Goal: Information Seeking & Learning: Learn about a topic

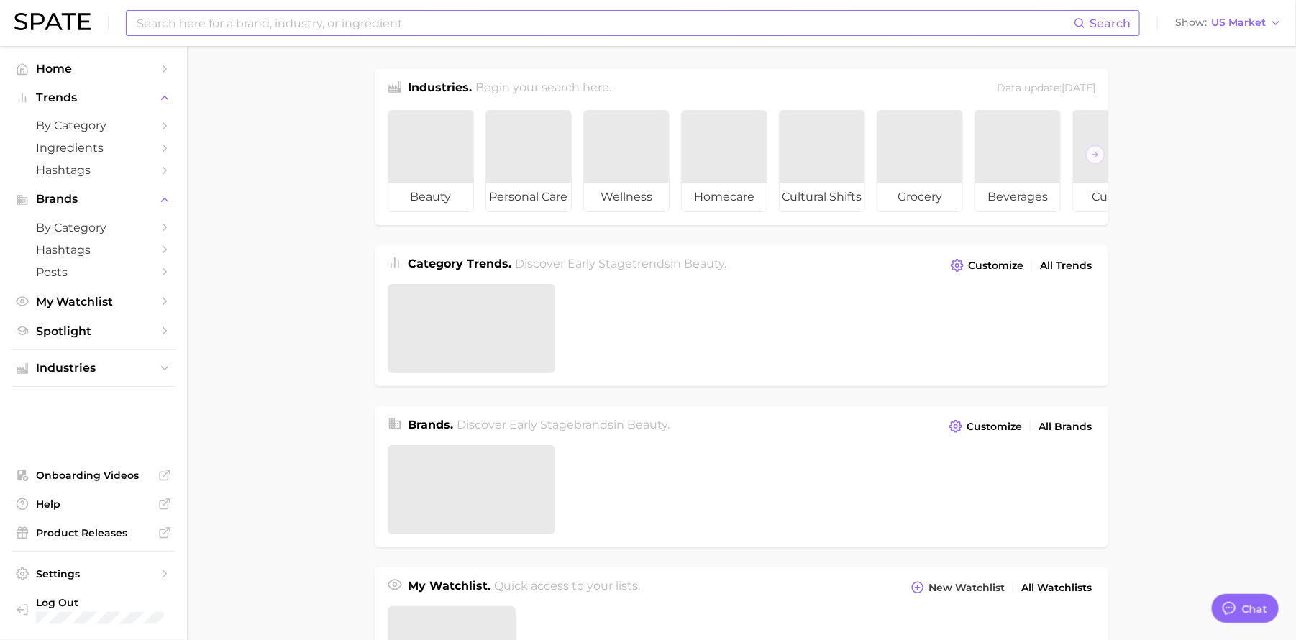
click at [229, 22] on input at bounding box center [604, 23] width 939 height 24
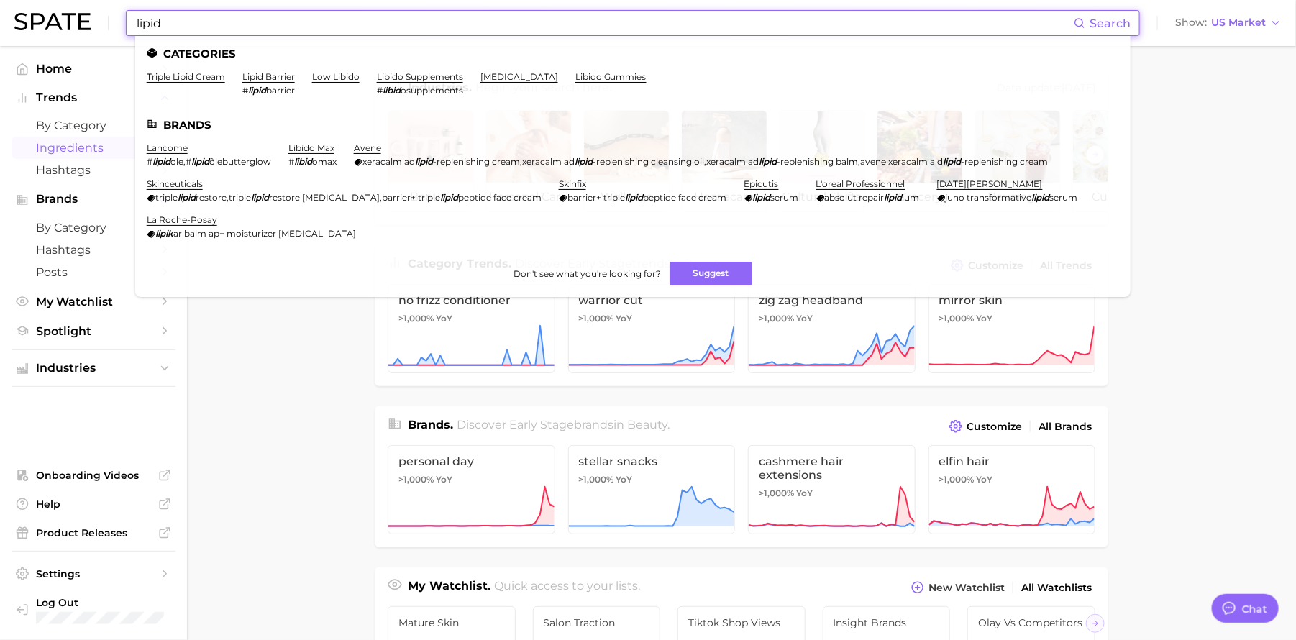
type input "lipid"
click at [88, 146] on span "Ingredients" at bounding box center [93, 148] width 115 height 14
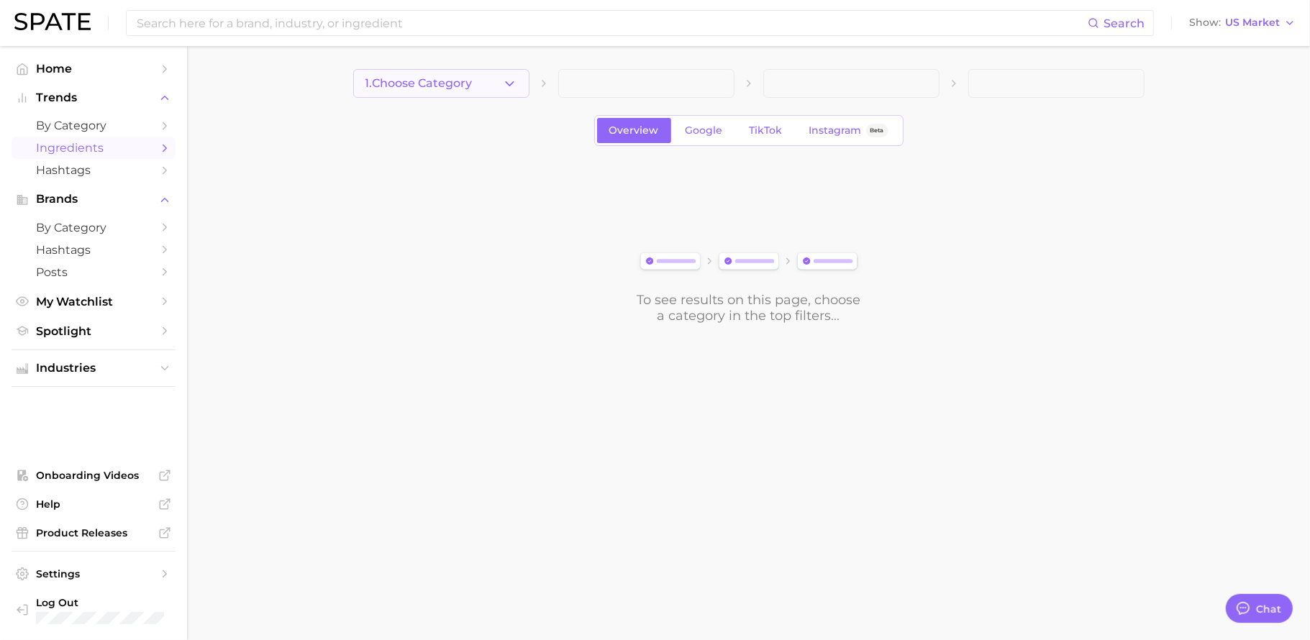
click at [491, 86] on button "1. Choose Category" at bounding box center [441, 83] width 176 height 29
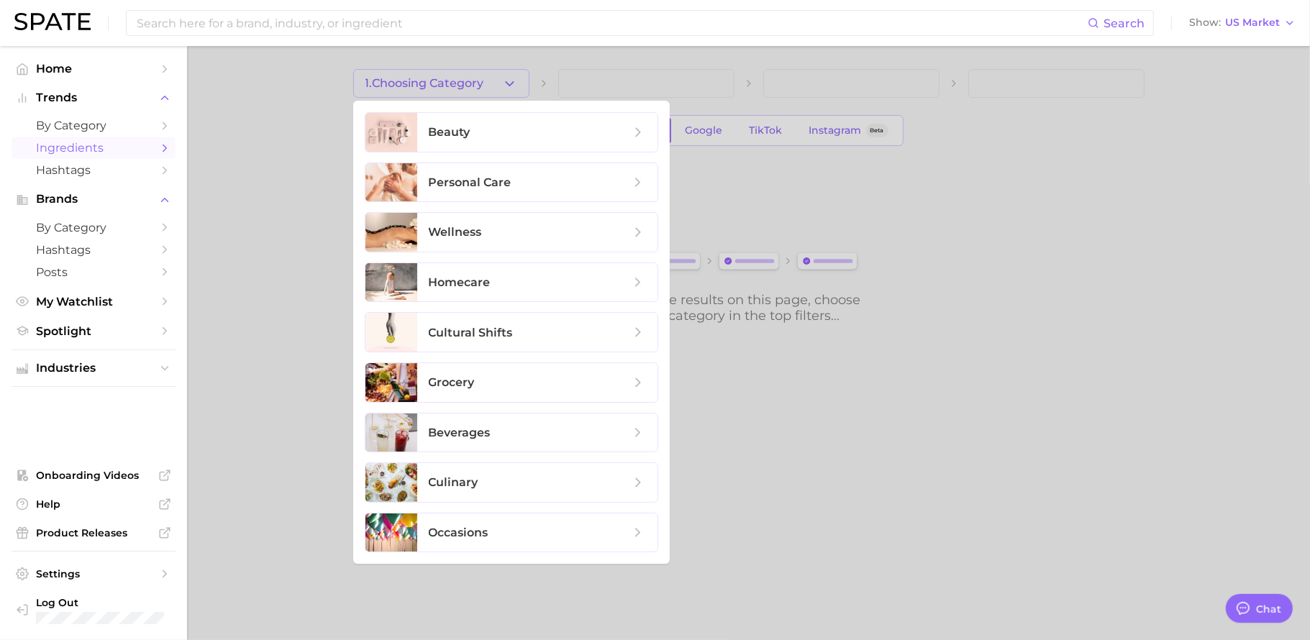
click at [217, 100] on div at bounding box center [655, 320] width 1310 height 640
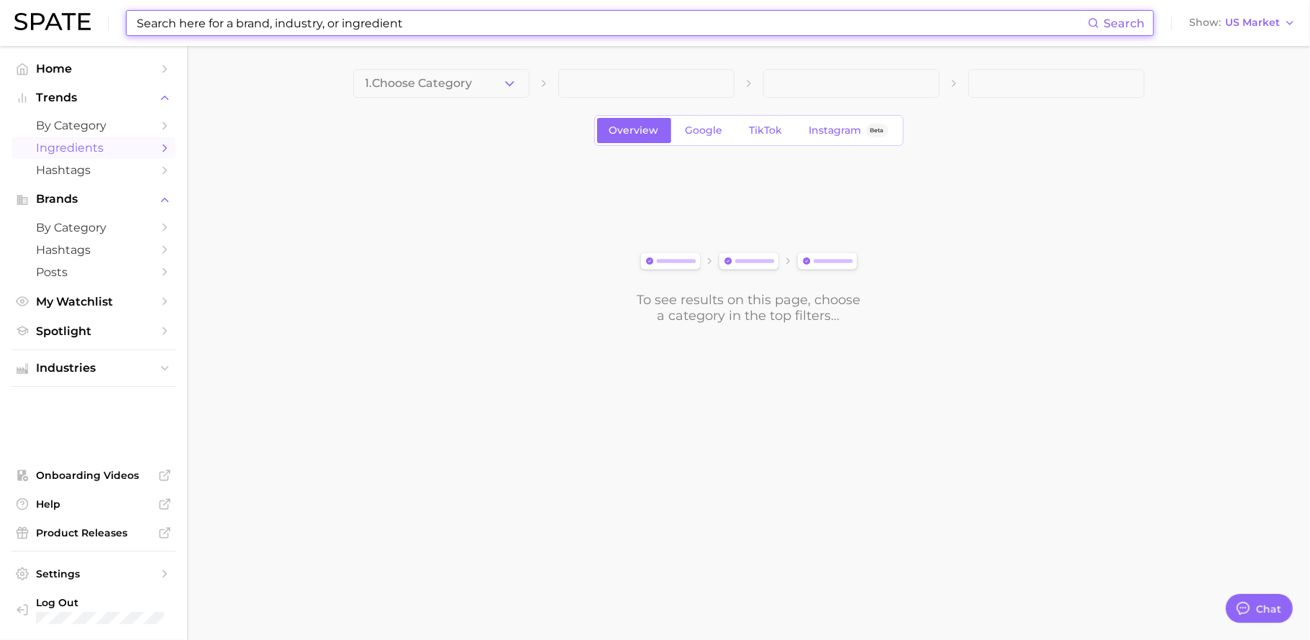
click at [250, 18] on input at bounding box center [611, 23] width 952 height 24
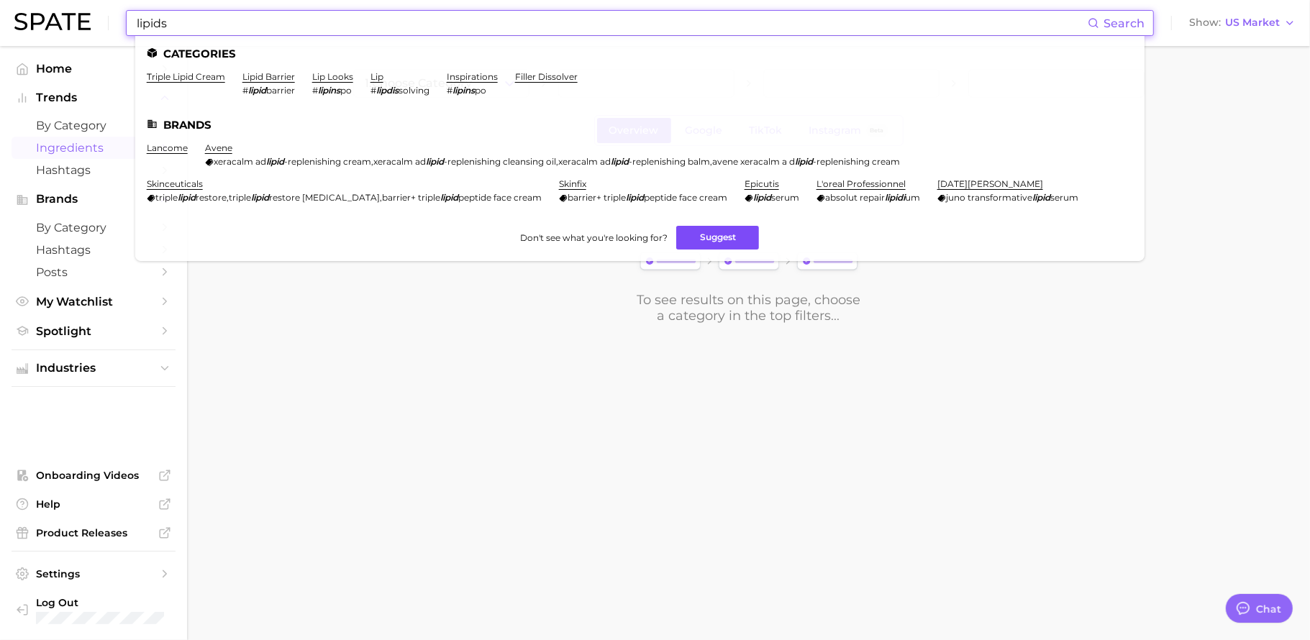
type input "lipids"
click at [693, 250] on button "Suggest" at bounding box center [717, 238] width 83 height 24
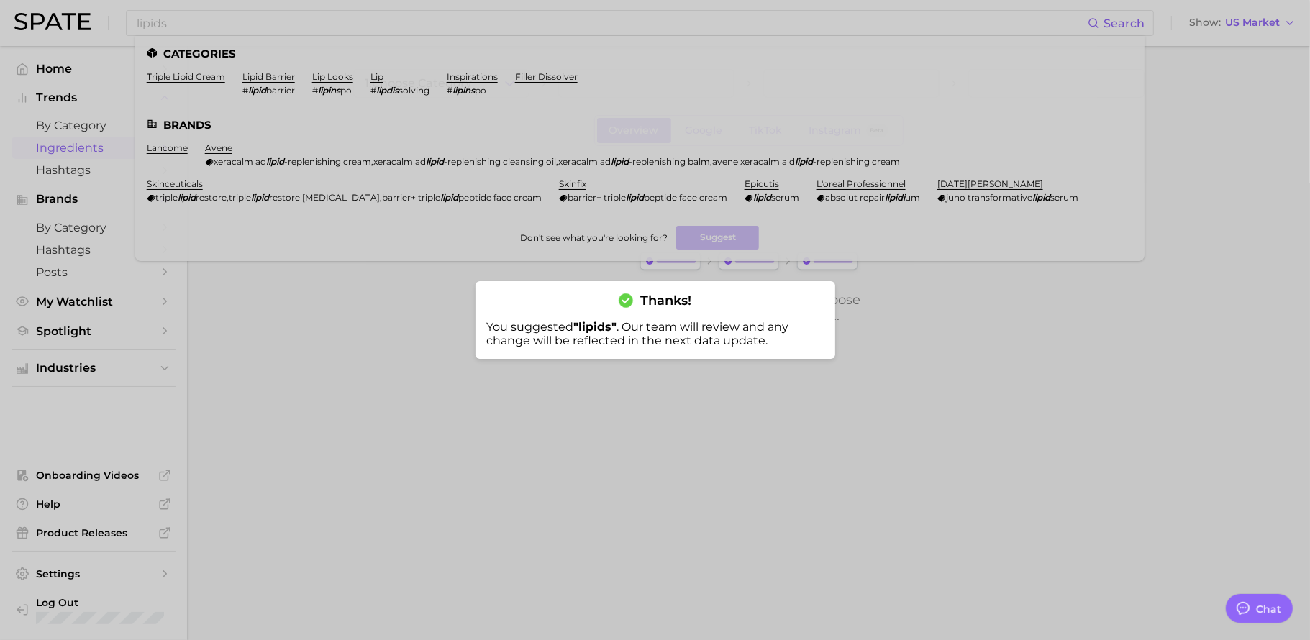
click at [338, 340] on div at bounding box center [655, 320] width 1310 height 640
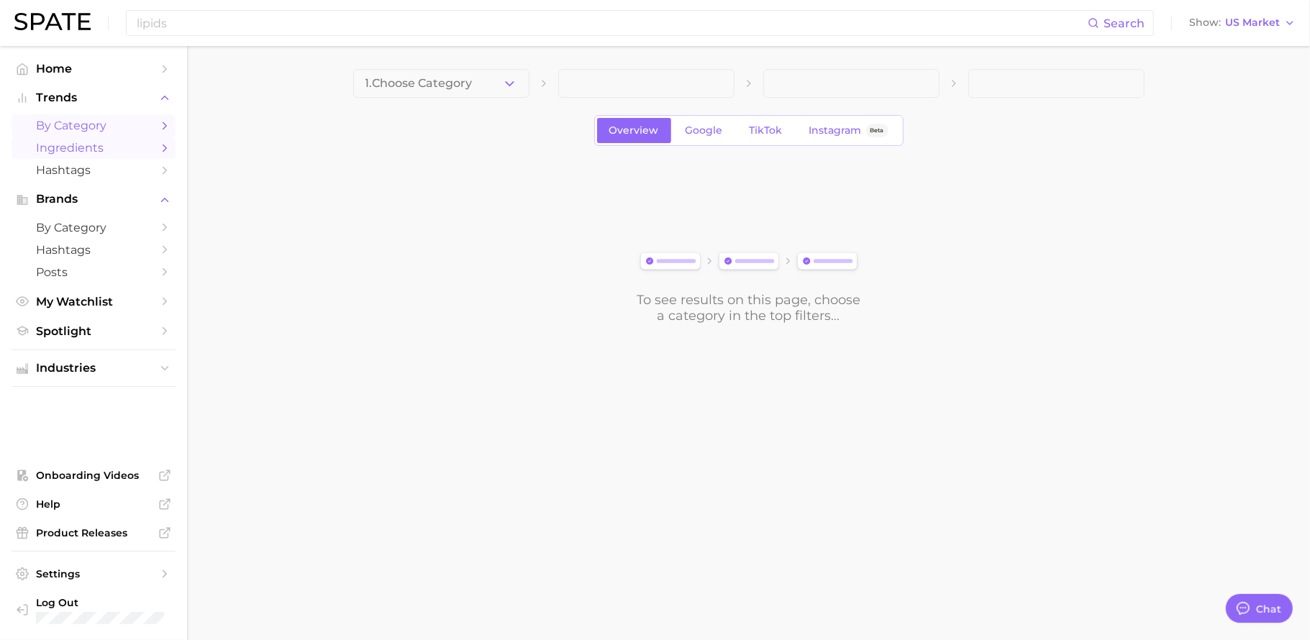
click at [111, 121] on span "by Category" at bounding box center [93, 126] width 115 height 14
click at [440, 91] on button "1. Choose Category" at bounding box center [441, 83] width 176 height 29
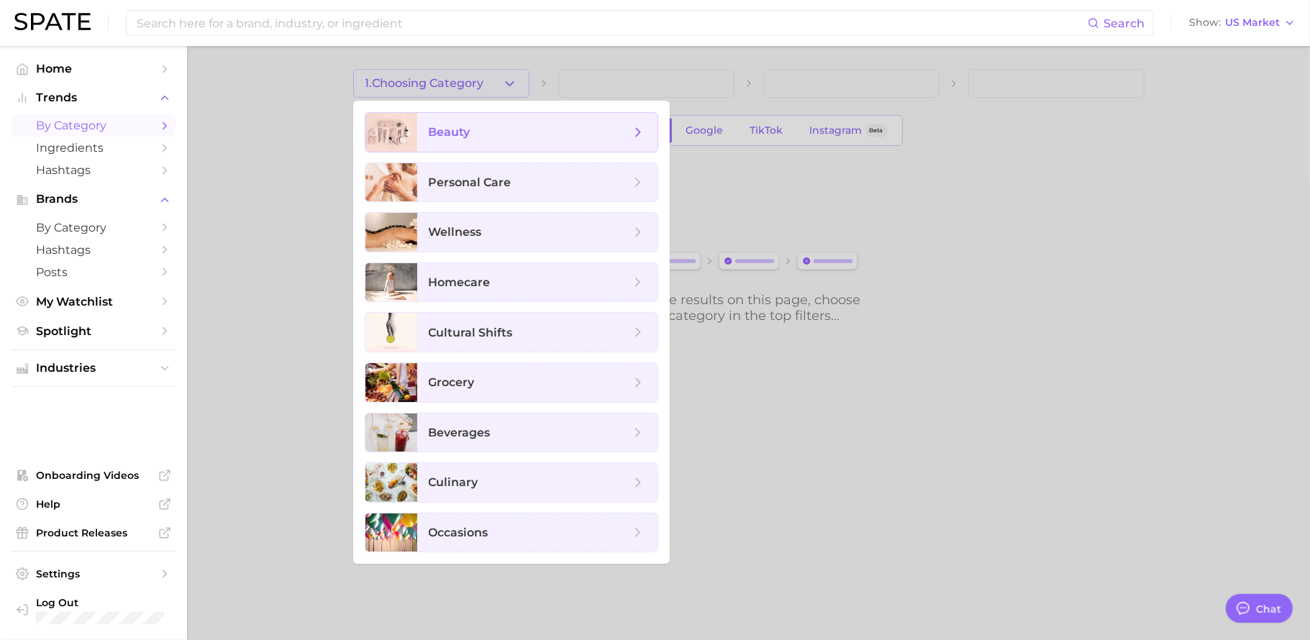
click at [488, 141] on span "beauty" at bounding box center [537, 132] width 240 height 39
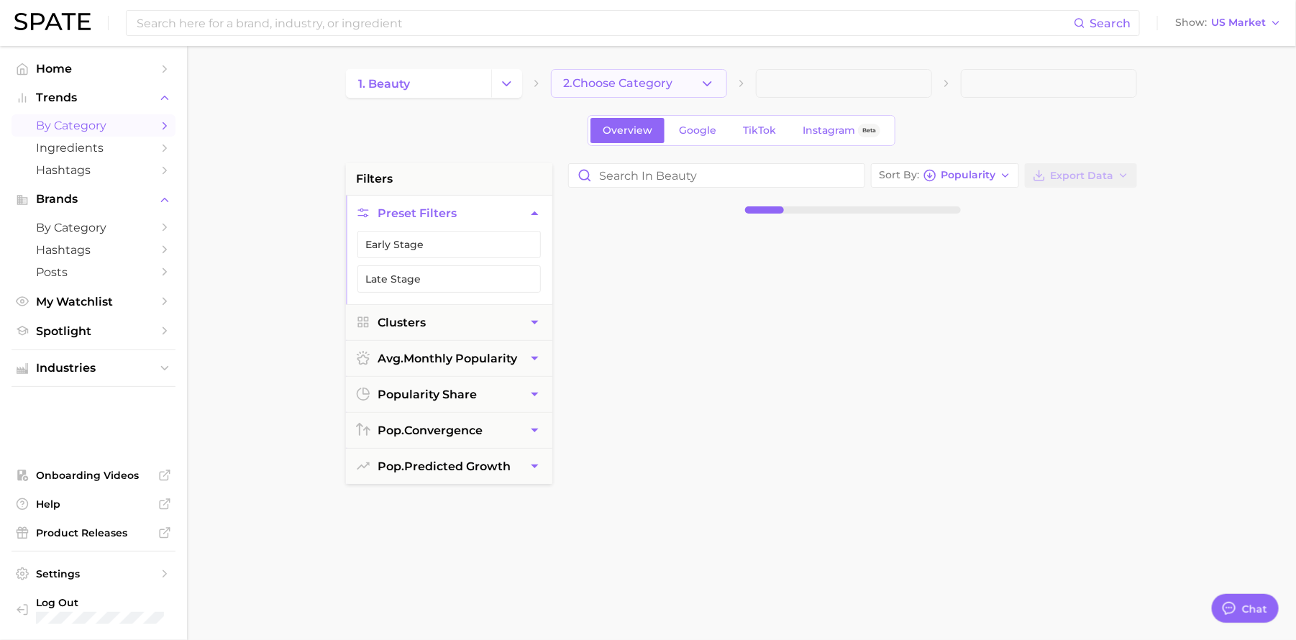
click at [717, 85] on button "2. Choose Category" at bounding box center [639, 83] width 176 height 29
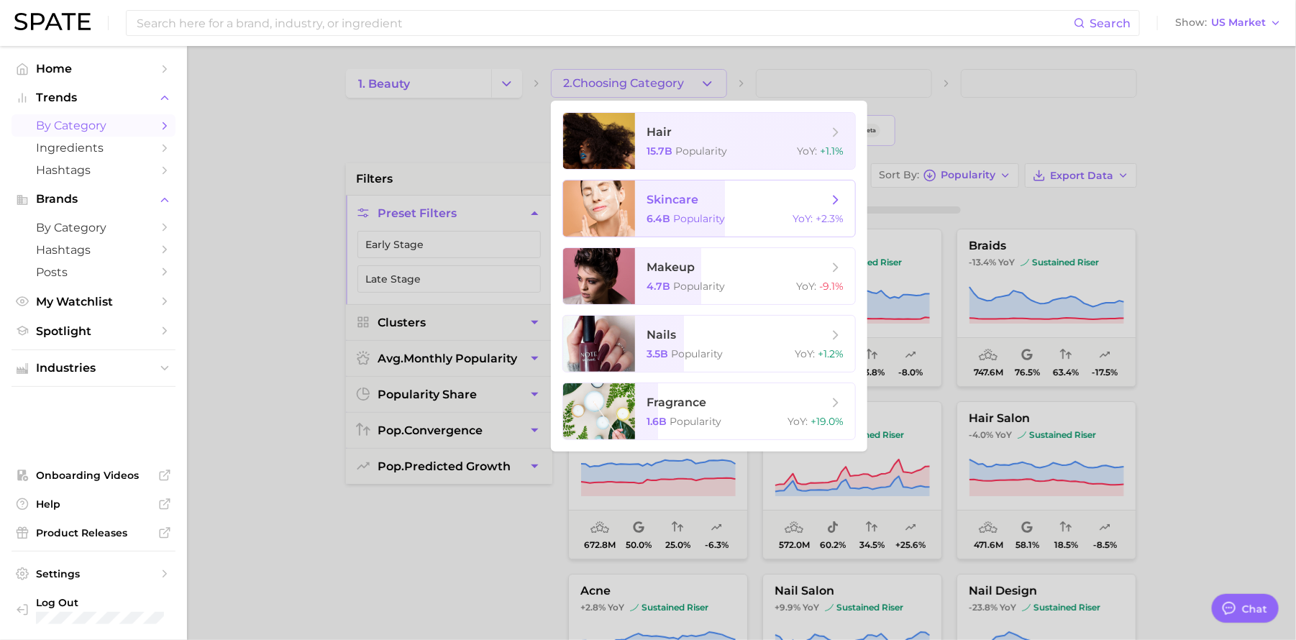
click at [660, 206] on span "skincare" at bounding box center [673, 200] width 52 height 14
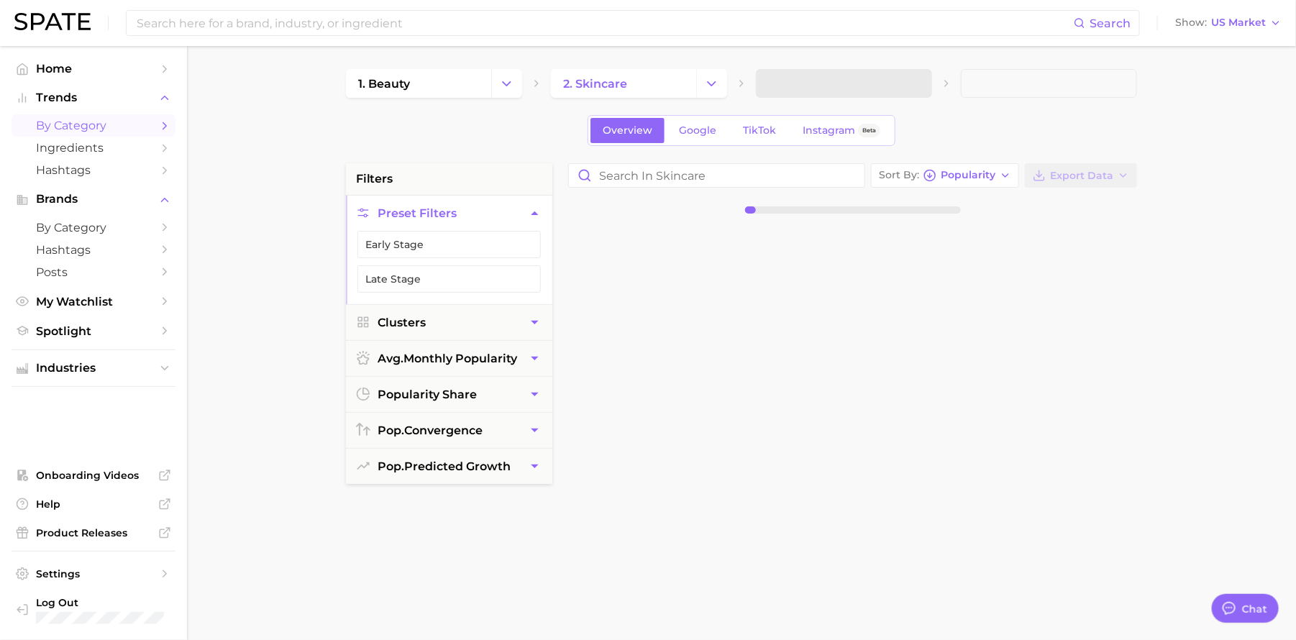
click at [840, 91] on span at bounding box center [844, 83] width 176 height 29
click at [873, 73] on button "3. Subcategory" at bounding box center [844, 83] width 176 height 29
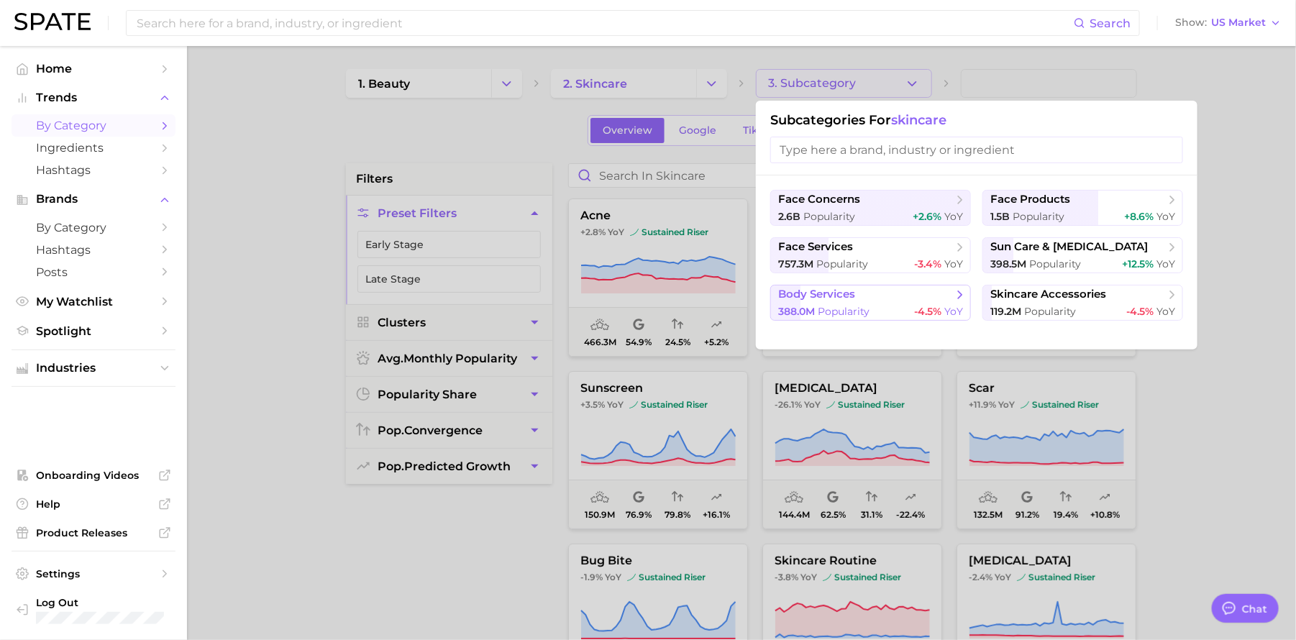
click at [857, 308] on span "Popularity" at bounding box center [844, 311] width 52 height 13
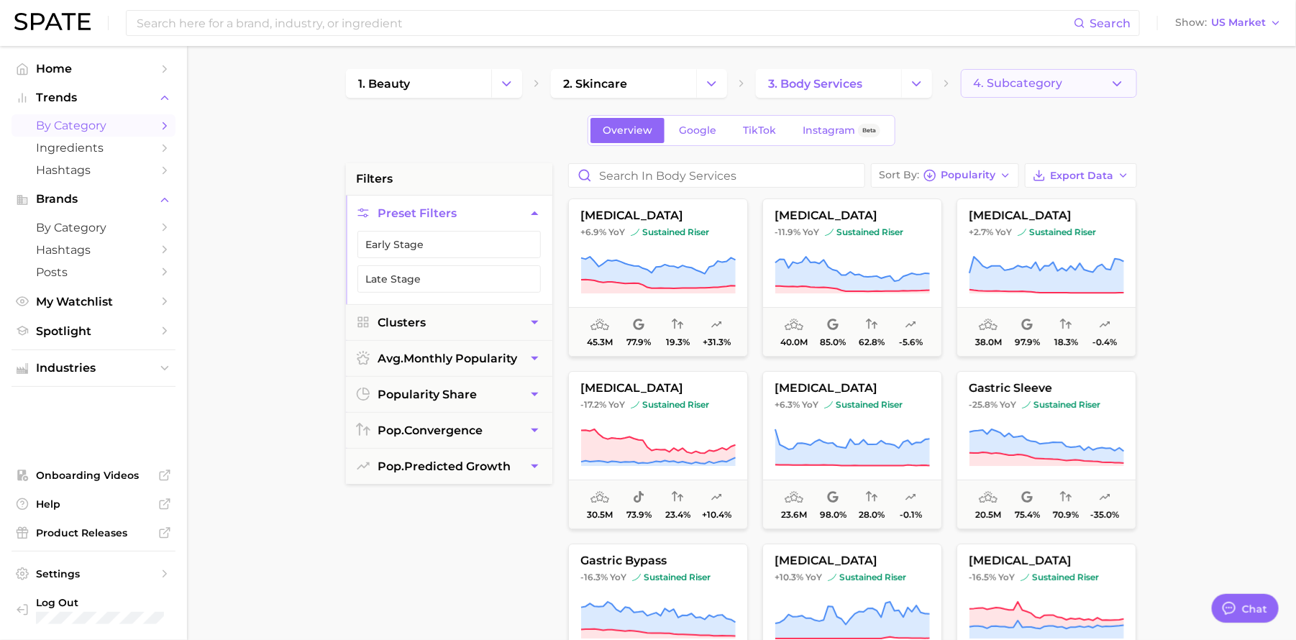
click at [998, 88] on span "4. Subcategory" at bounding box center [1017, 83] width 89 height 13
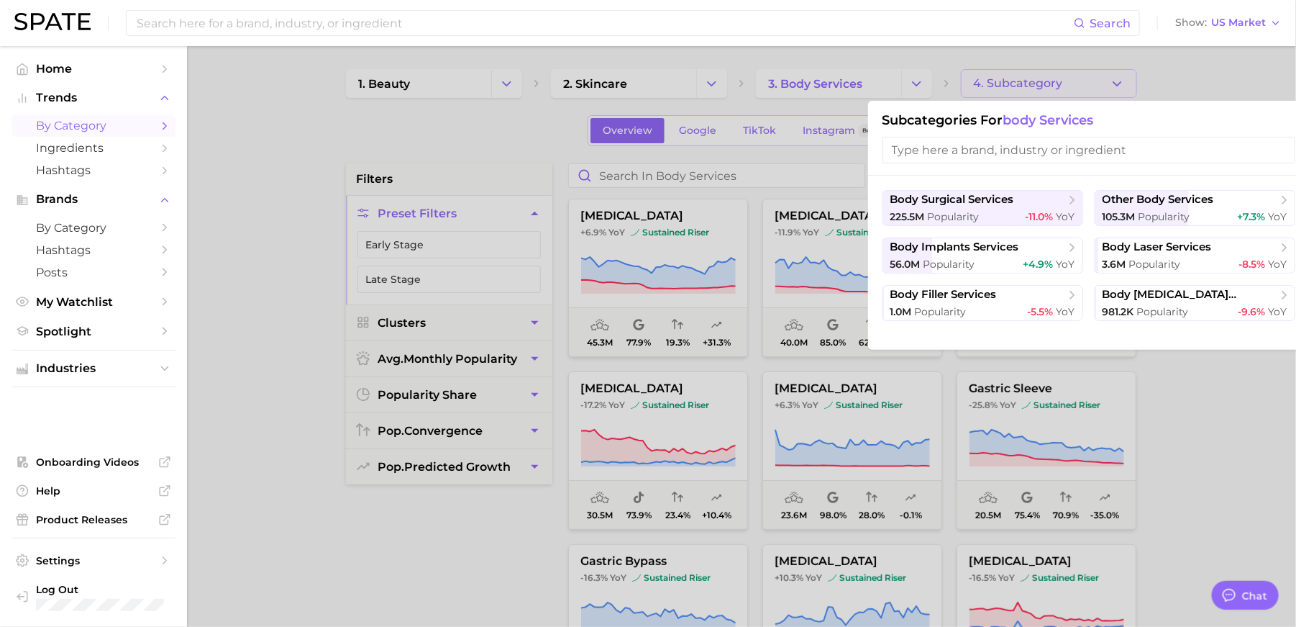
click at [987, 155] on input "search" at bounding box center [1089, 150] width 413 height 27
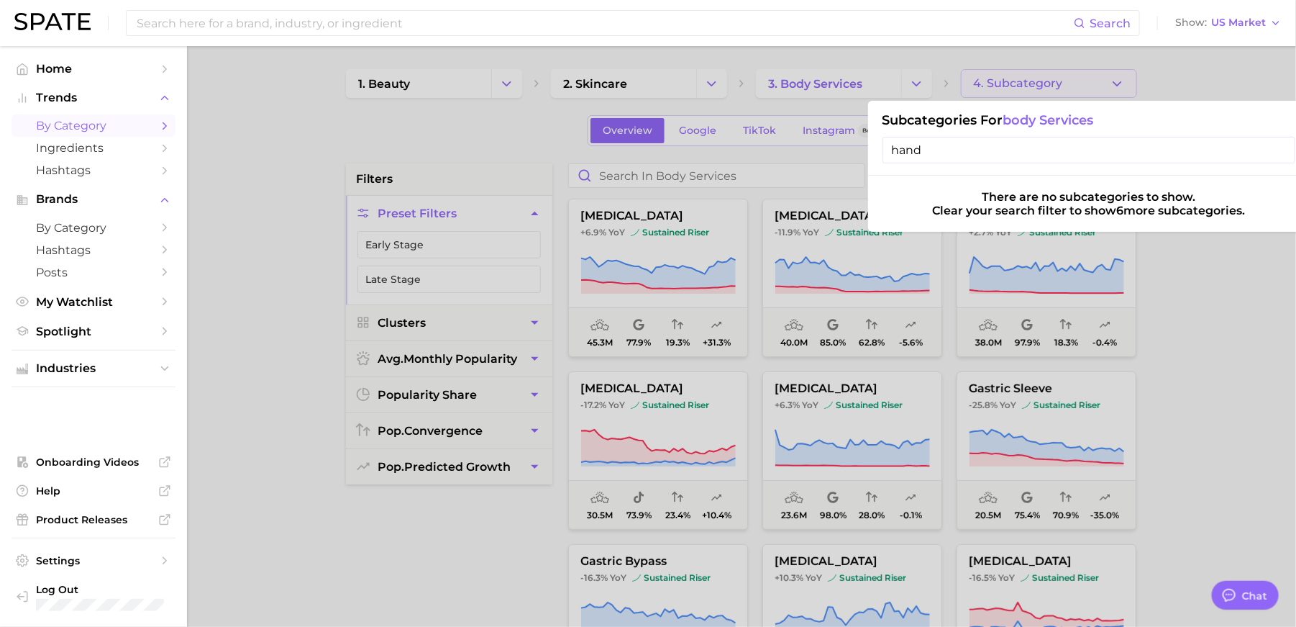
type input "hand"
click at [1285, 150] on input "hand" at bounding box center [1089, 150] width 413 height 27
click at [1266, 95] on div at bounding box center [648, 313] width 1296 height 627
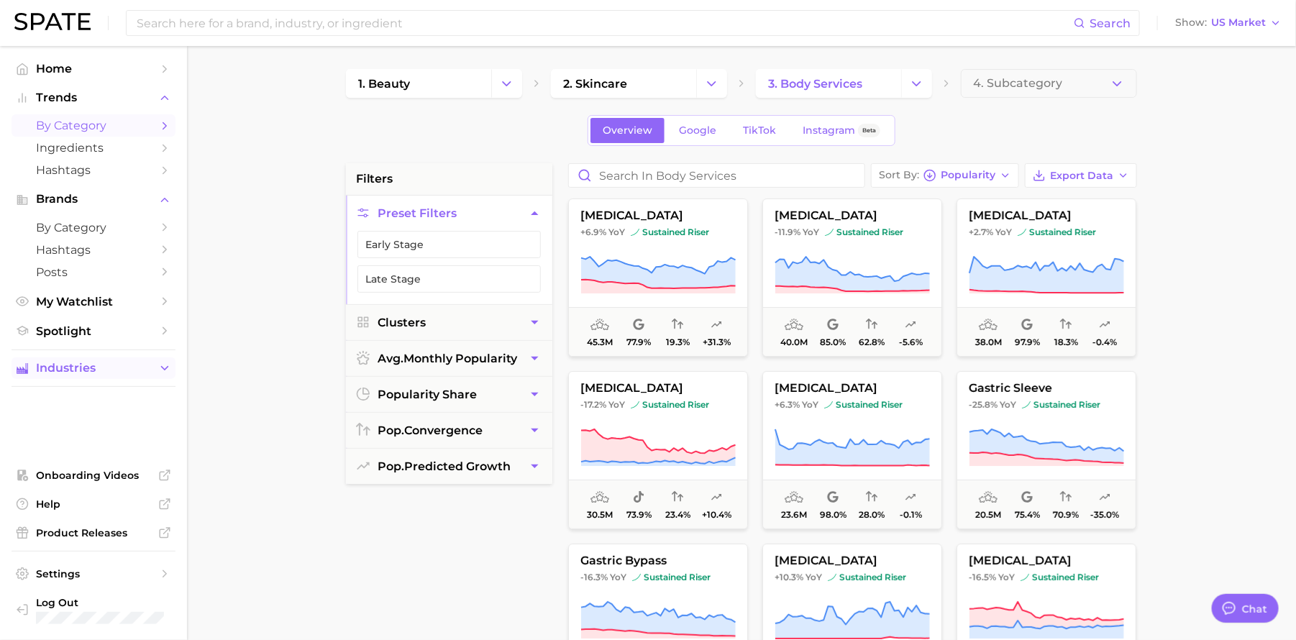
click at [37, 363] on span "Industries" at bounding box center [93, 368] width 115 height 13
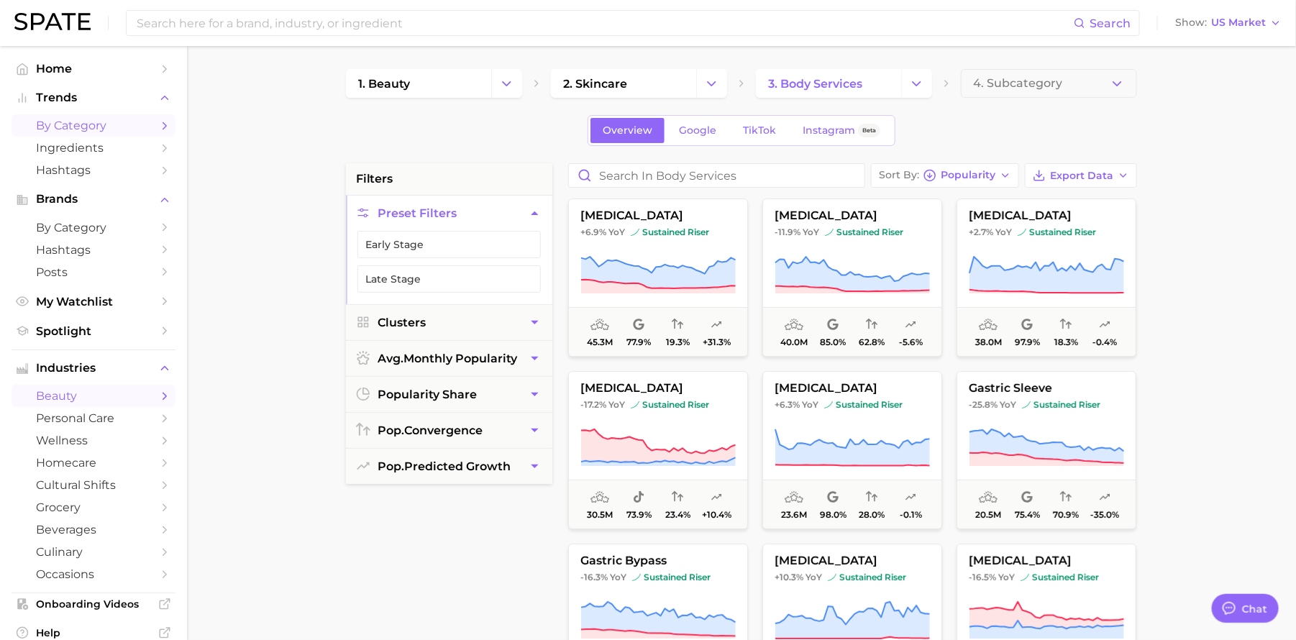
click at [86, 394] on span "beauty" at bounding box center [93, 396] width 115 height 14
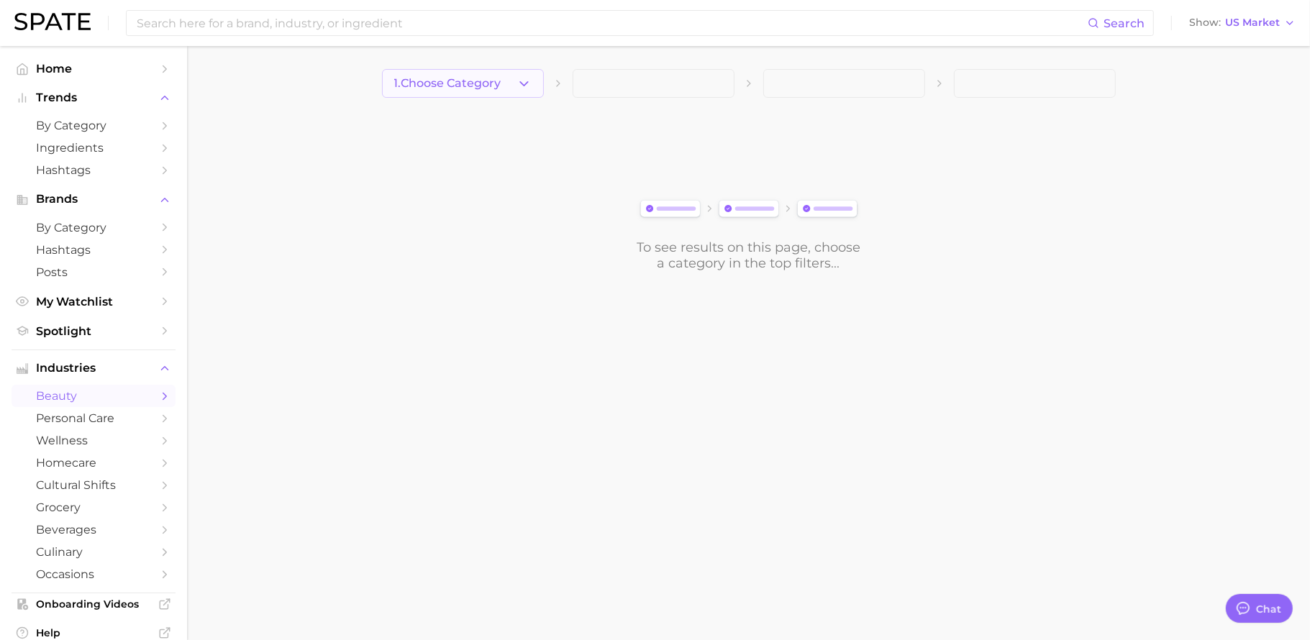
click at [498, 82] on span "1. Choose Category" at bounding box center [447, 83] width 107 height 13
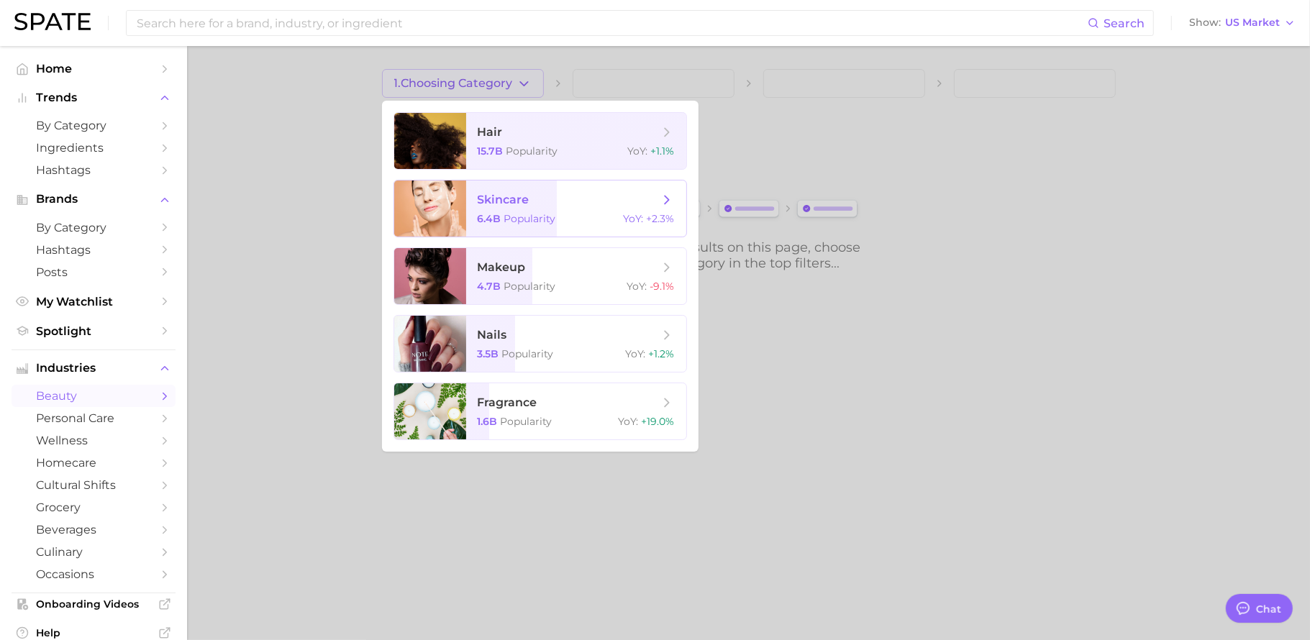
click at [555, 206] on span "skincare" at bounding box center [568, 200] width 181 height 16
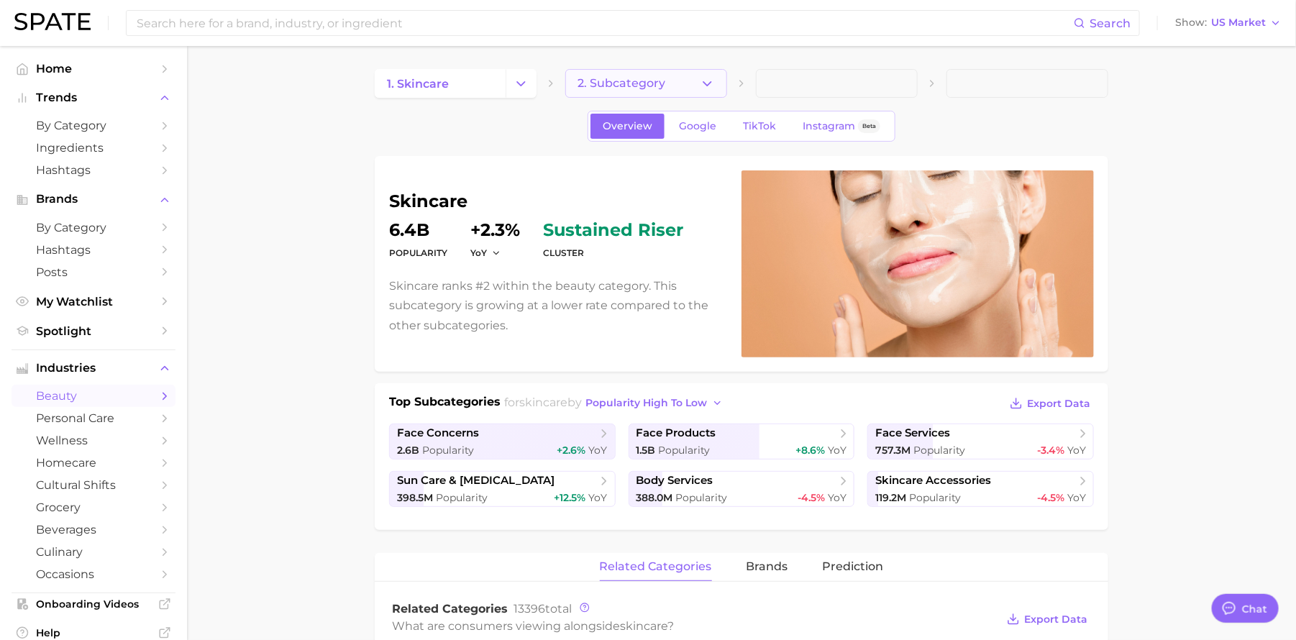
click at [668, 81] on button "2. Subcategory" at bounding box center [646, 83] width 162 height 29
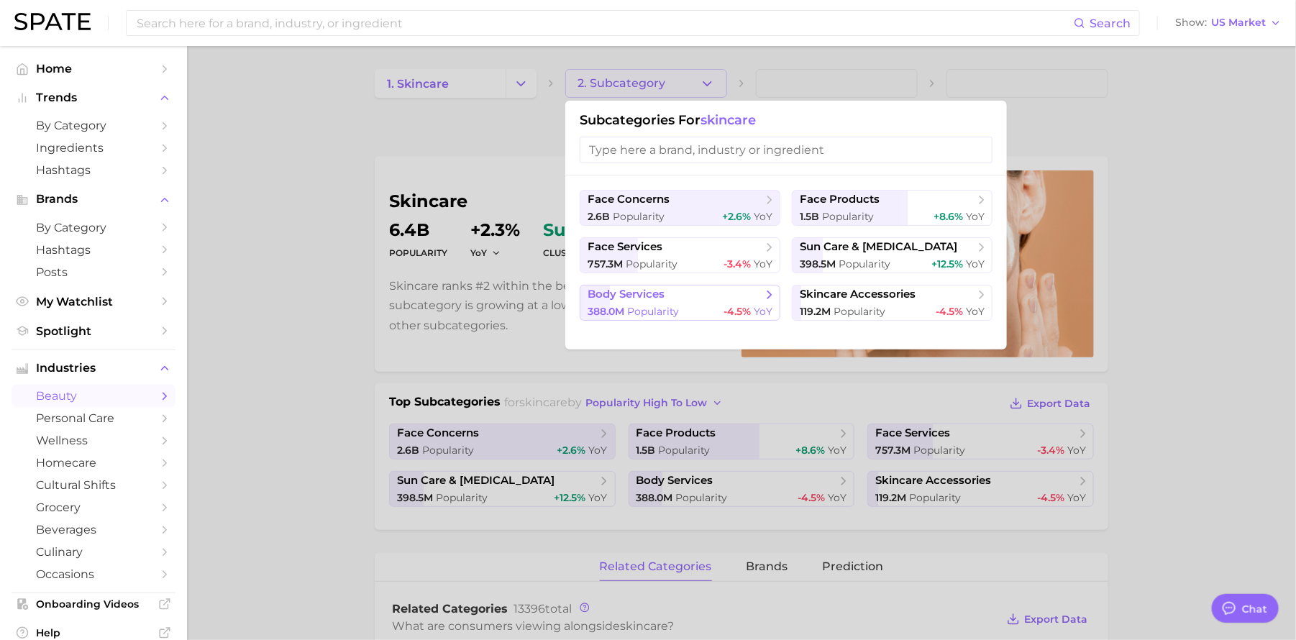
click at [698, 296] on span "body services" at bounding box center [675, 295] width 175 height 14
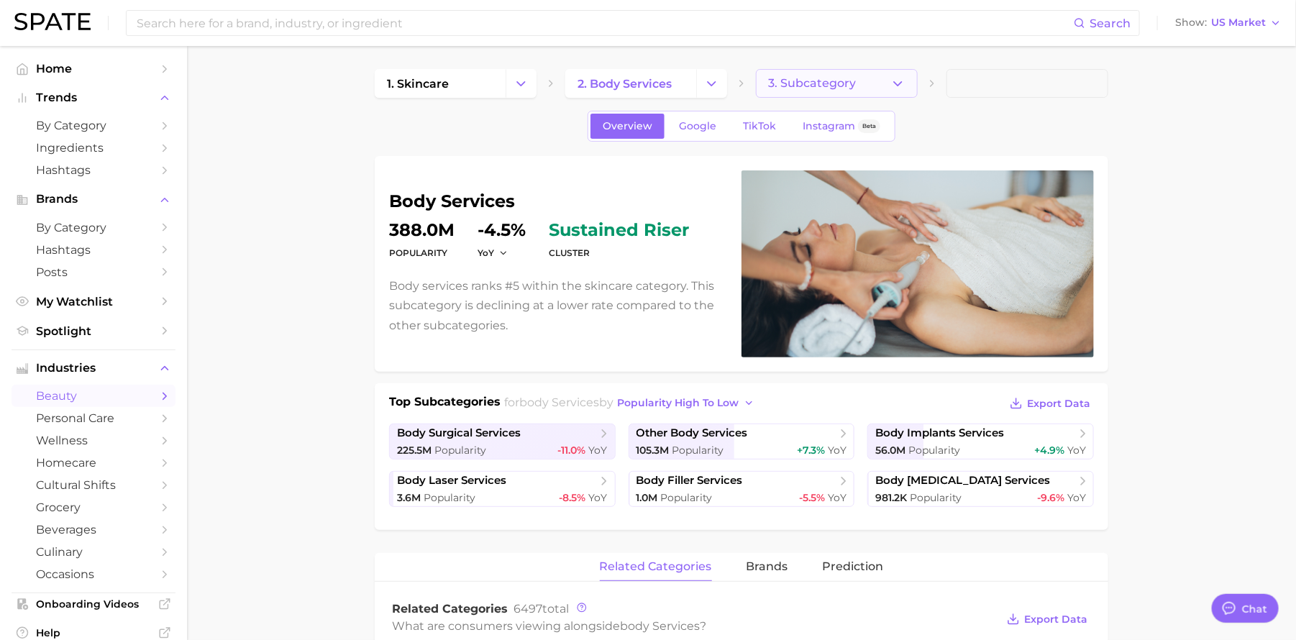
click at [832, 87] on span "3. Subcategory" at bounding box center [812, 83] width 88 height 13
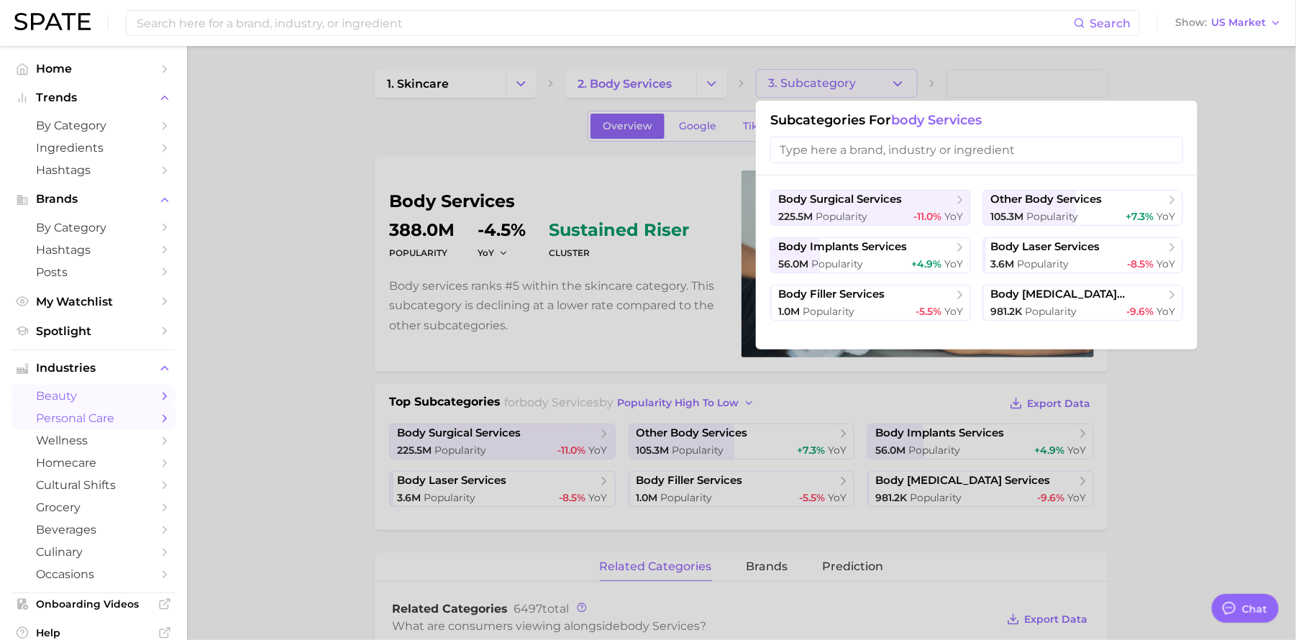
click at [83, 414] on span "personal care" at bounding box center [93, 418] width 115 height 14
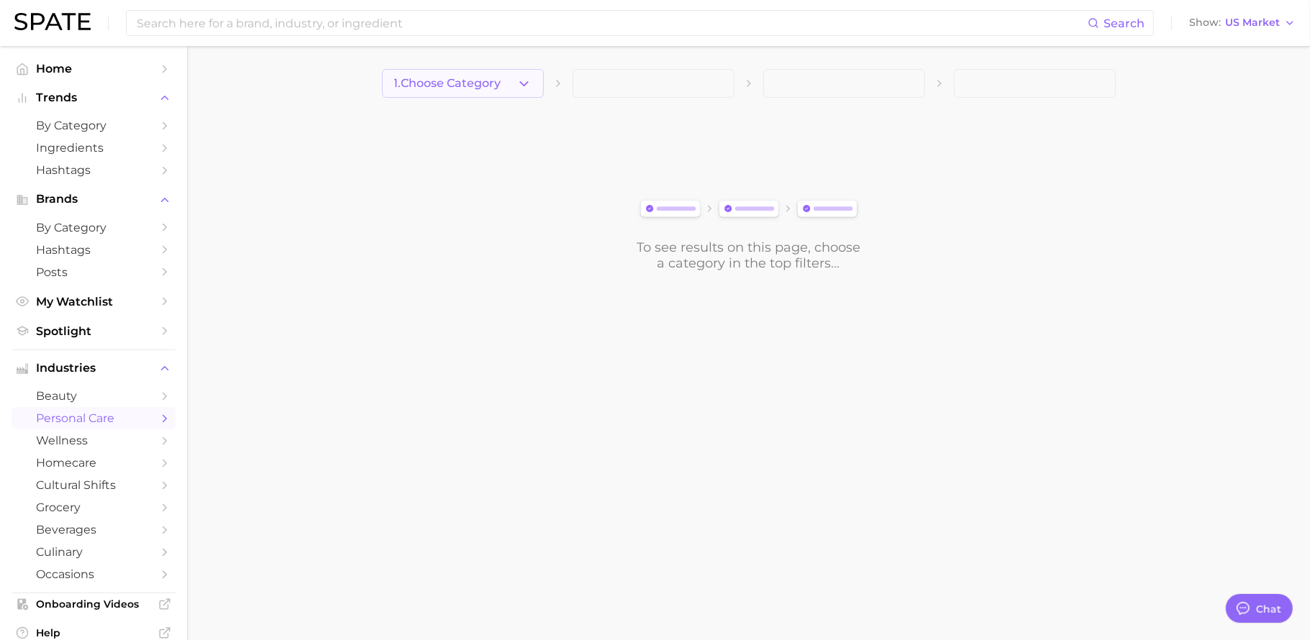
click at [490, 82] on span "1. Choose Category" at bounding box center [447, 83] width 107 height 13
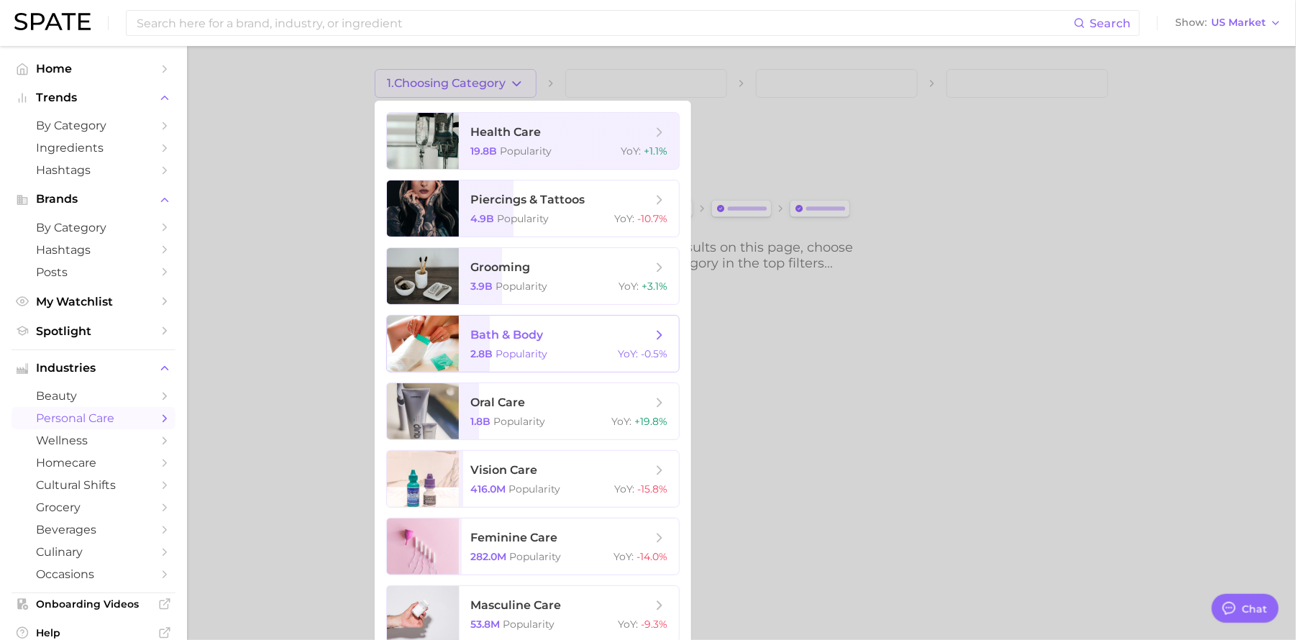
click at [533, 332] on span "bath & body" at bounding box center [506, 335] width 73 height 14
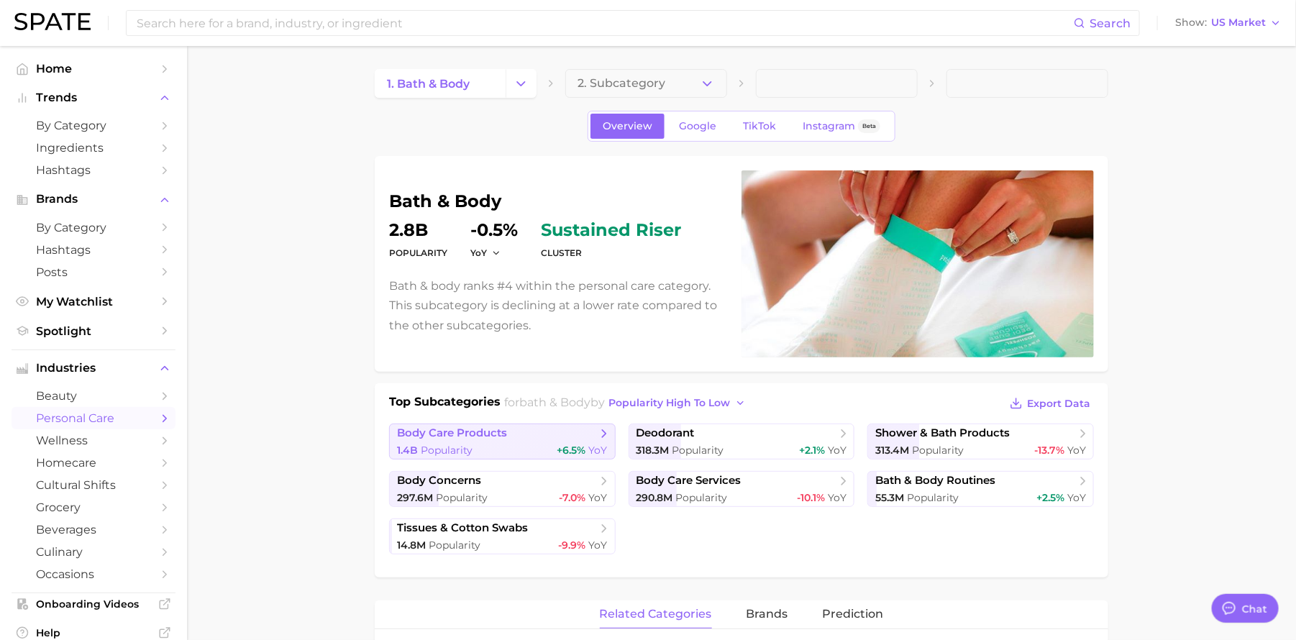
click at [524, 434] on span "body care products" at bounding box center [497, 434] width 200 height 14
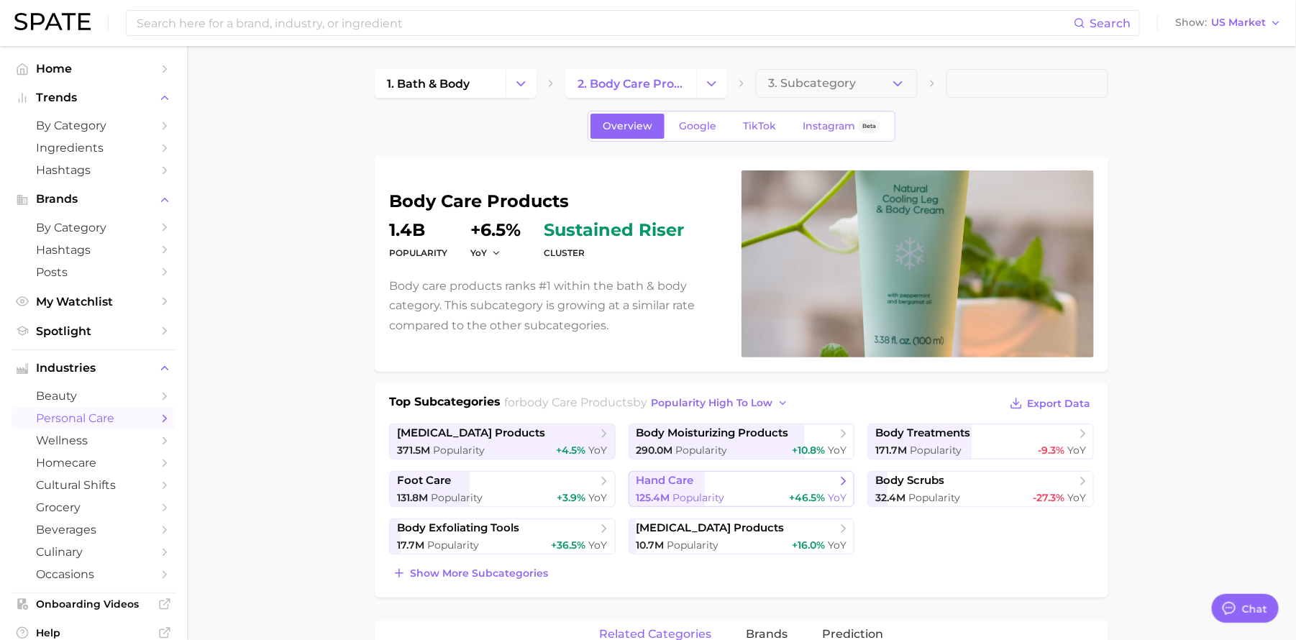
click at [757, 486] on span "hand care" at bounding box center [737, 481] width 200 height 14
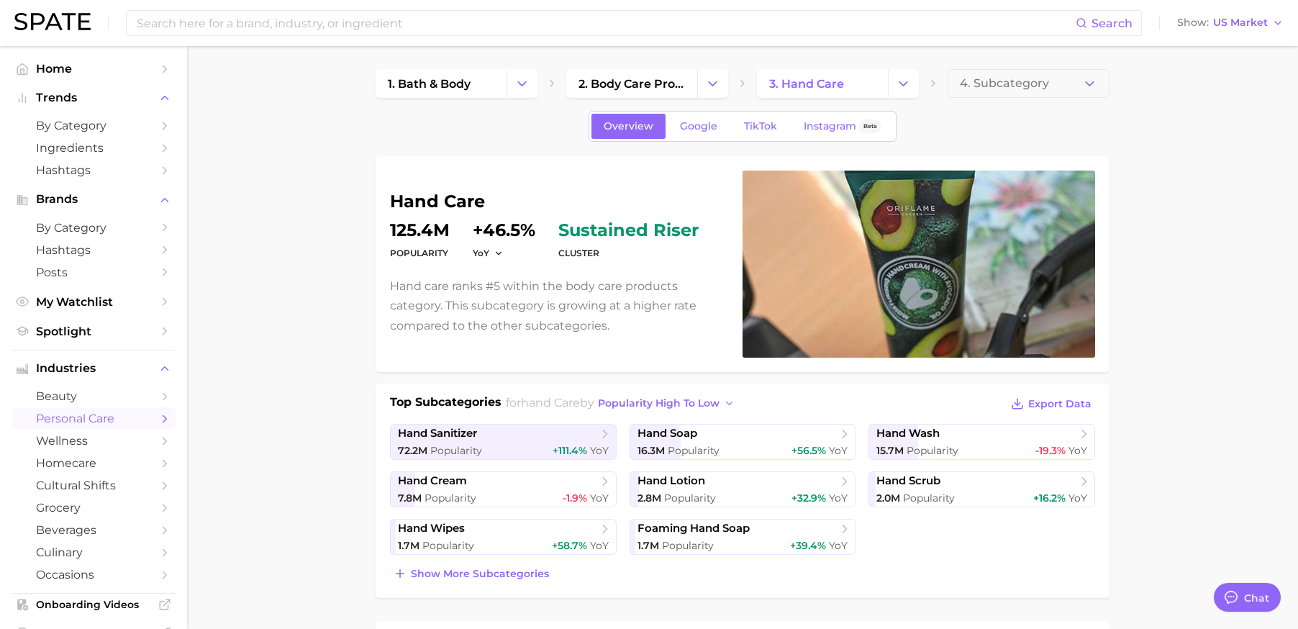
type textarea "x"
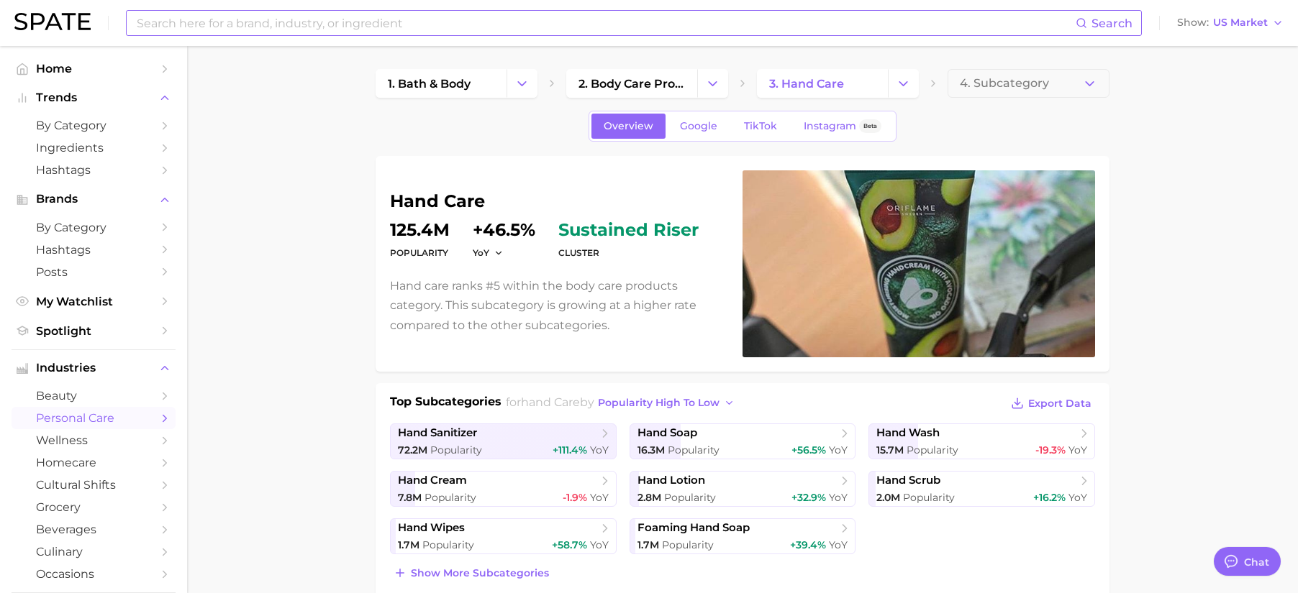
click at [316, 31] on input at bounding box center [605, 23] width 940 height 24
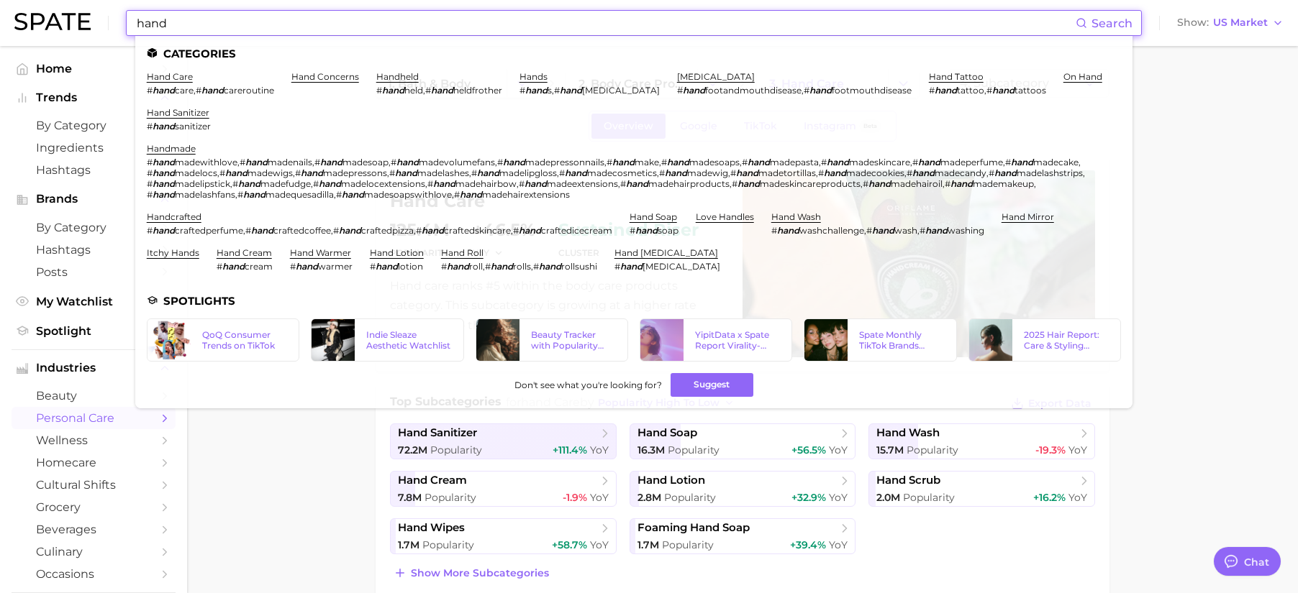
type input "hand"
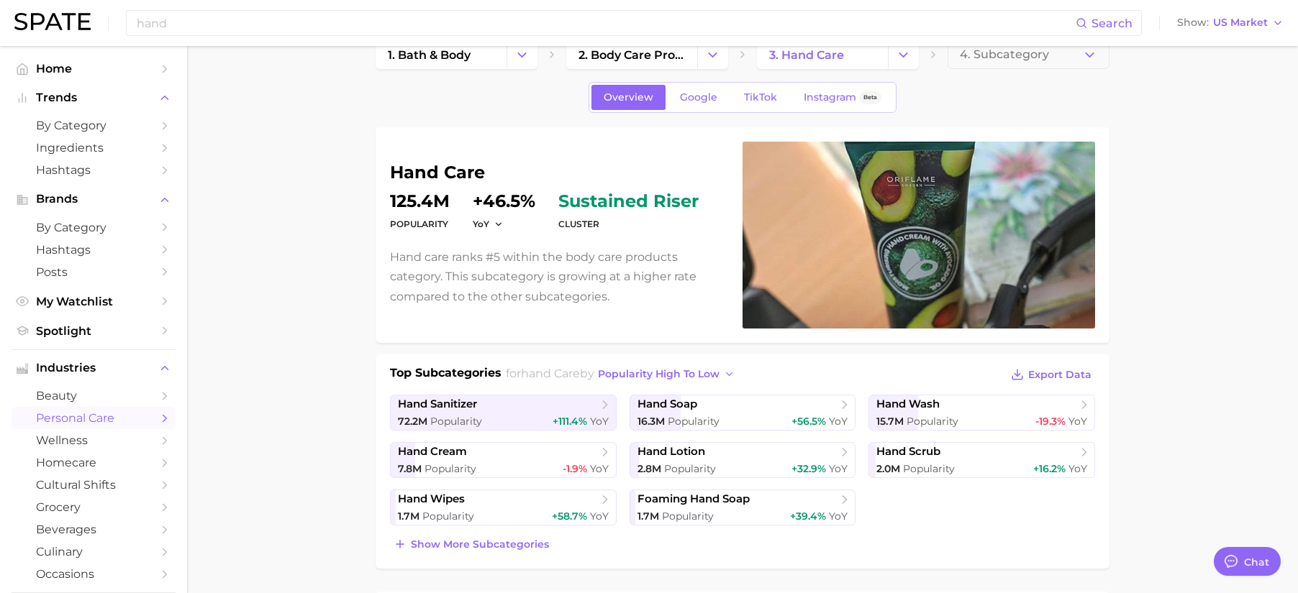
scroll to position [30, 0]
click at [683, 377] on span "popularity high to low" at bounding box center [659, 373] width 122 height 12
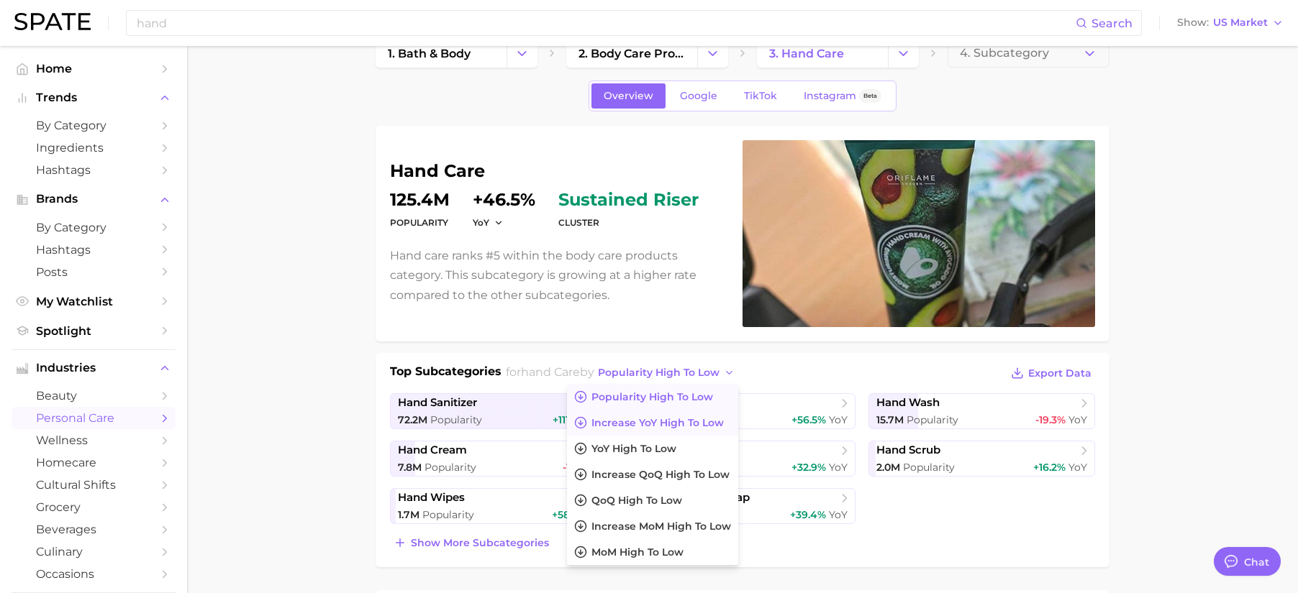
click at [709, 421] on span "Increase YoY high to low" at bounding box center [657, 423] width 132 height 12
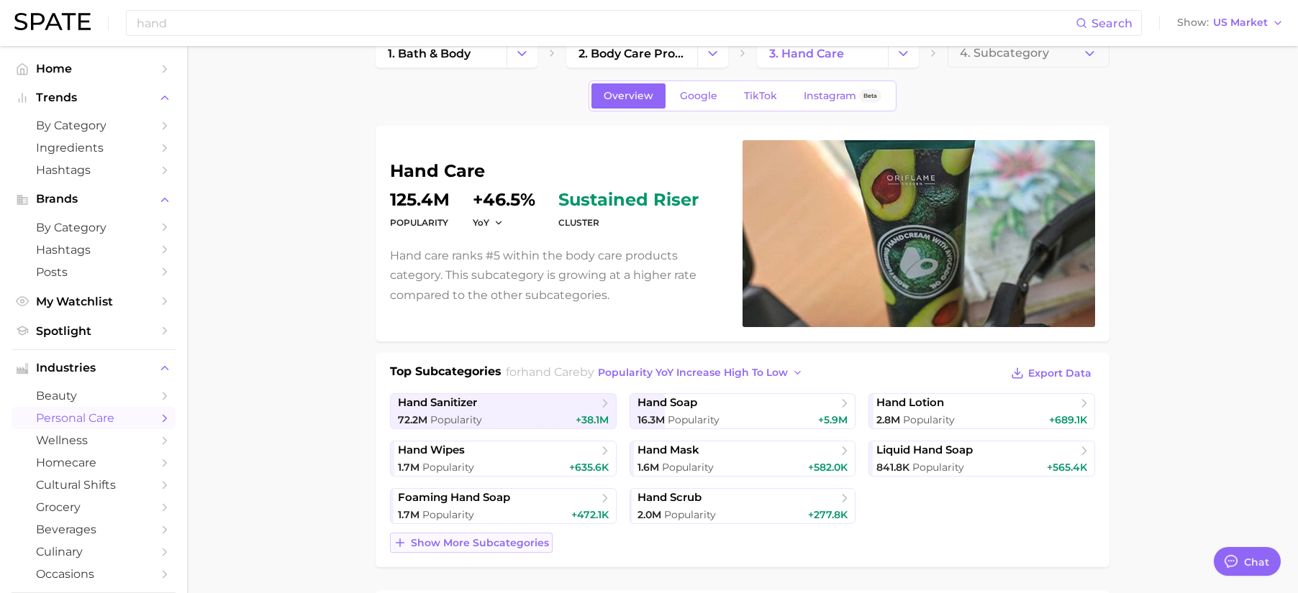
click at [521, 542] on span "Show more subcategories" at bounding box center [480, 543] width 138 height 12
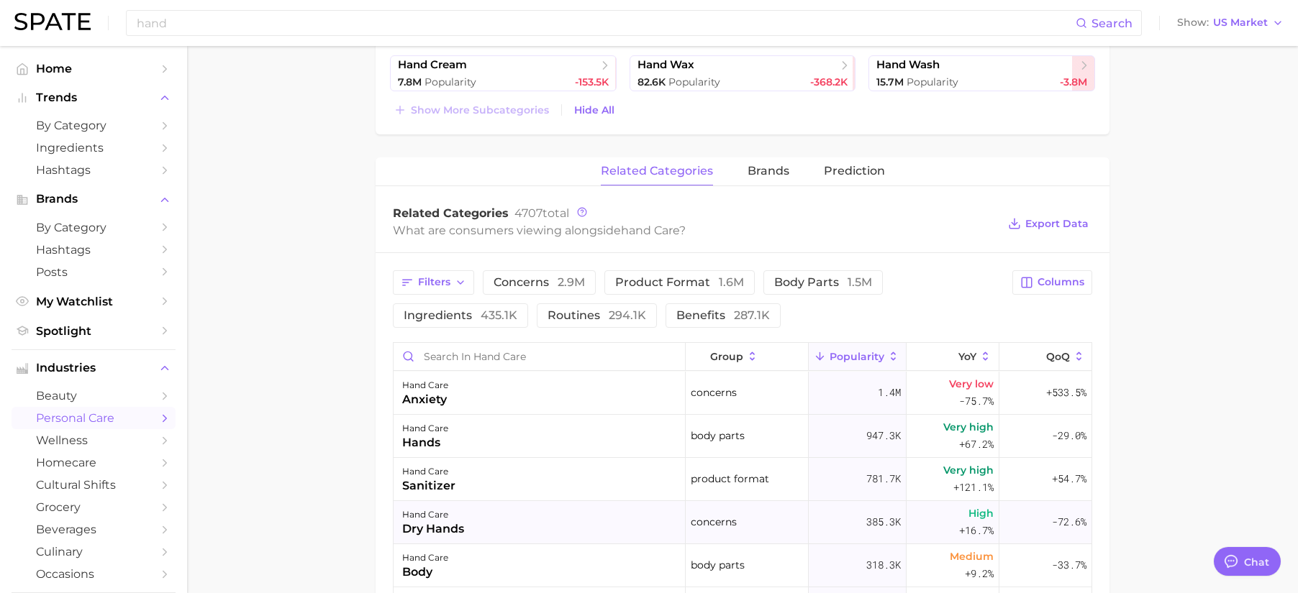
scroll to position [702, 0]
click at [716, 317] on span "benefits 287.1k" at bounding box center [723, 315] width 94 height 12
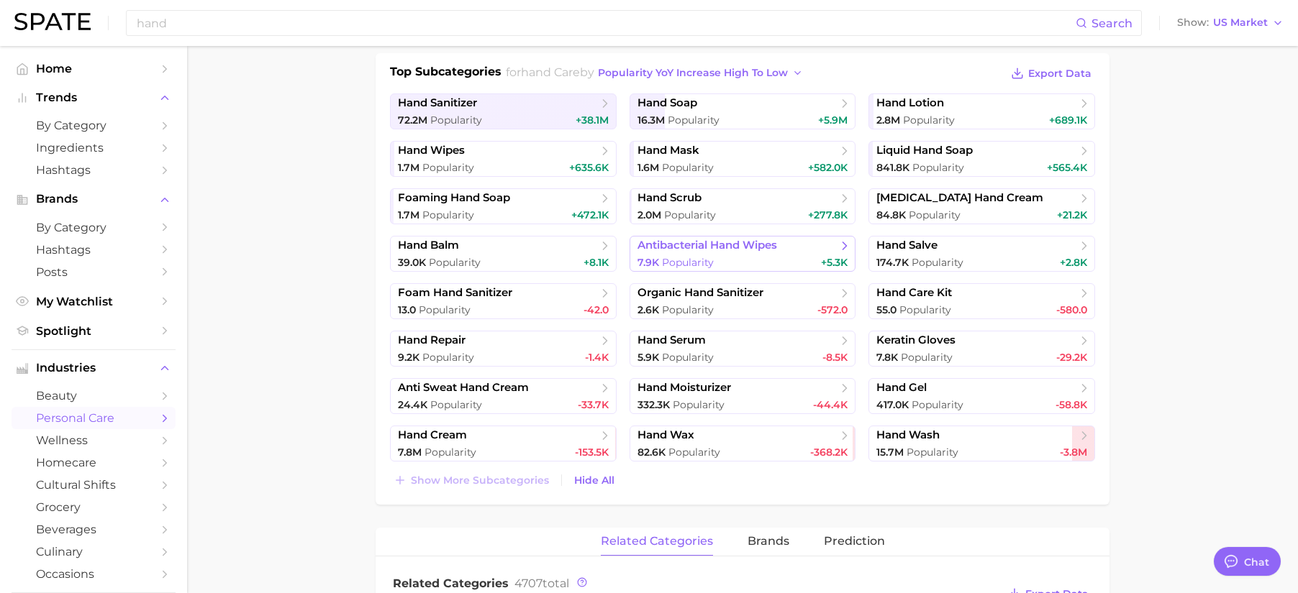
scroll to position [316, 0]
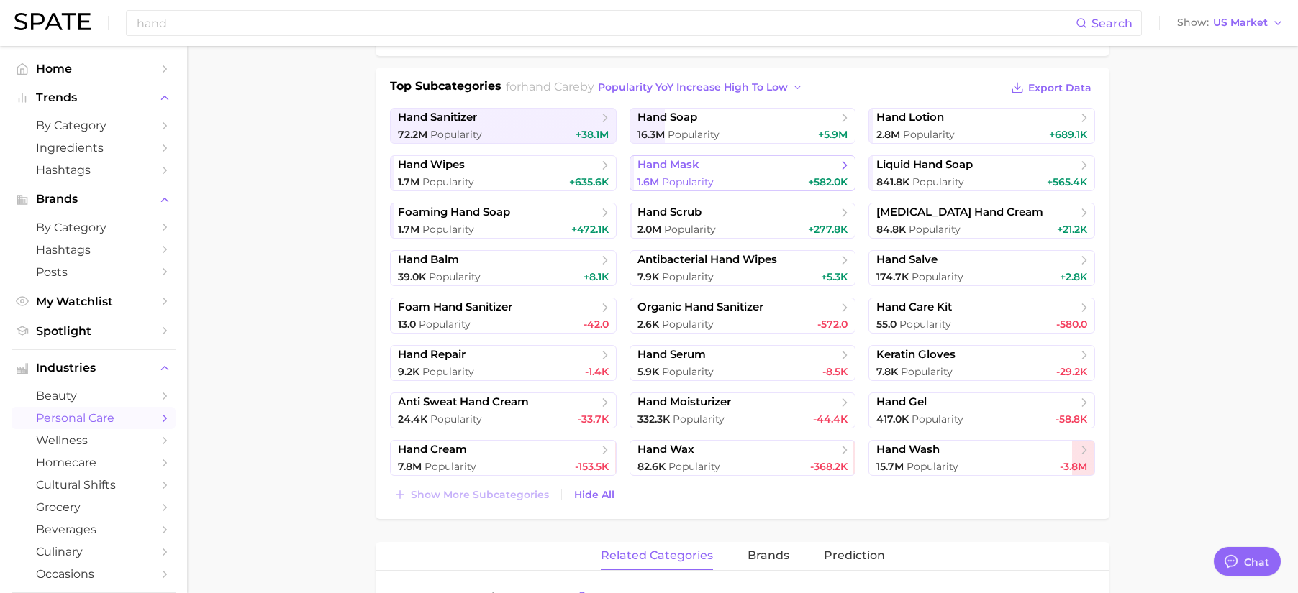
click at [735, 182] on div "1.6m Popularity +582.0k" at bounding box center [742, 183] width 211 height 14
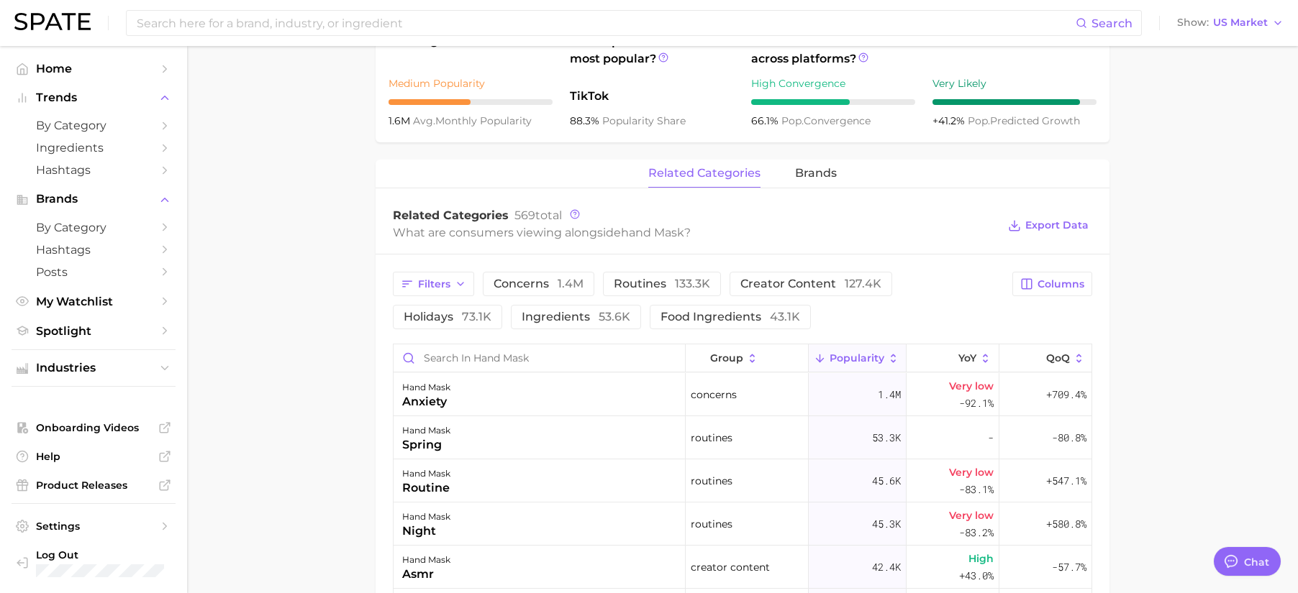
scroll to position [457, 0]
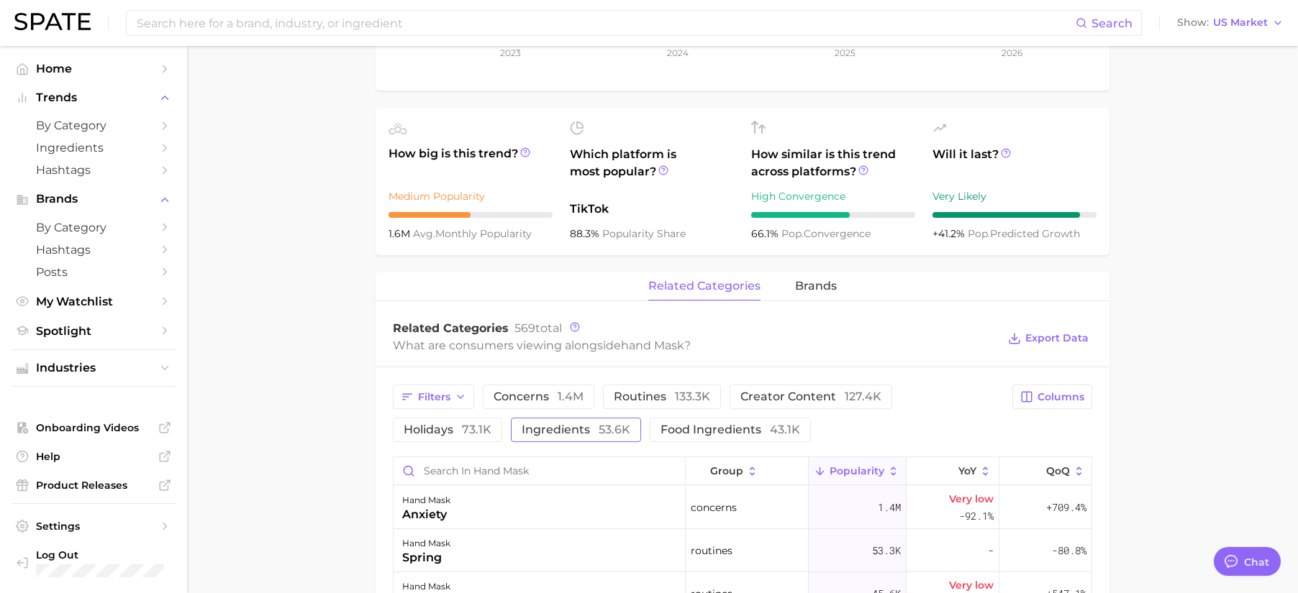
click at [580, 430] on span "ingredients 53.6k" at bounding box center [576, 430] width 109 height 12
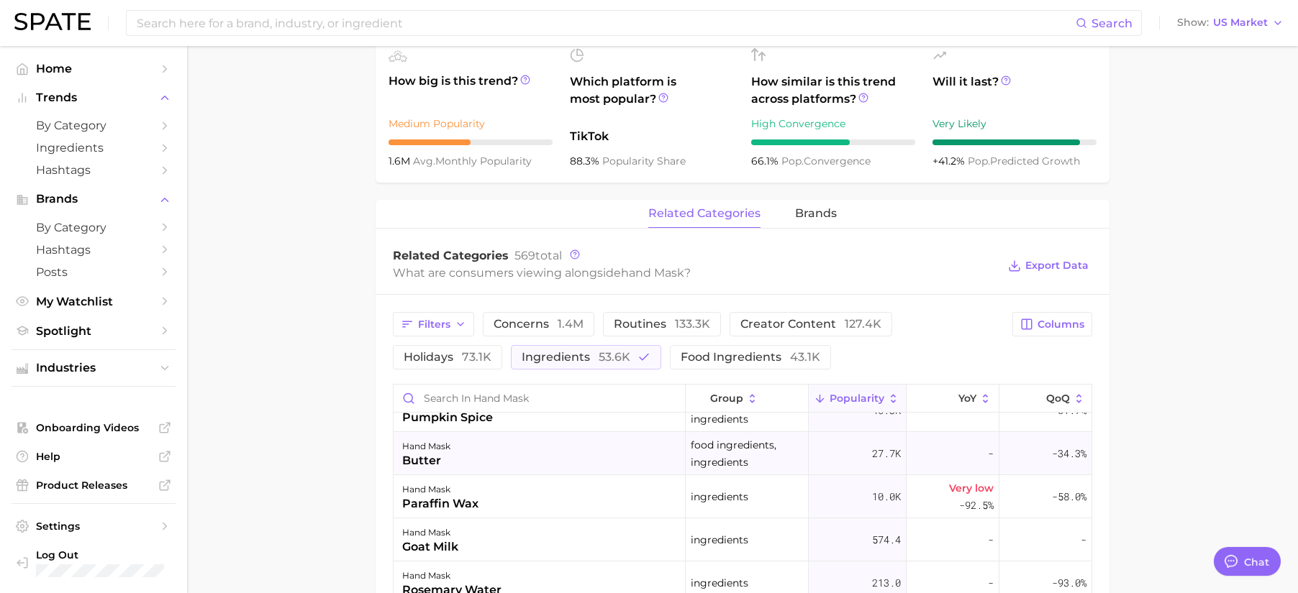
scroll to position [28, 0]
click at [535, 347] on button "ingredients 53.6k" at bounding box center [586, 357] width 150 height 24
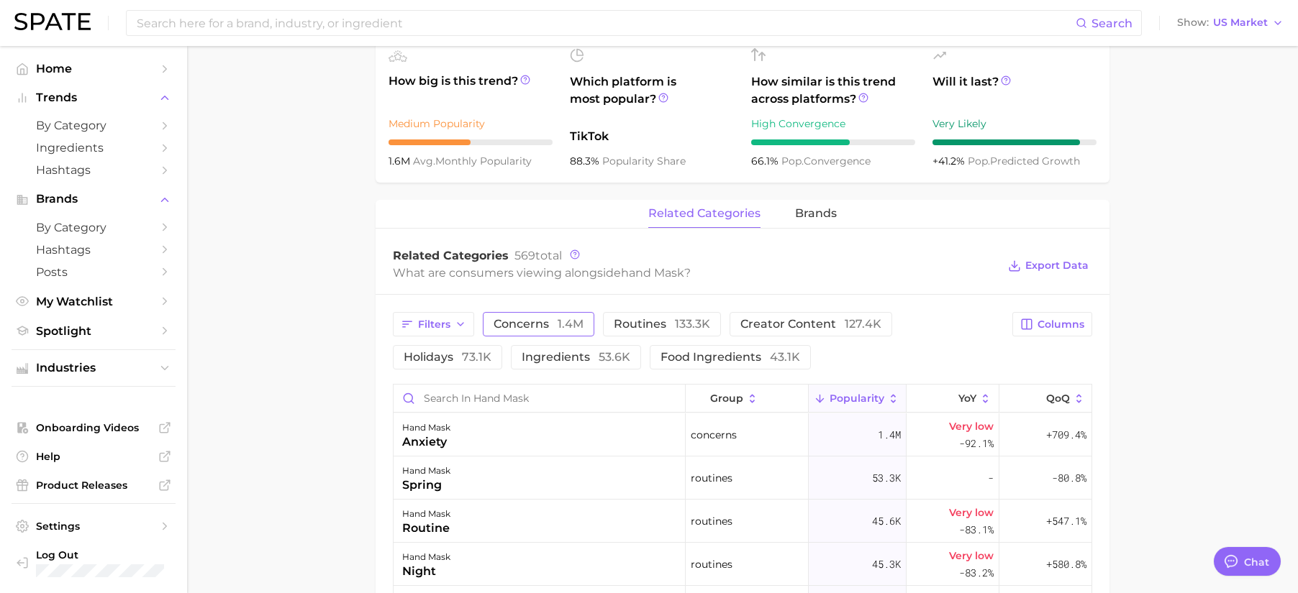
click at [541, 324] on span "concerns 1.4m" at bounding box center [538, 325] width 90 height 12
click at [535, 331] on button "concerns 1.4m" at bounding box center [549, 324] width 132 height 24
click at [550, 356] on span "ingredients 53.6k" at bounding box center [576, 358] width 109 height 12
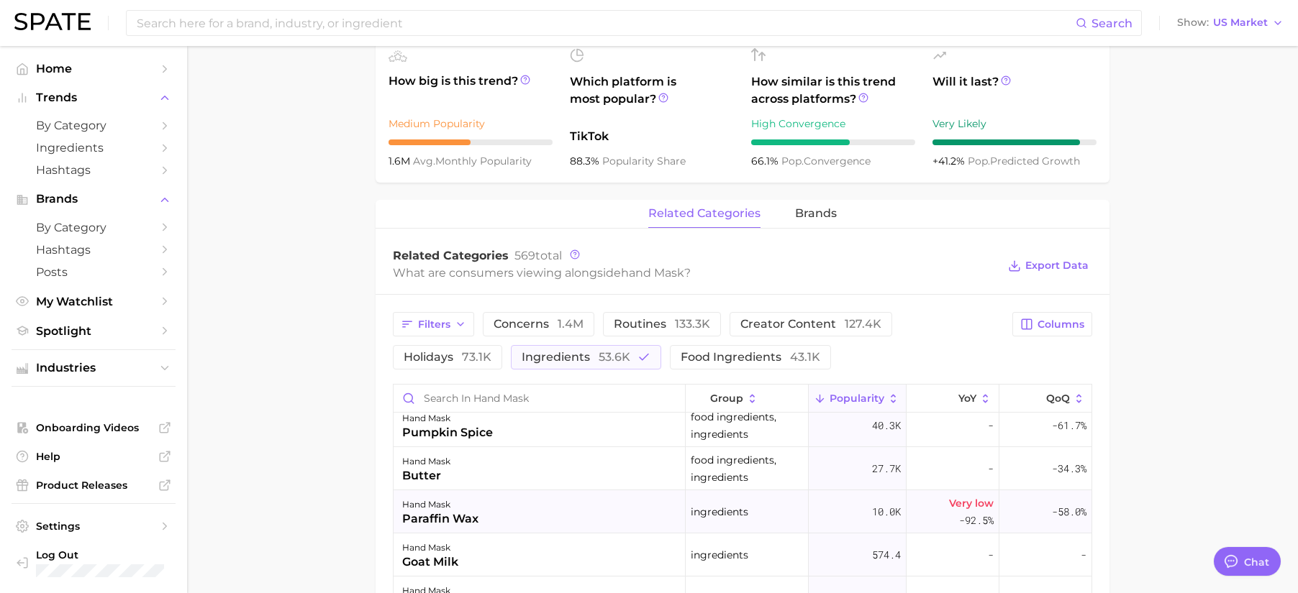
scroll to position [11, 0]
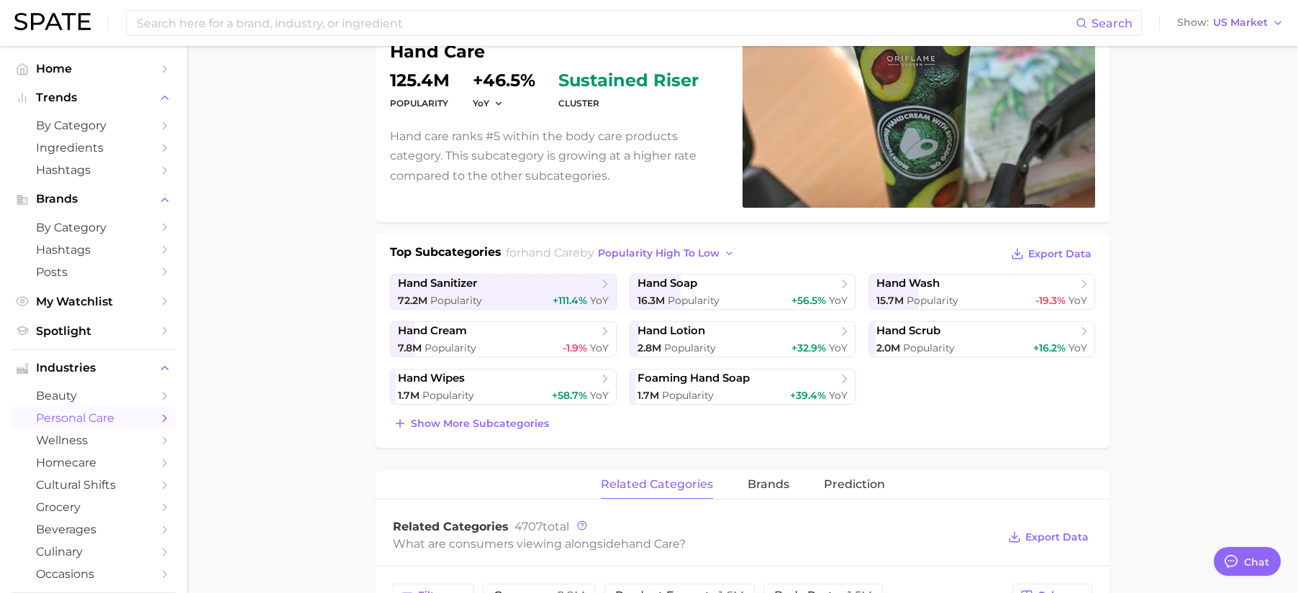
scroll to position [196, 0]
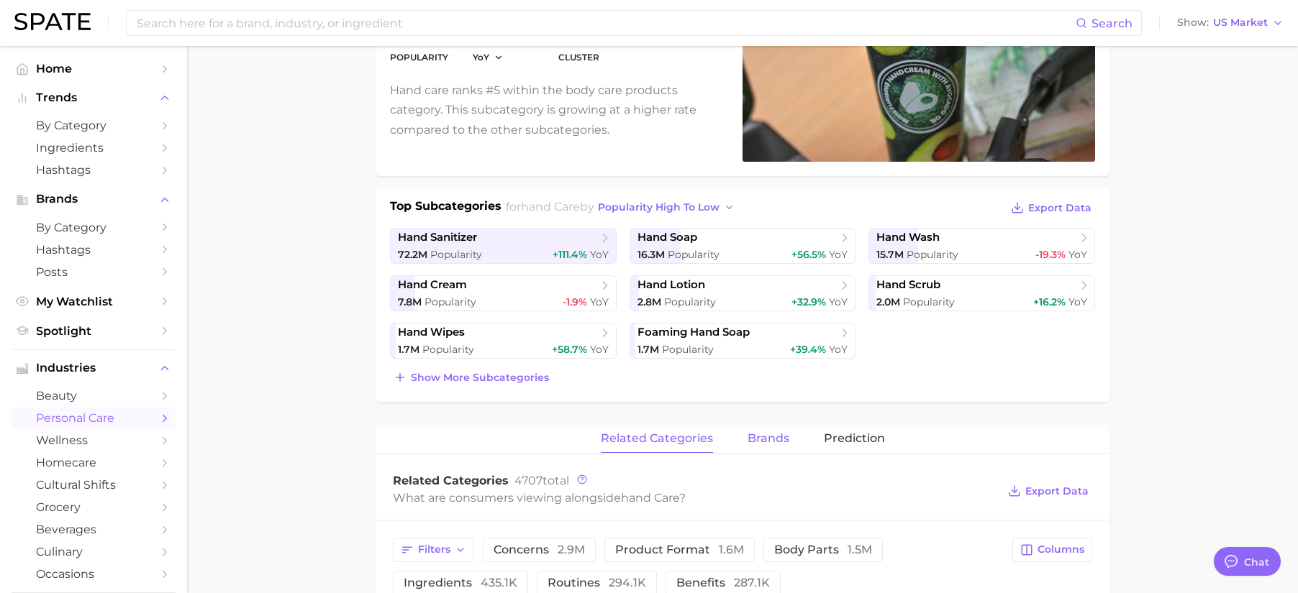
click at [781, 438] on span "brands" at bounding box center [768, 438] width 42 height 13
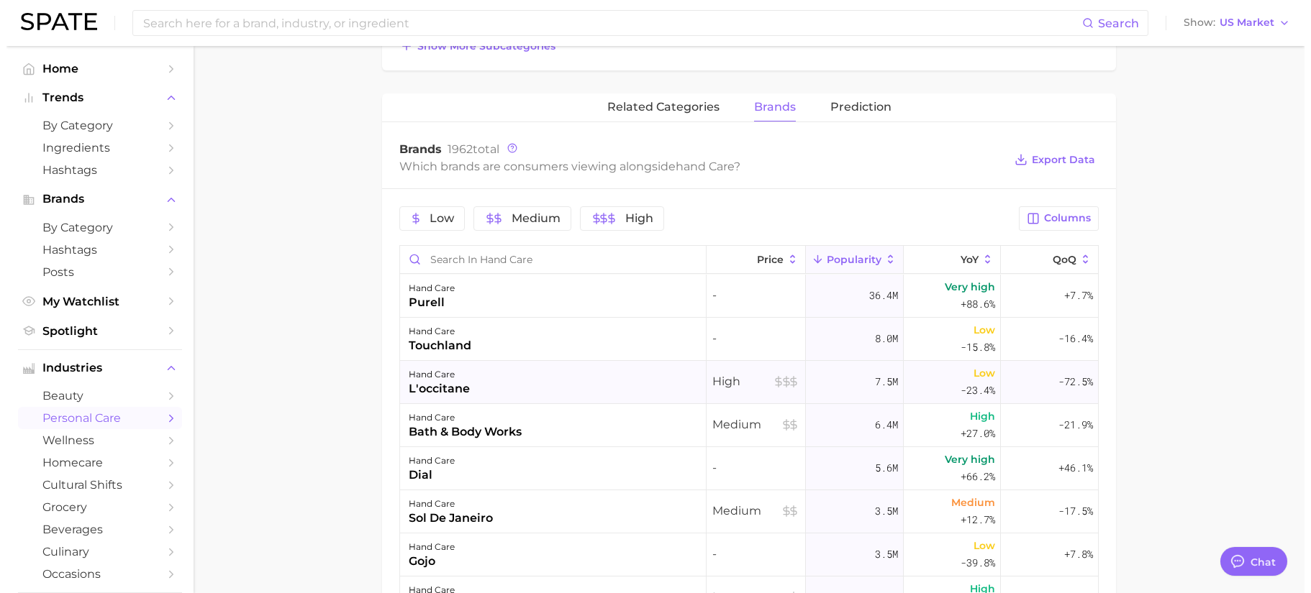
scroll to position [518, 0]
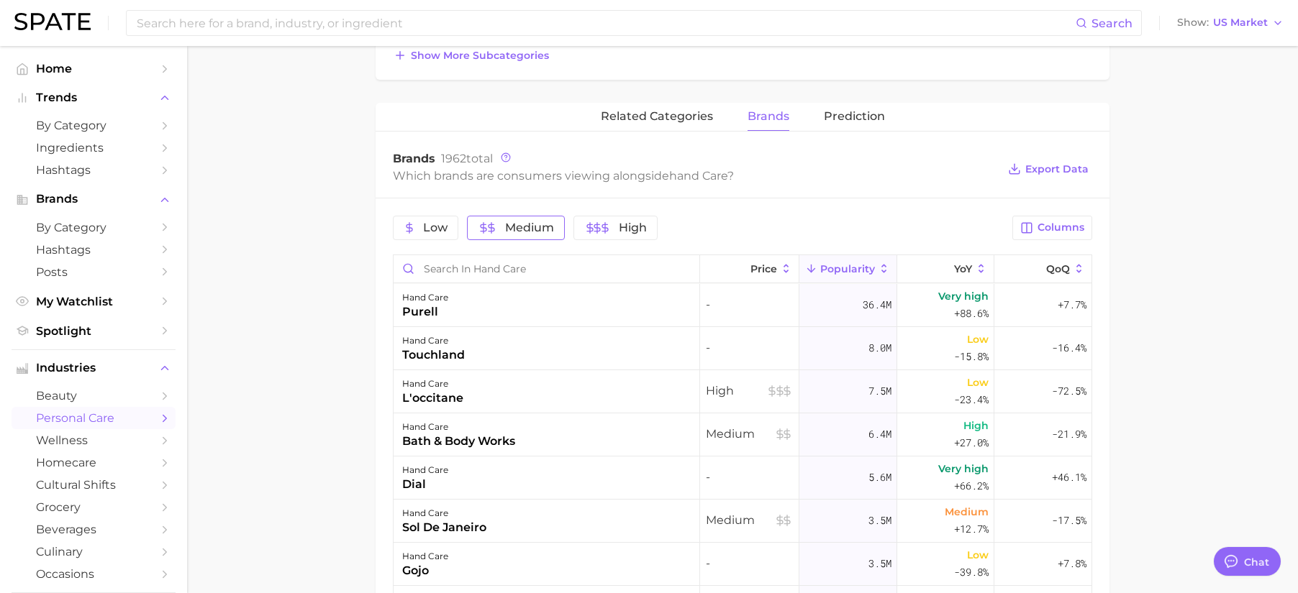
click at [520, 233] on span "Medium" at bounding box center [529, 228] width 49 height 12
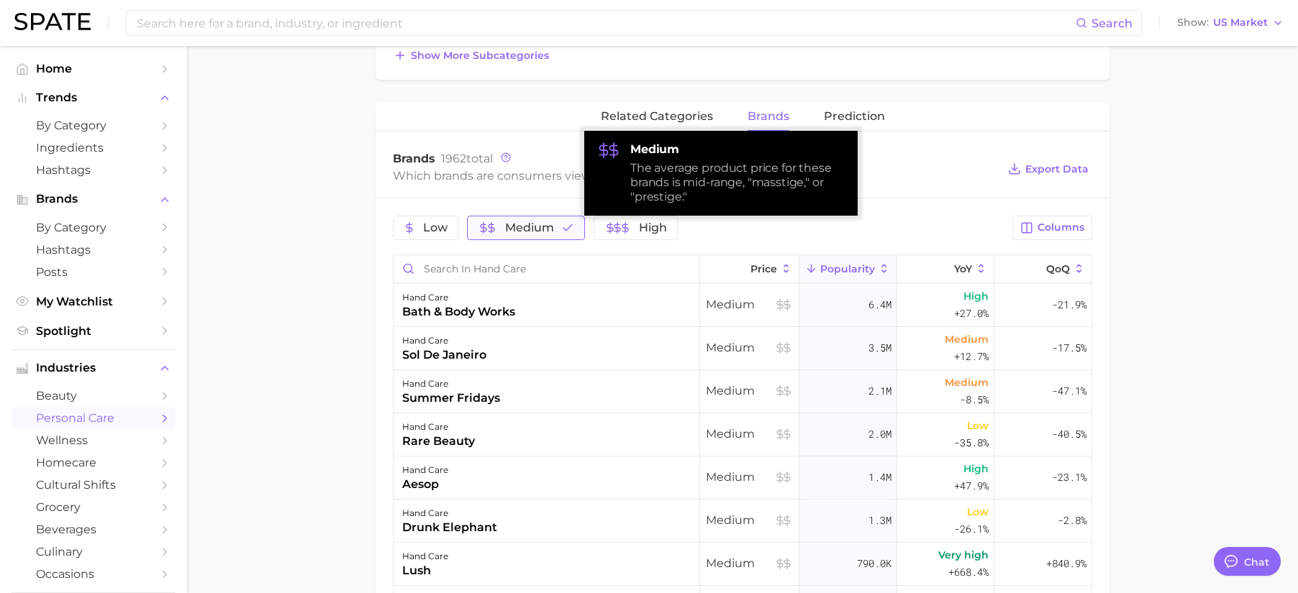
click at [561, 233] on icon "button" at bounding box center [567, 228] width 13 height 13
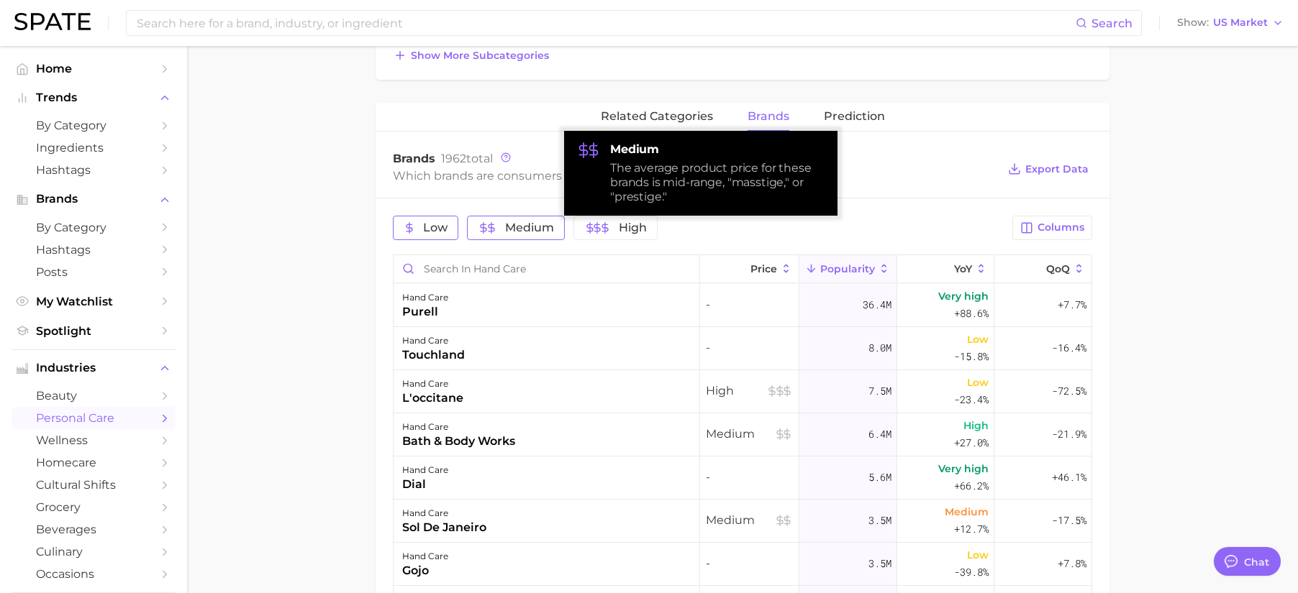
click at [448, 225] on button "Low" at bounding box center [425, 228] width 65 height 24
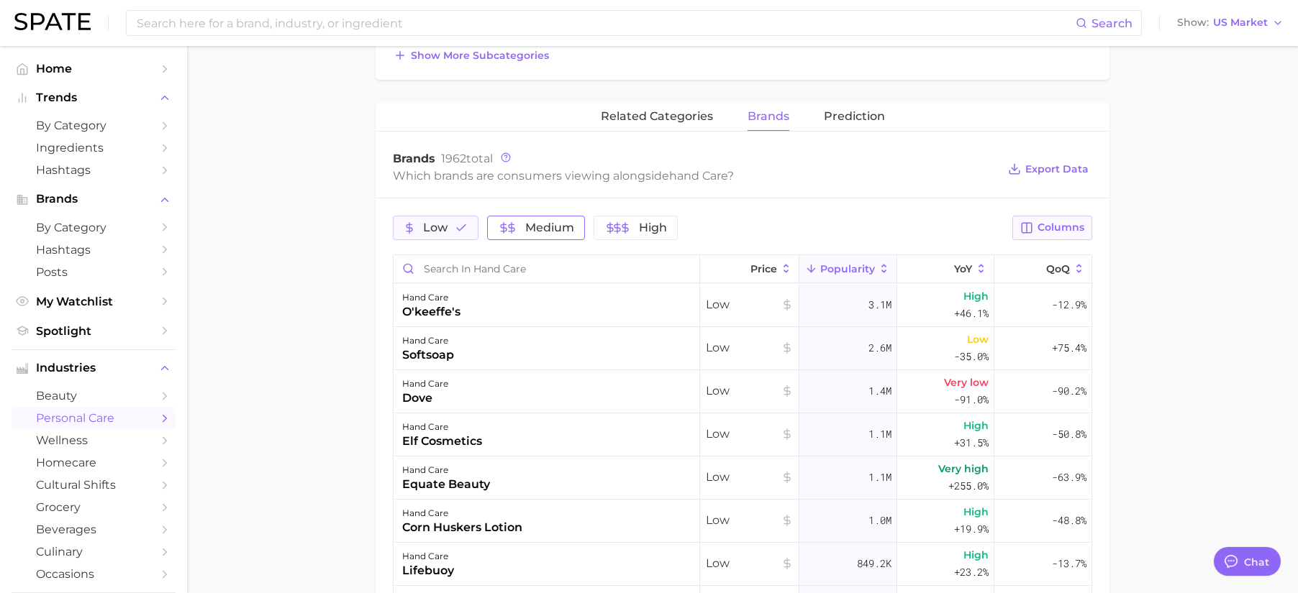
click at [1068, 226] on span "Columns" at bounding box center [1060, 228] width 47 height 12
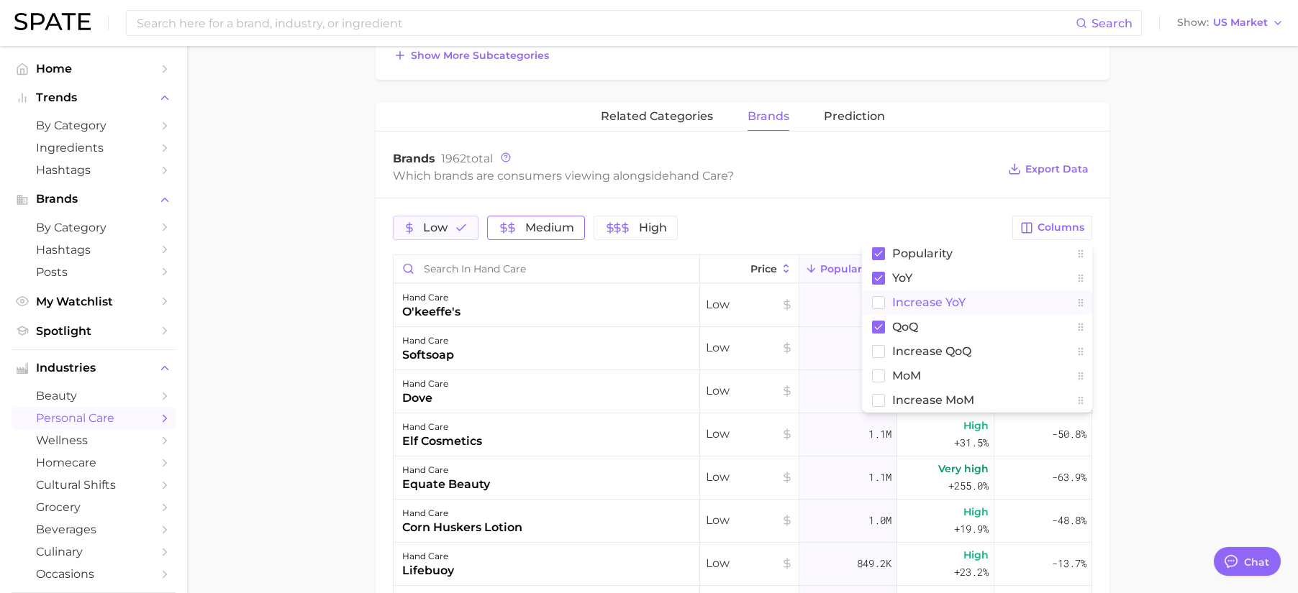
click at [991, 305] on button "Increase YoY" at bounding box center [977, 303] width 230 height 24
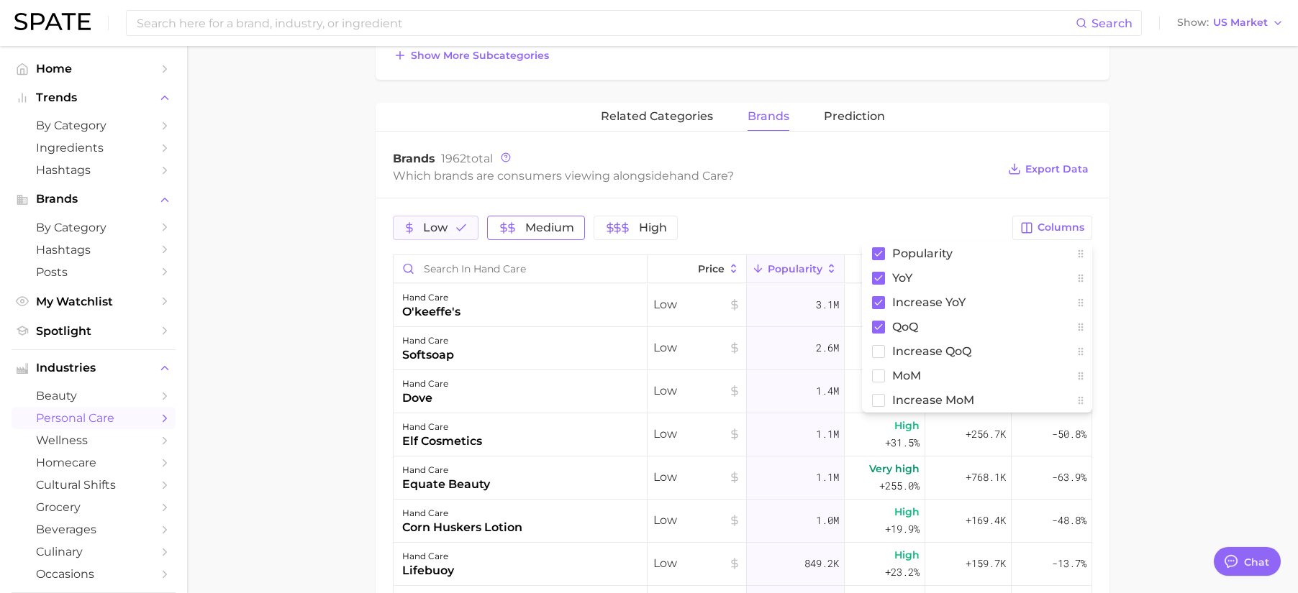
click at [1160, 315] on main "1. bath & body 2. body care products 3. hand care 4. Subcategory Overview Googl…" at bounding box center [742, 232] width 1111 height 1409
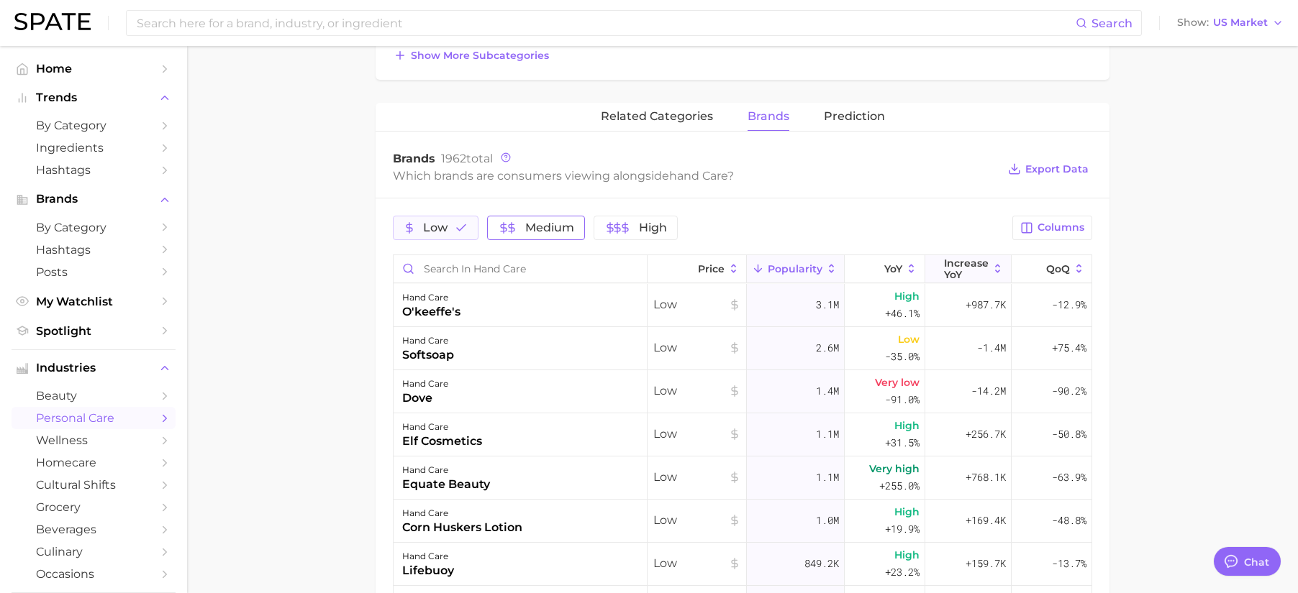
click at [962, 268] on span "Increase YoY" at bounding box center [966, 269] width 45 height 23
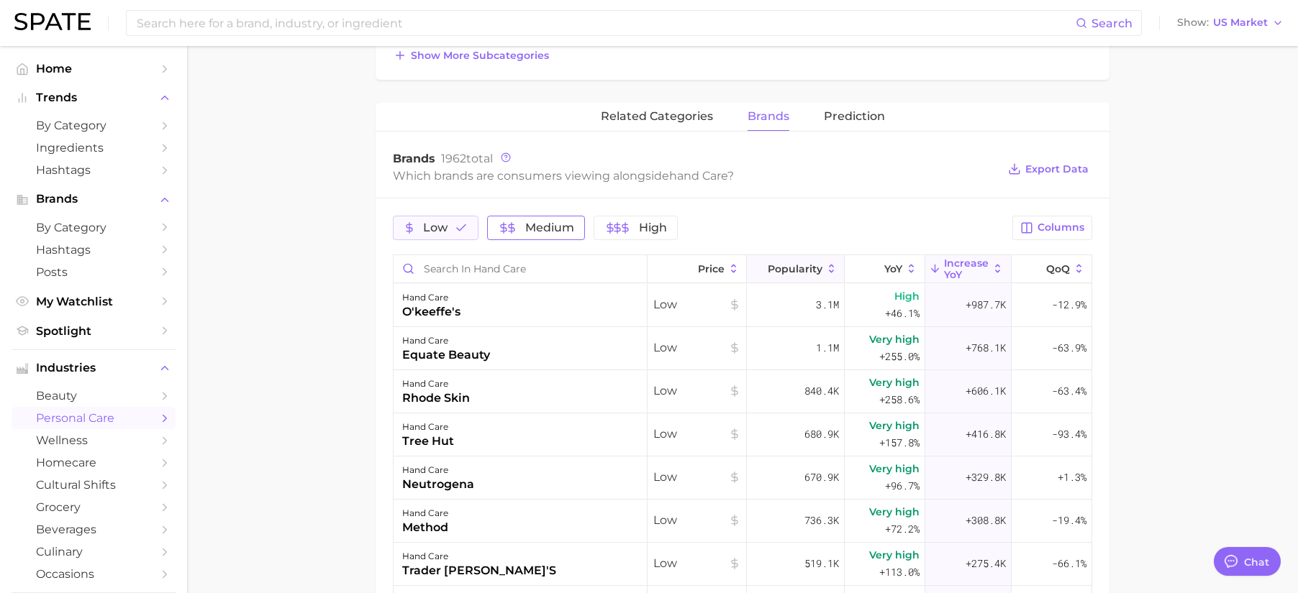
click at [793, 270] on span "Popularity" at bounding box center [795, 269] width 55 height 12
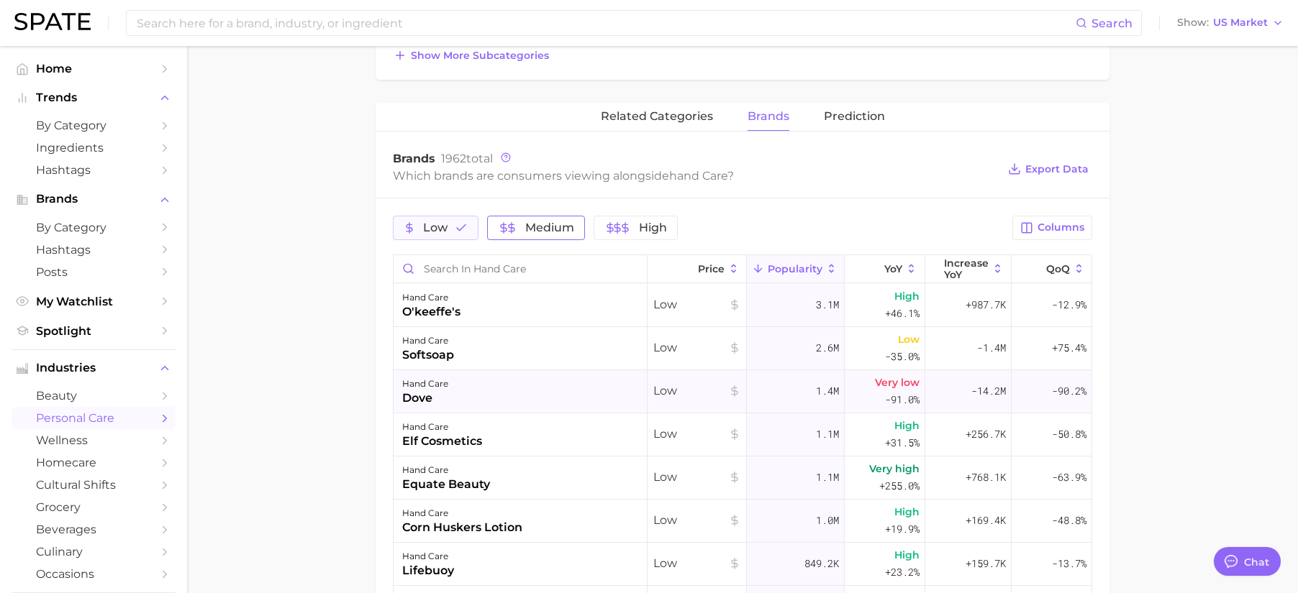
click at [440, 397] on div "dove" at bounding box center [425, 398] width 46 height 17
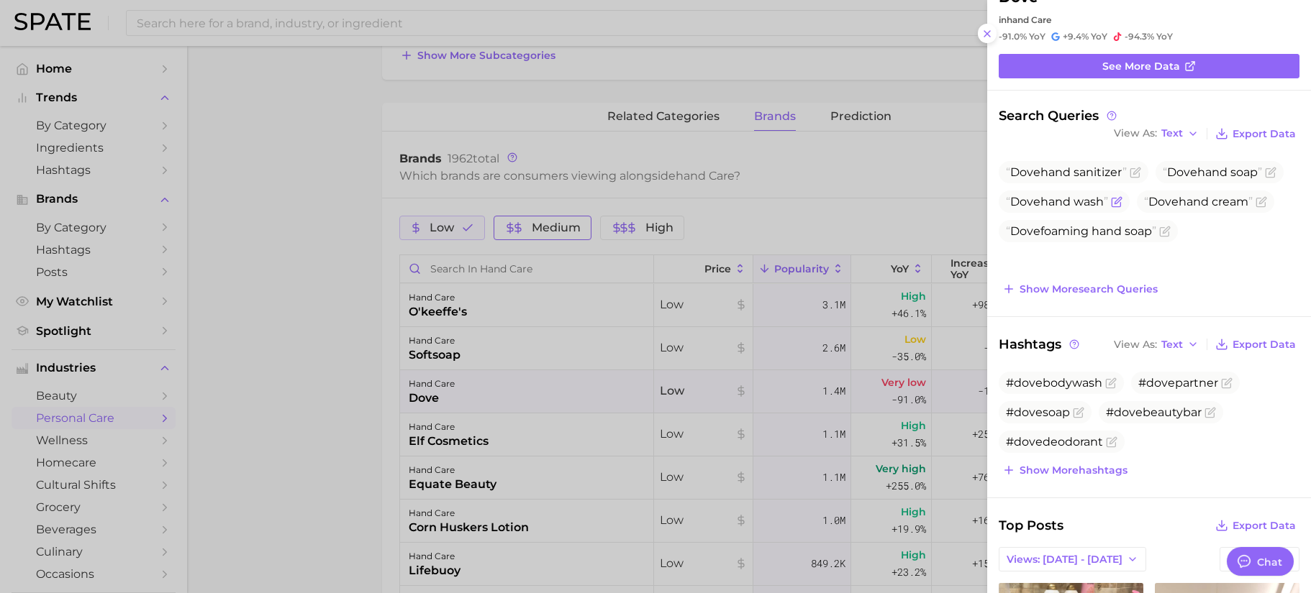
scroll to position [65, 0]
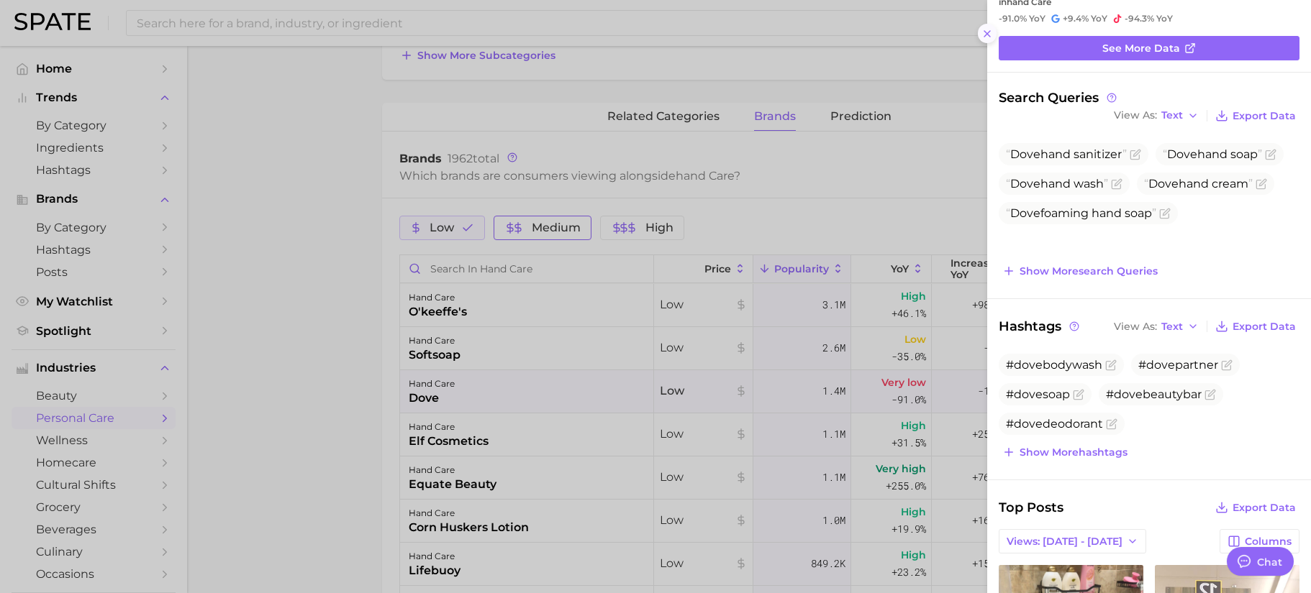
click at [988, 40] on button at bounding box center [987, 33] width 19 height 19
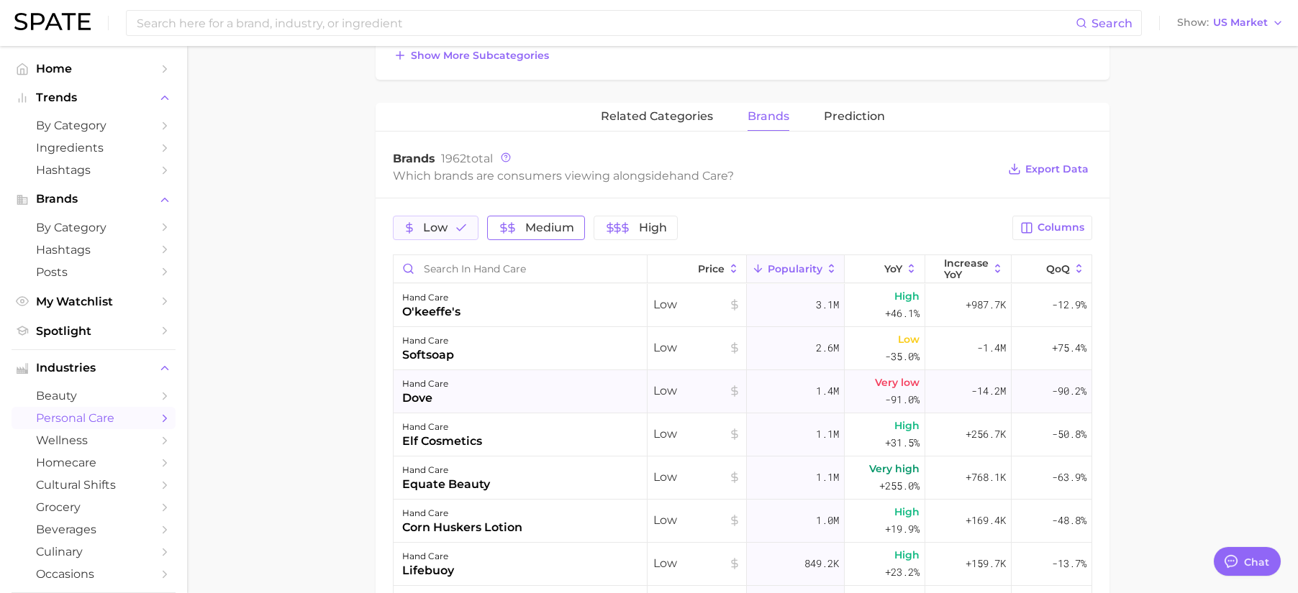
click at [425, 395] on div "dove" at bounding box center [425, 398] width 46 height 17
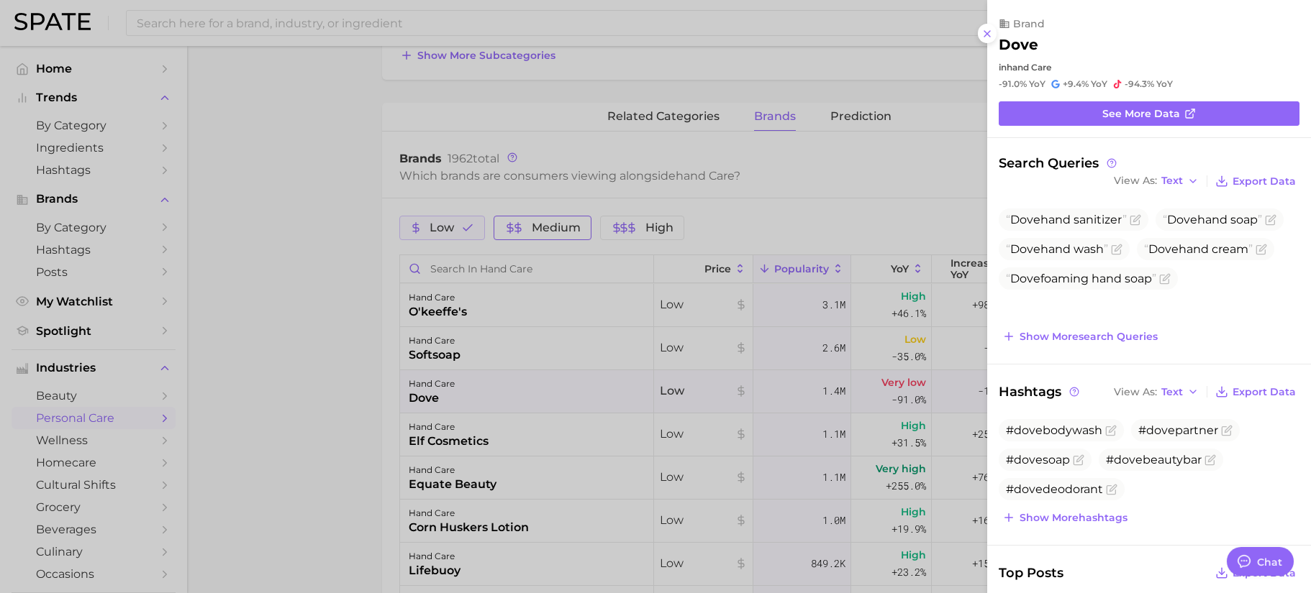
scroll to position [0, 0]
click at [1146, 111] on span "See more data" at bounding box center [1141, 114] width 78 height 12
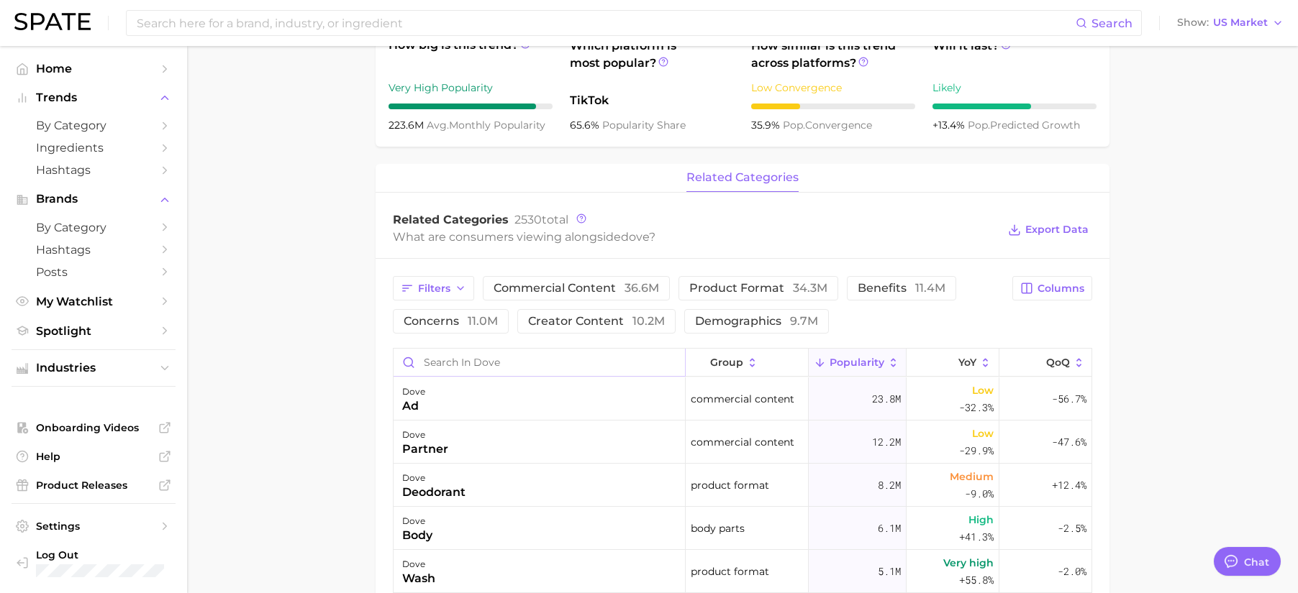
scroll to position [453, 0]
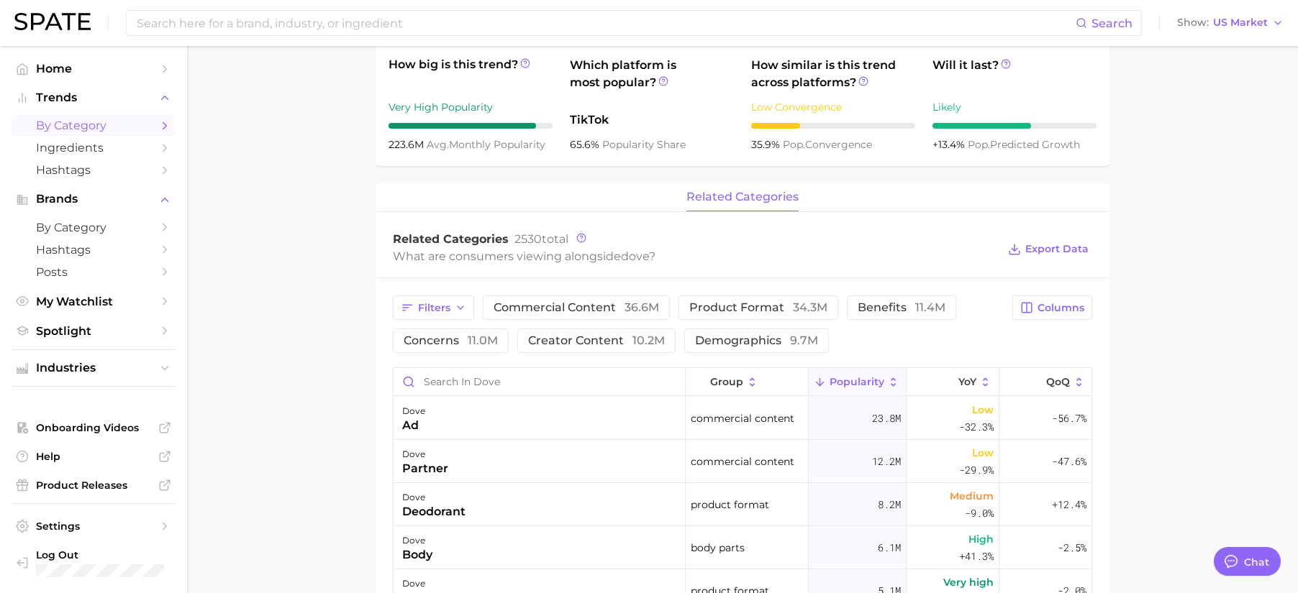
click at [72, 125] on span "by Category" at bounding box center [93, 126] width 115 height 14
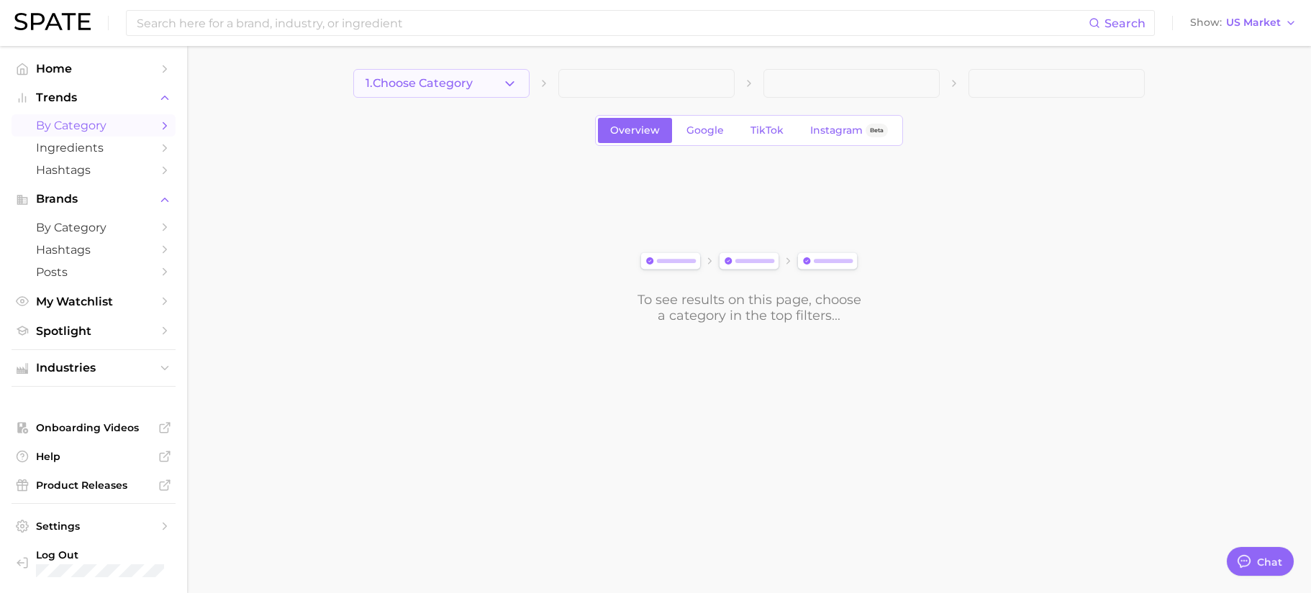
click at [478, 87] on button "1. Choose Category" at bounding box center [441, 83] width 176 height 29
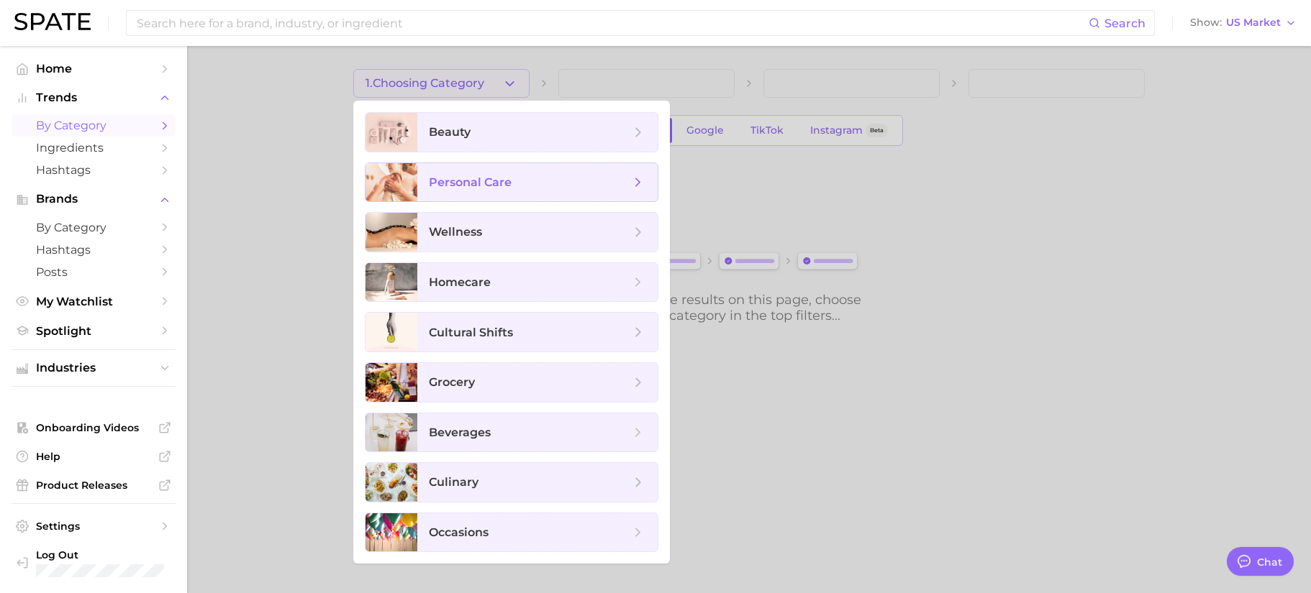
click at [514, 175] on span "personal care" at bounding box center [529, 183] width 201 height 16
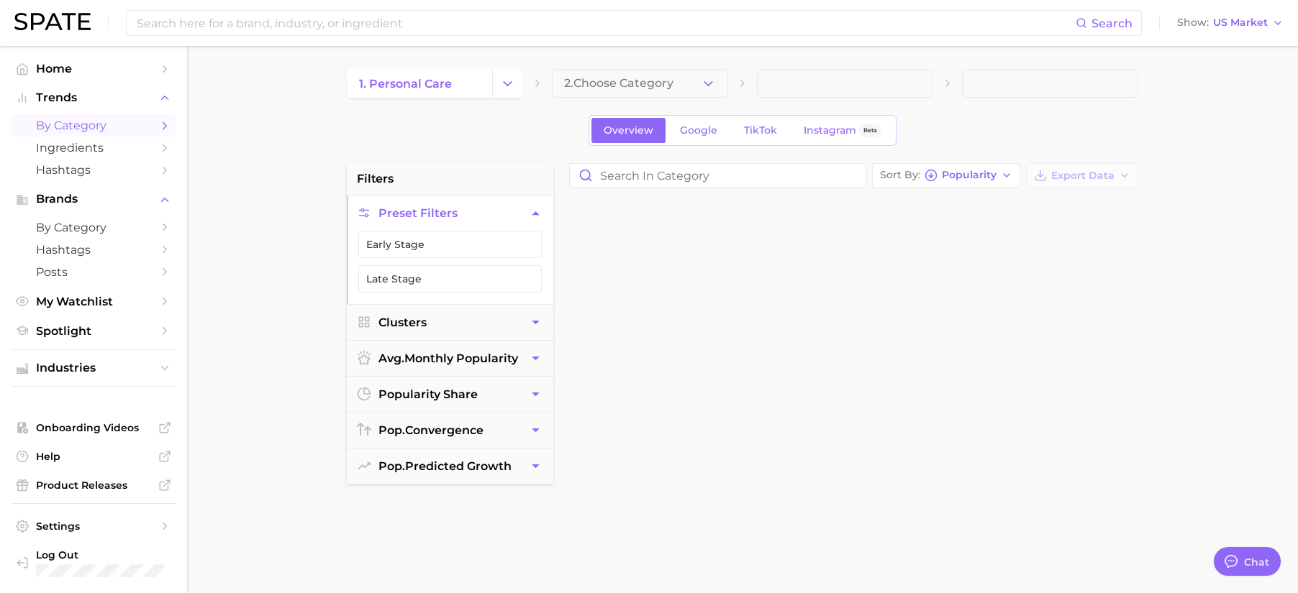
click at [670, 88] on span "2. Choose Category" at bounding box center [618, 83] width 109 height 13
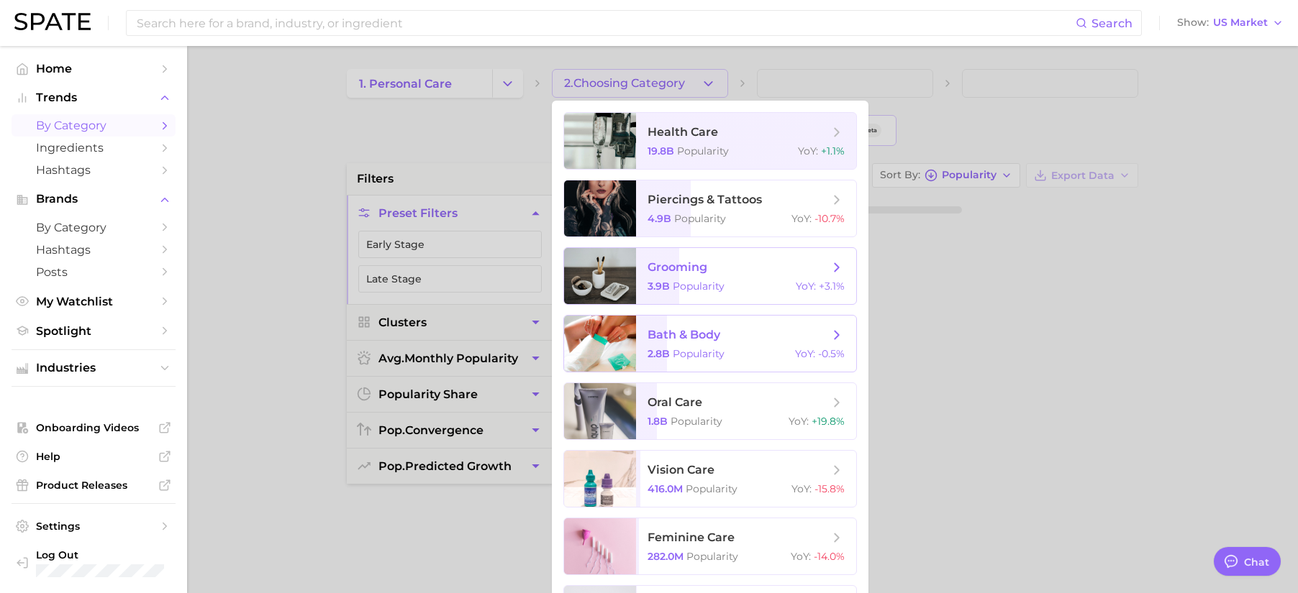
click at [691, 338] on span "bath & body" at bounding box center [683, 335] width 73 height 14
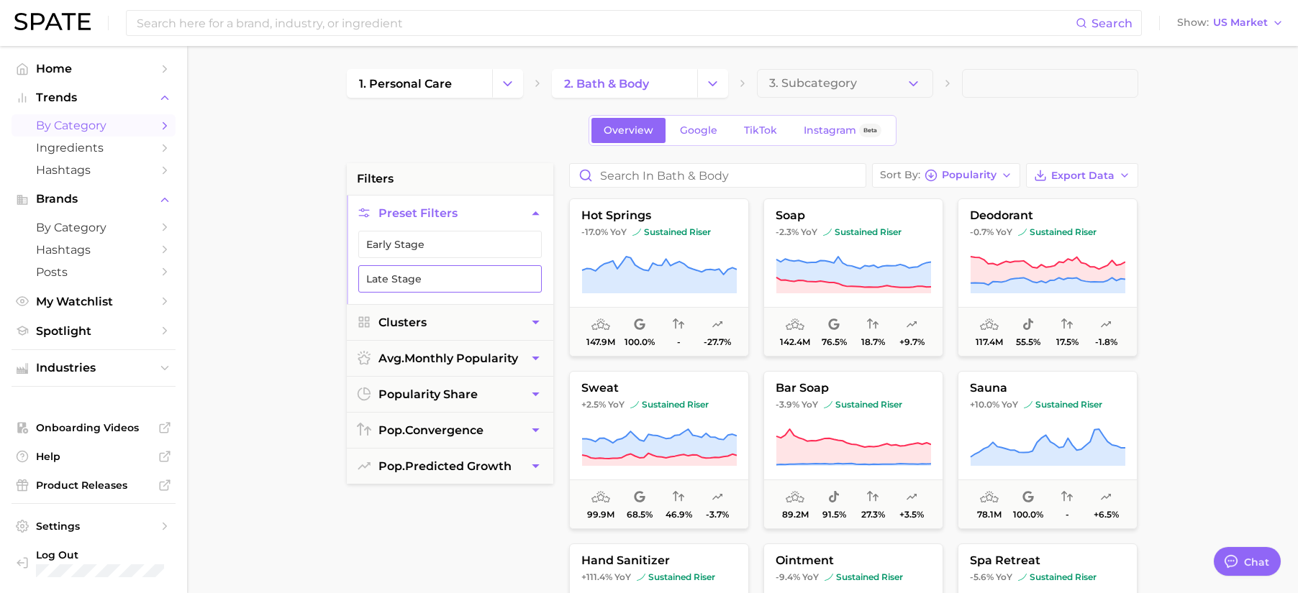
click at [462, 276] on button "Late Stage" at bounding box center [449, 278] width 183 height 27
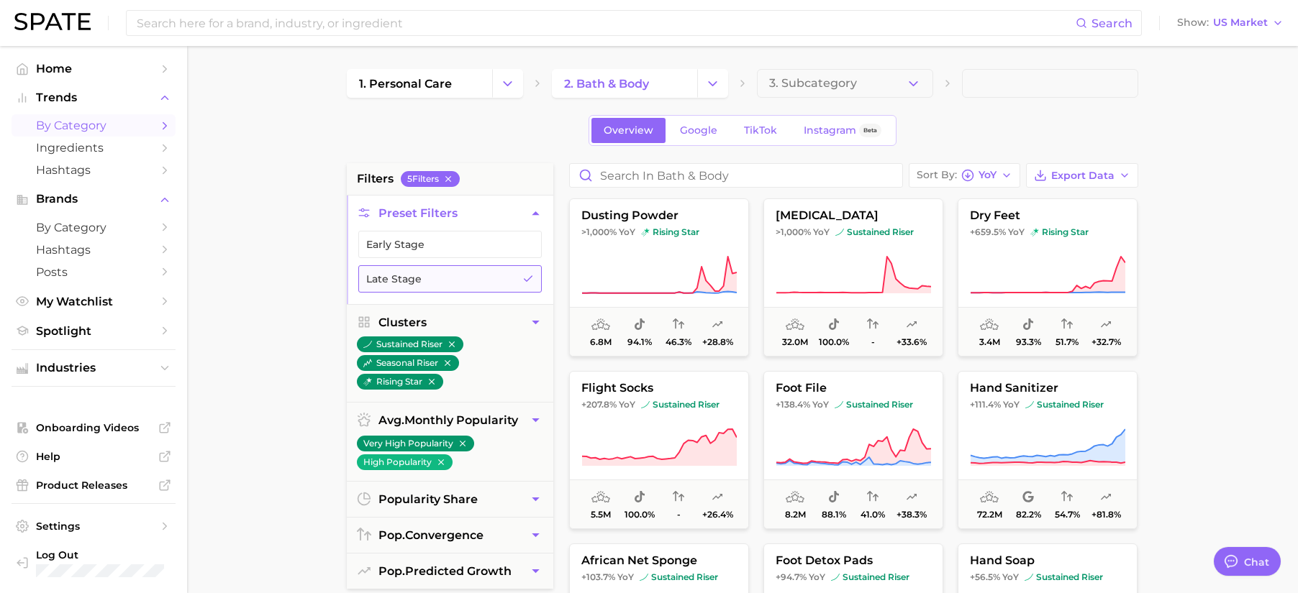
click at [486, 276] on button "Late Stage" at bounding box center [449, 278] width 183 height 27
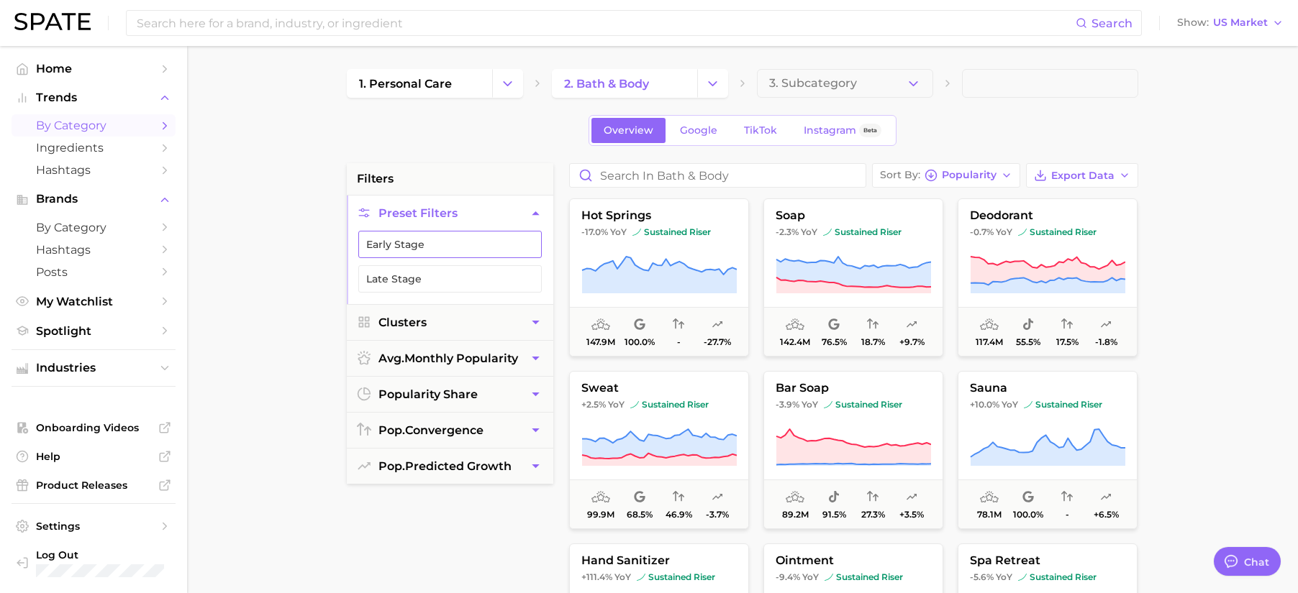
click at [486, 247] on button "Early Stage" at bounding box center [449, 244] width 183 height 27
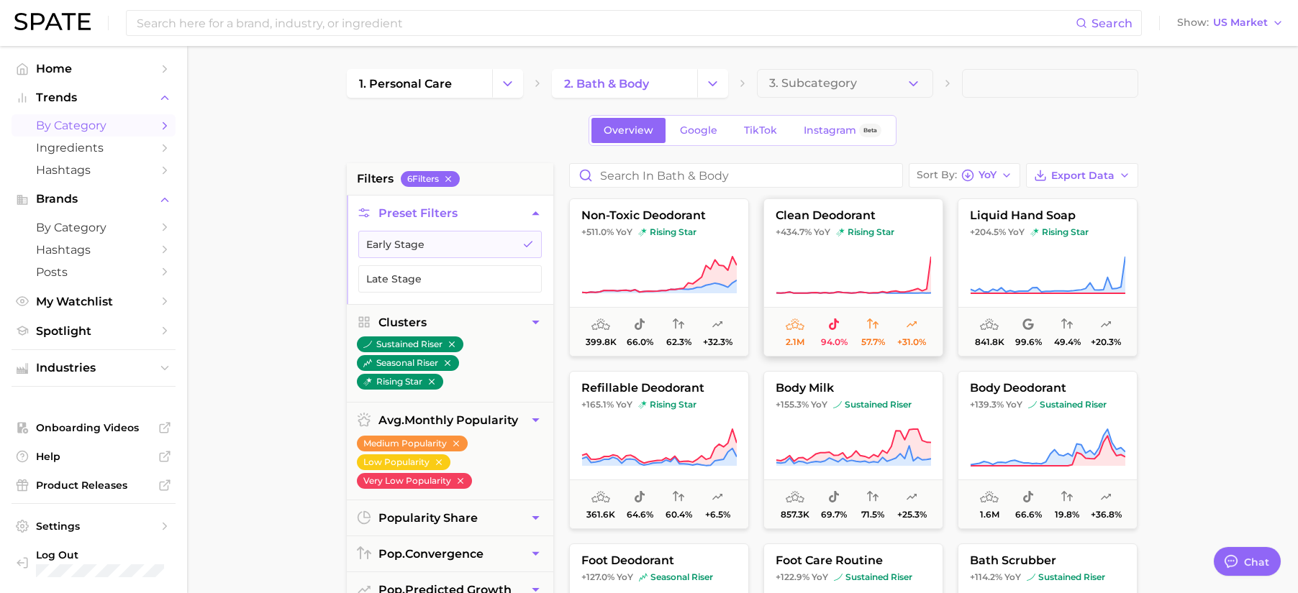
click at [834, 263] on icon at bounding box center [852, 275] width 155 height 40
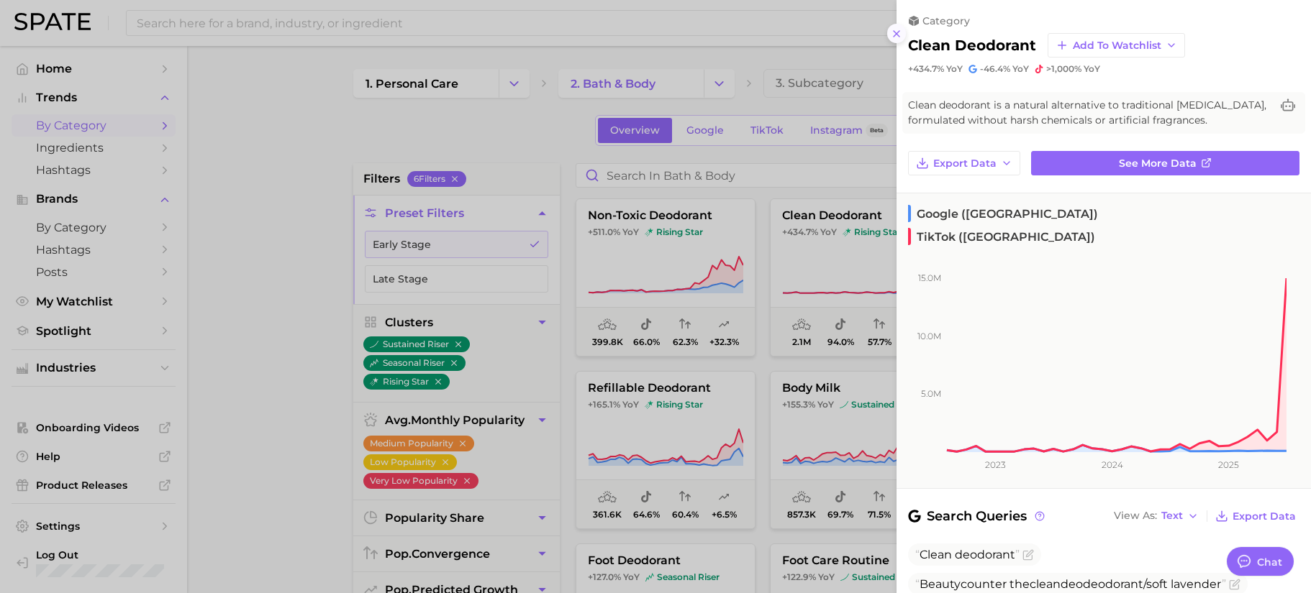
click at [901, 38] on icon at bounding box center [897, 34] width 12 height 12
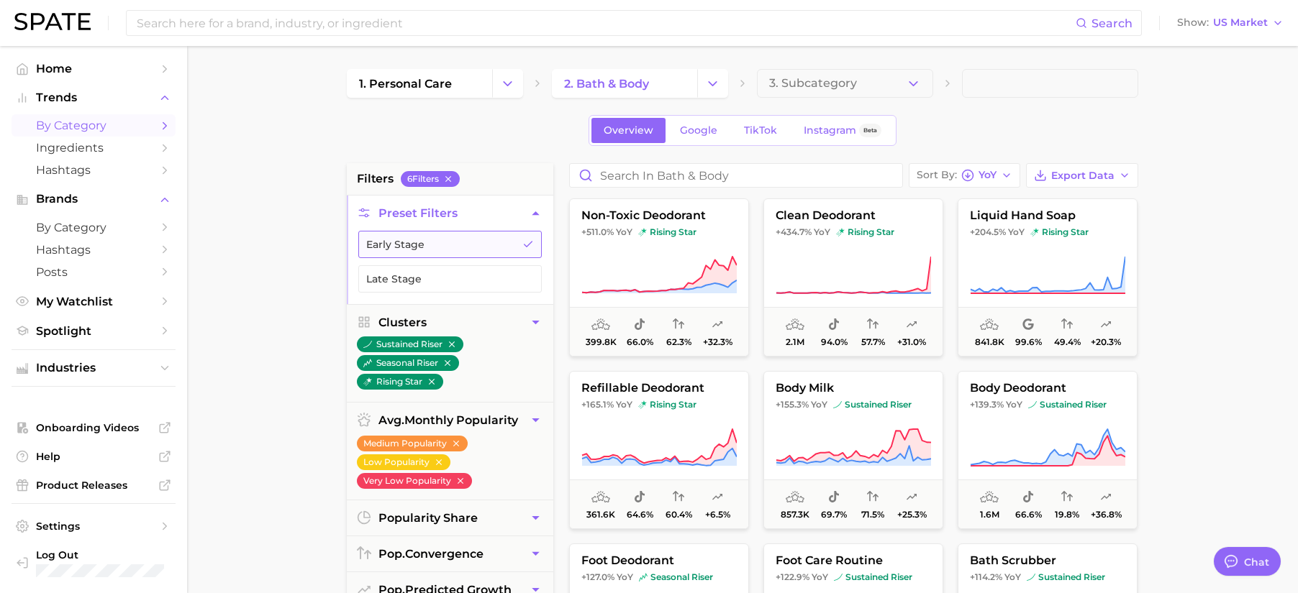
click at [487, 248] on button "Early Stage" at bounding box center [449, 244] width 183 height 27
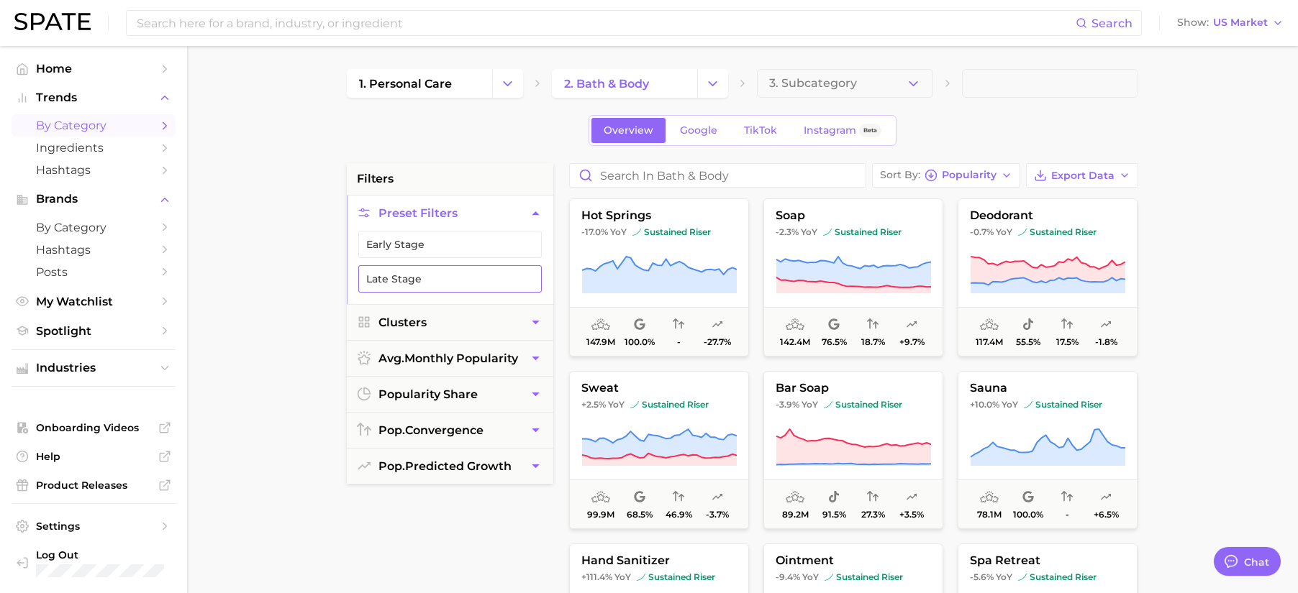
click at [479, 280] on button "Late Stage" at bounding box center [449, 278] width 183 height 27
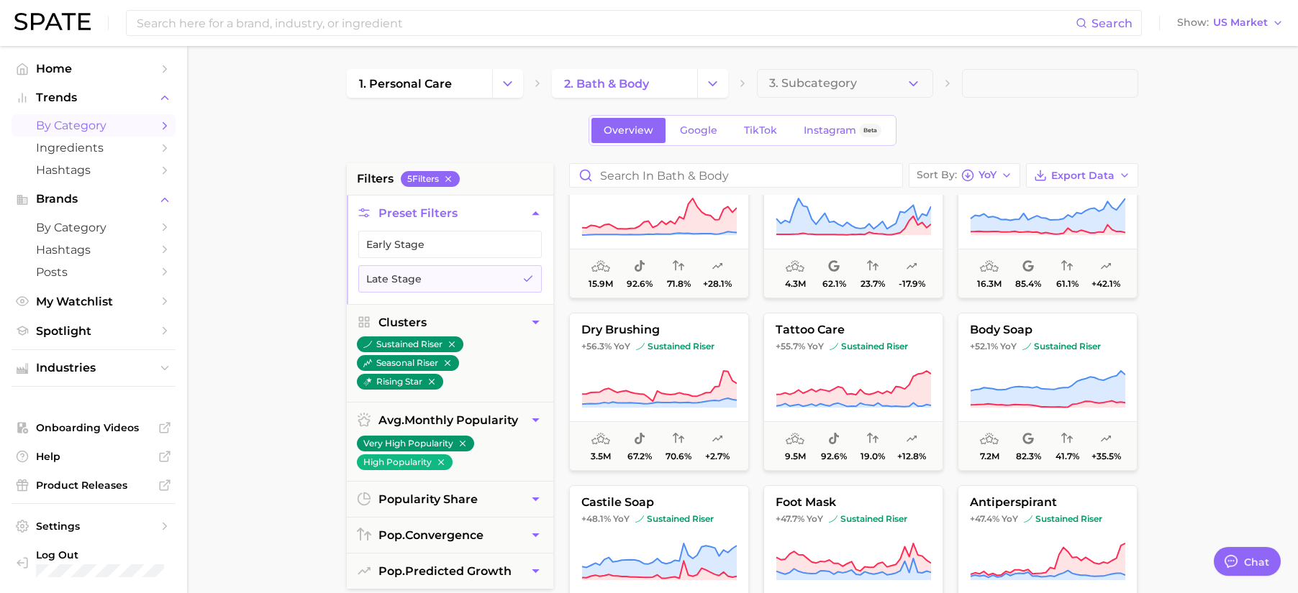
scroll to position [406, 0]
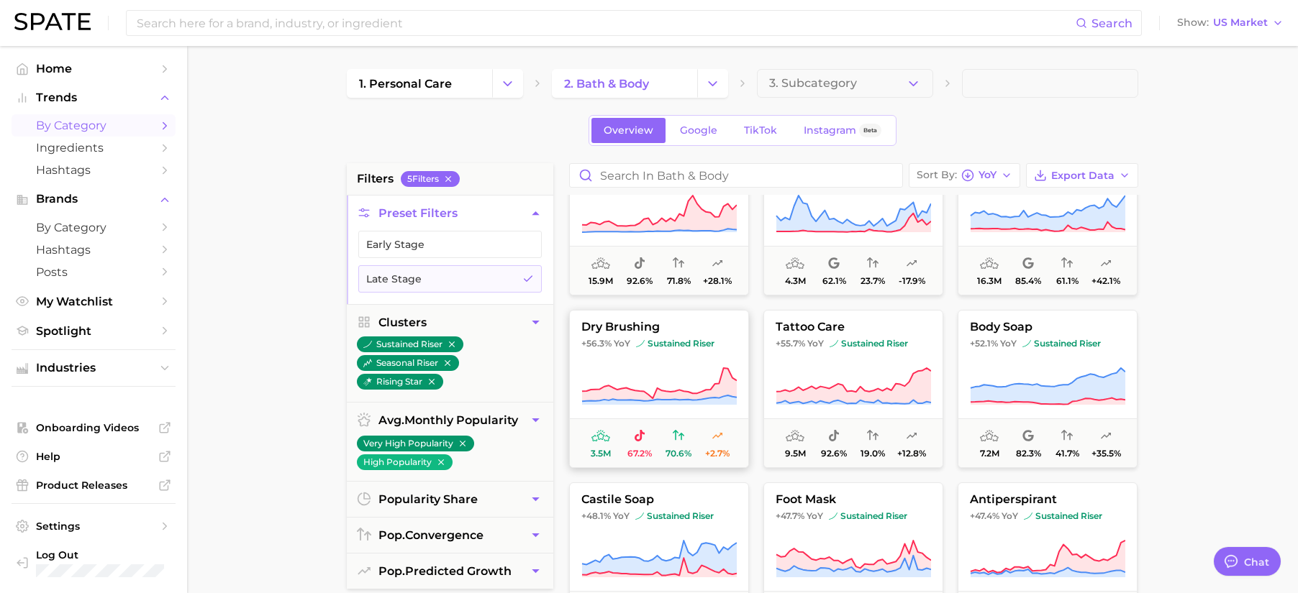
click at [660, 370] on icon at bounding box center [658, 387] width 155 height 40
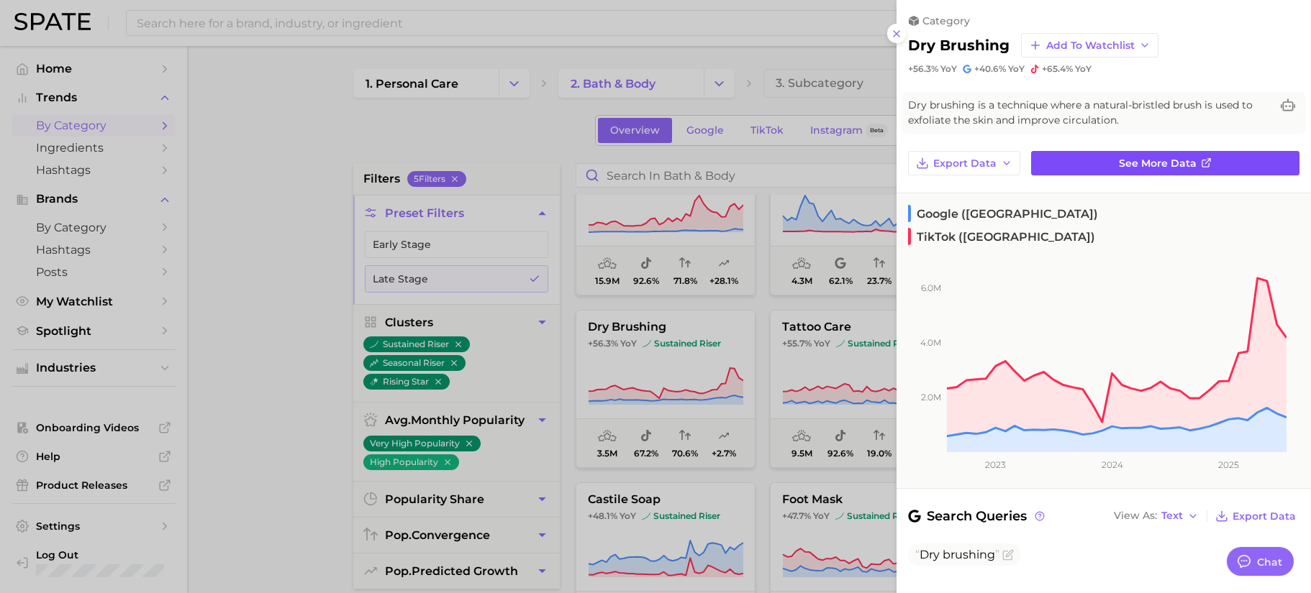
click at [1206, 165] on link "See more data" at bounding box center [1165, 163] width 268 height 24
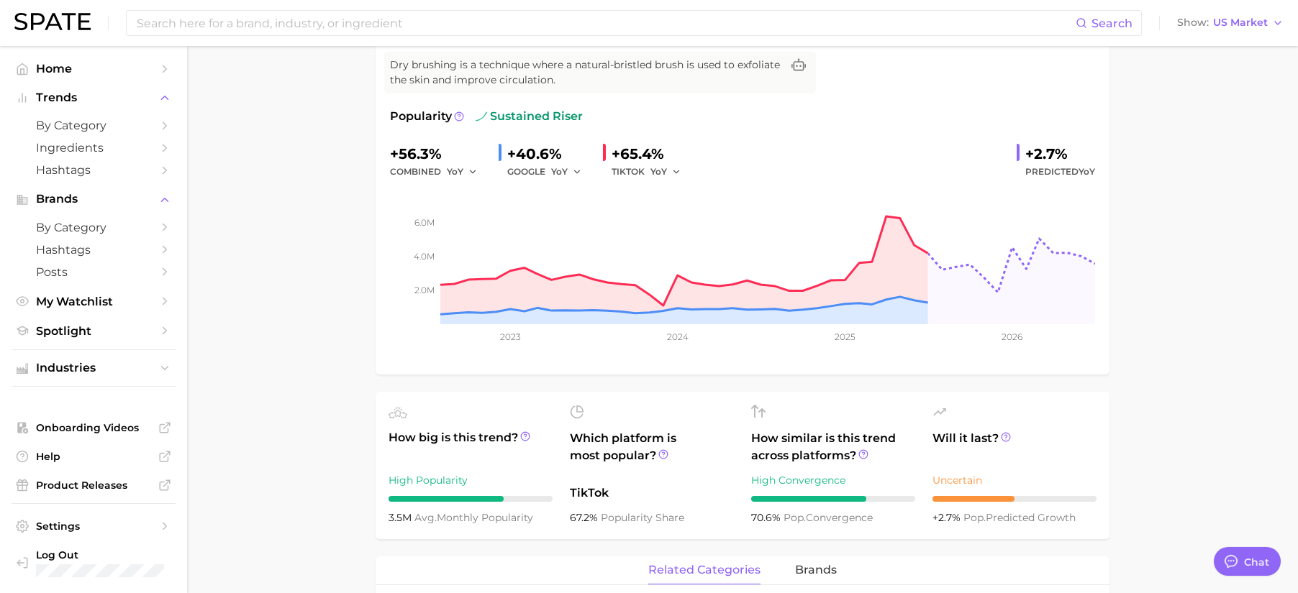
scroll to position [76, 0]
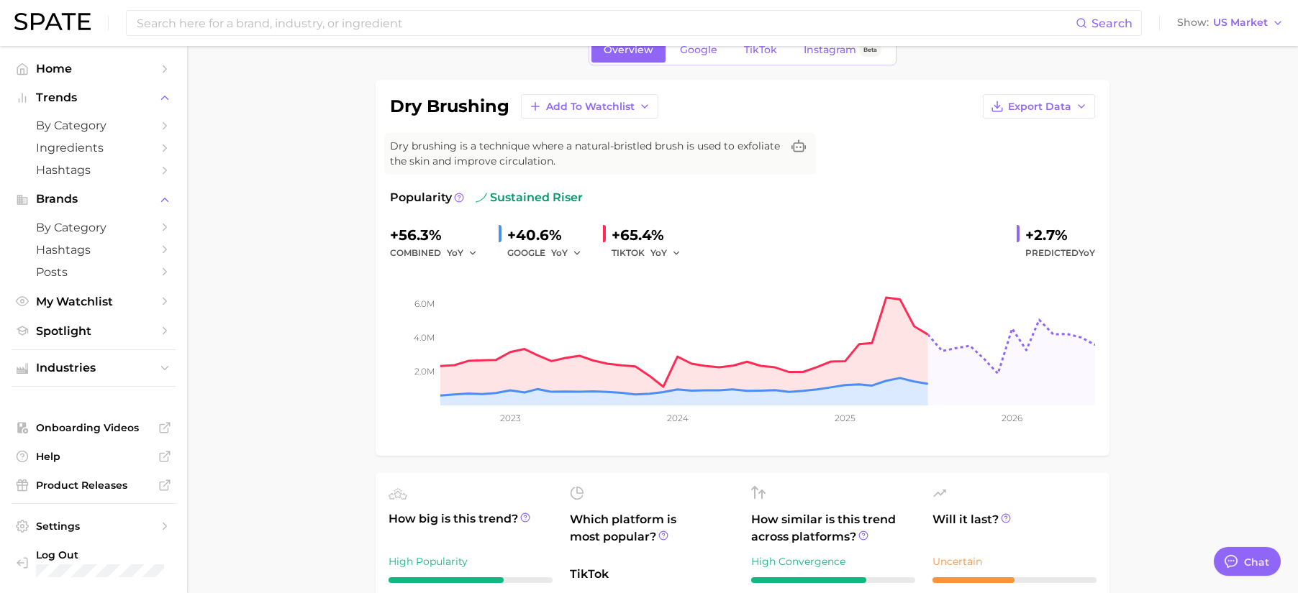
click at [717, 65] on div "Overview Google TikTok Instagram Beta" at bounding box center [742, 50] width 308 height 31
click at [712, 61] on link "Google" at bounding box center [699, 49] width 62 height 25
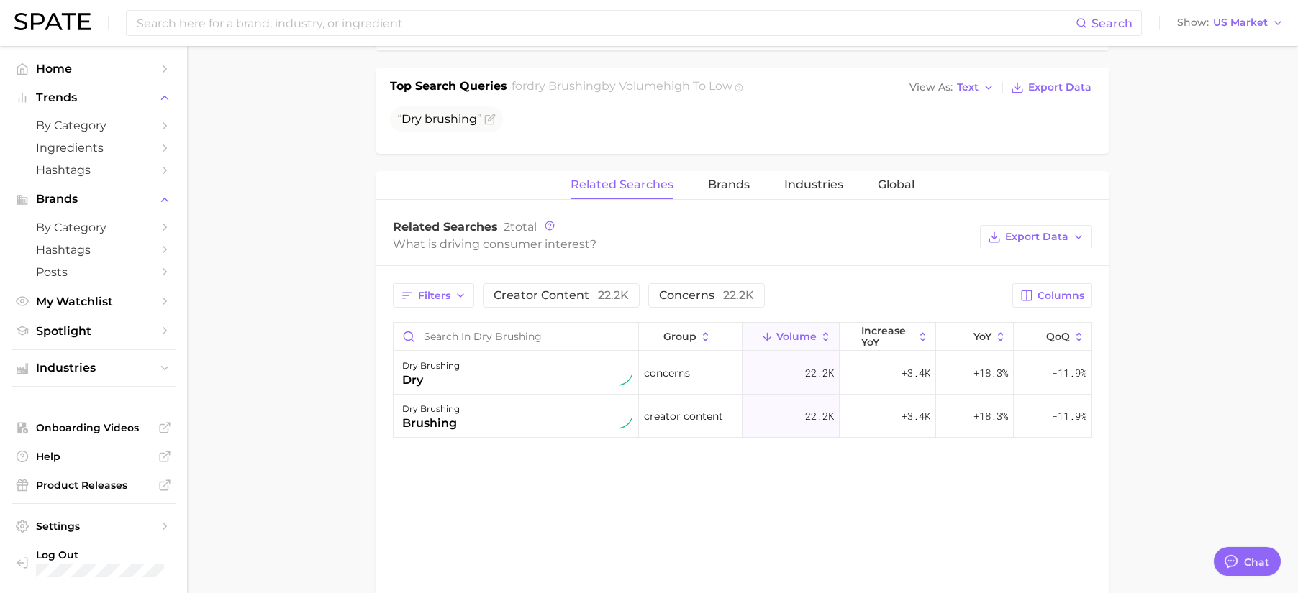
scroll to position [537, 0]
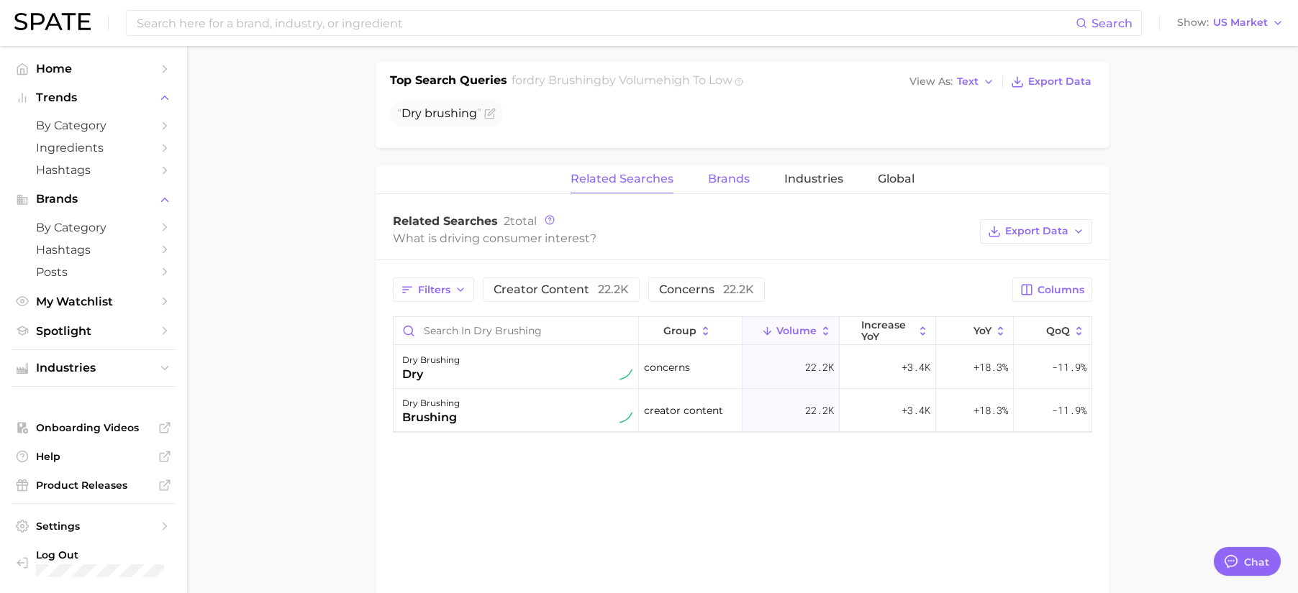
click at [727, 184] on span "Brands" at bounding box center [729, 179] width 42 height 13
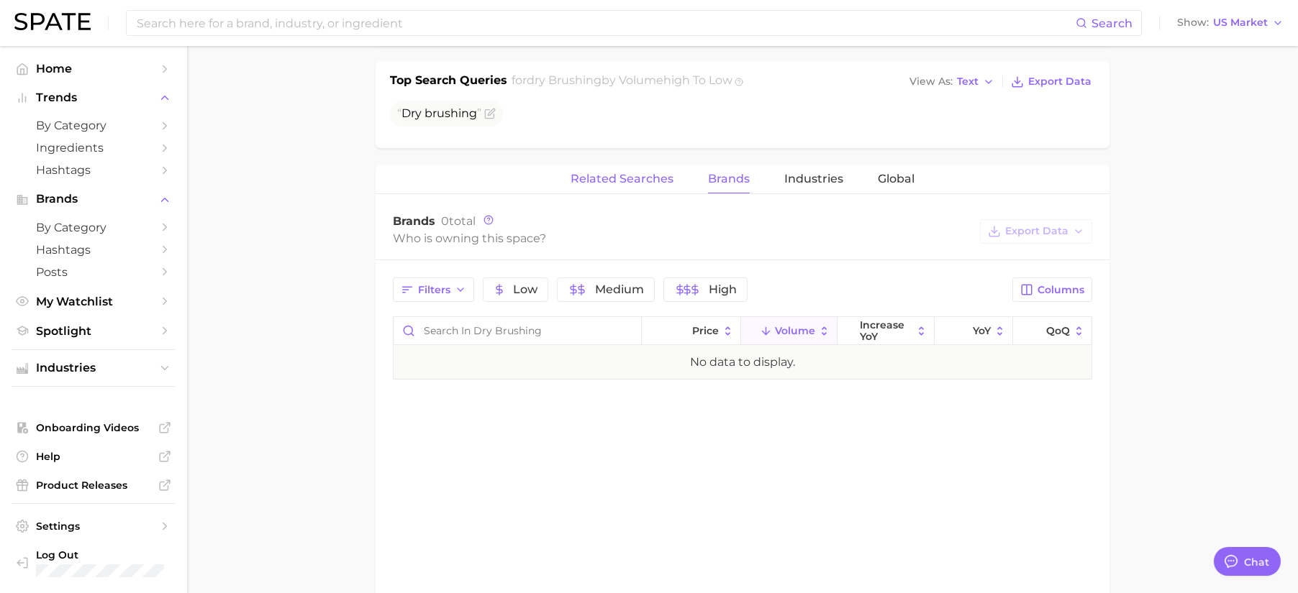
click at [655, 182] on span "Related Searches" at bounding box center [621, 179] width 103 height 13
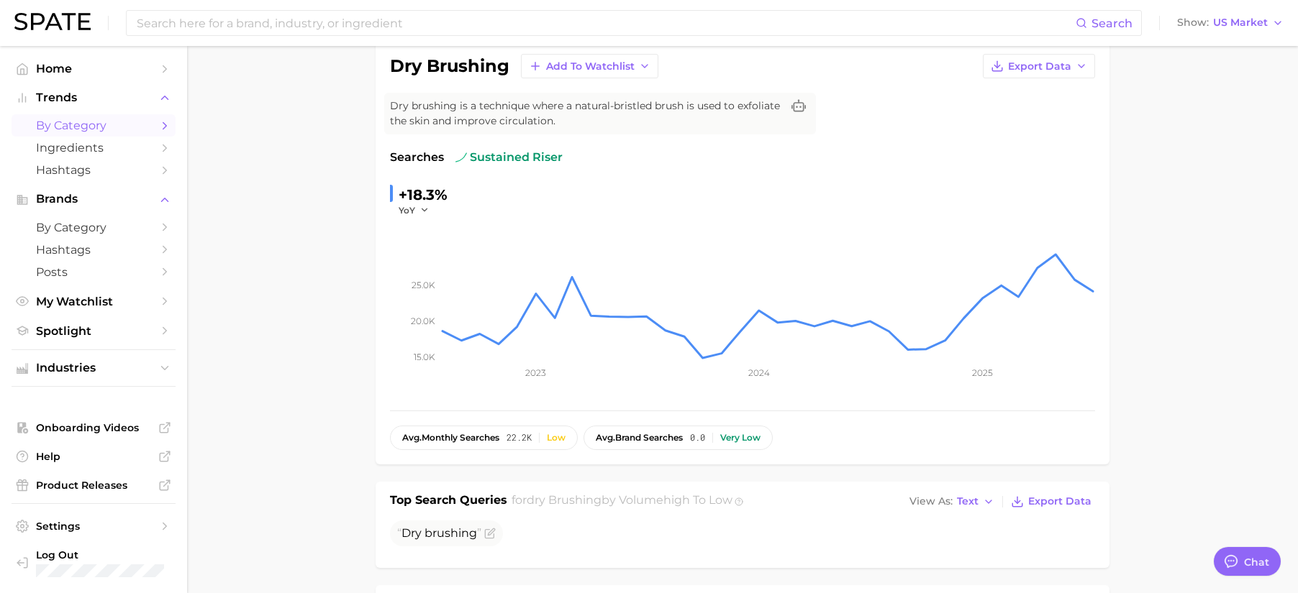
scroll to position [0, 0]
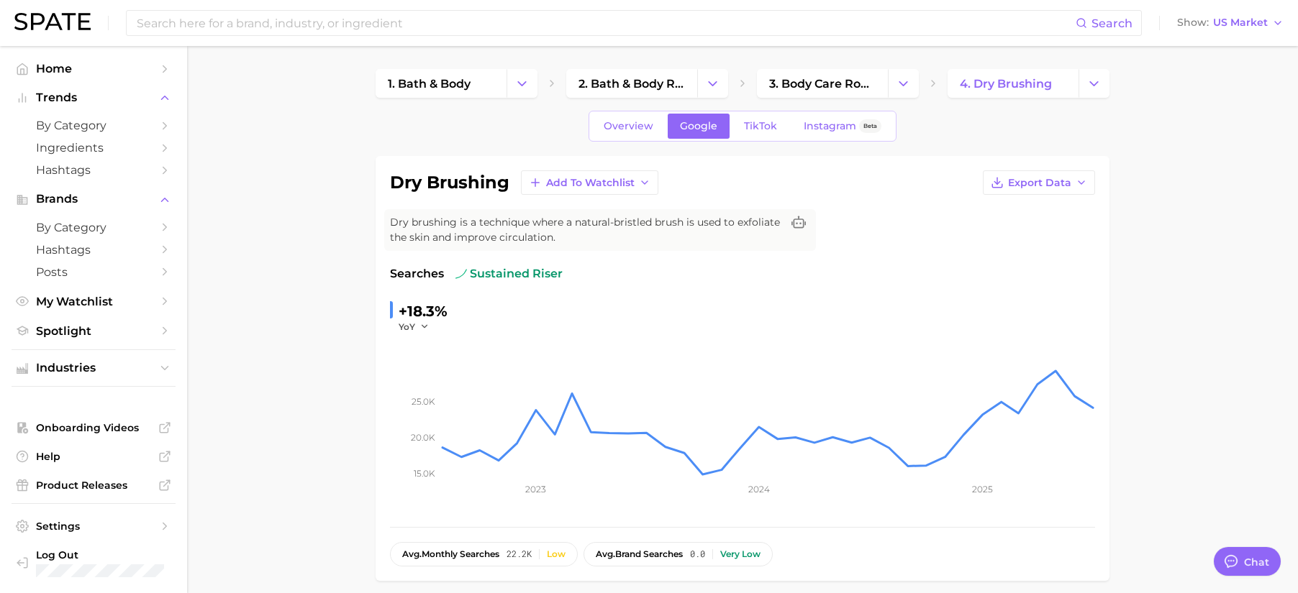
scroll to position [76, 0]
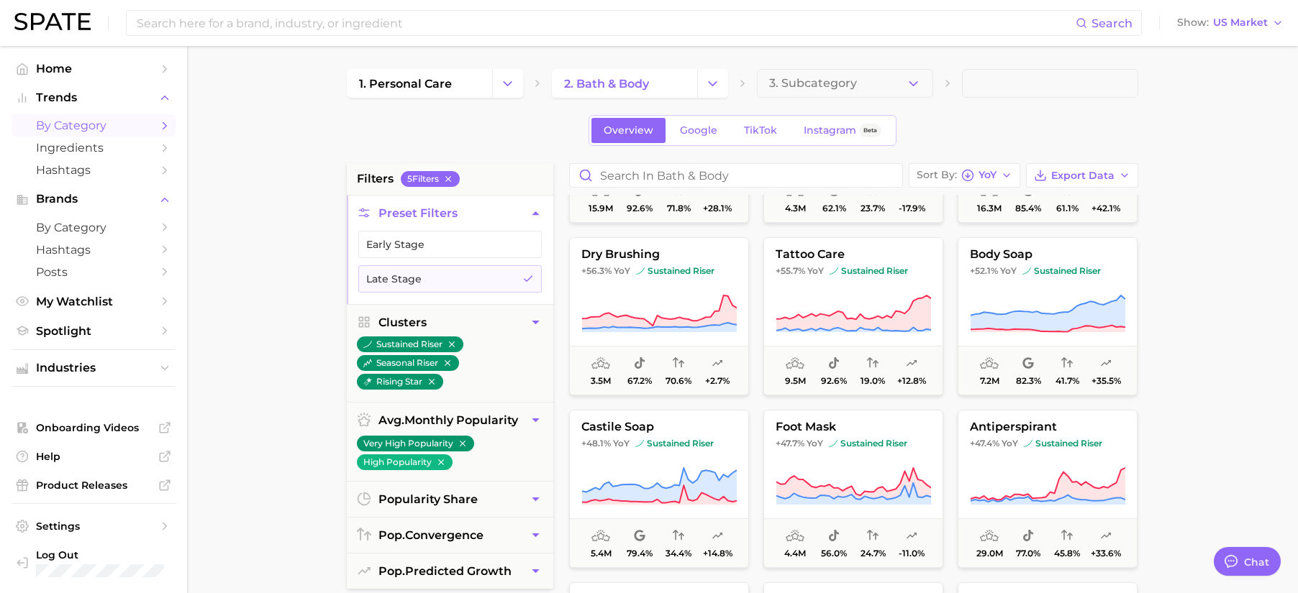
scroll to position [480, 0]
click at [978, 289] on button "body soap +52.1% YoY sustained riser 7.2m 82.3% 41.7% +35.5%" at bounding box center [1047, 316] width 180 height 158
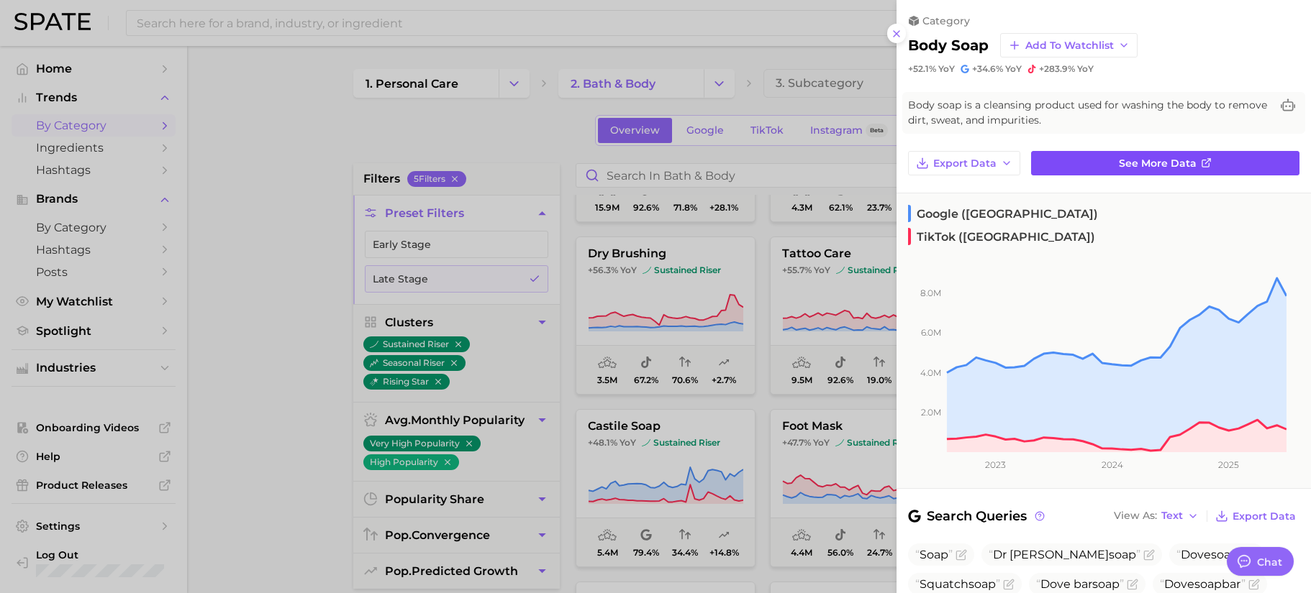
click at [1132, 162] on span "See more data" at bounding box center [1158, 164] width 78 height 12
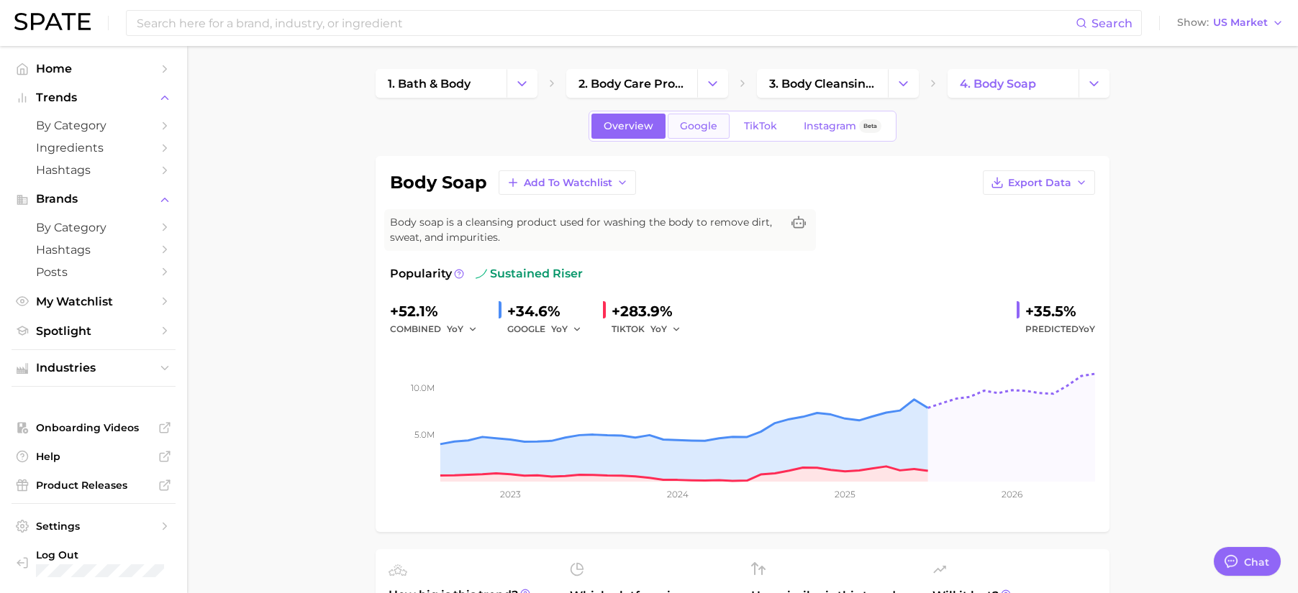
click at [713, 124] on span "Google" at bounding box center [698, 126] width 37 height 12
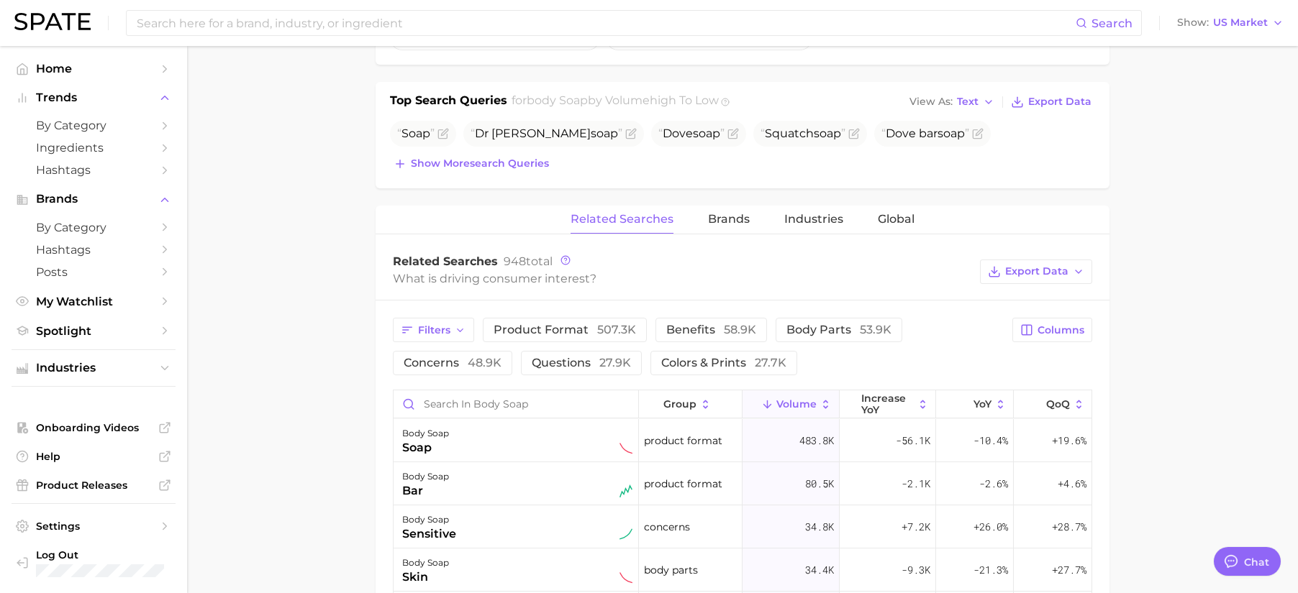
scroll to position [517, 0]
click at [714, 219] on span "Brands" at bounding box center [729, 218] width 42 height 13
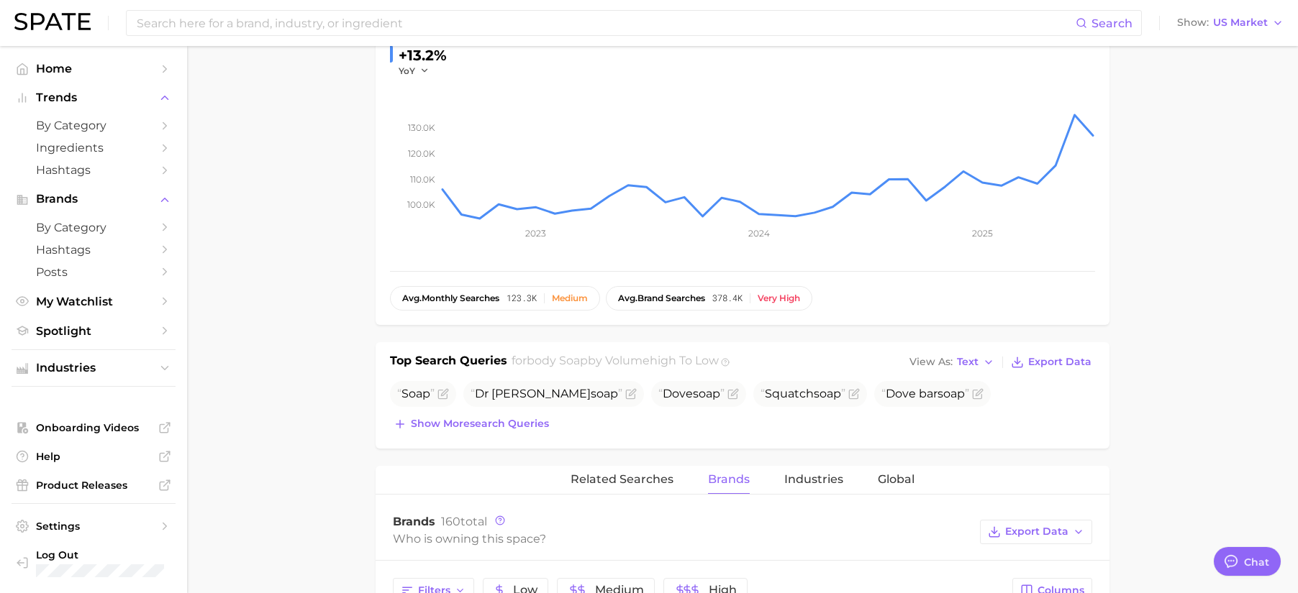
scroll to position [274, 0]
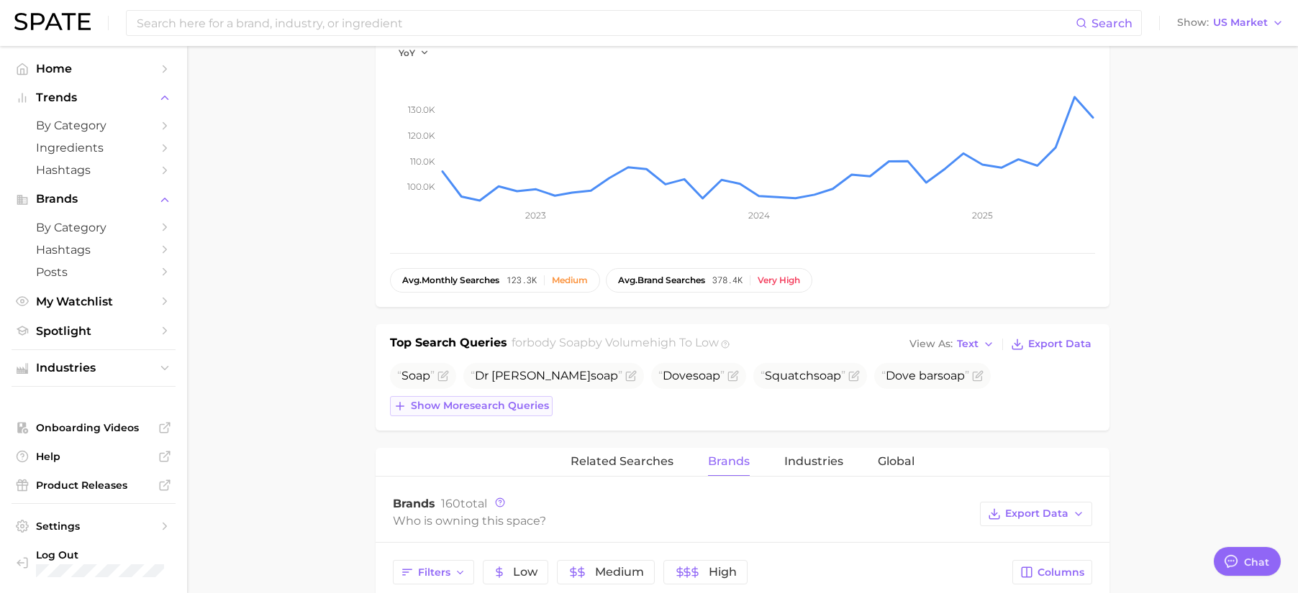
click at [521, 404] on span "Show more search queries" at bounding box center [480, 406] width 138 height 12
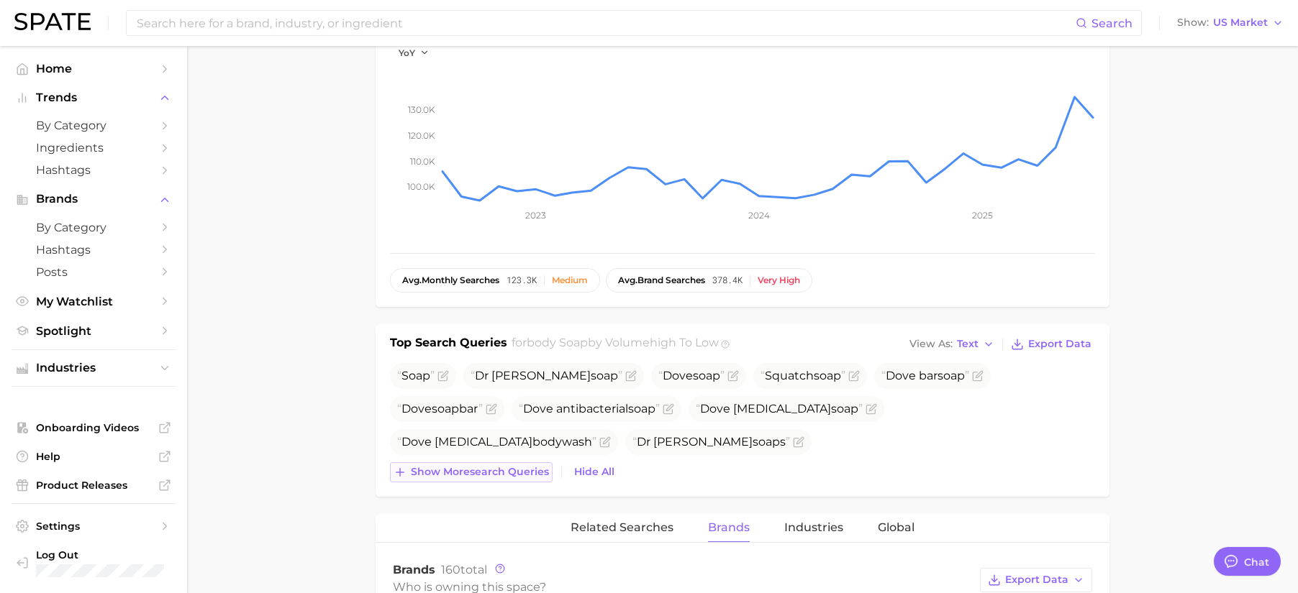
click at [474, 466] on span "Show more search queries" at bounding box center [480, 472] width 138 height 12
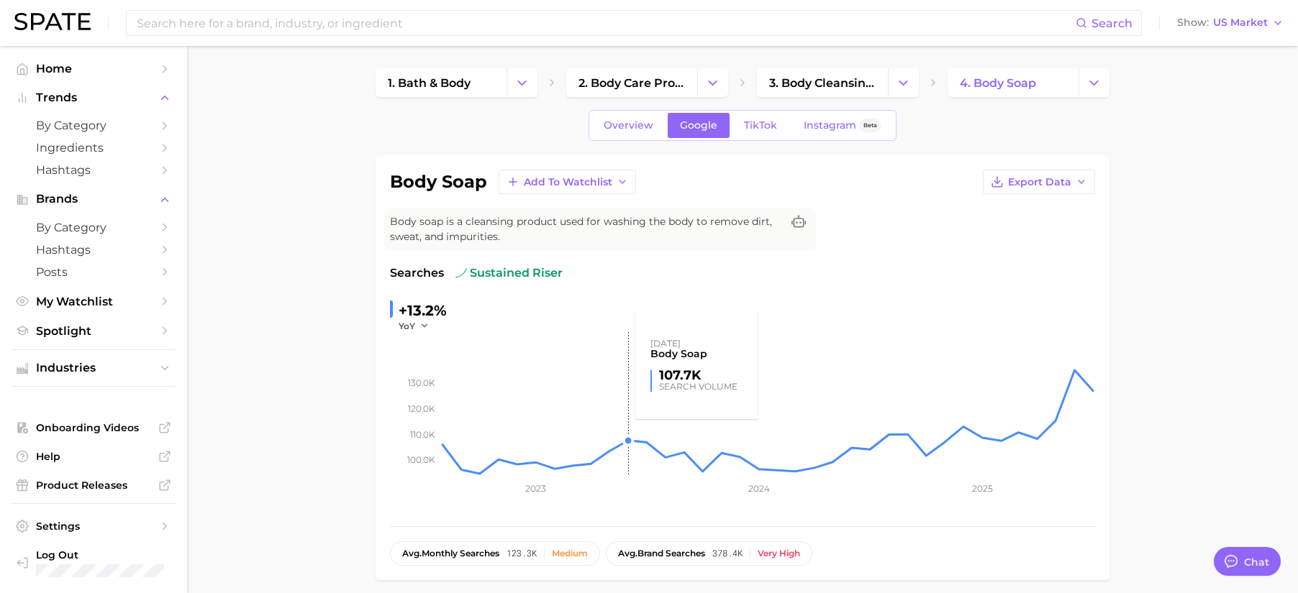
scroll to position [0, 0]
click at [749, 121] on span "TikTok" at bounding box center [760, 126] width 33 height 12
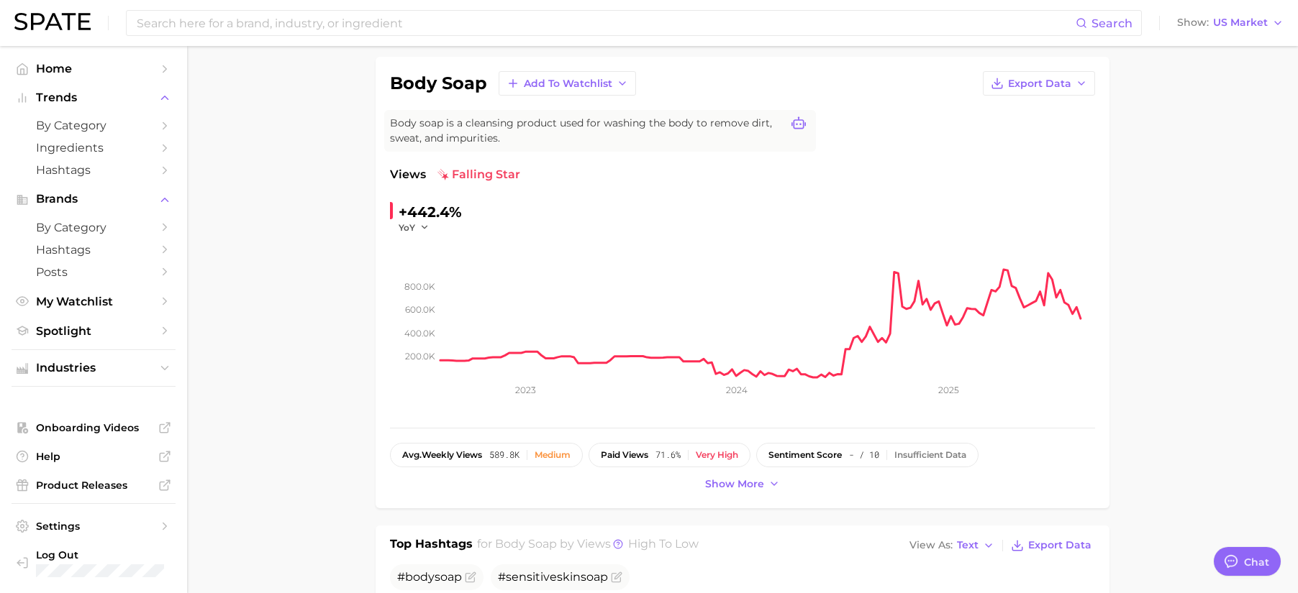
scroll to position [109, 0]
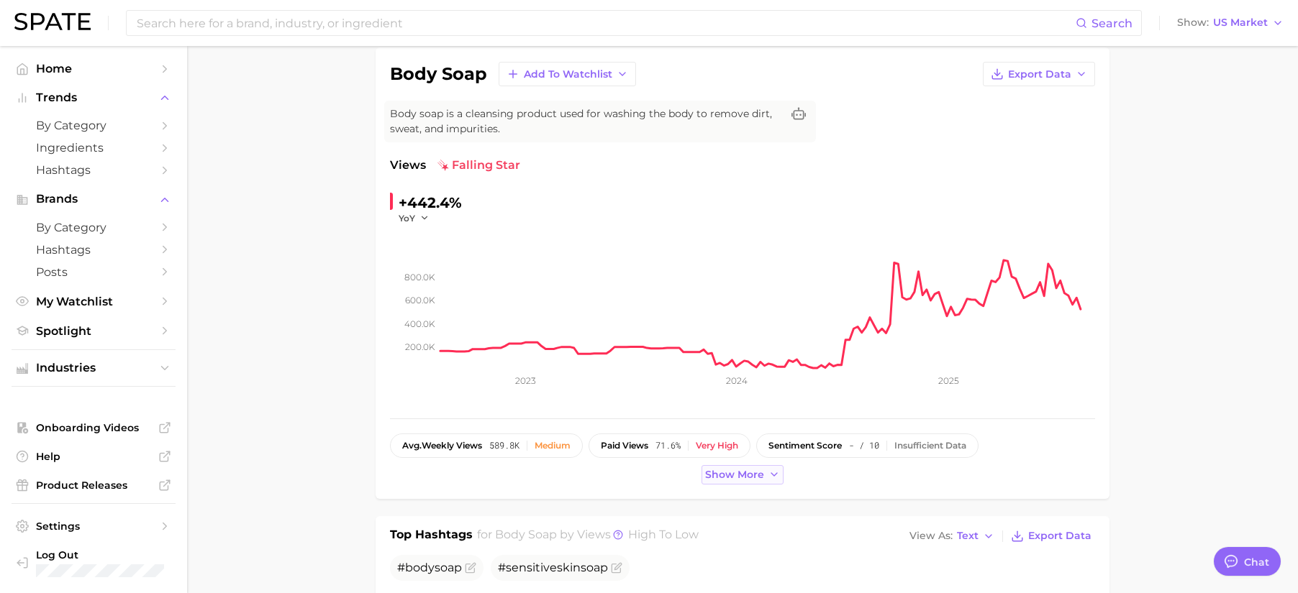
click at [773, 473] on icon at bounding box center [774, 475] width 12 height 12
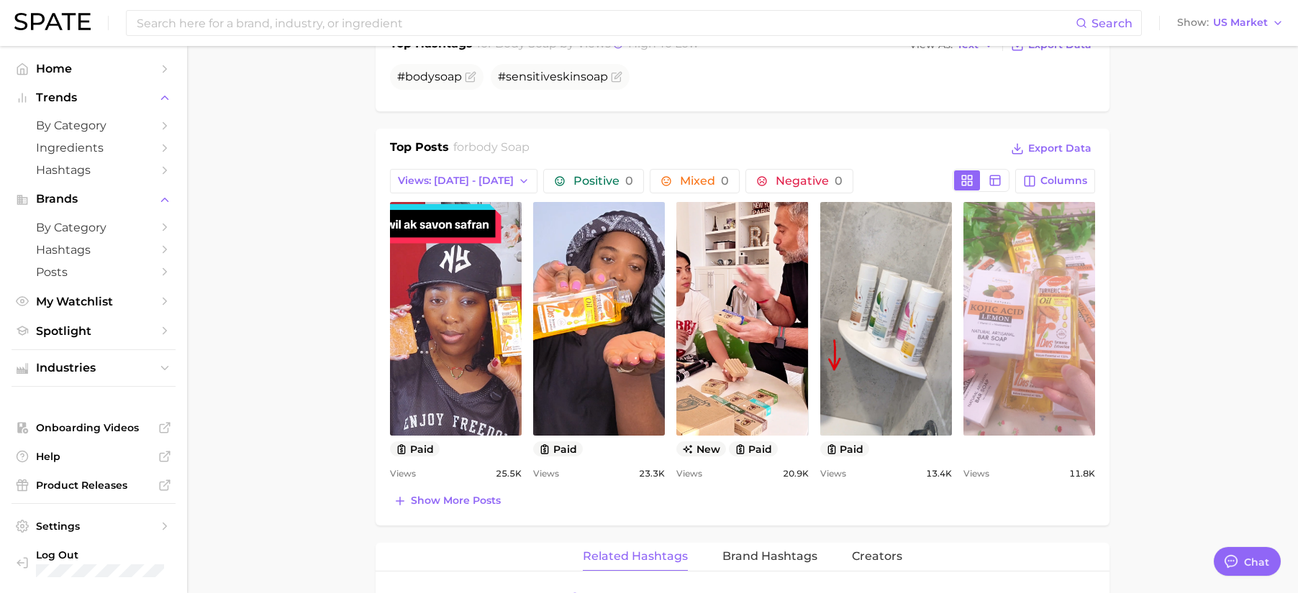
scroll to position [639, 0]
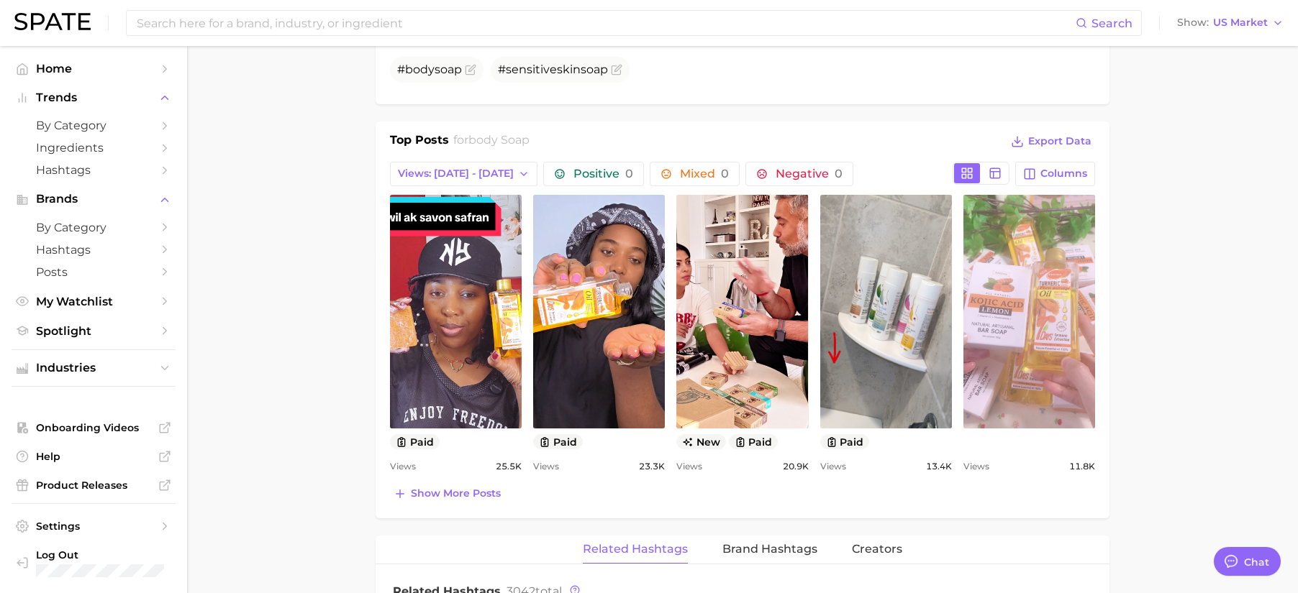
click at [1005, 355] on link "view post on TikTok" at bounding box center [1029, 312] width 132 height 234
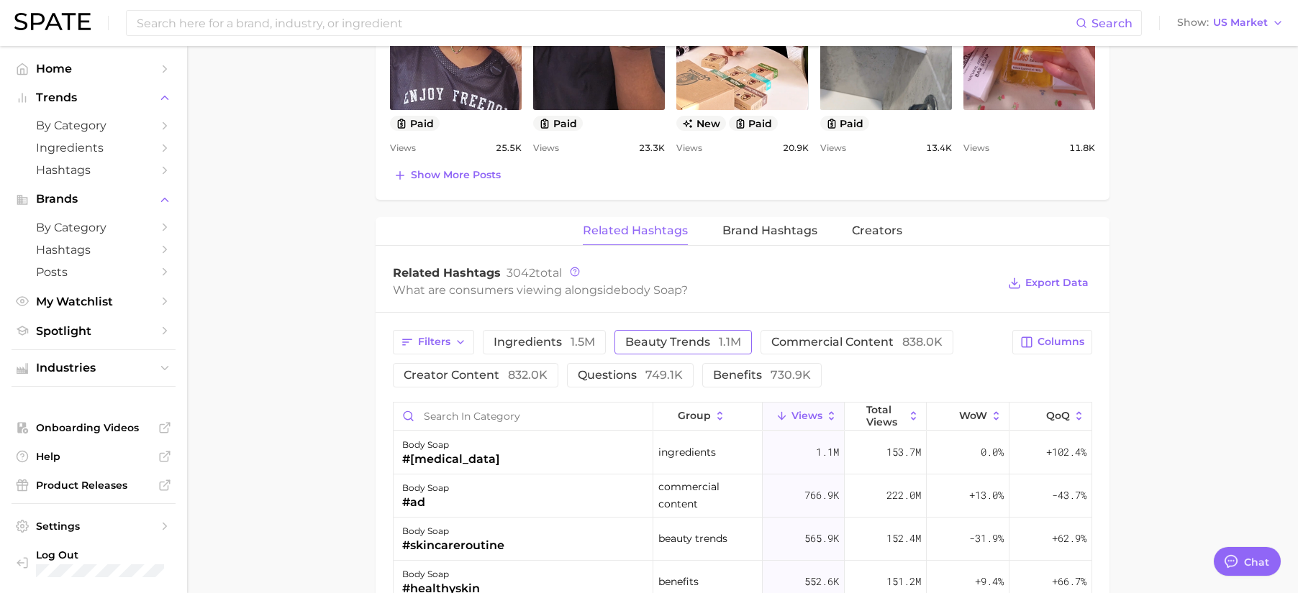
scroll to position [959, 0]
click at [542, 338] on span "ingredients 1.5m" at bounding box center [543, 342] width 101 height 12
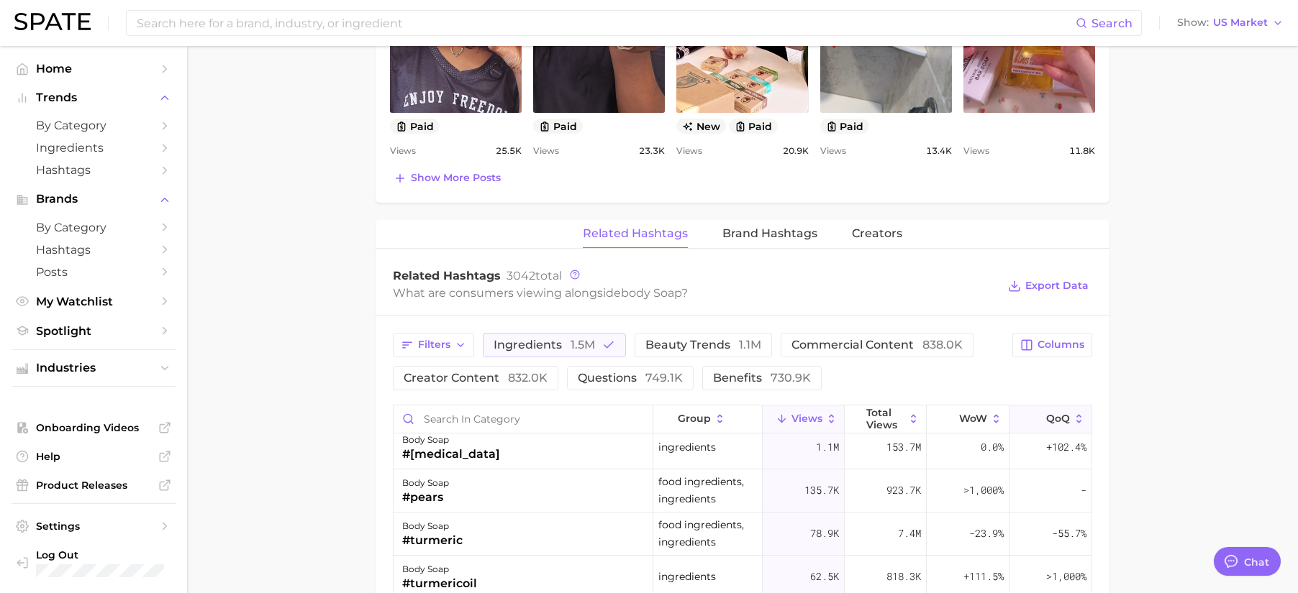
scroll to position [952, 0]
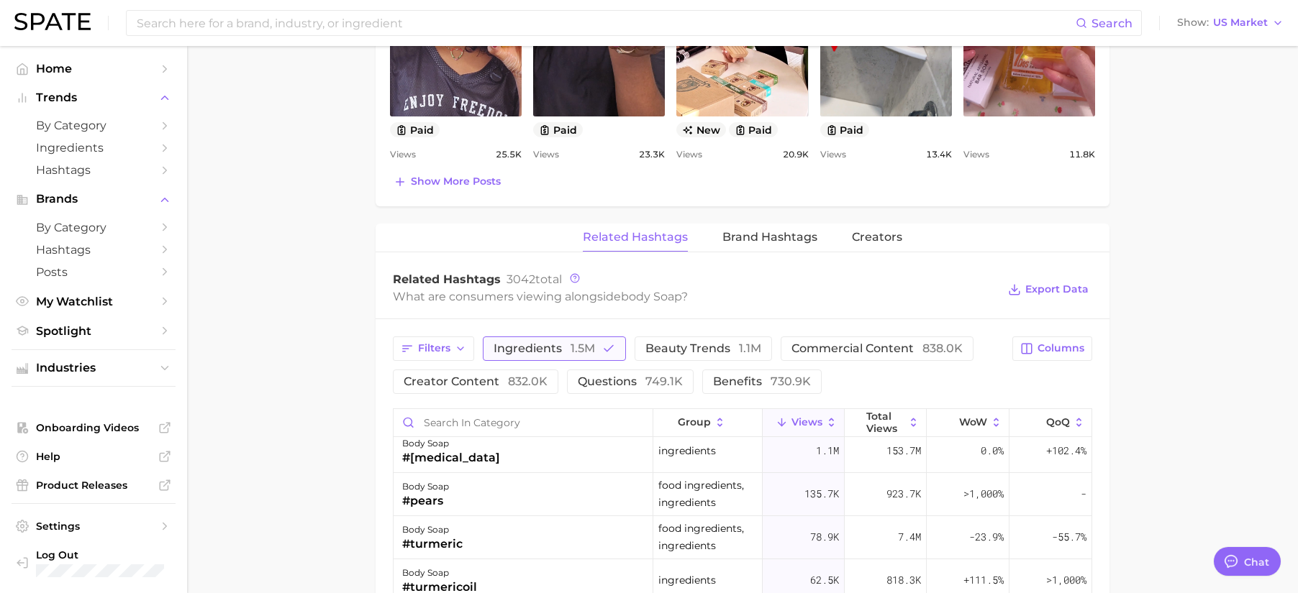
click at [594, 345] on button "ingredients 1.5m" at bounding box center [554, 349] width 143 height 24
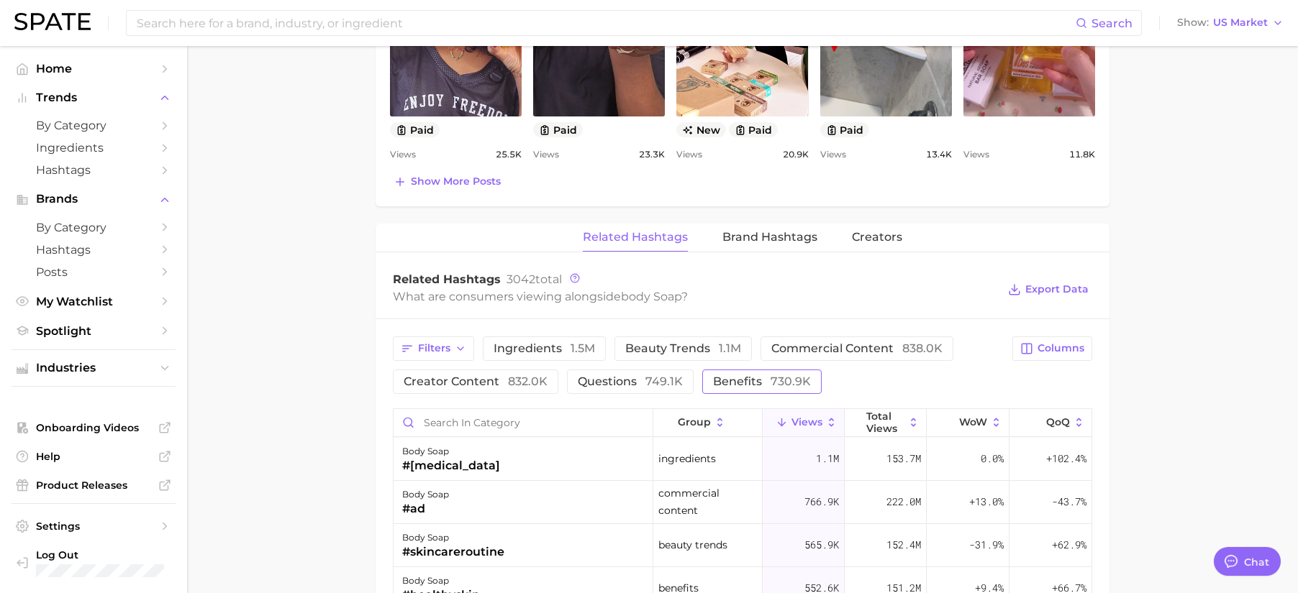
click at [771, 391] on button "benefits 730.9k" at bounding box center [761, 382] width 119 height 24
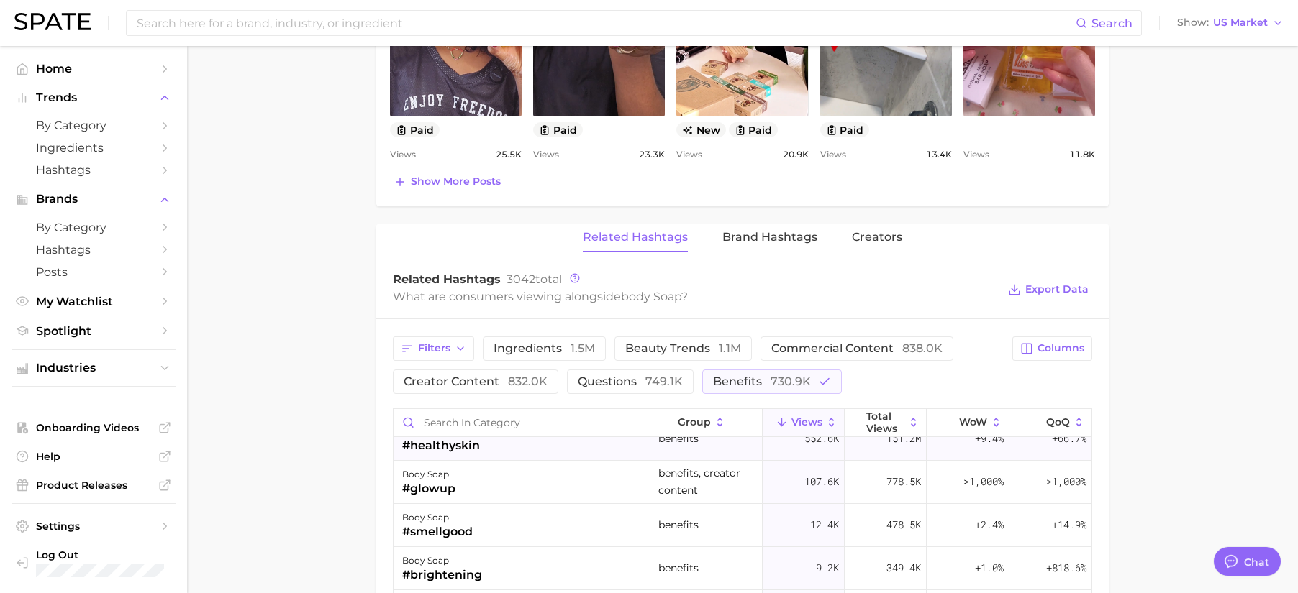
scroll to position [22, 0]
click at [773, 383] on span "730.9k" at bounding box center [790, 382] width 40 height 14
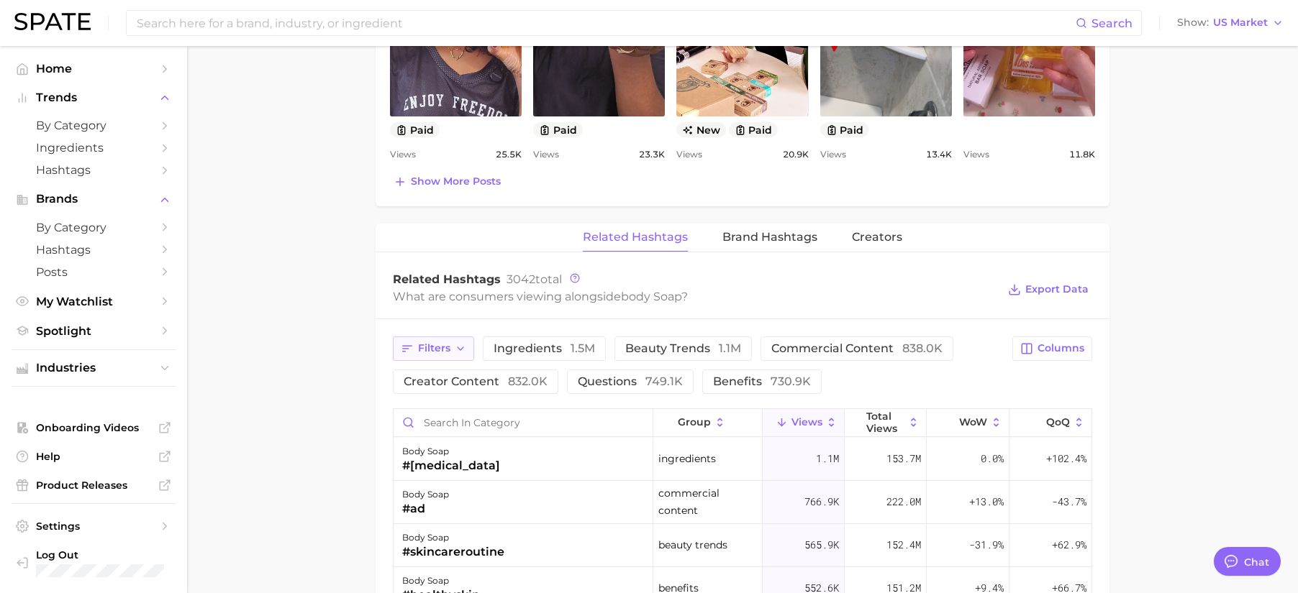
click at [470, 353] on button "Filters" at bounding box center [433, 349] width 81 height 24
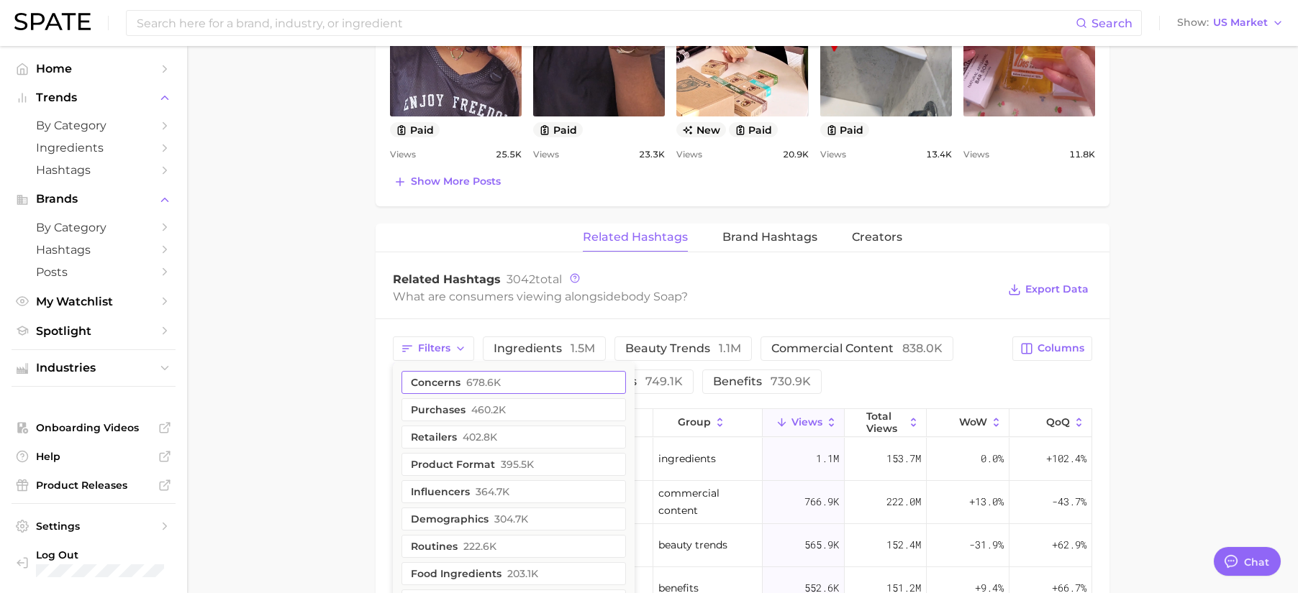
click at [473, 378] on span "678.6k" at bounding box center [483, 383] width 35 height 12
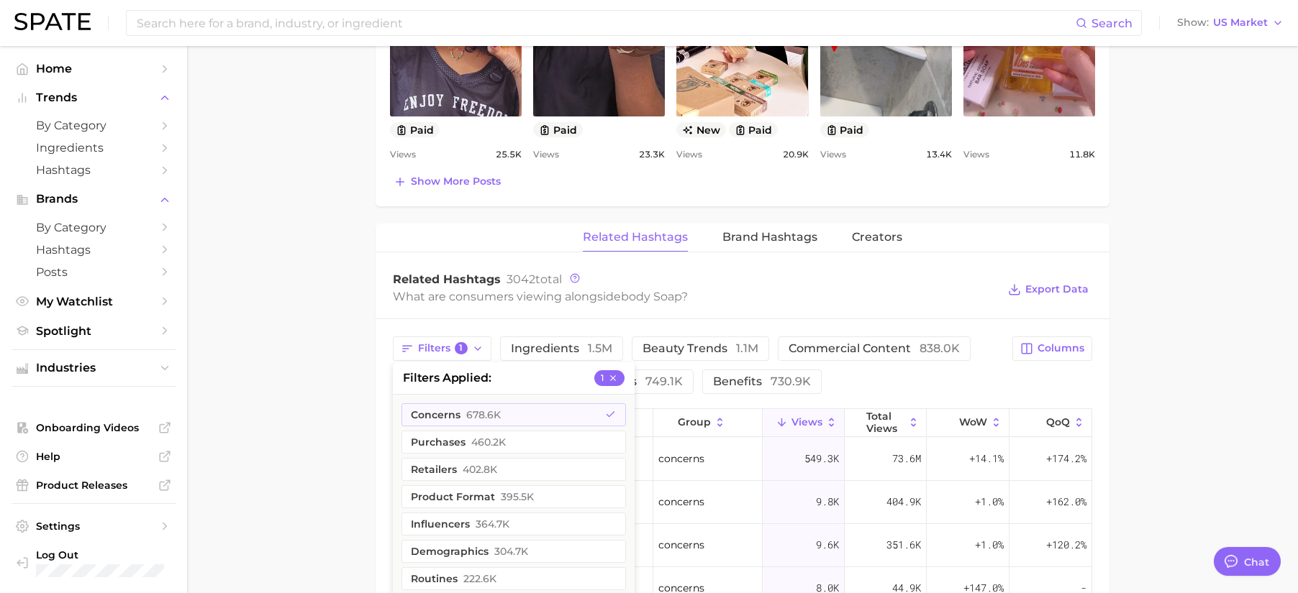
click at [920, 378] on div "Filters 1 filters applied 1 concerns 678.6k purchases 460.2k retailers 402.8k p…" at bounding box center [698, 366] width 611 height 58
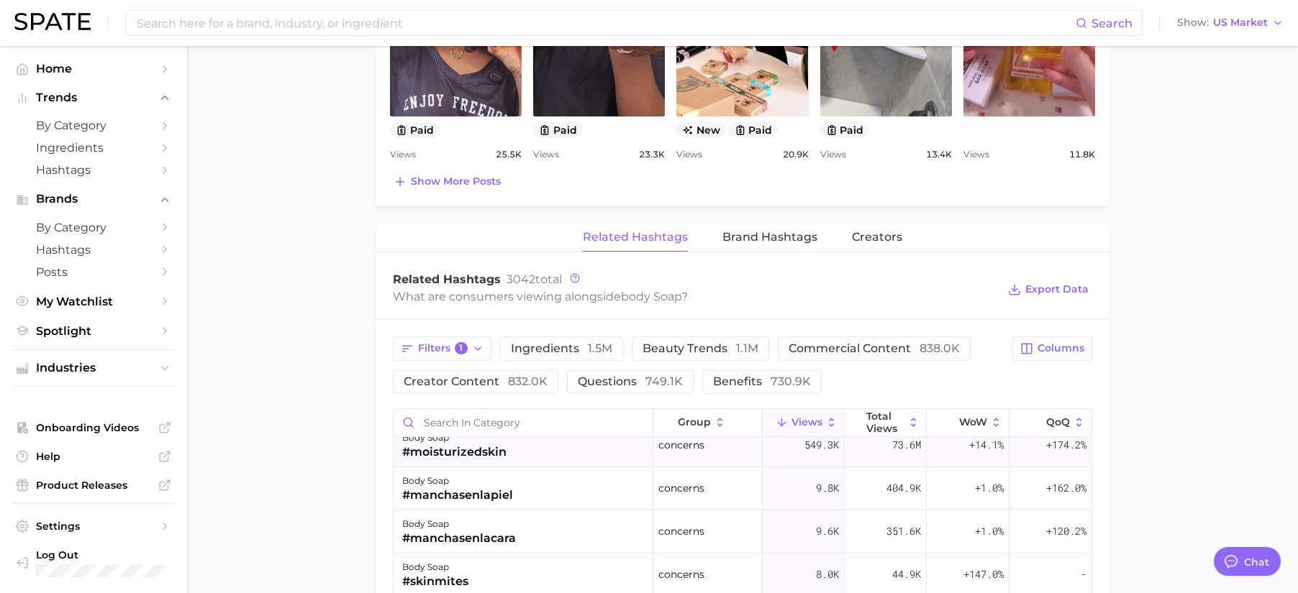
scroll to position [22, 0]
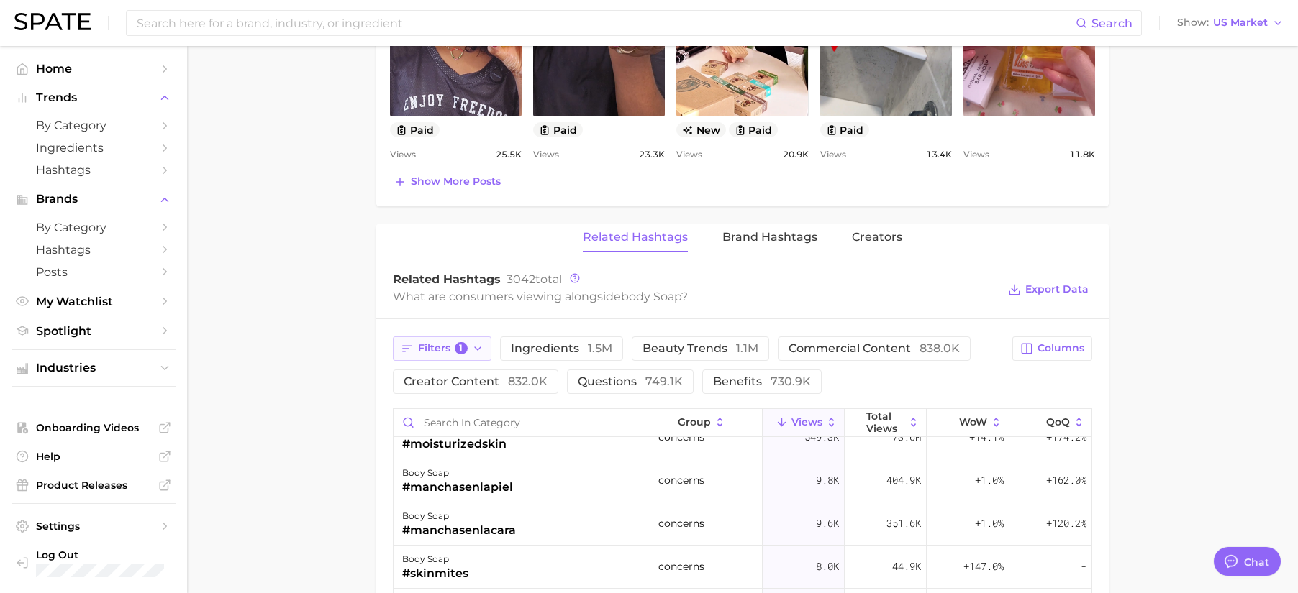
click at [473, 346] on icon "button" at bounding box center [478, 349] width 12 height 12
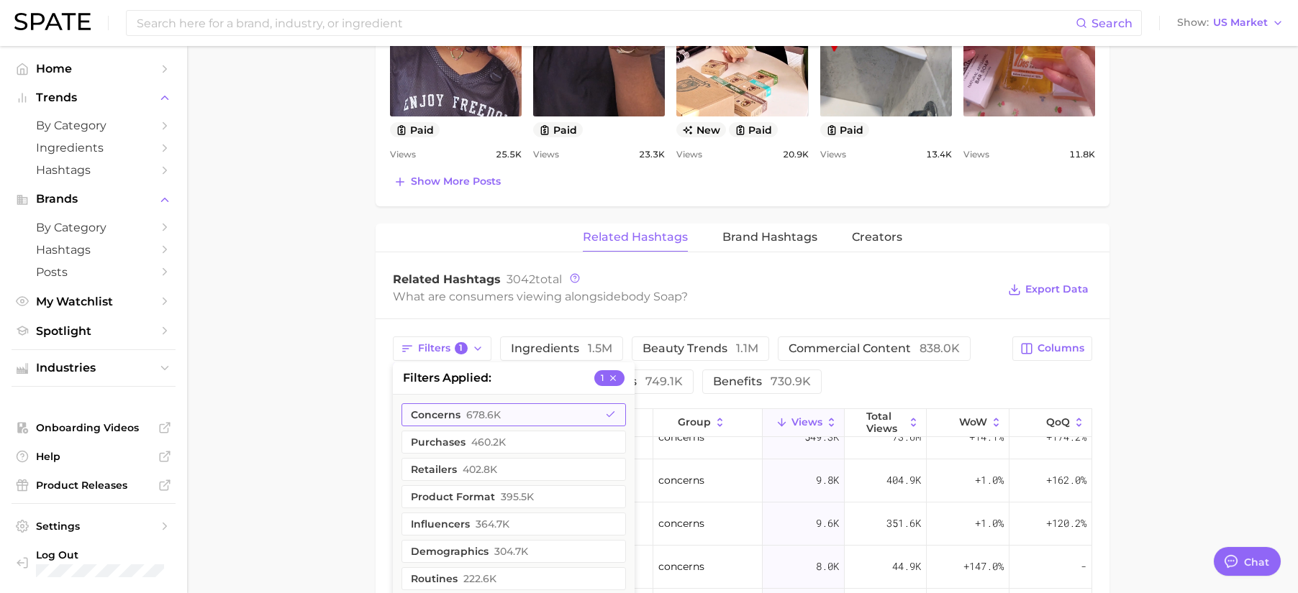
click at [485, 409] on span "678.6k" at bounding box center [483, 415] width 35 height 12
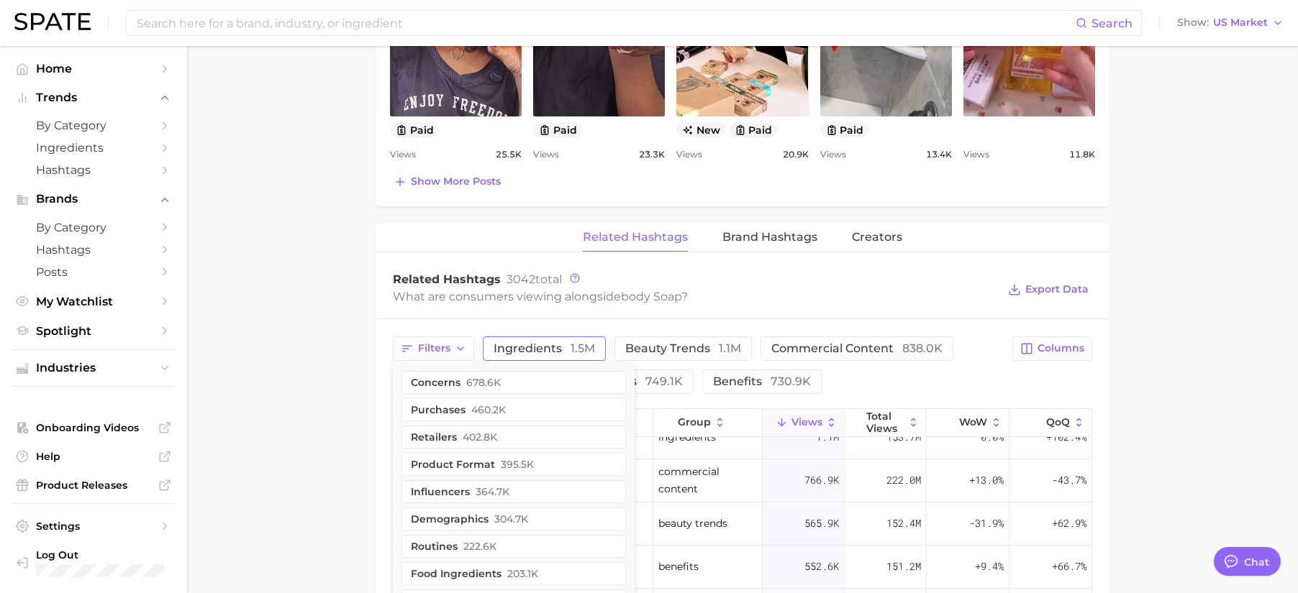
scroll to position [0, 0]
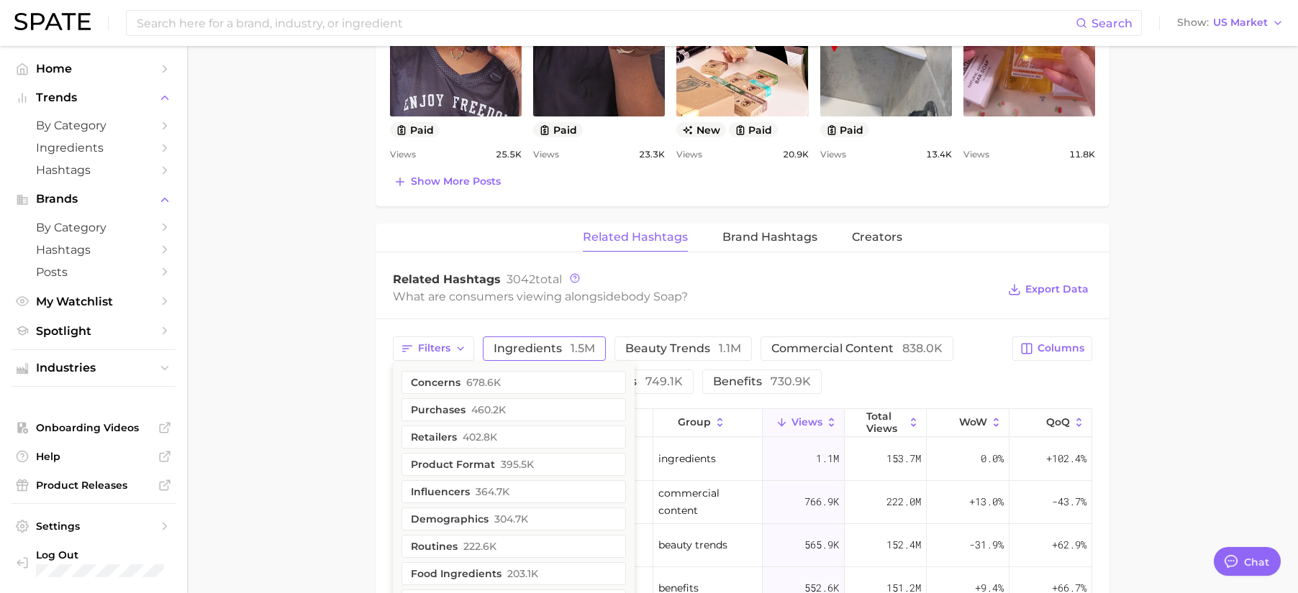
click at [577, 346] on span "1.5m" at bounding box center [582, 349] width 24 height 14
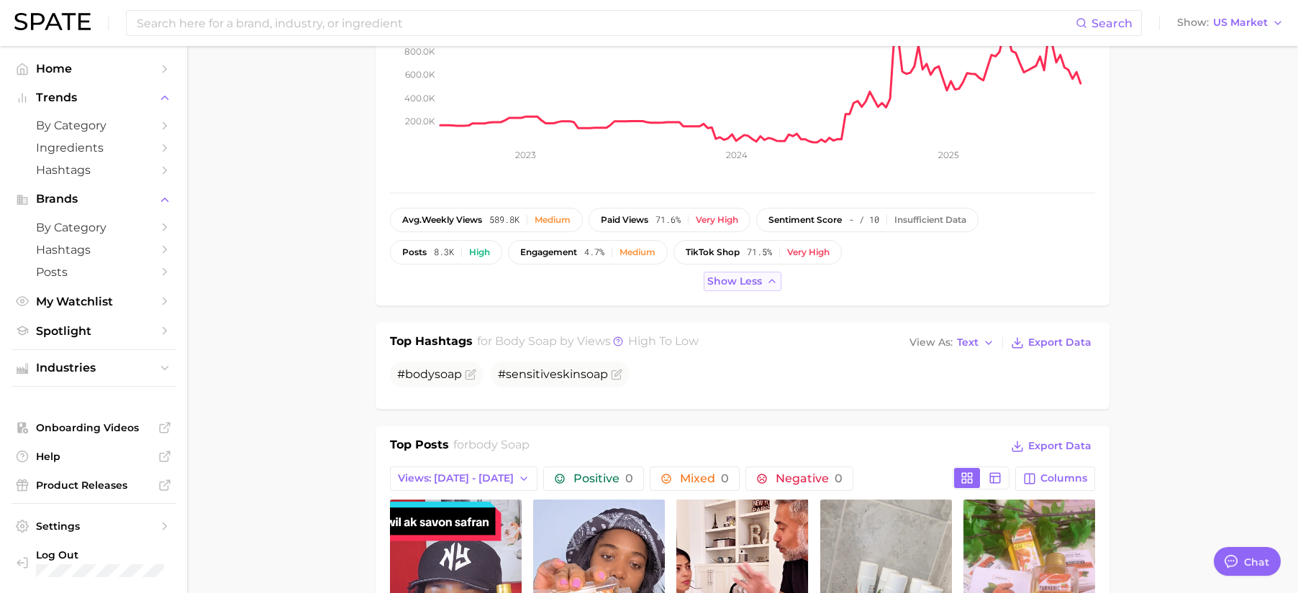
scroll to position [119, 0]
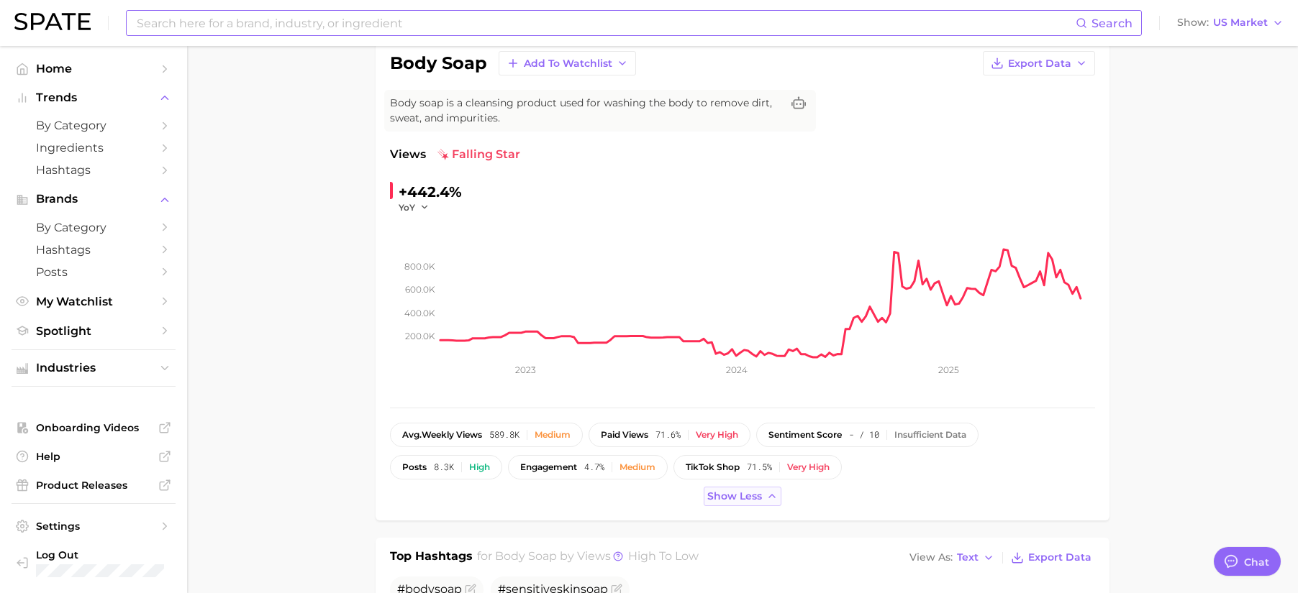
click at [297, 20] on input at bounding box center [605, 23] width 940 height 24
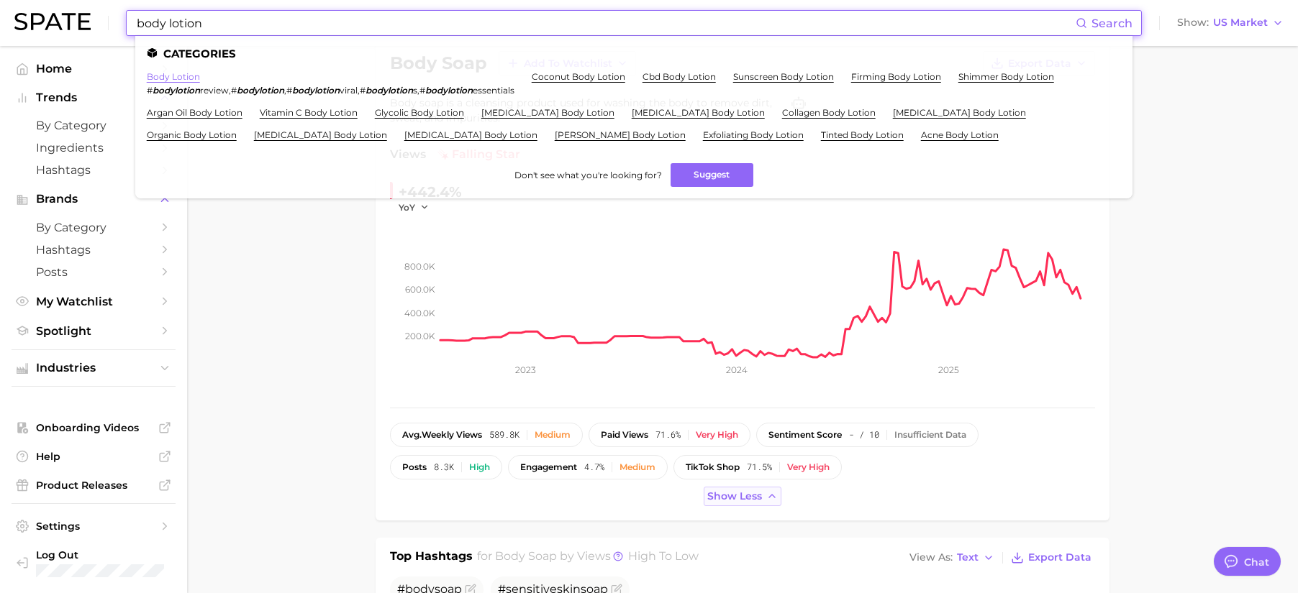
type input "body lotion"
click at [194, 78] on link "body lotion" at bounding box center [173, 76] width 53 height 11
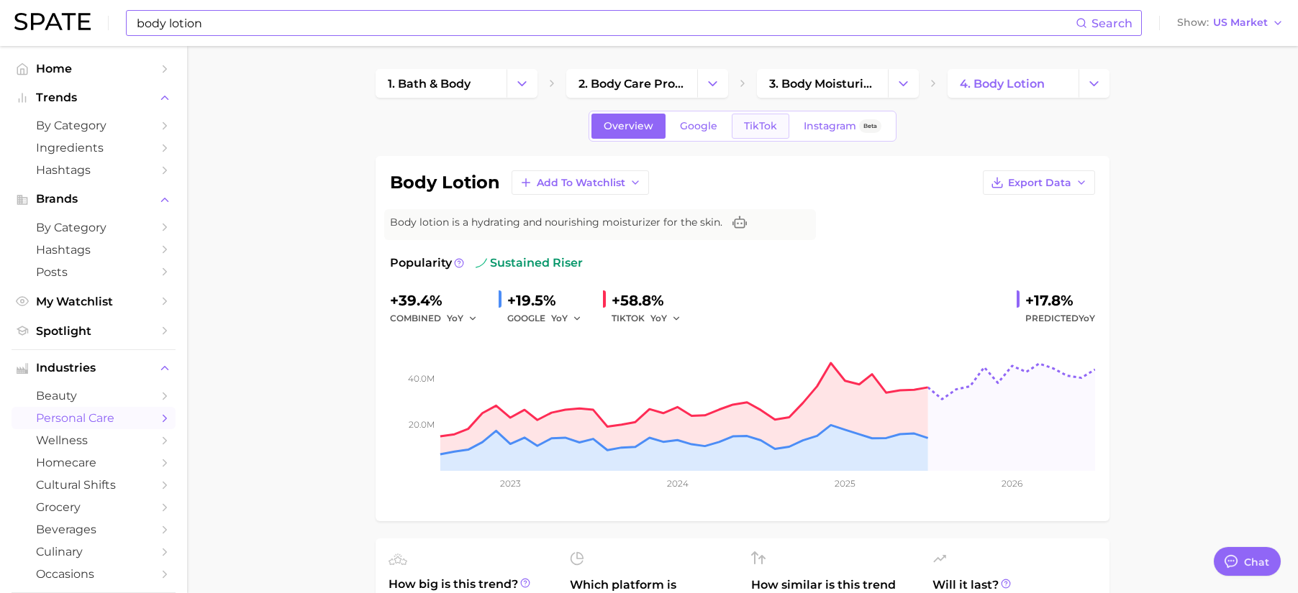
click at [754, 137] on link "TikTok" at bounding box center [761, 126] width 58 height 25
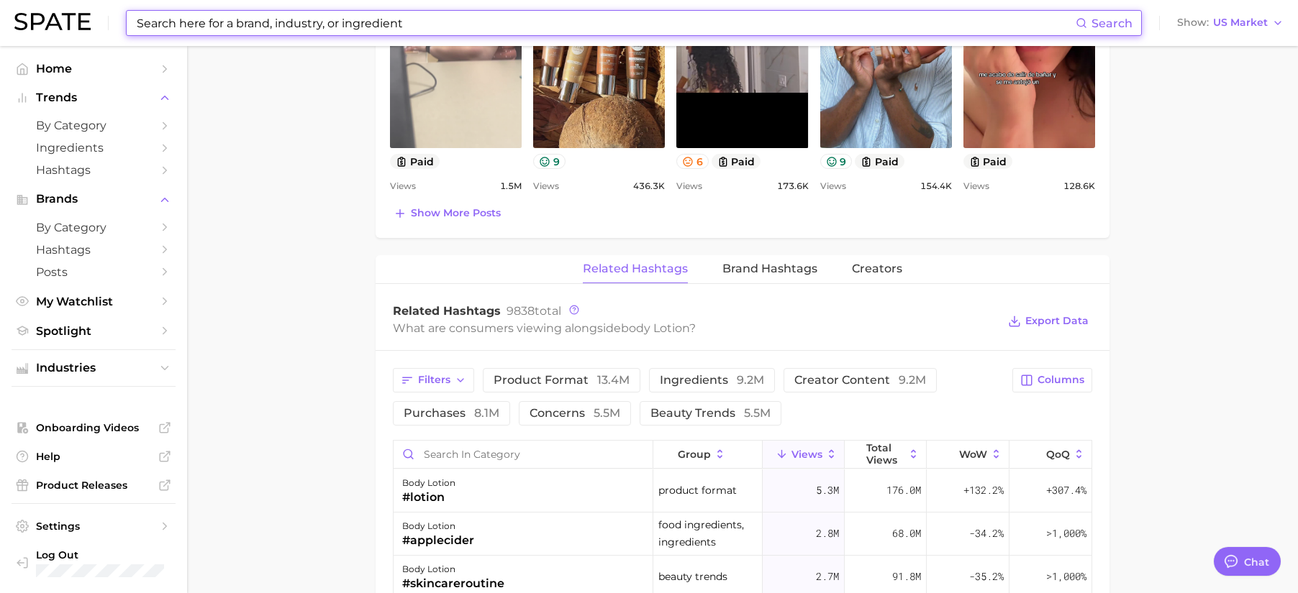
scroll to position [940, 0]
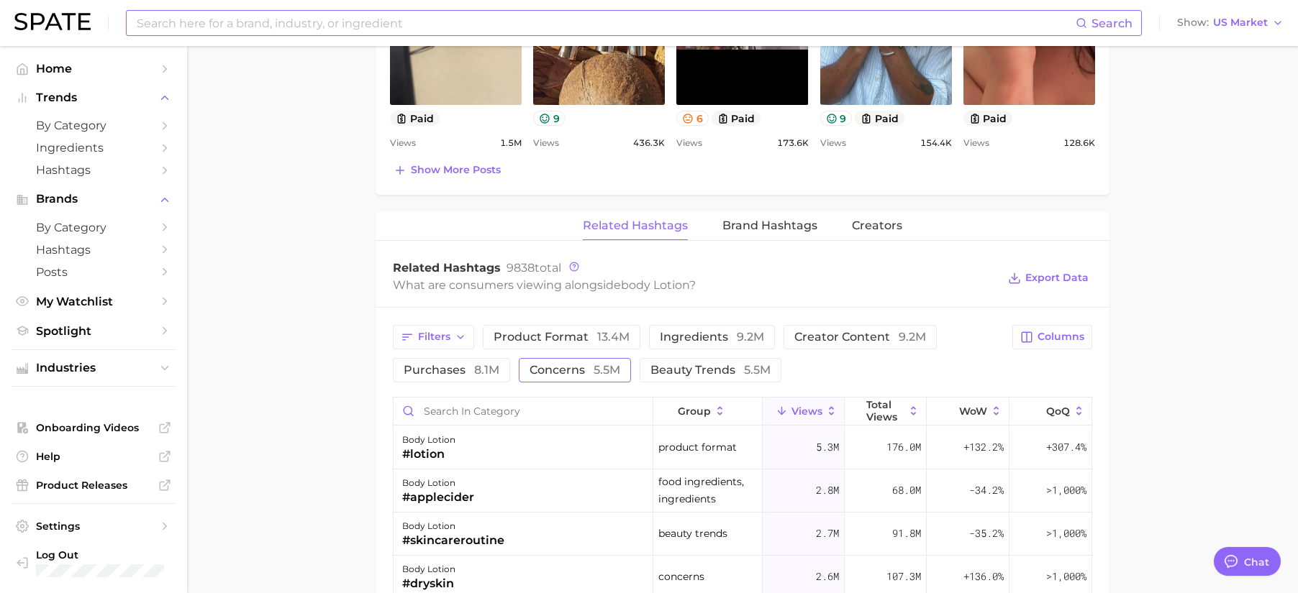
click at [546, 370] on span "concerns 5.5m" at bounding box center [574, 371] width 91 height 12
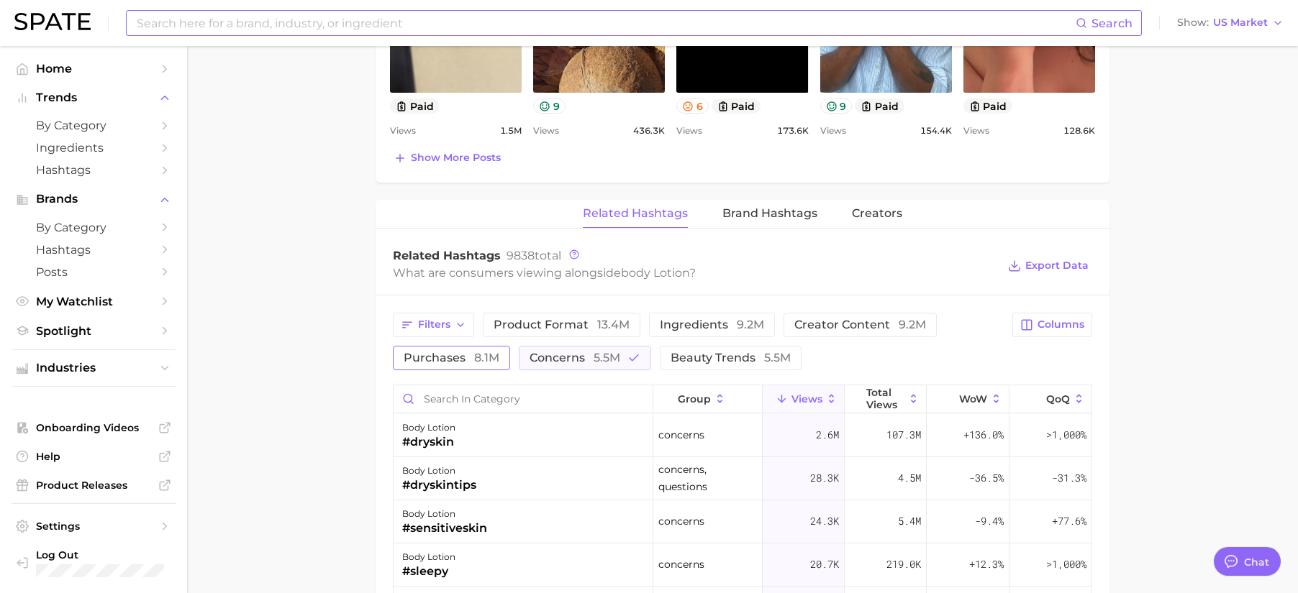
scroll to position [967, 0]
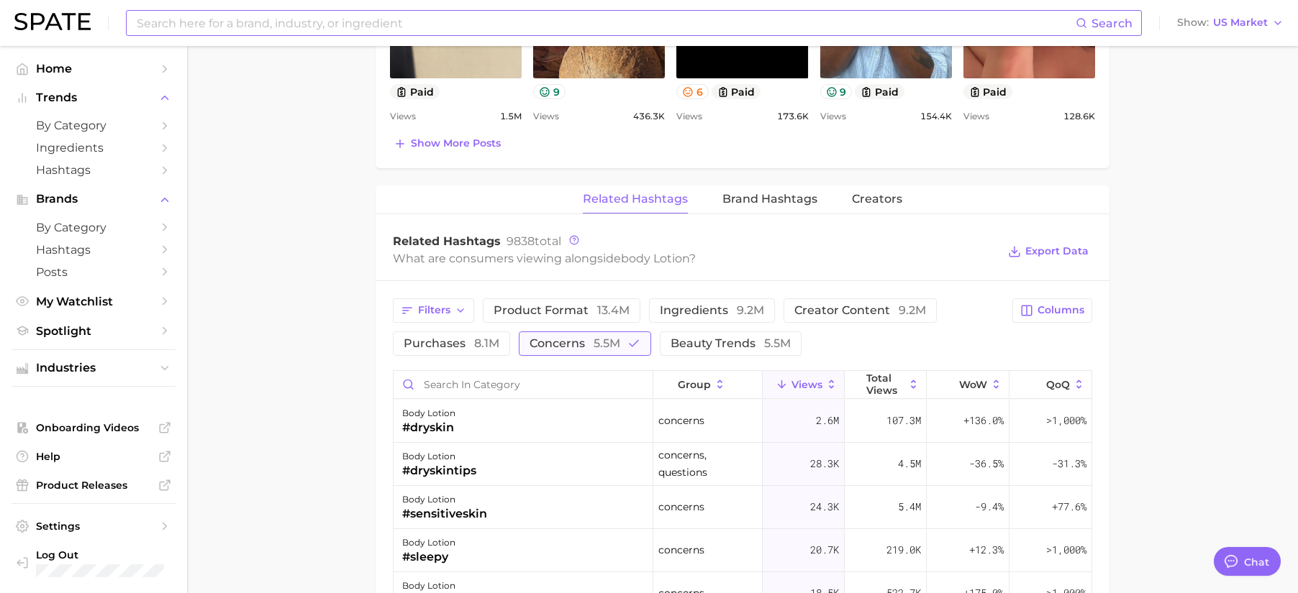
click at [555, 338] on span "concerns 5.5m" at bounding box center [574, 344] width 91 height 12
click at [750, 306] on span "9.2m" at bounding box center [750, 311] width 27 height 14
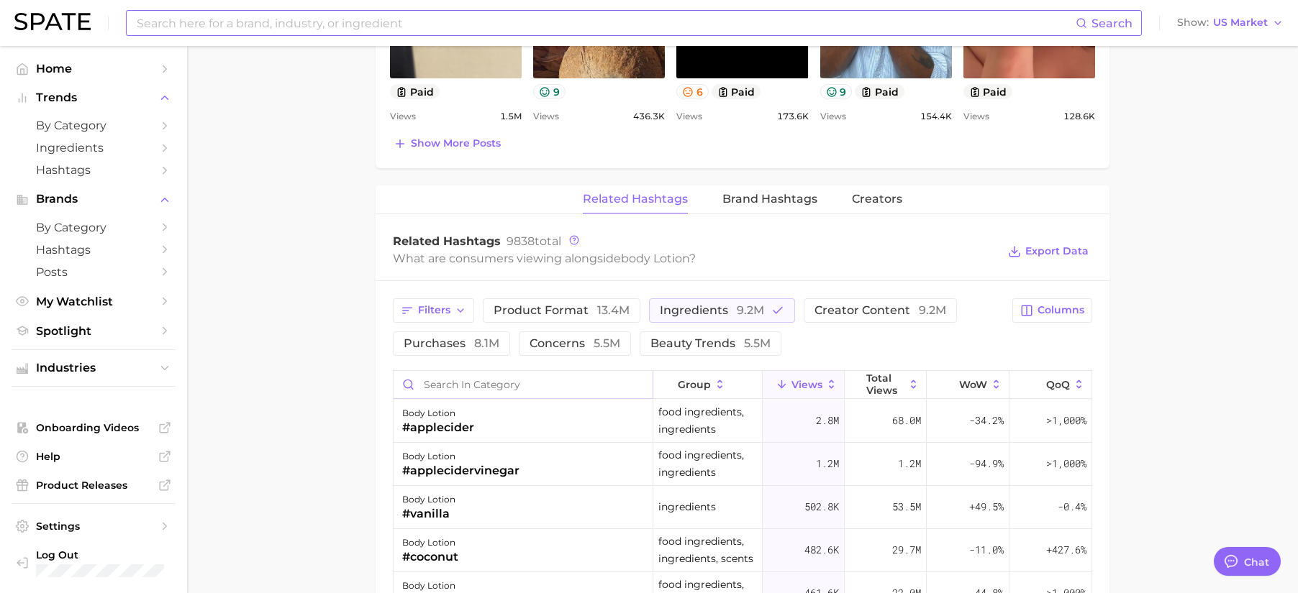
click at [520, 382] on input "Search in category" at bounding box center [522, 384] width 259 height 27
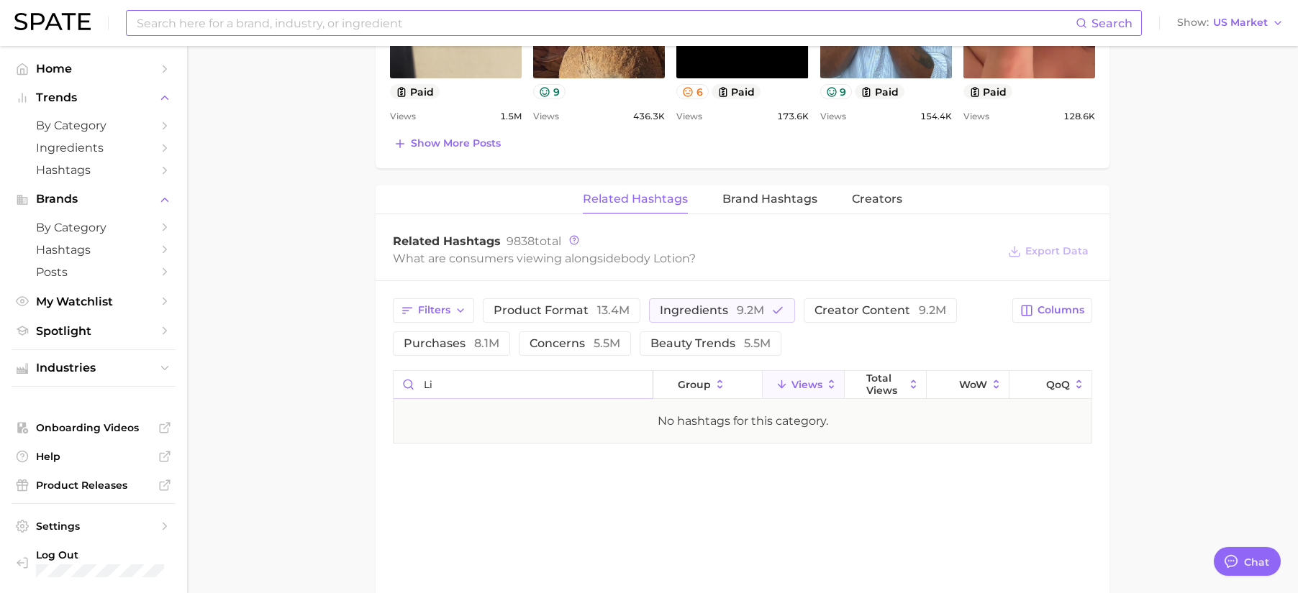
type input "l"
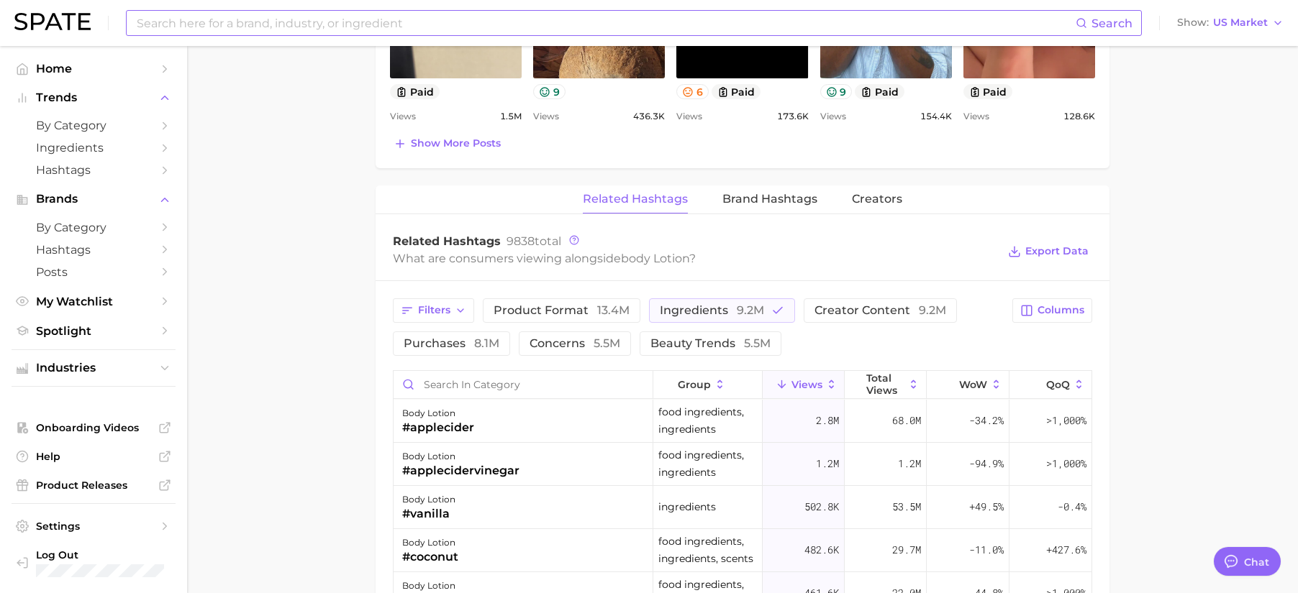
click at [234, 22] on input at bounding box center [605, 23] width 940 height 24
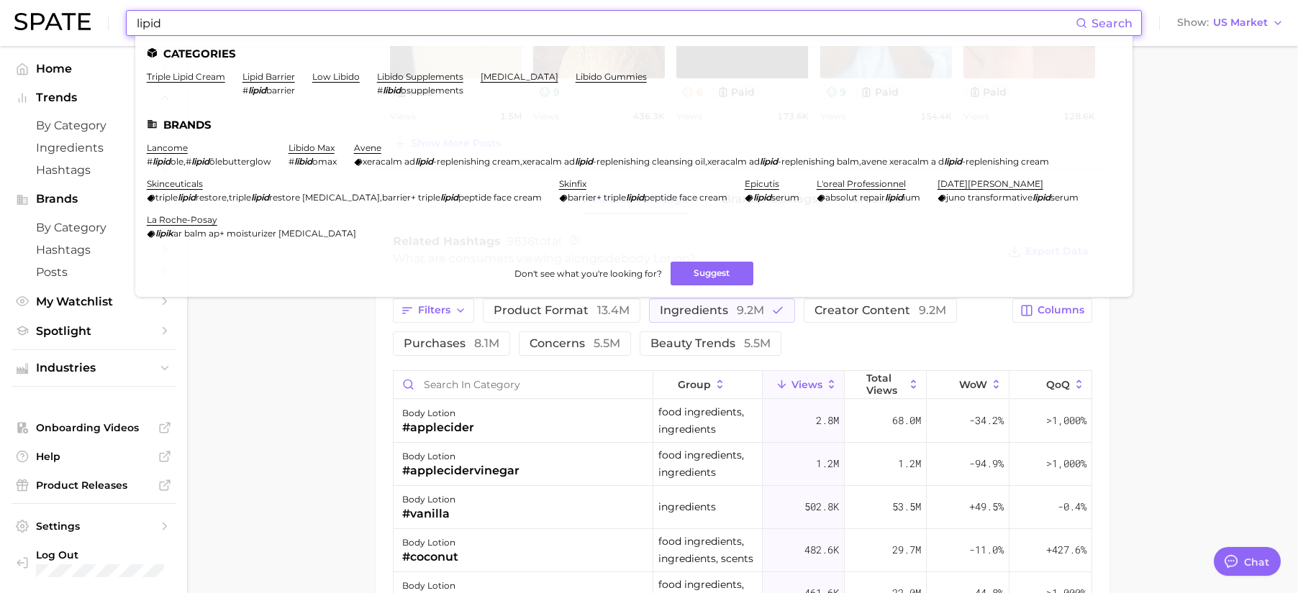
type input "lipid"
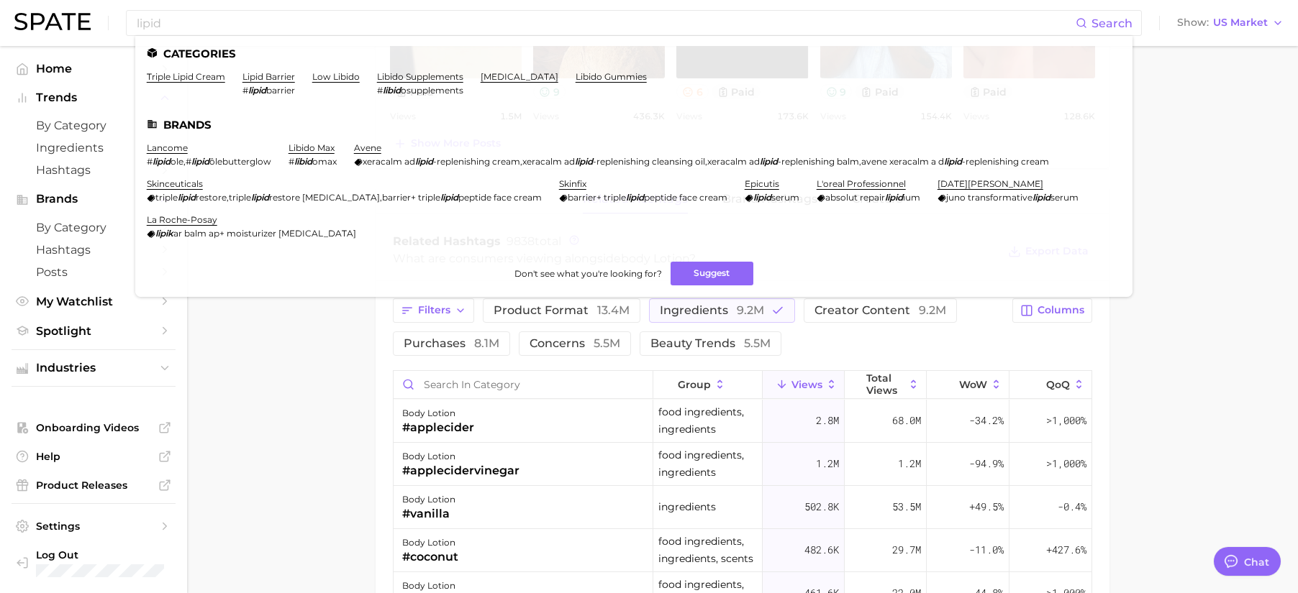
click at [1180, 239] on main "1. bath & body 2. body care products 3. body moisturizing products 4. body loti…" at bounding box center [742, 66] width 1111 height 1974
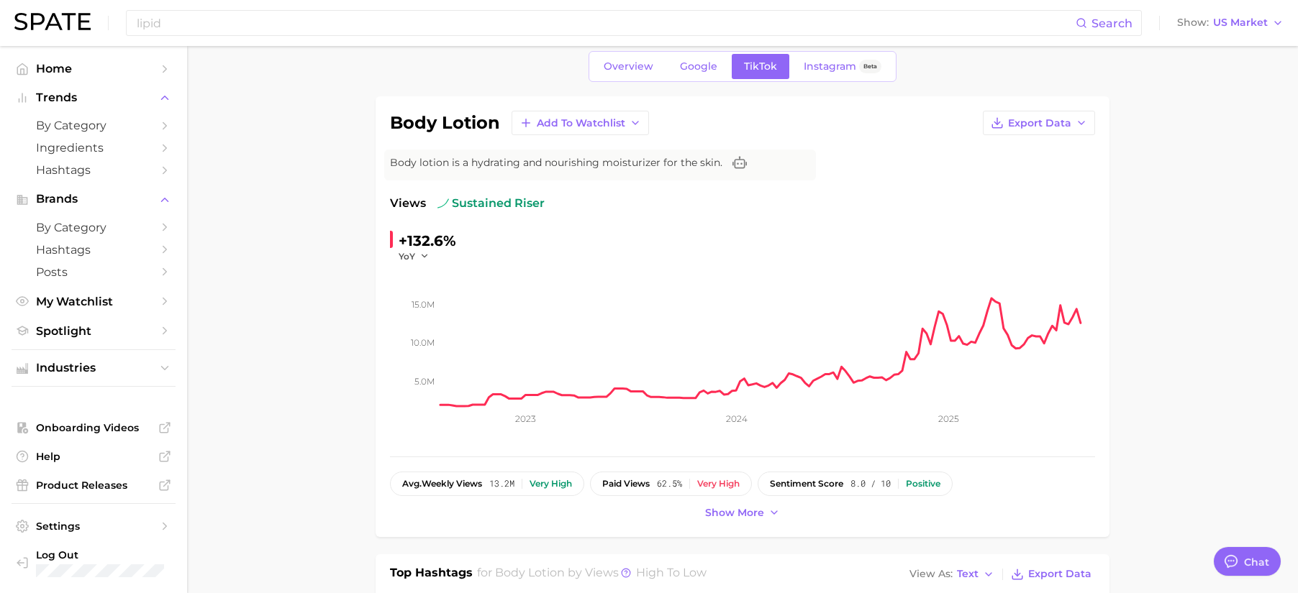
scroll to position [0, 0]
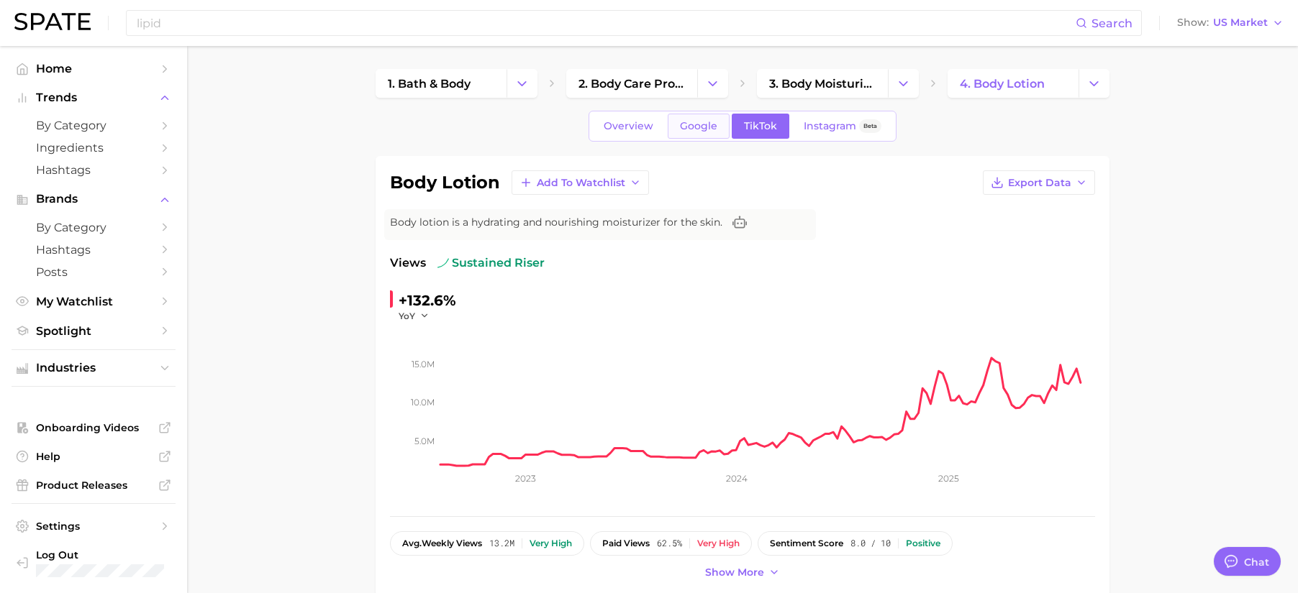
click at [692, 125] on span "Google" at bounding box center [698, 126] width 37 height 12
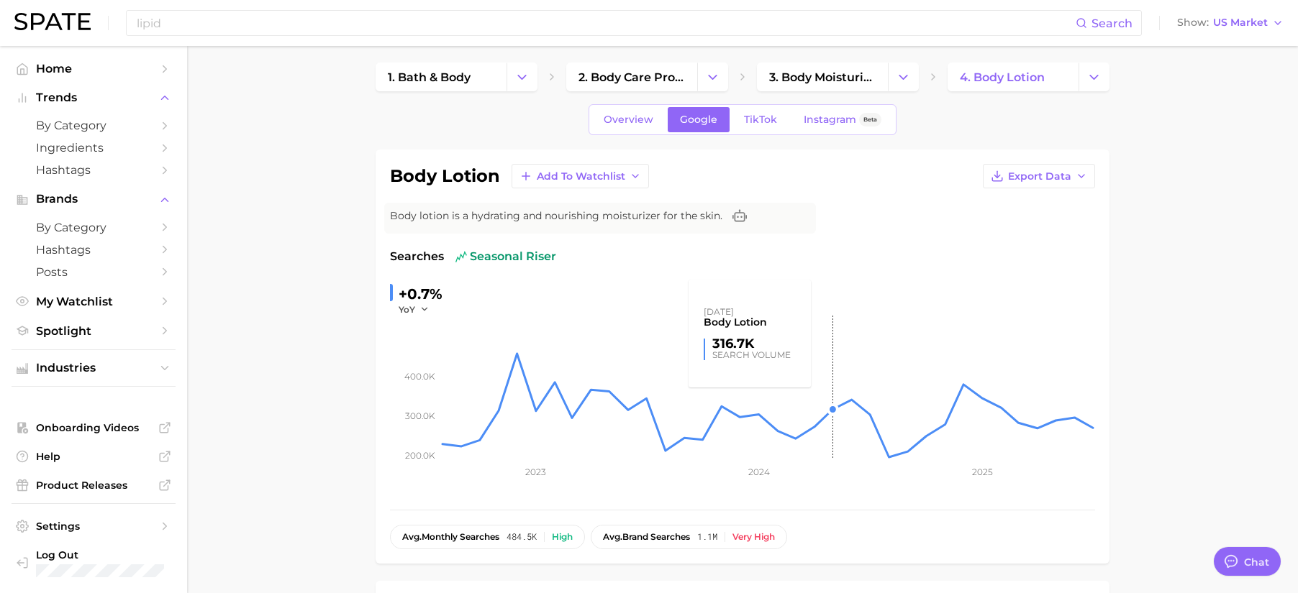
scroll to position [7, 0]
click at [640, 119] on span "Overview" at bounding box center [629, 119] width 50 height 12
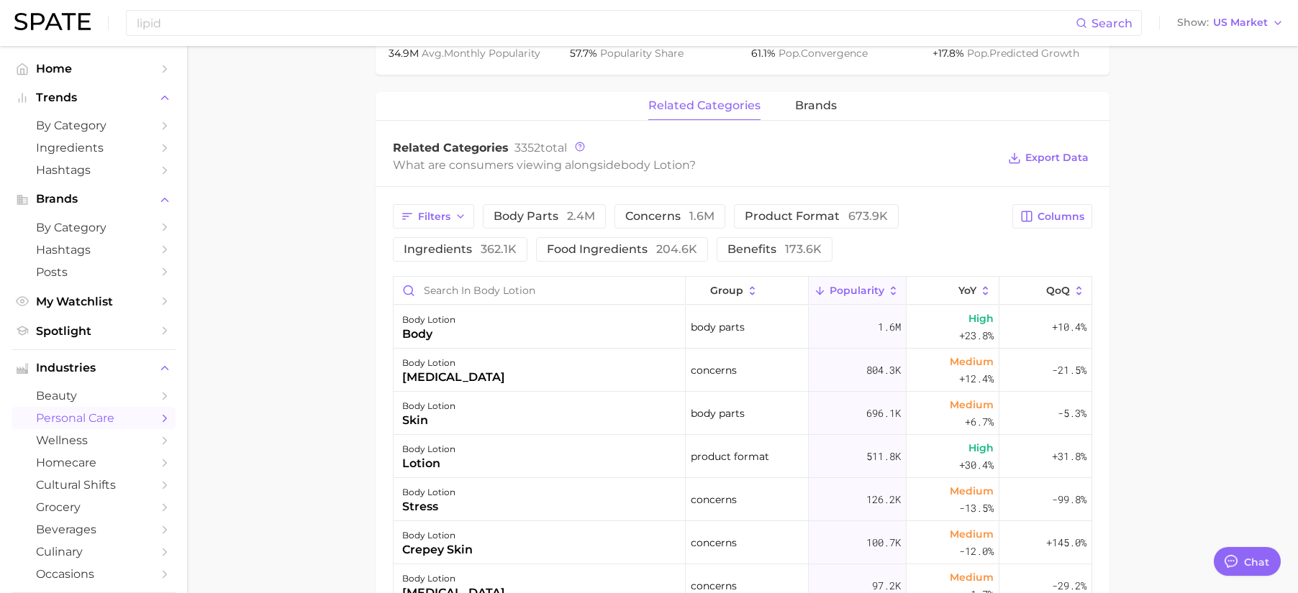
scroll to position [614, 0]
click at [491, 250] on span "362.1k" at bounding box center [499, 247] width 36 height 14
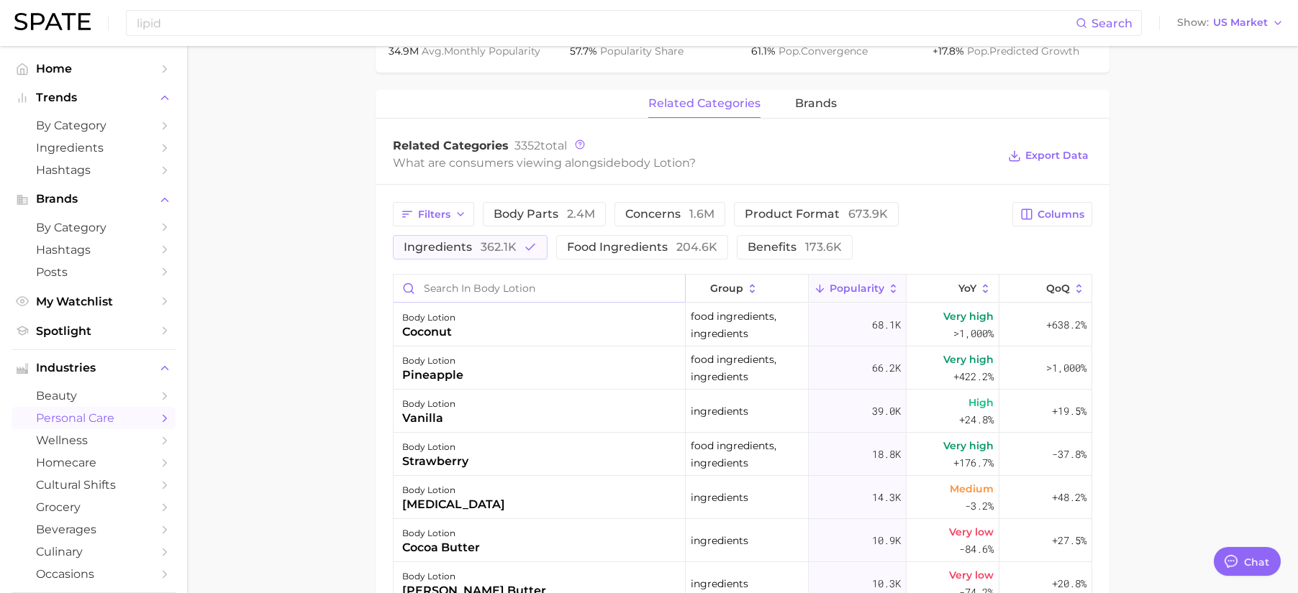
click at [568, 299] on input "Search in body lotion" at bounding box center [538, 288] width 291 height 27
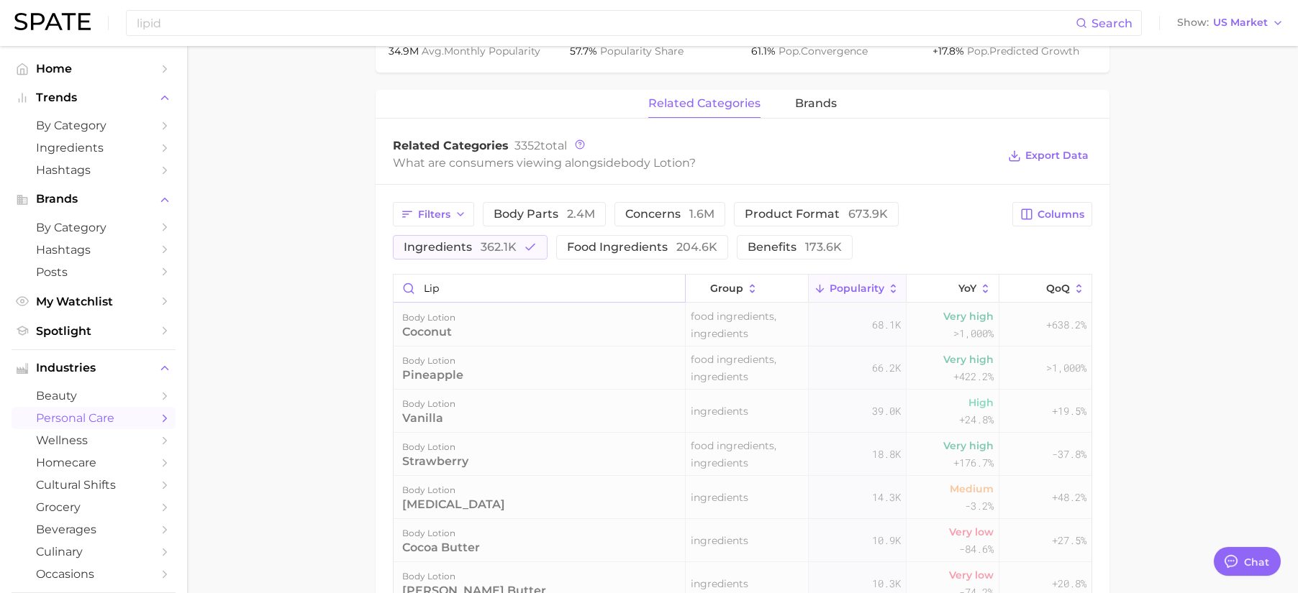
type input "lipi"
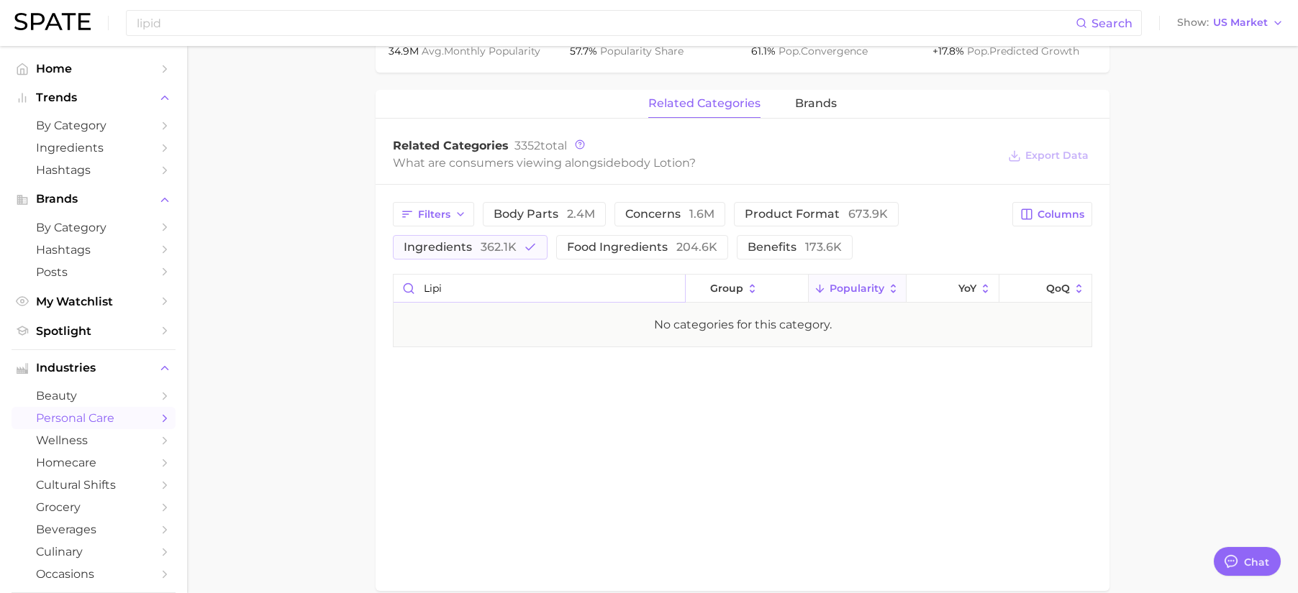
click at [670, 286] on input "lipi" at bounding box center [538, 288] width 291 height 27
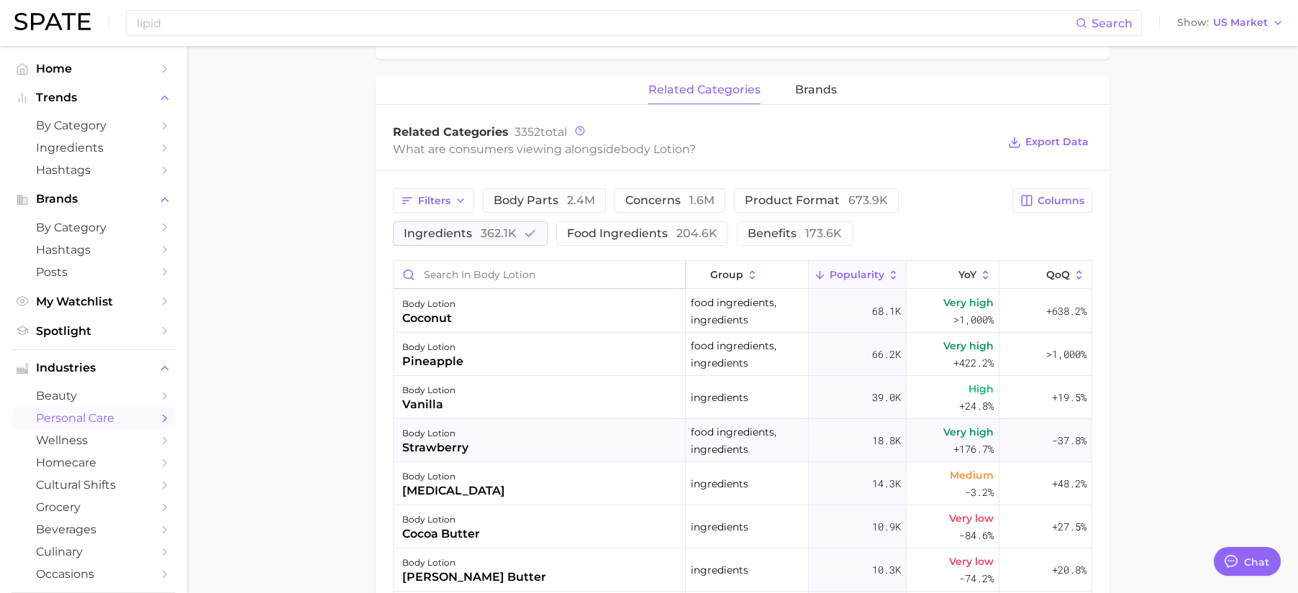
scroll to position [629, 0]
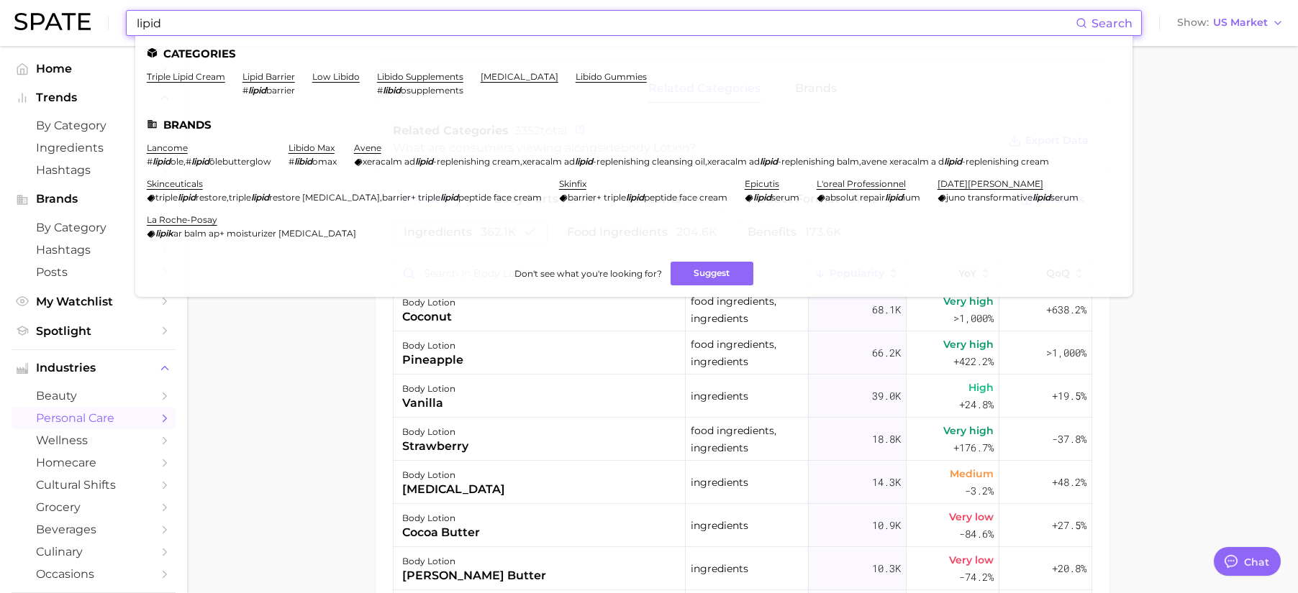
click at [291, 28] on input "lipid" at bounding box center [605, 23] width 940 height 24
click at [311, 437] on main "1. bath & body 2. body care products 3. body moisturizing products 4. body loti…" at bounding box center [742, 179] width 1111 height 1524
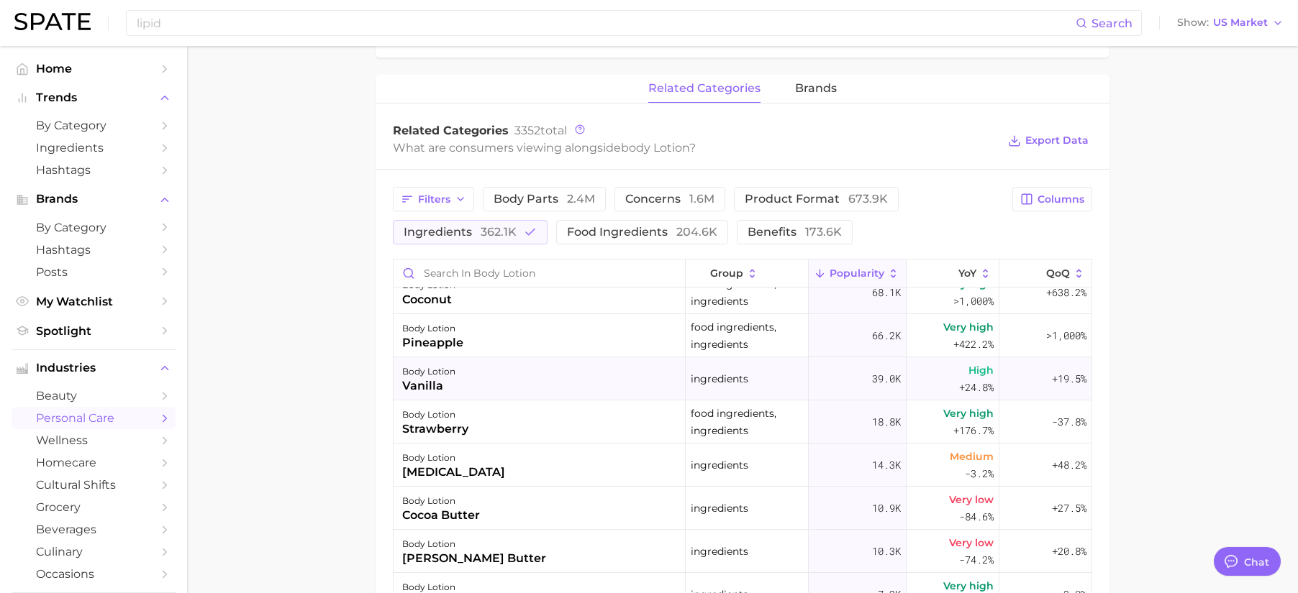
scroll to position [28, 0]
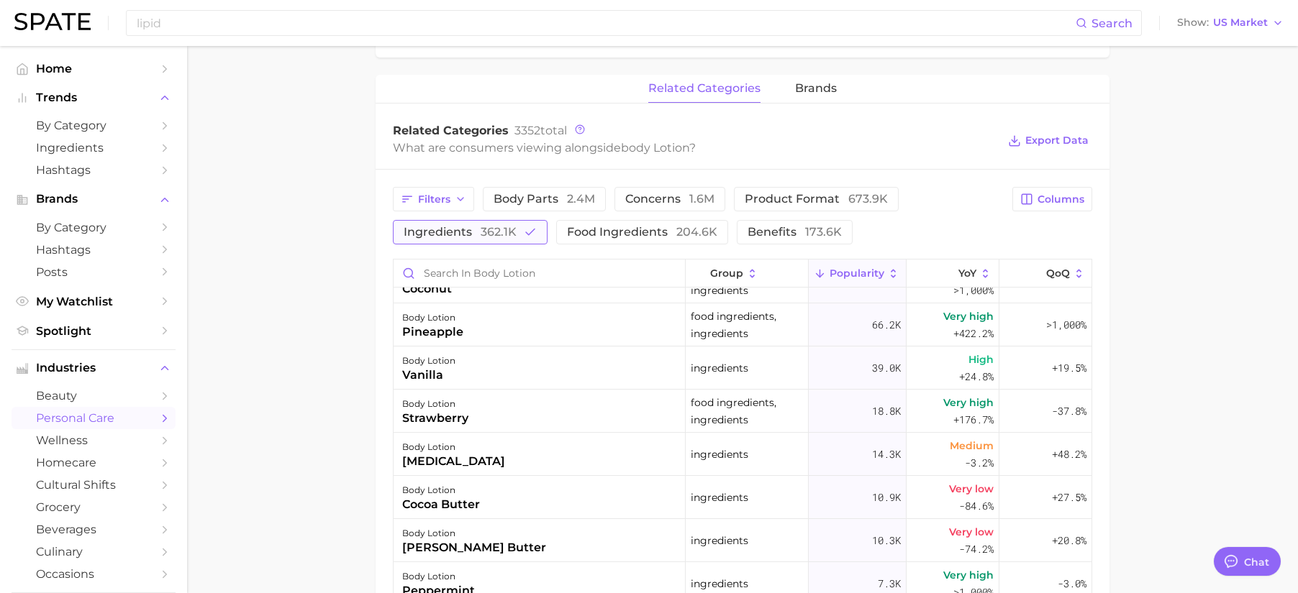
click at [510, 236] on span "362.1k" at bounding box center [499, 232] width 36 height 14
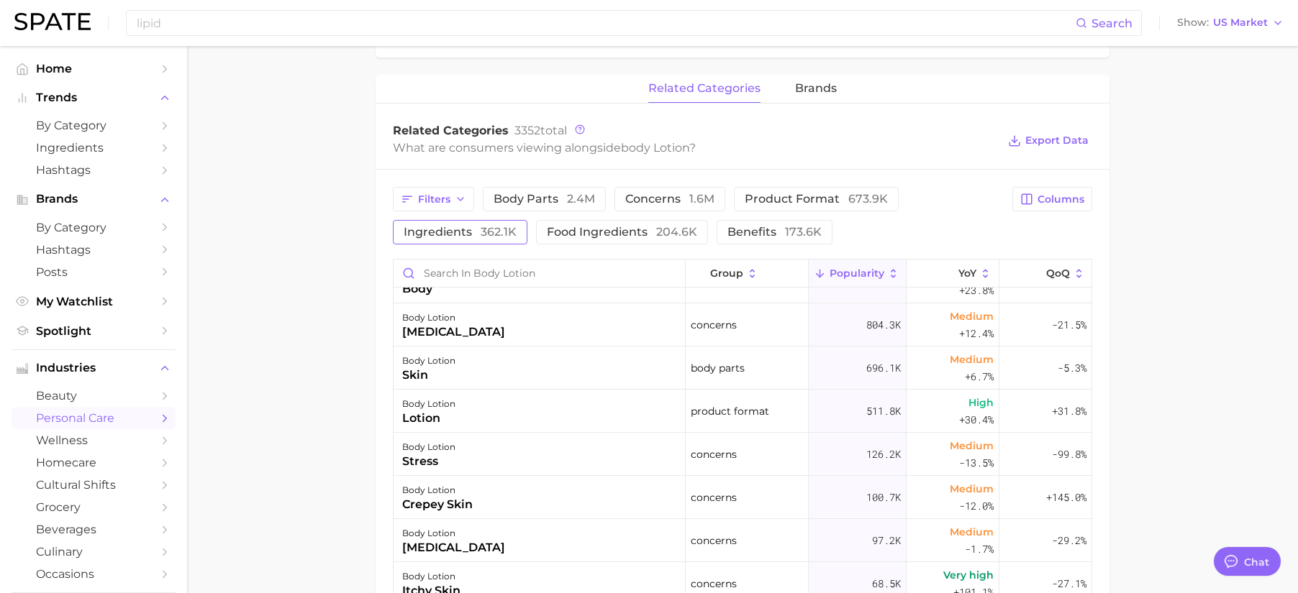
scroll to position [0, 0]
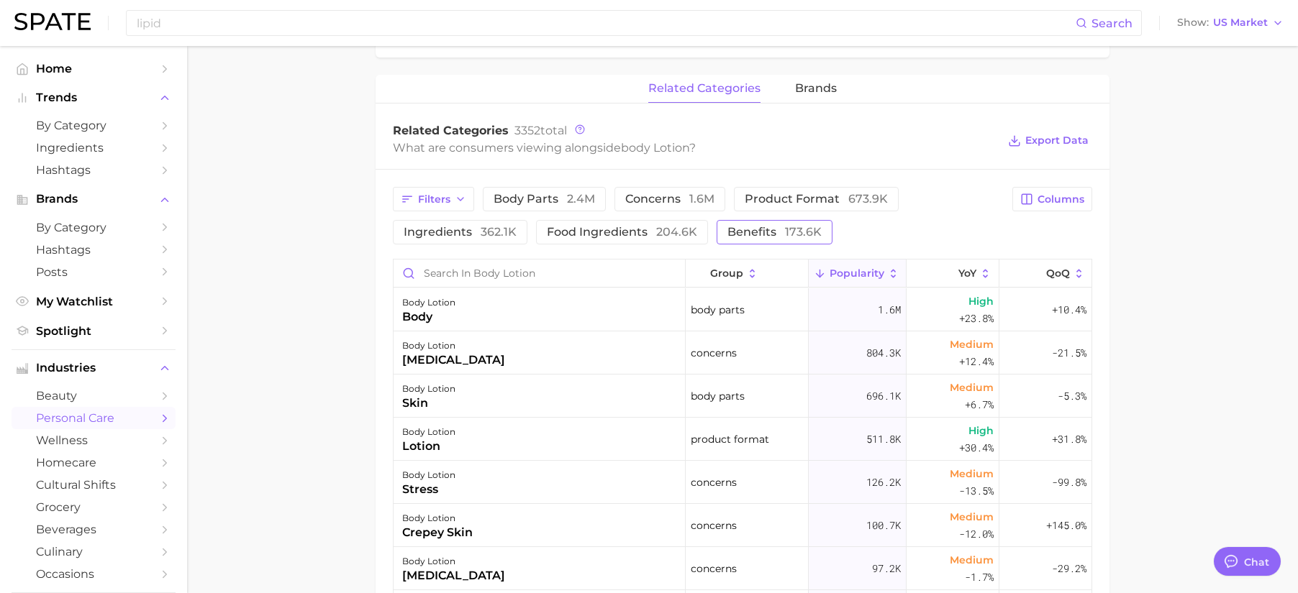
click at [738, 227] on span "benefits 173.6k" at bounding box center [774, 233] width 94 height 12
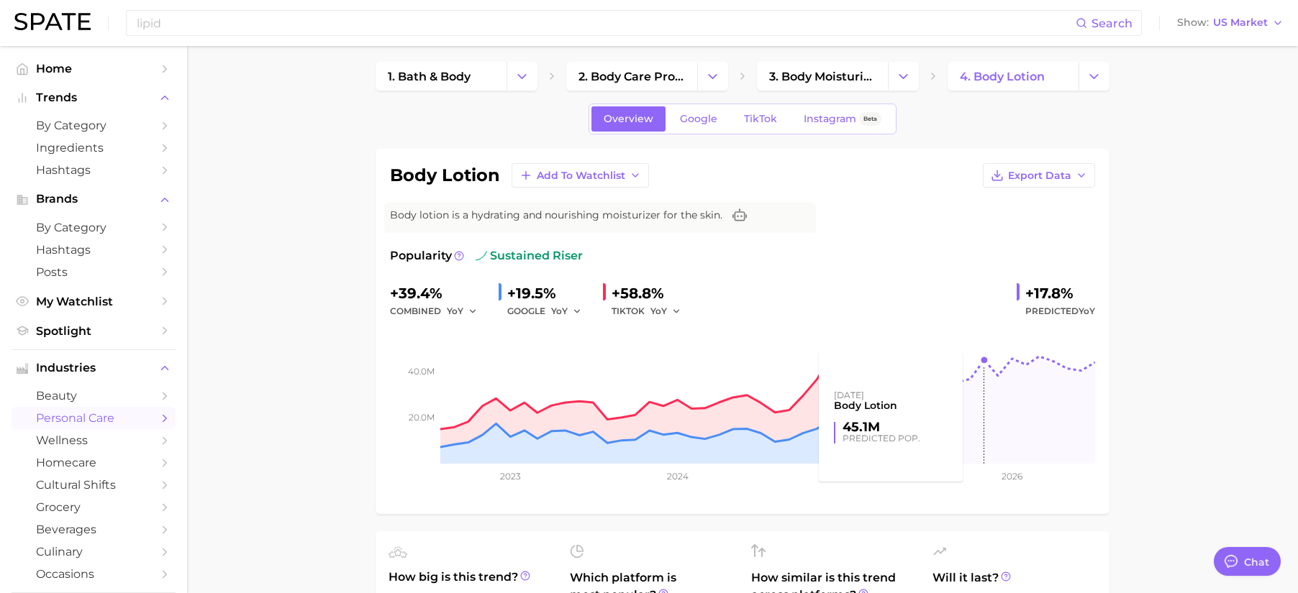
scroll to position [6, 0]
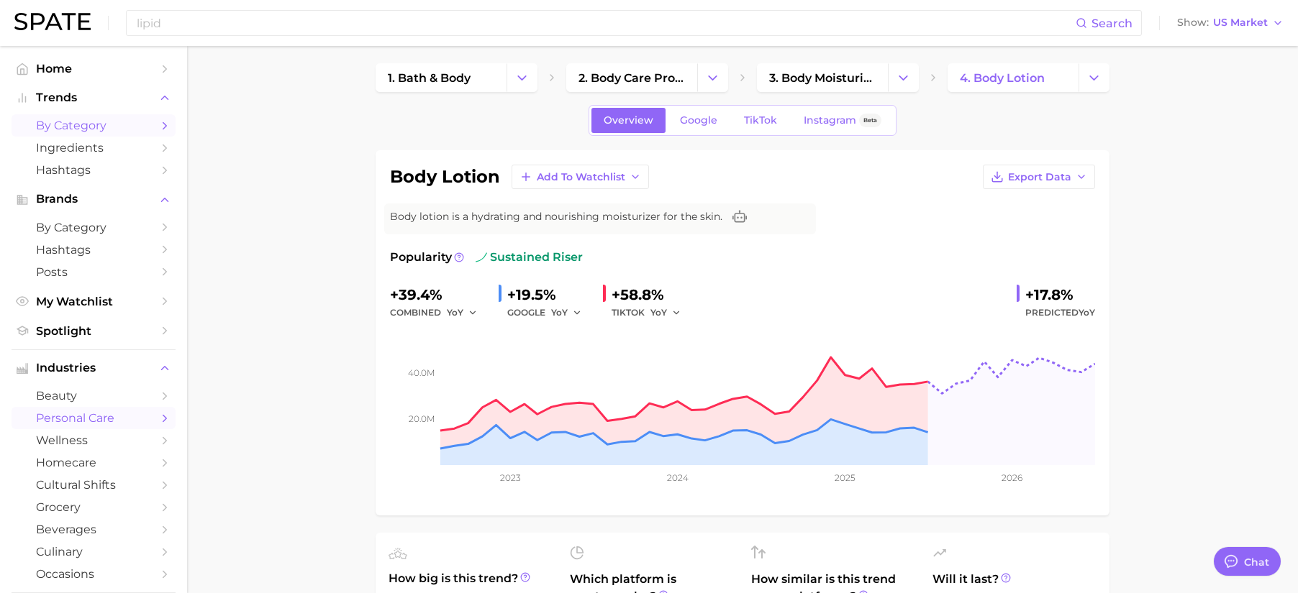
click at [105, 122] on span "by Category" at bounding box center [93, 126] width 115 height 14
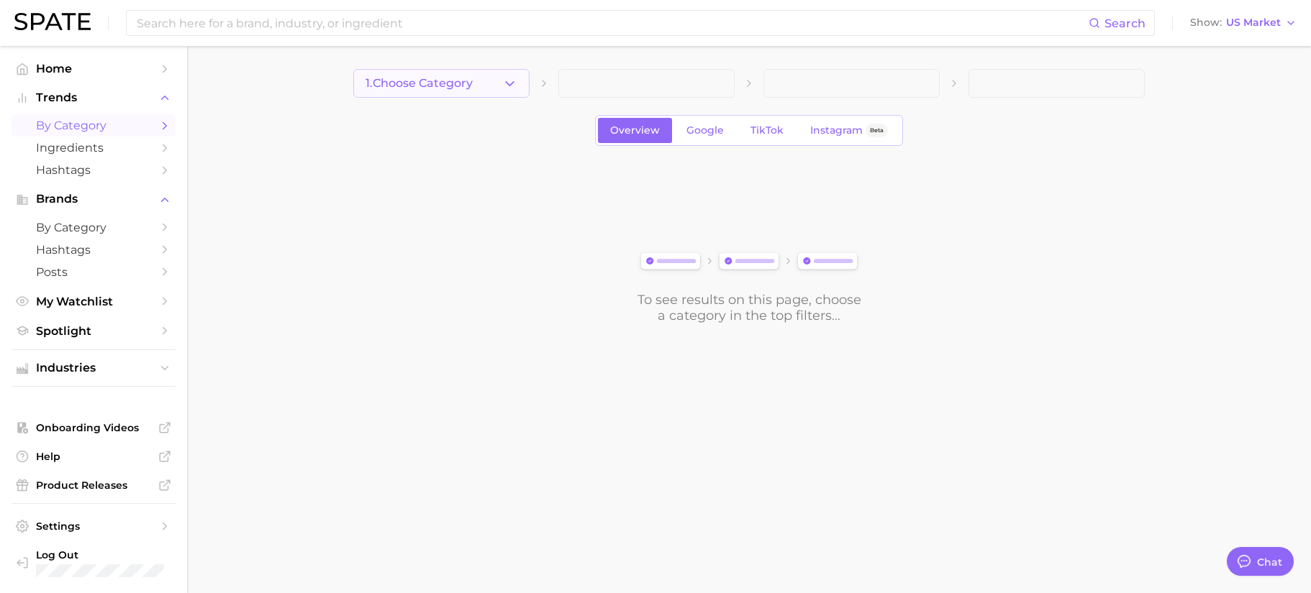
click at [462, 91] on button "1. Choose Category" at bounding box center [441, 83] width 176 height 29
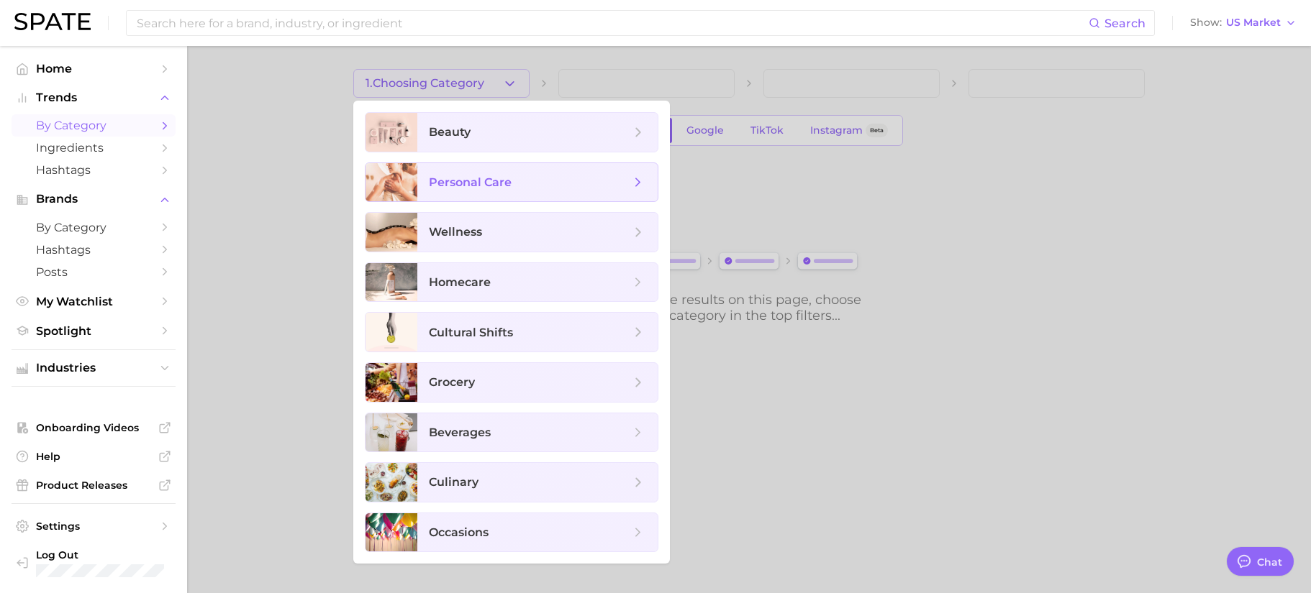
click at [527, 179] on span "personal care" at bounding box center [529, 183] width 201 height 16
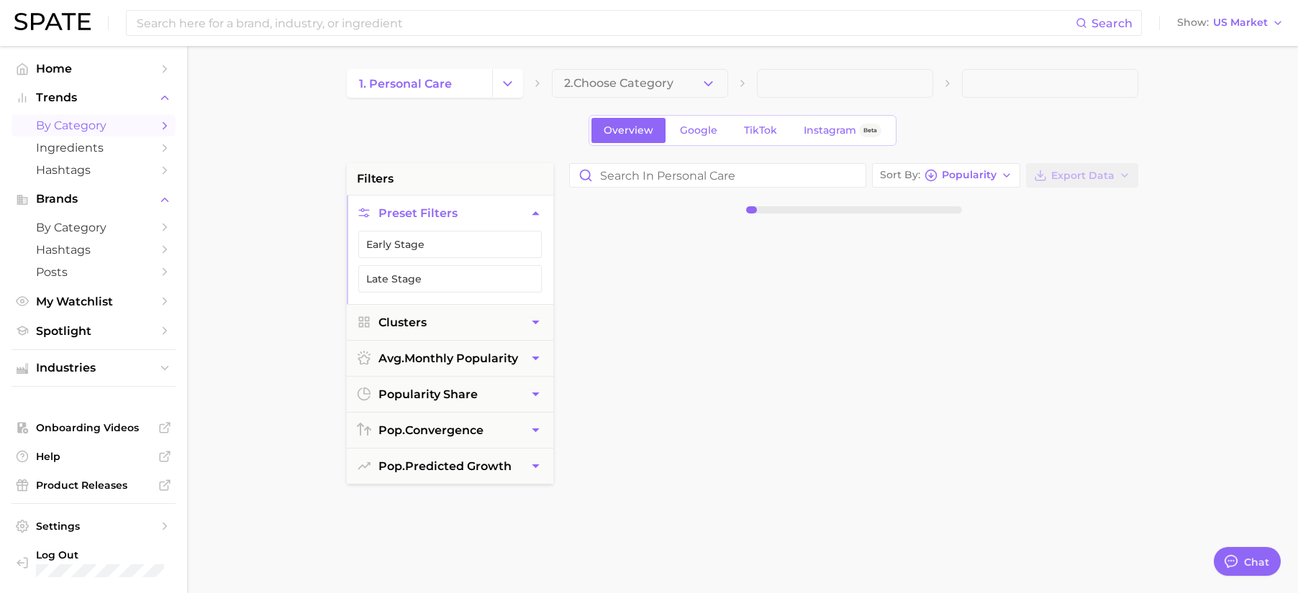
click at [593, 78] on span "2. Choose Category" at bounding box center [618, 83] width 109 height 13
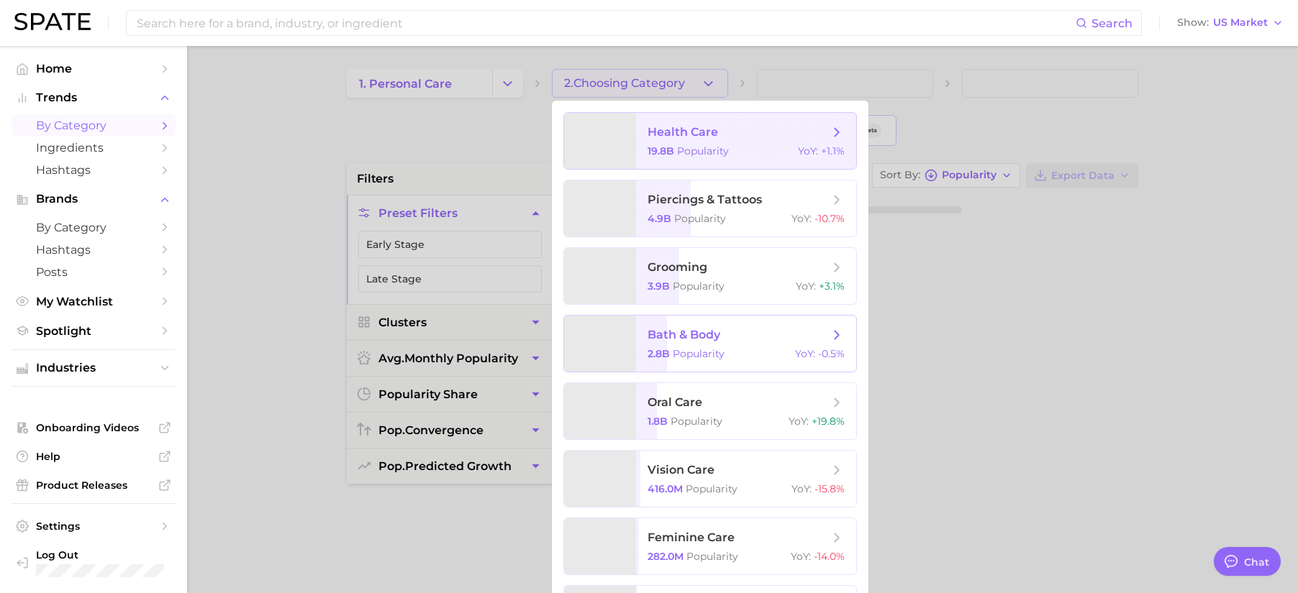
click at [737, 339] on span "bath & body" at bounding box center [737, 335] width 181 height 16
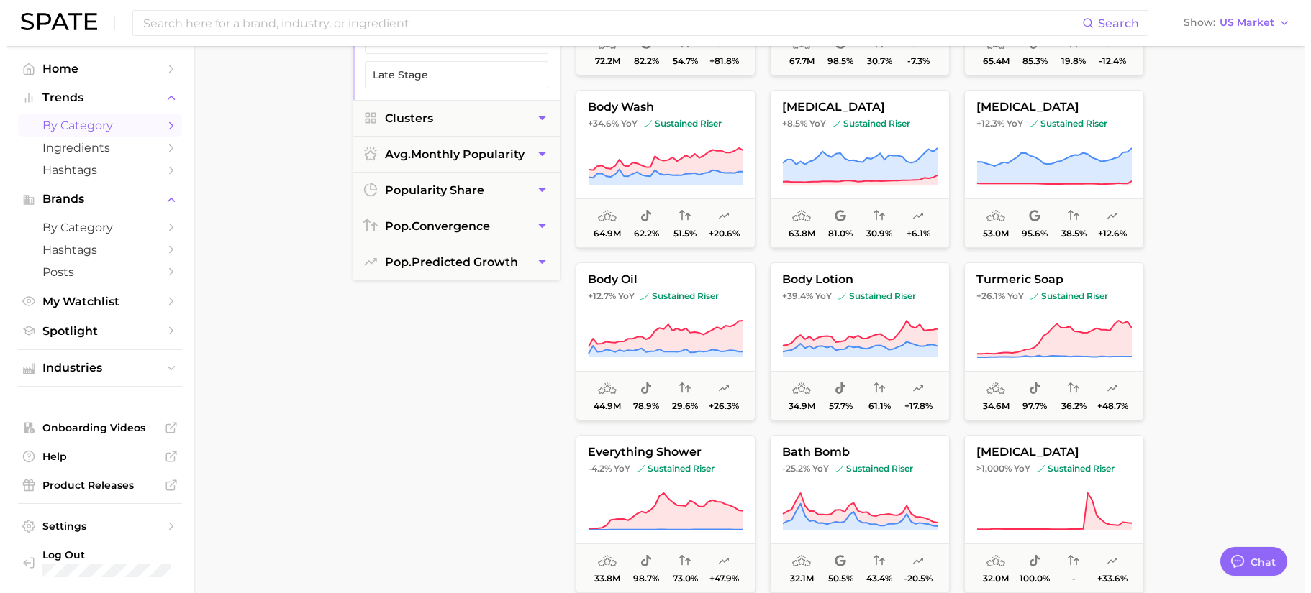
scroll to position [452, 0]
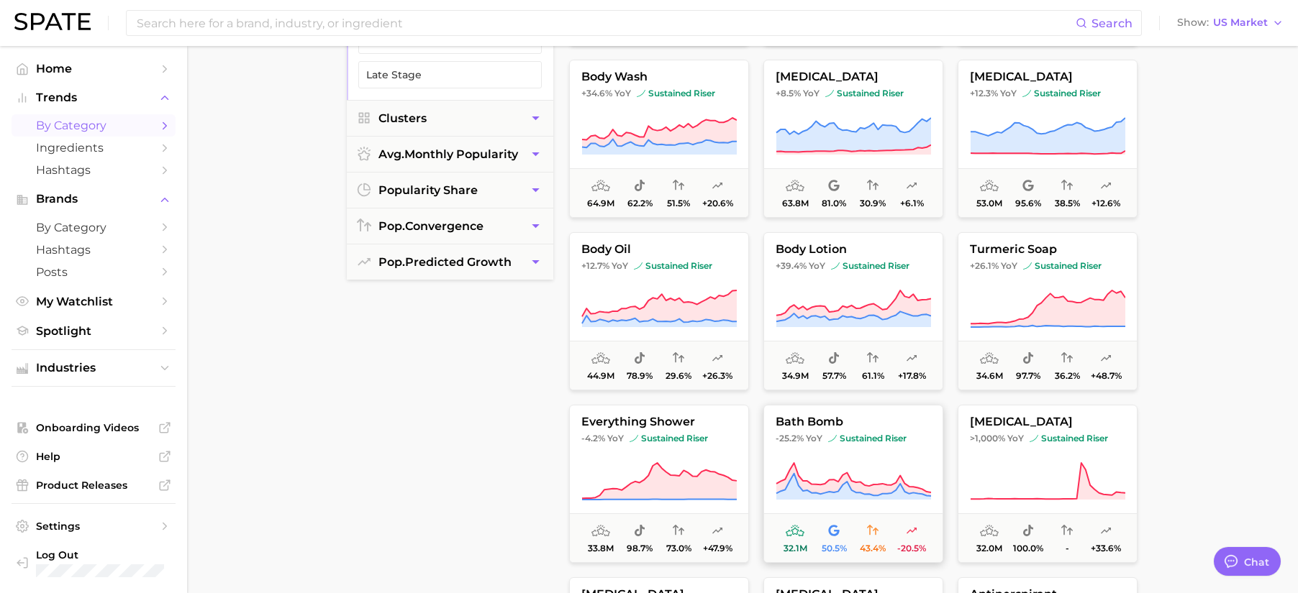
click at [891, 486] on icon at bounding box center [853, 477] width 155 height 29
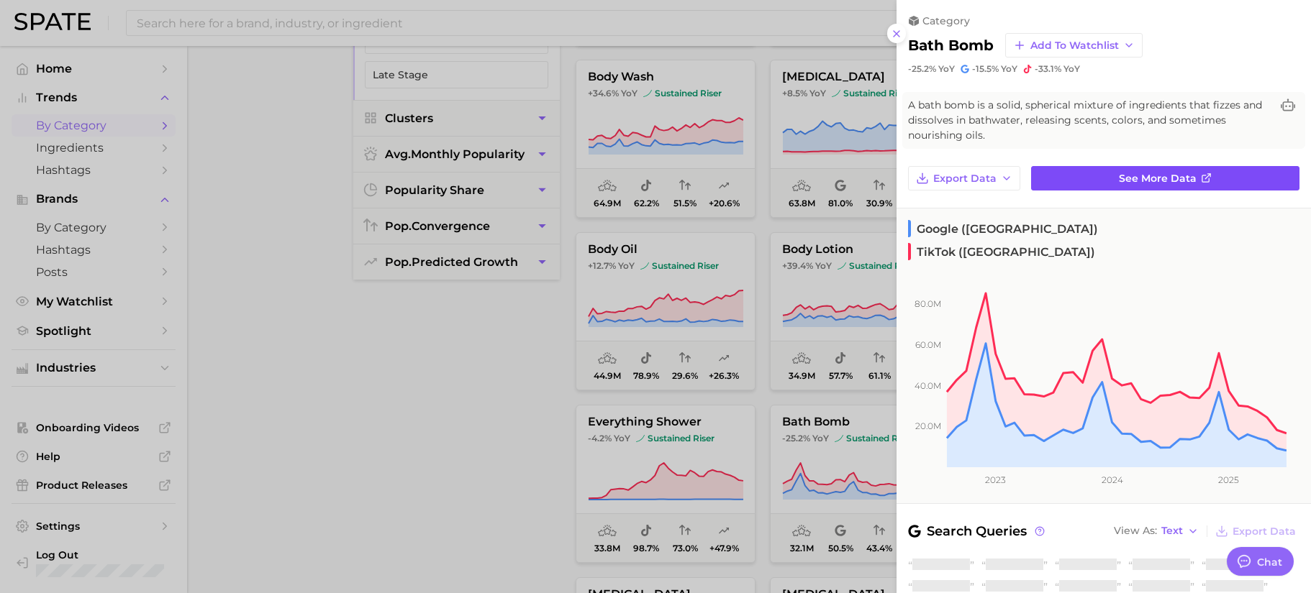
click at [1175, 179] on span "See more data" at bounding box center [1158, 179] width 78 height 12
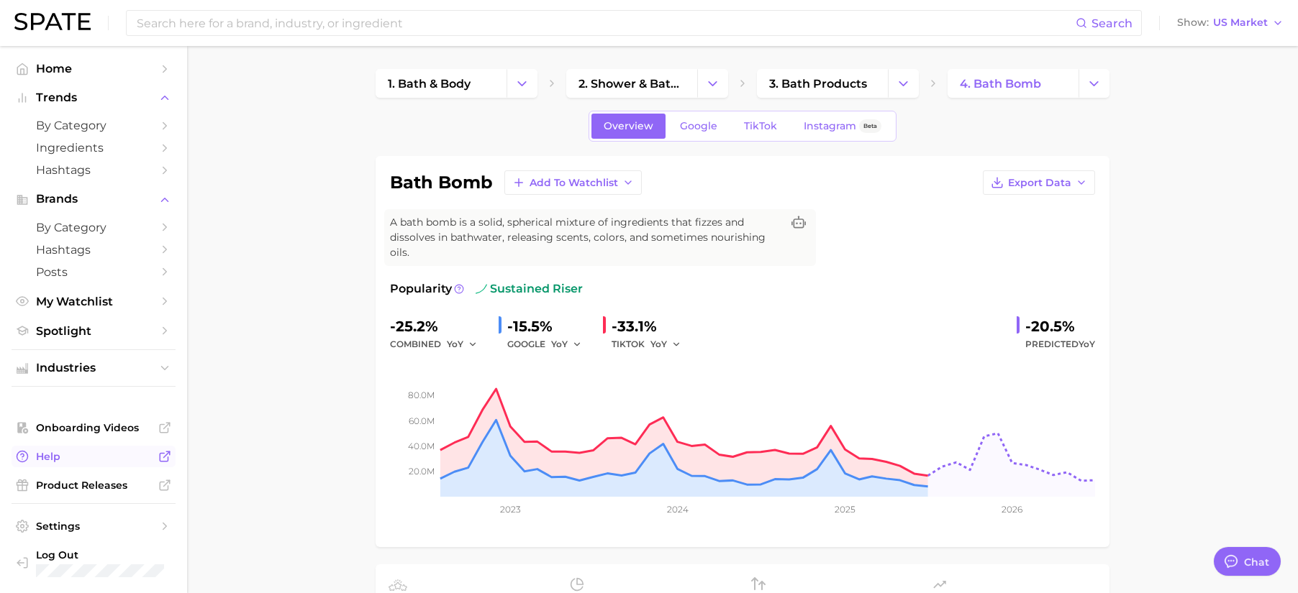
click at [81, 462] on span "Help" at bounding box center [93, 456] width 115 height 13
click at [76, 125] on span "by Category" at bounding box center [93, 126] width 115 height 14
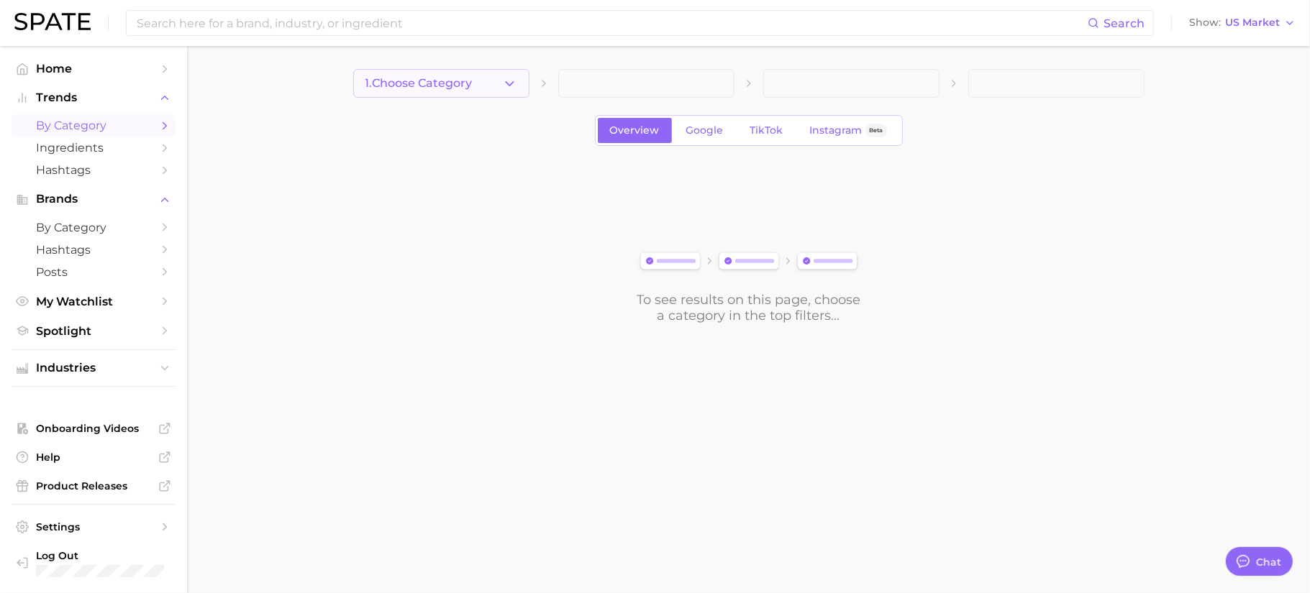
click at [412, 95] on button "1. Choose Category" at bounding box center [441, 83] width 176 height 29
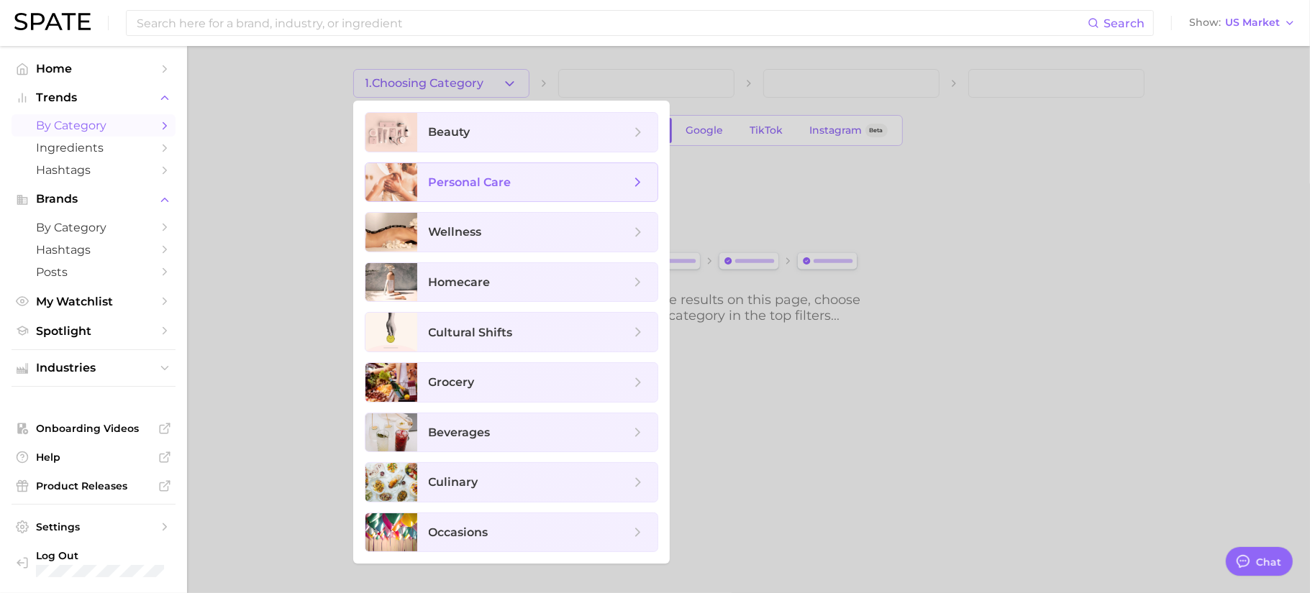
click at [486, 191] on span "personal care" at bounding box center [537, 182] width 240 height 39
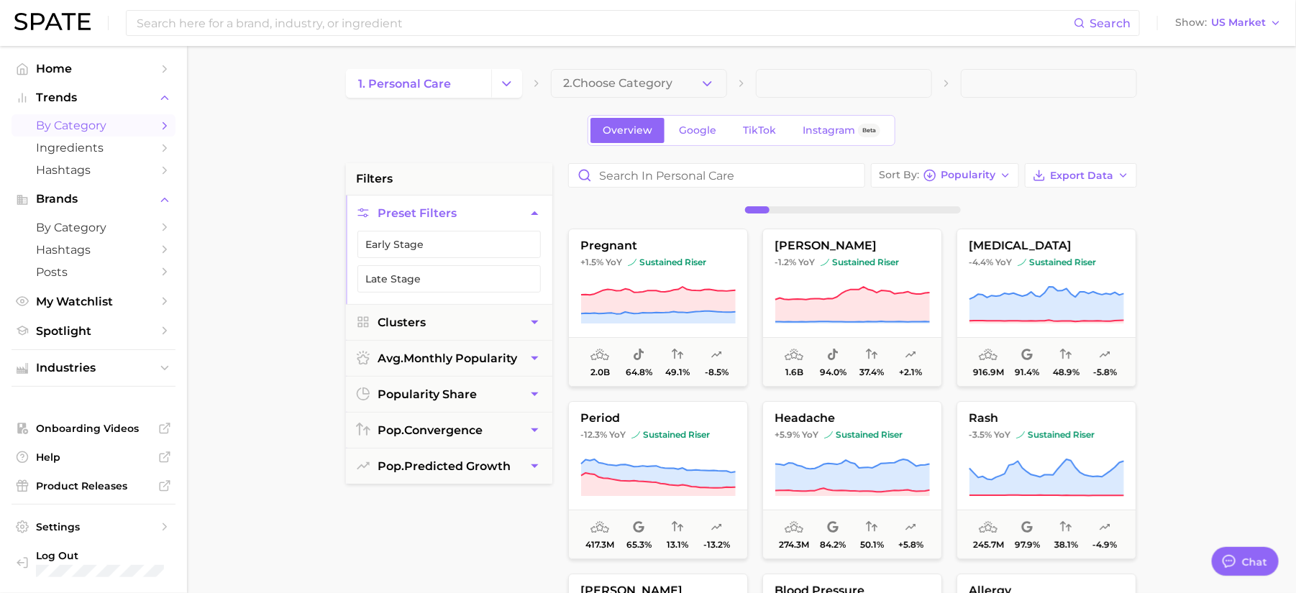
click at [611, 85] on span "2. Choose Category" at bounding box center [617, 83] width 109 height 13
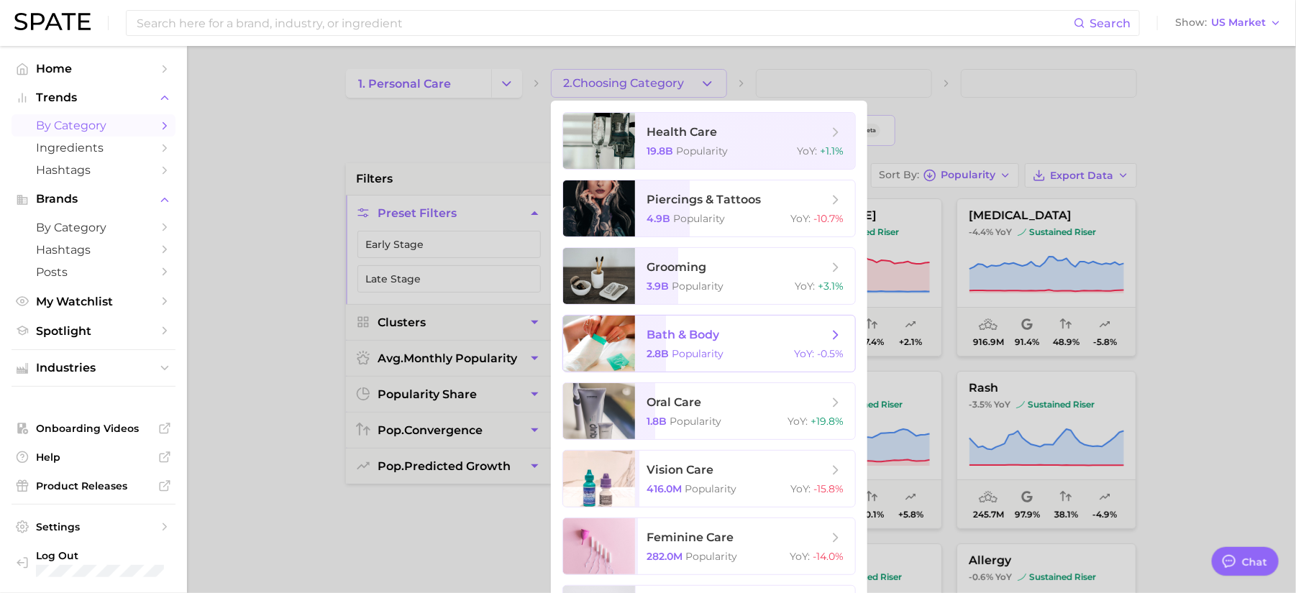
click at [698, 350] on span "Popularity" at bounding box center [698, 353] width 52 height 13
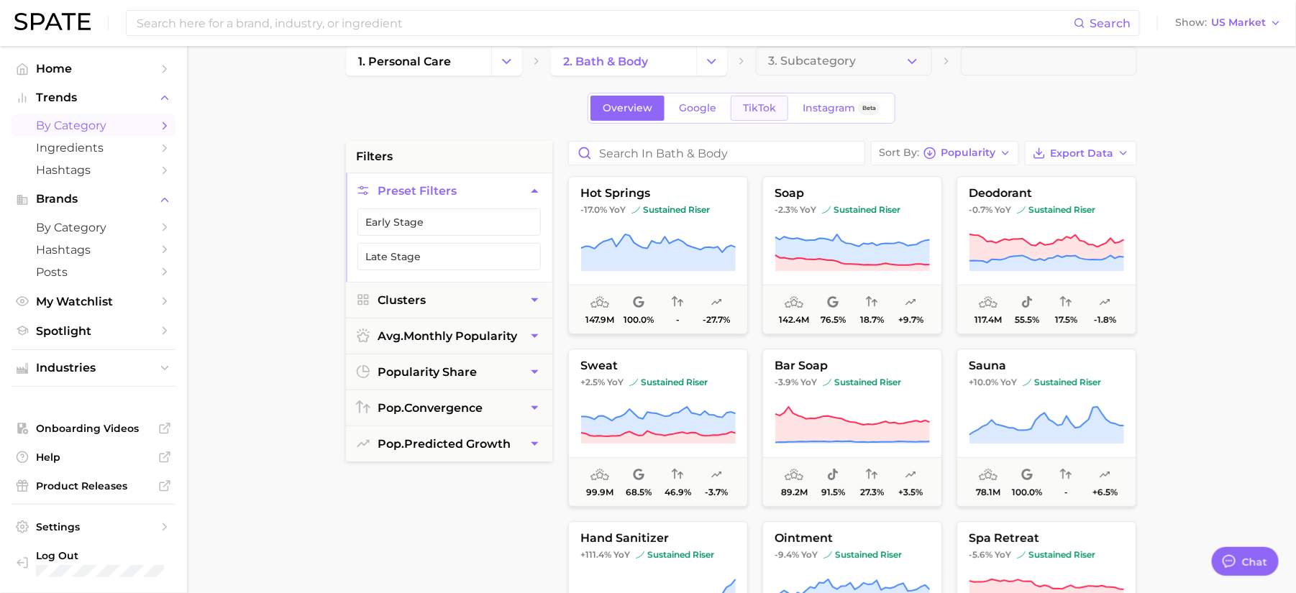
click at [776, 111] on link "TikTok" at bounding box center [760, 108] width 58 height 25
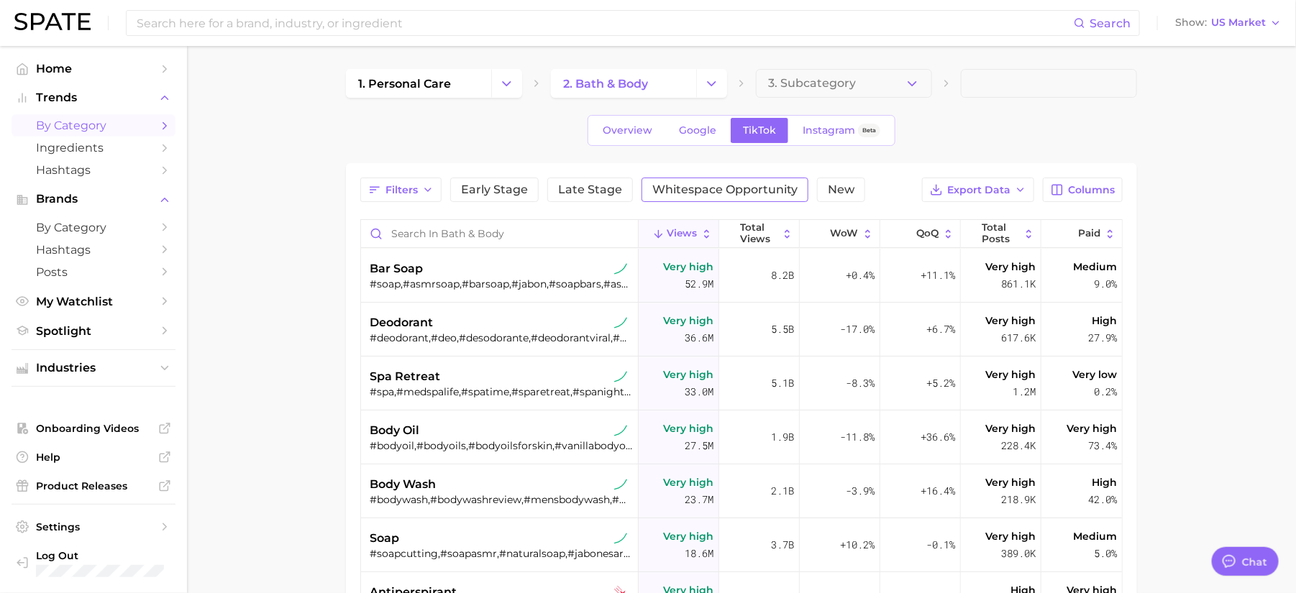
click at [720, 196] on button "Whitespace Opportunity" at bounding box center [725, 190] width 167 height 24
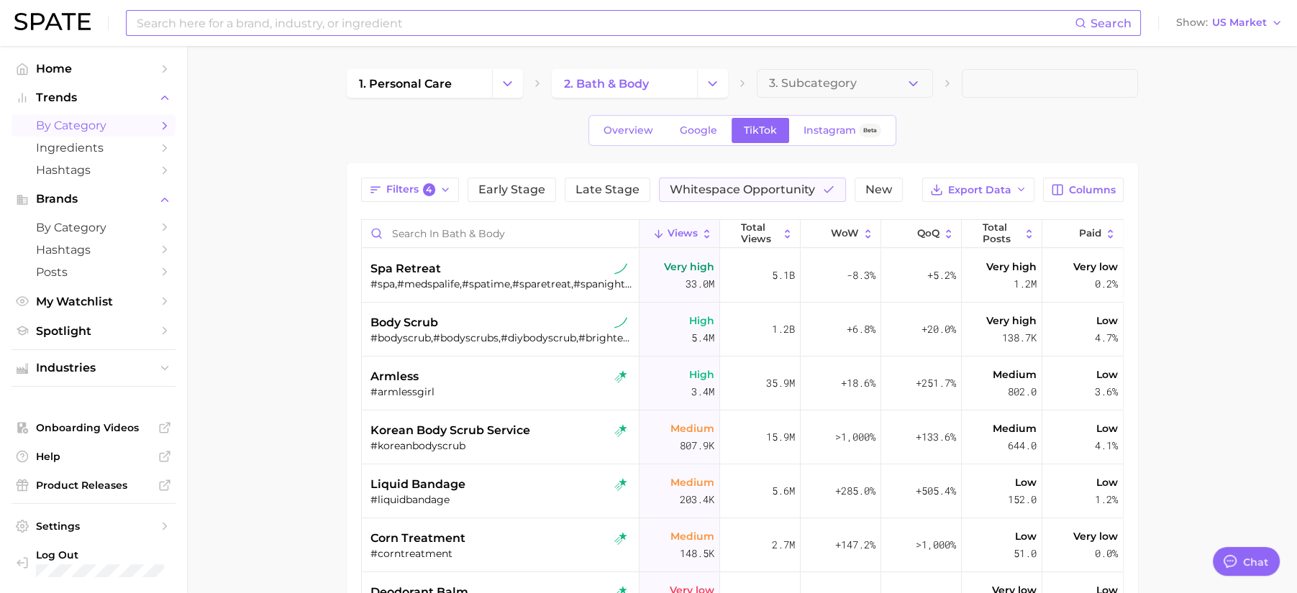
type textarea "x"
click at [798, 194] on span "Whitespace Opportunity" at bounding box center [742, 190] width 145 height 12
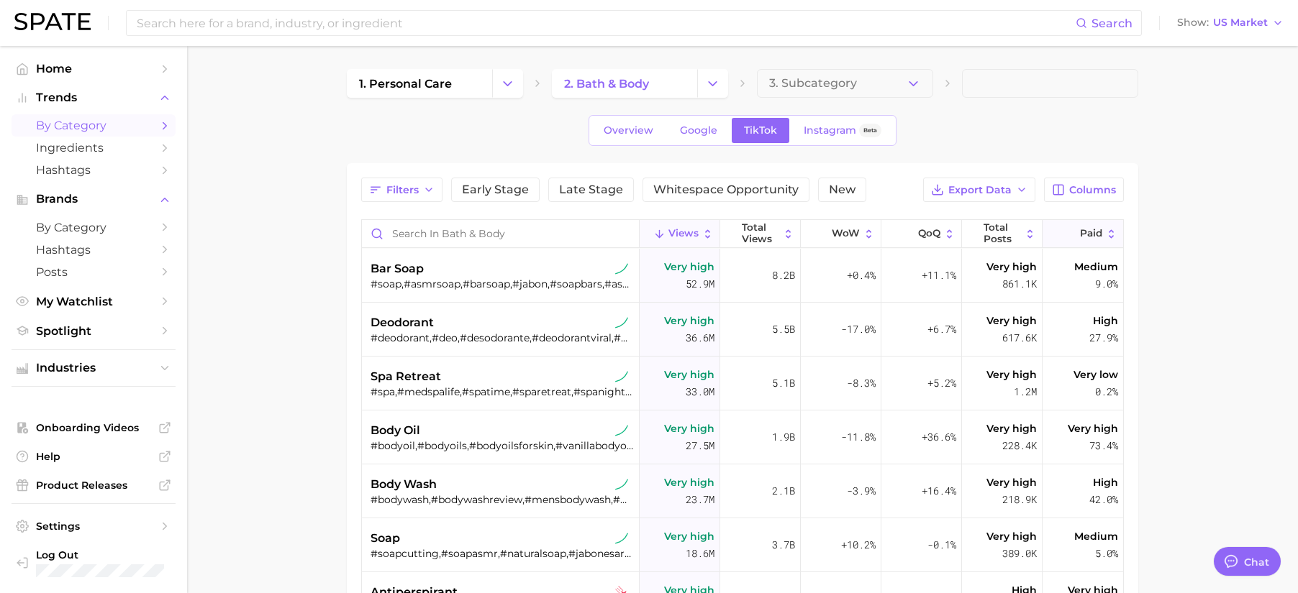
click at [1080, 236] on span "Paid" at bounding box center [1091, 234] width 22 height 12
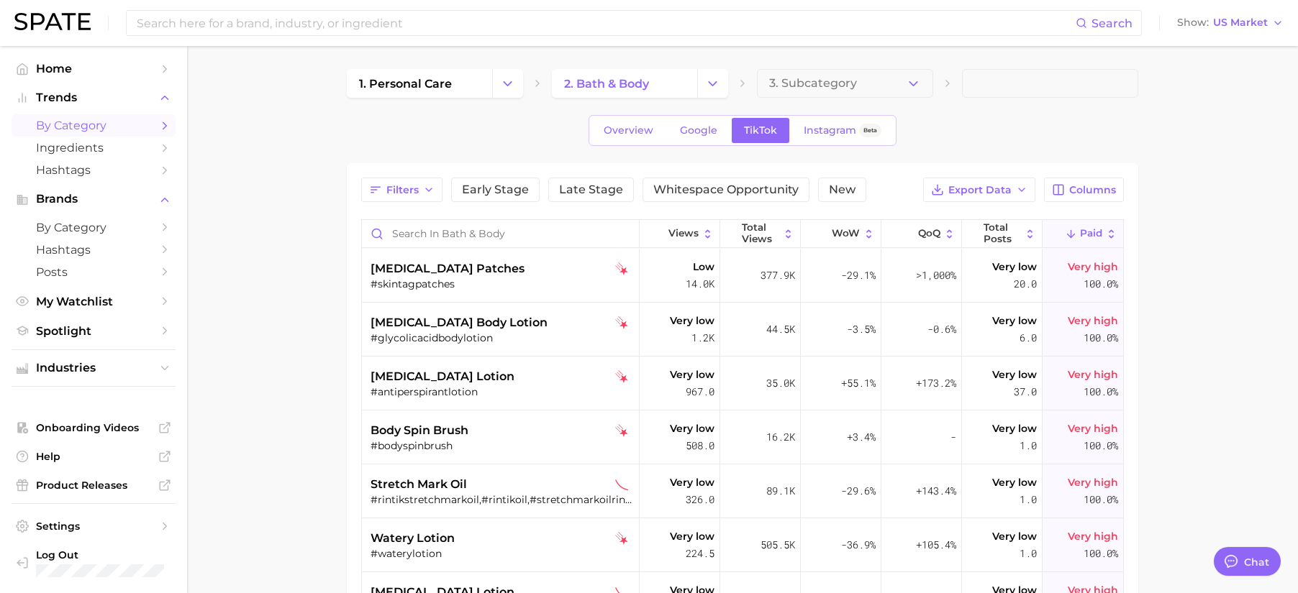
click at [1080, 231] on span "Paid" at bounding box center [1091, 234] width 22 height 12
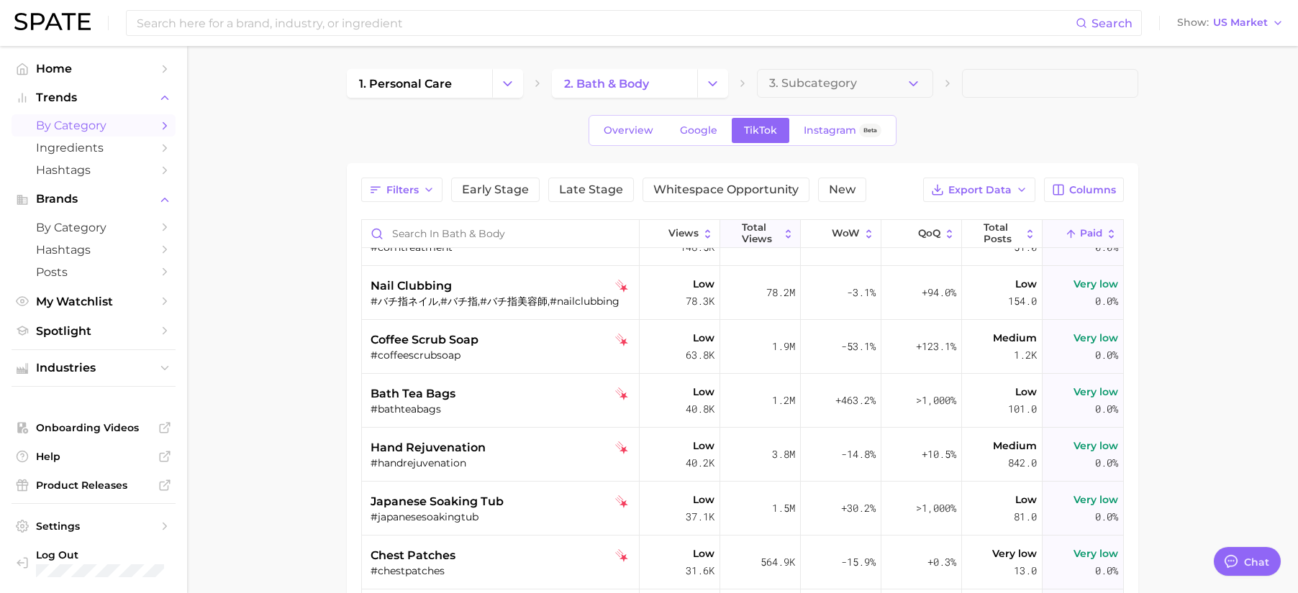
scroll to position [143, 0]
click at [752, 176] on div "Filters Early Stage Late Stage Whitespace Opportunity New Export Data Columns V…" at bounding box center [742, 495] width 791 height 664
click at [751, 193] on span "Whitespace Opportunity" at bounding box center [725, 190] width 145 height 12
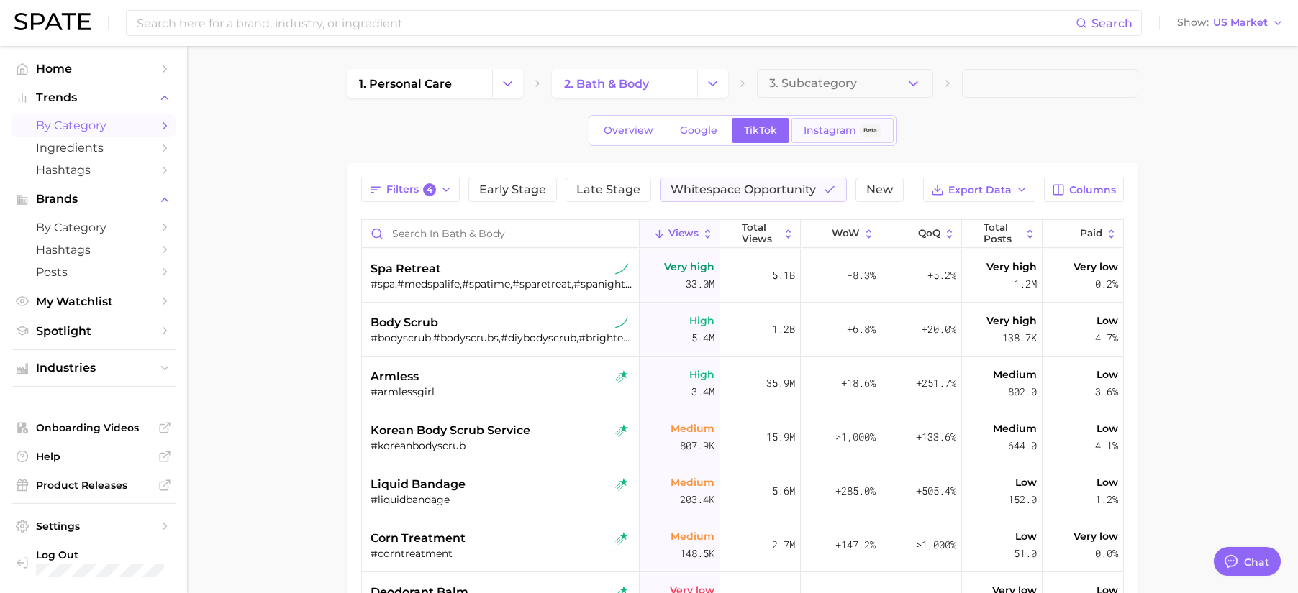
click at [854, 126] on span "Instagram" at bounding box center [829, 130] width 53 height 12
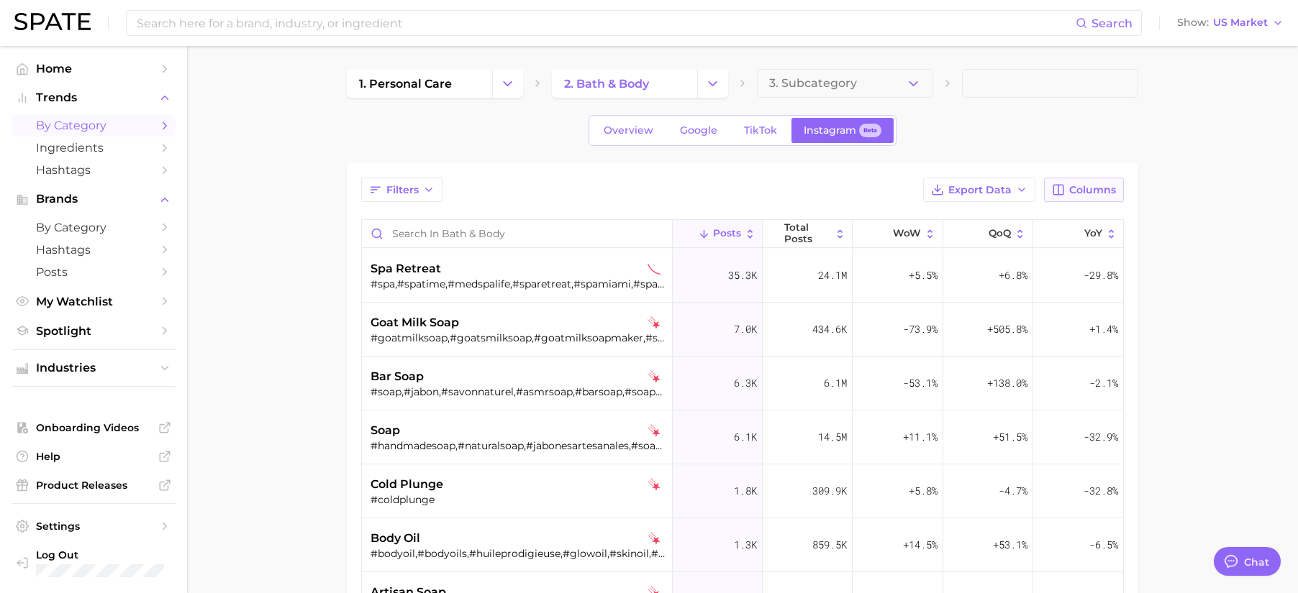
click at [1074, 194] on span "Columns" at bounding box center [1092, 190] width 47 height 12
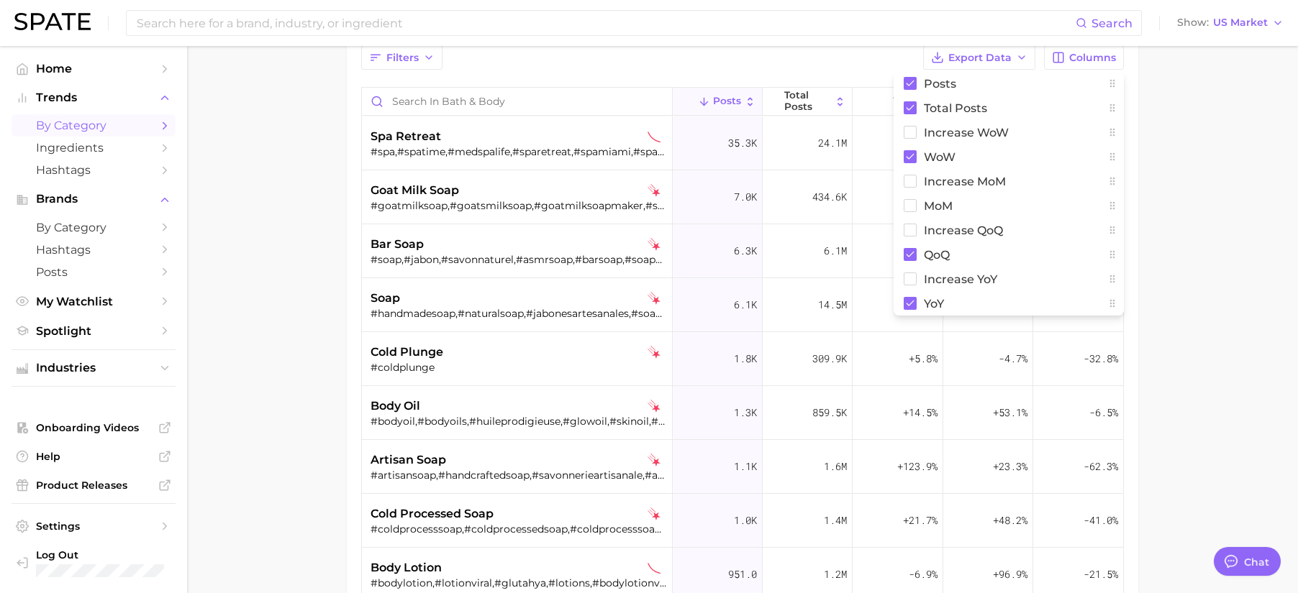
click at [1206, 183] on main "1. personal care 2. bath & body 3. Subcategory Overview Google TikTok Instagram…" at bounding box center [742, 340] width 1111 height 853
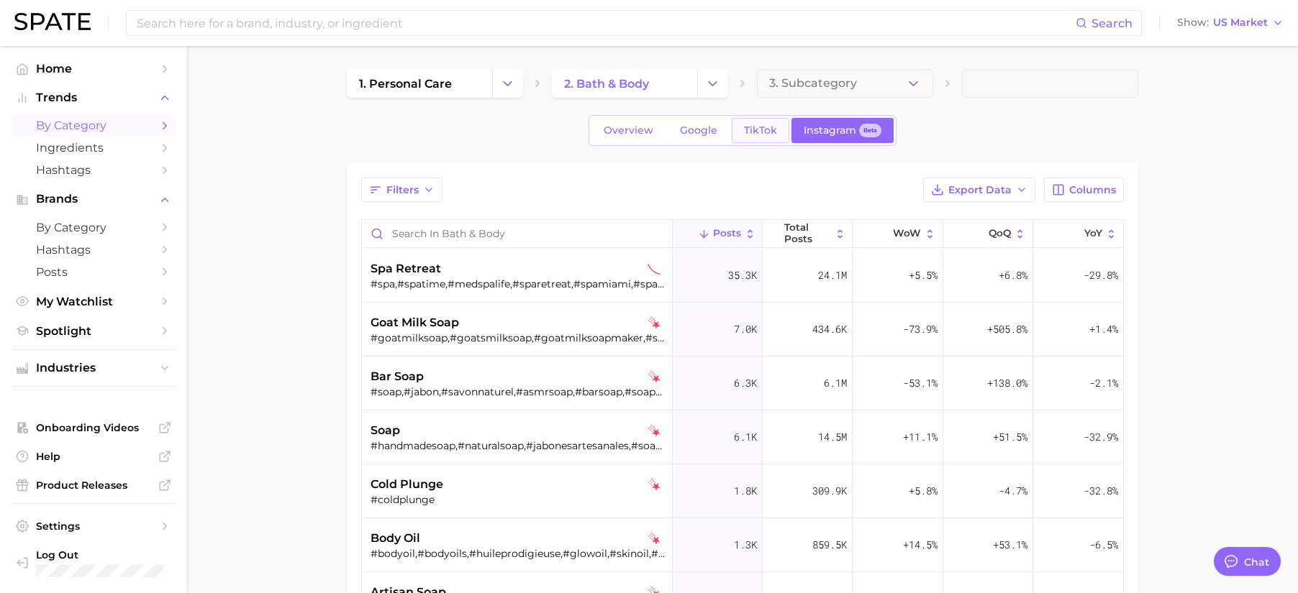
click at [756, 127] on span "TikTok" at bounding box center [760, 130] width 33 height 12
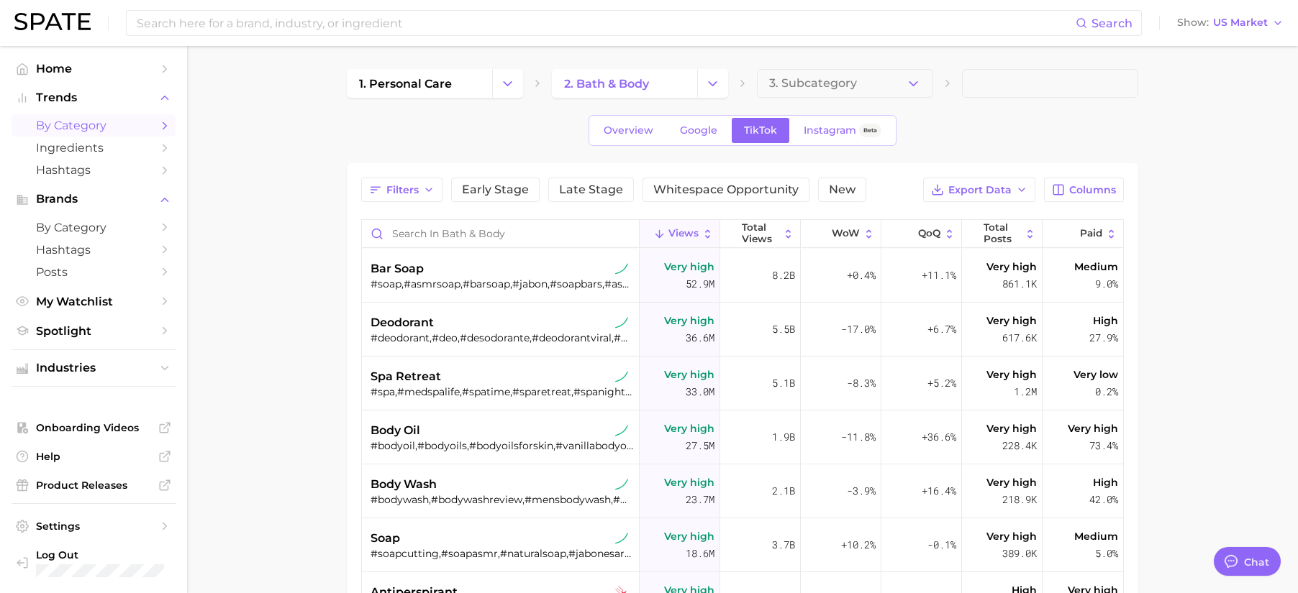
click at [1169, 280] on main "1. personal care 2. bath & body 3. Subcategory Overview Google TikTok Instagram…" at bounding box center [742, 472] width 1111 height 853
click at [402, 265] on span "bar soap" at bounding box center [396, 268] width 53 height 17
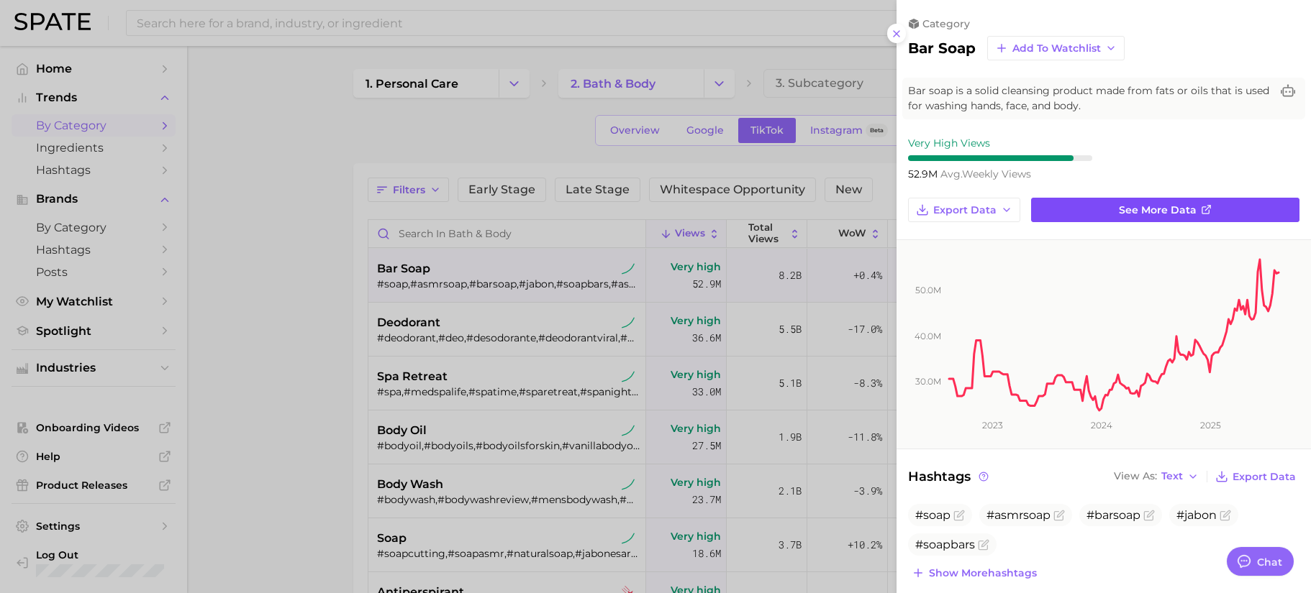
click at [1143, 206] on span "See more data" at bounding box center [1158, 210] width 78 height 12
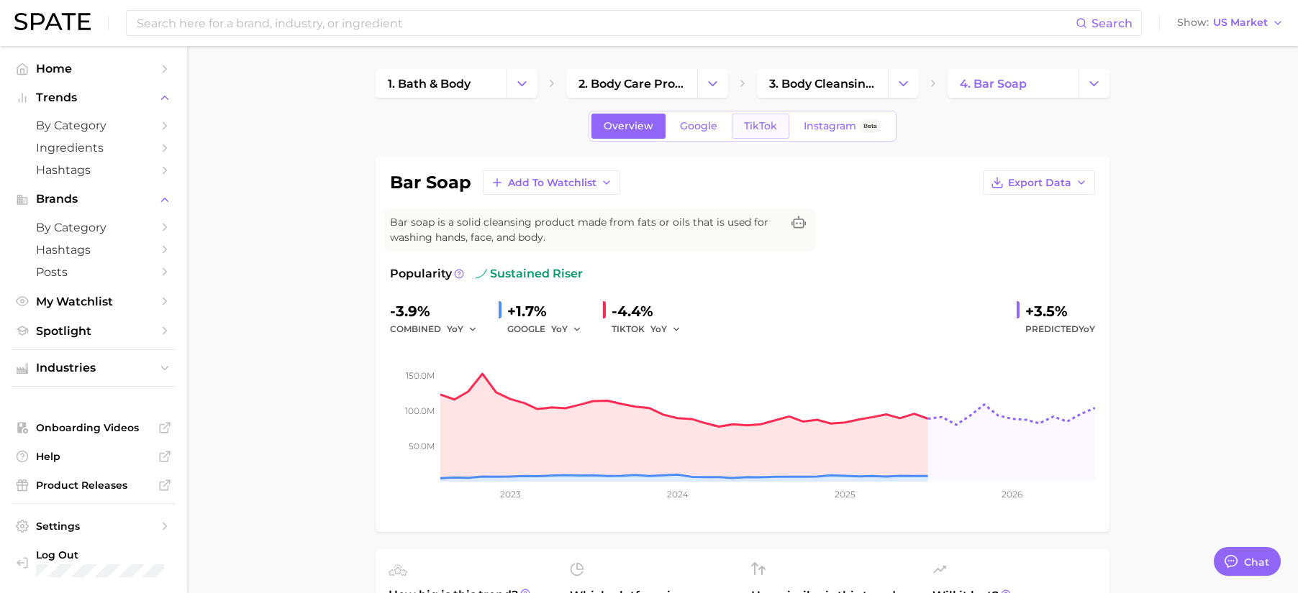
click at [763, 130] on span "TikTok" at bounding box center [760, 126] width 33 height 12
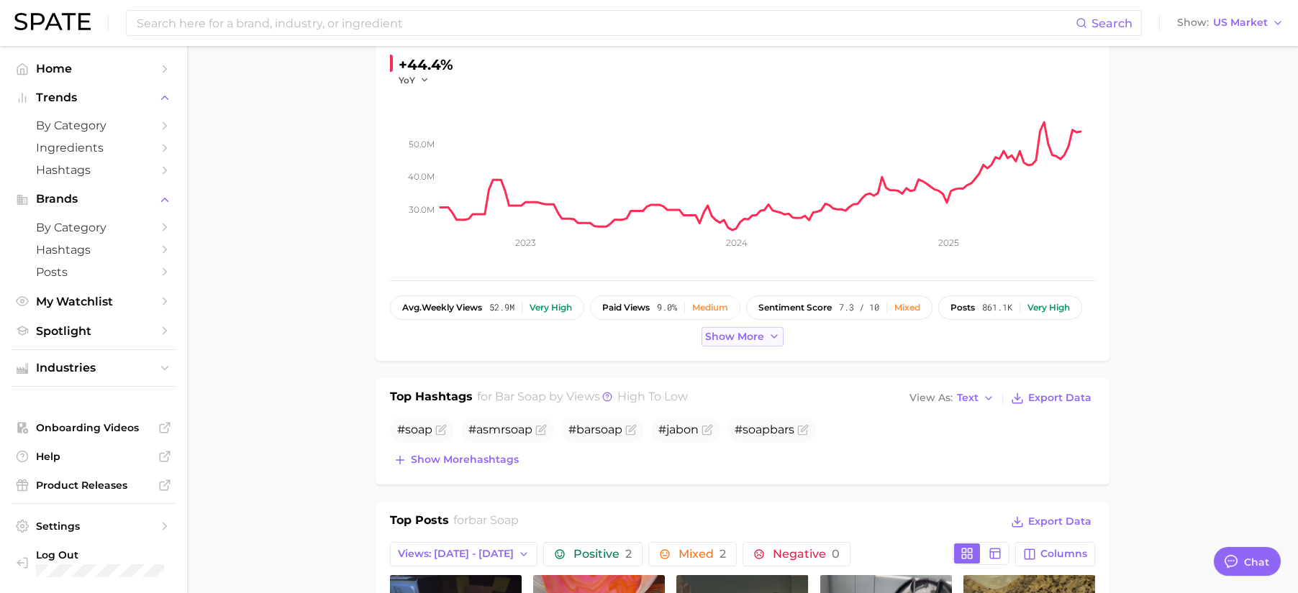
click at [711, 341] on span "Show more" at bounding box center [734, 337] width 59 height 12
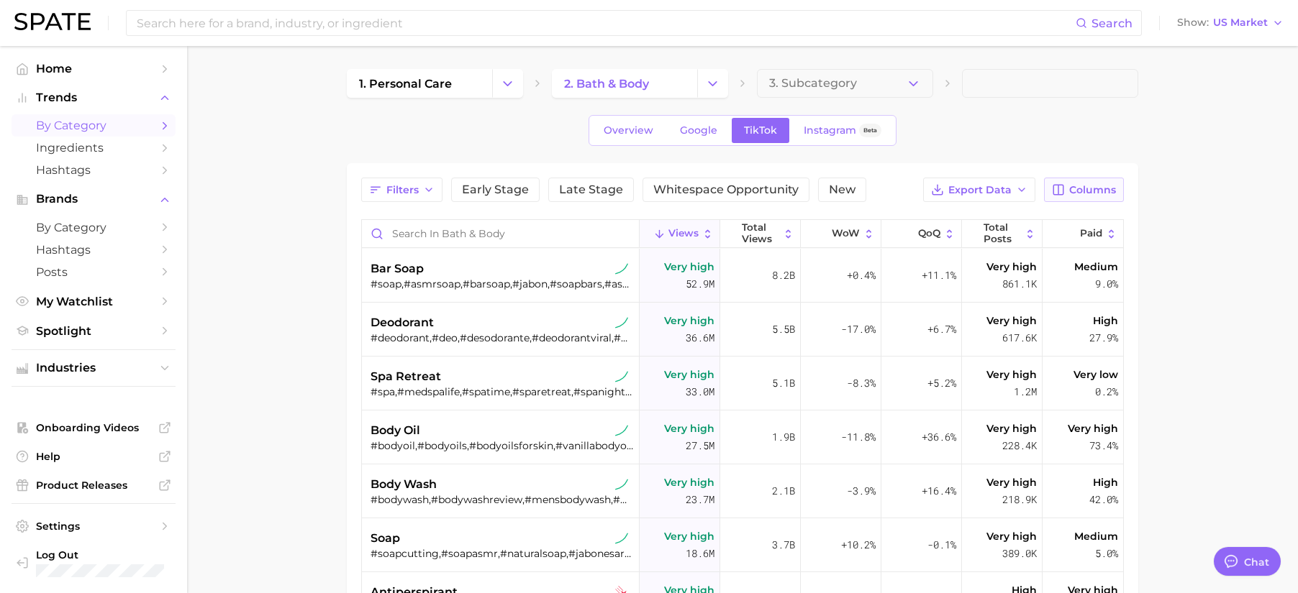
click at [1082, 193] on span "Columns" at bounding box center [1092, 190] width 47 height 12
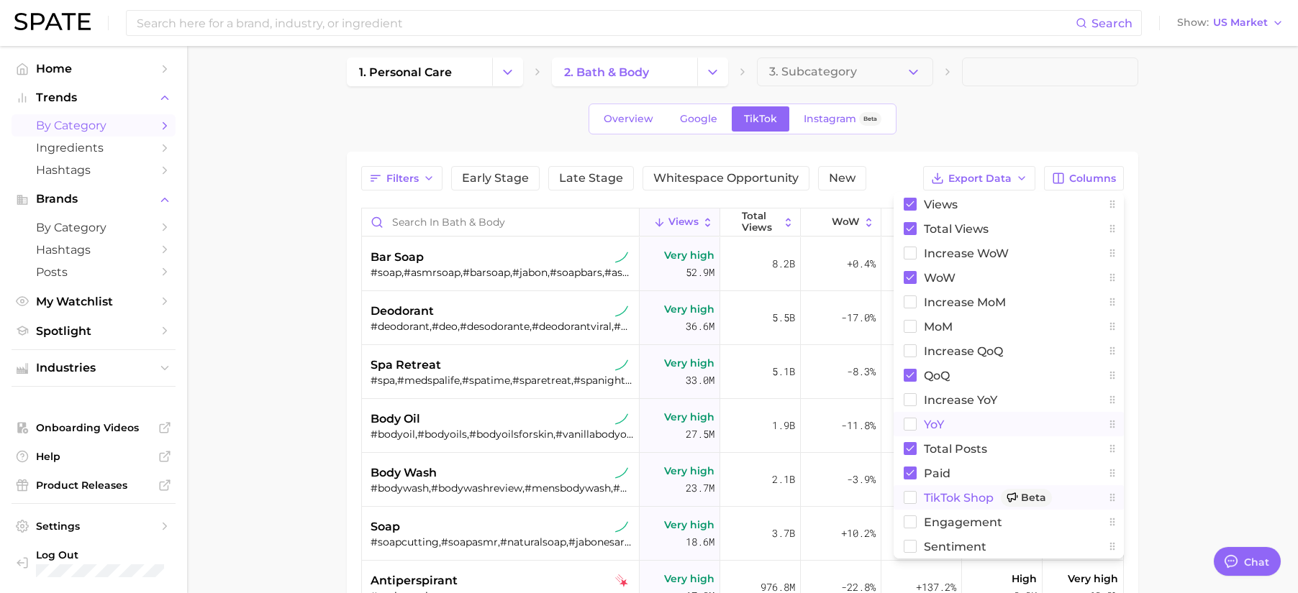
scroll to position [27, 0]
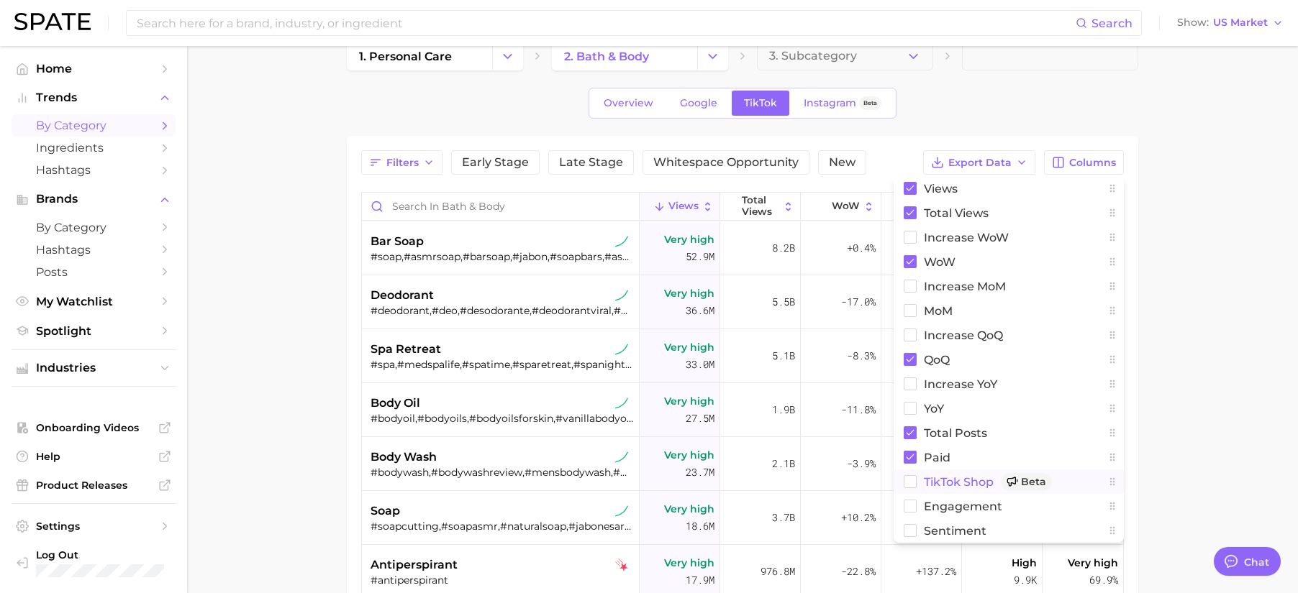
click at [967, 478] on span "TikTok Shop Beta" at bounding box center [988, 482] width 128 height 18
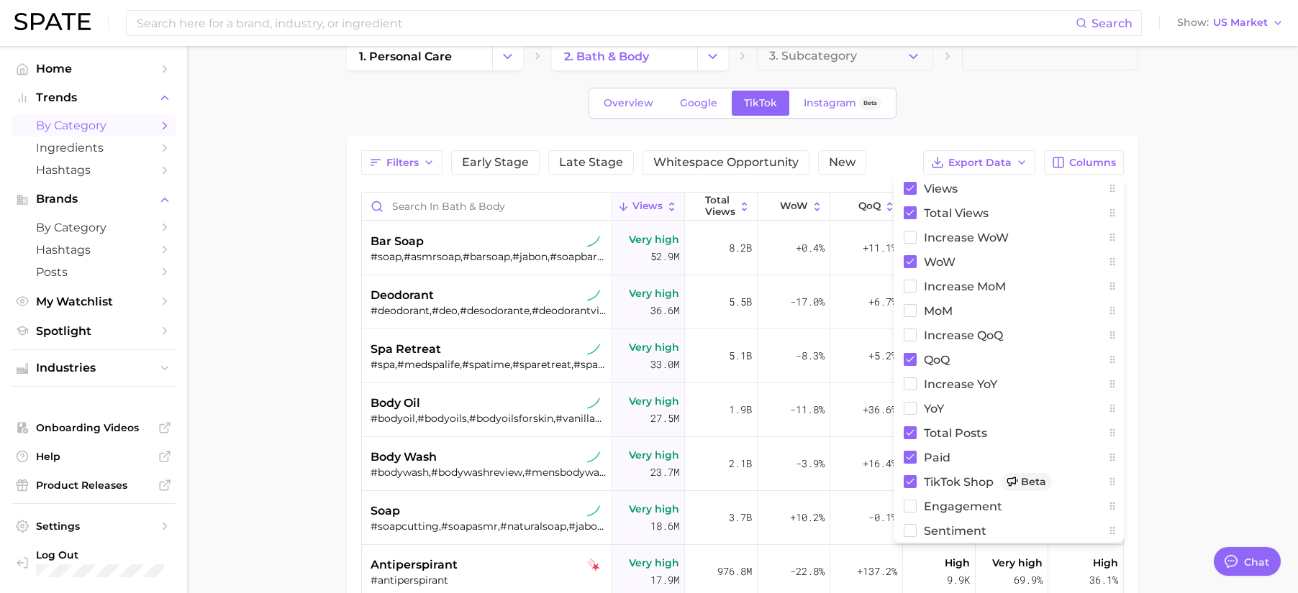
click at [1168, 364] on main "1. personal care 2. bath & body 3. Subcategory Overview Google TikTok Instagram…" at bounding box center [742, 445] width 1111 height 853
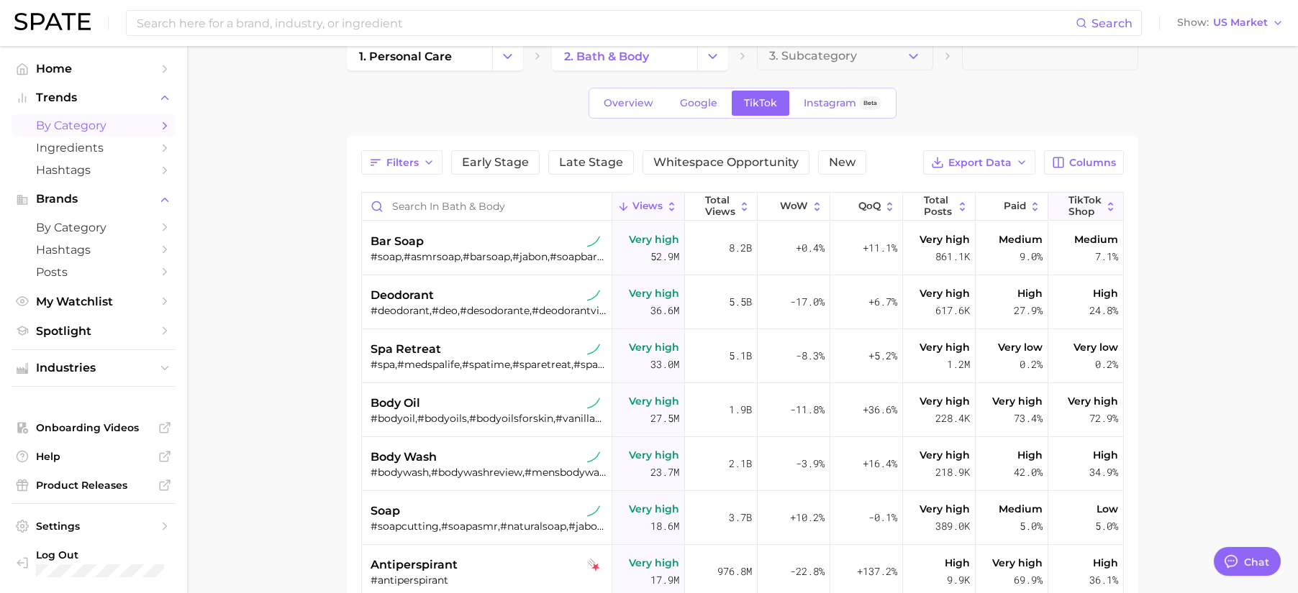
click at [1075, 203] on span "TikTok Shop" at bounding box center [1084, 206] width 33 height 22
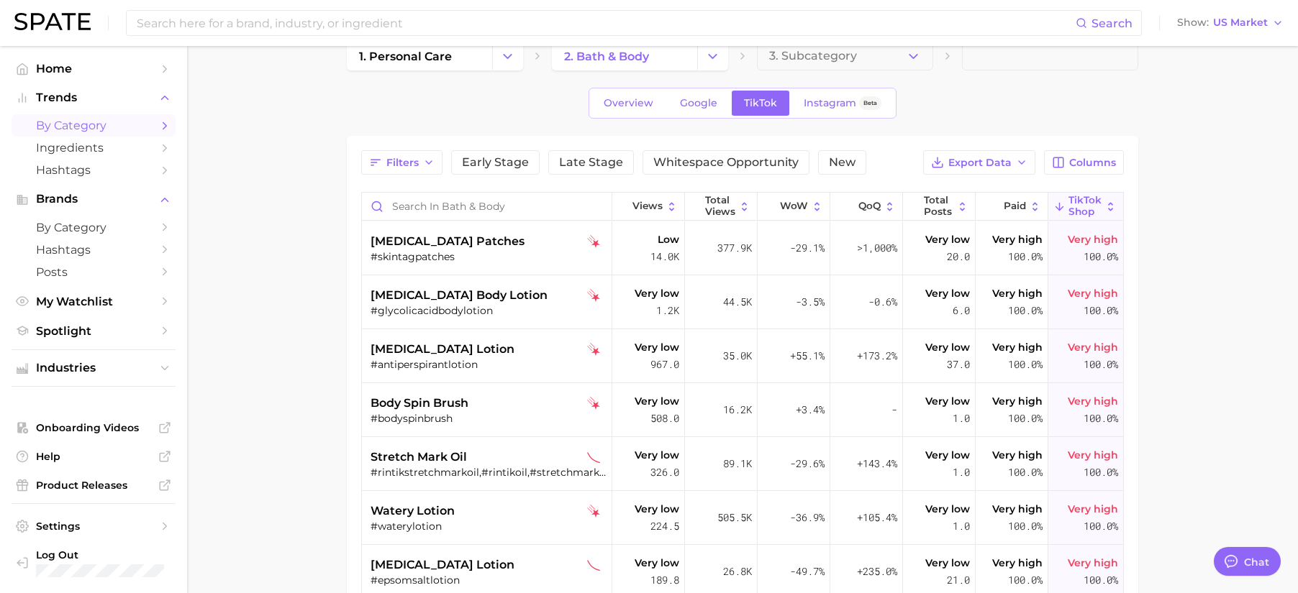
click at [1075, 203] on span "TikTok Shop" at bounding box center [1084, 206] width 33 height 22
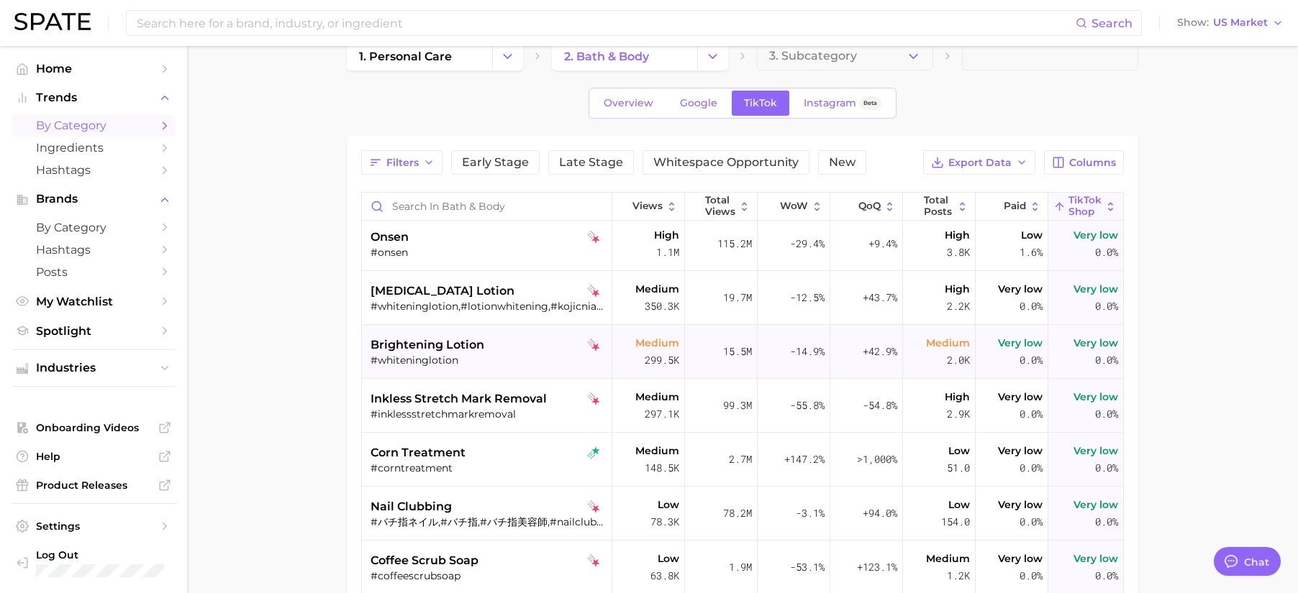
scroll to position [7, 0]
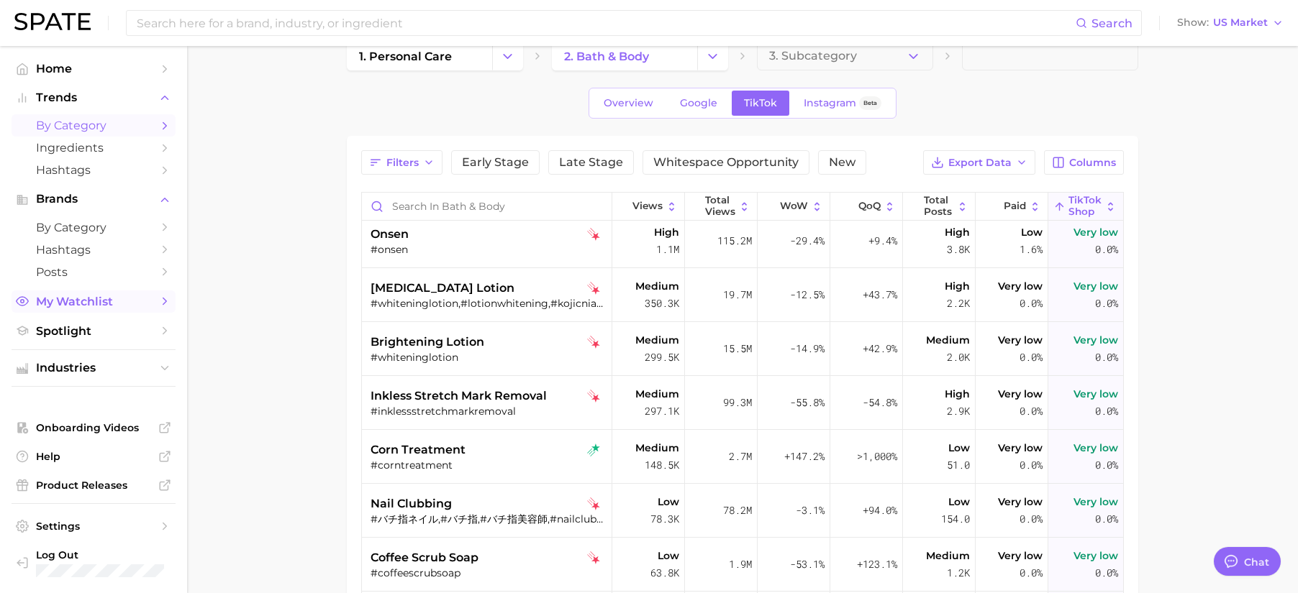
click at [86, 301] on span "My Watchlist" at bounding box center [93, 302] width 115 height 14
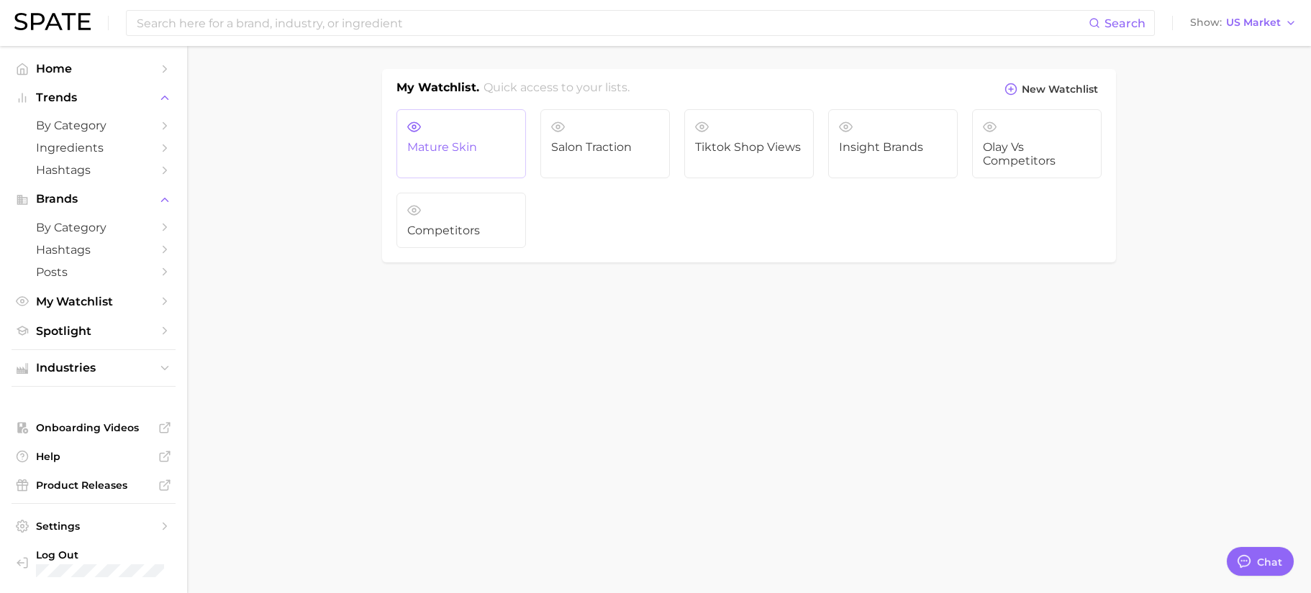
click at [509, 163] on link "Mature Skin" at bounding box center [460, 143] width 129 height 69
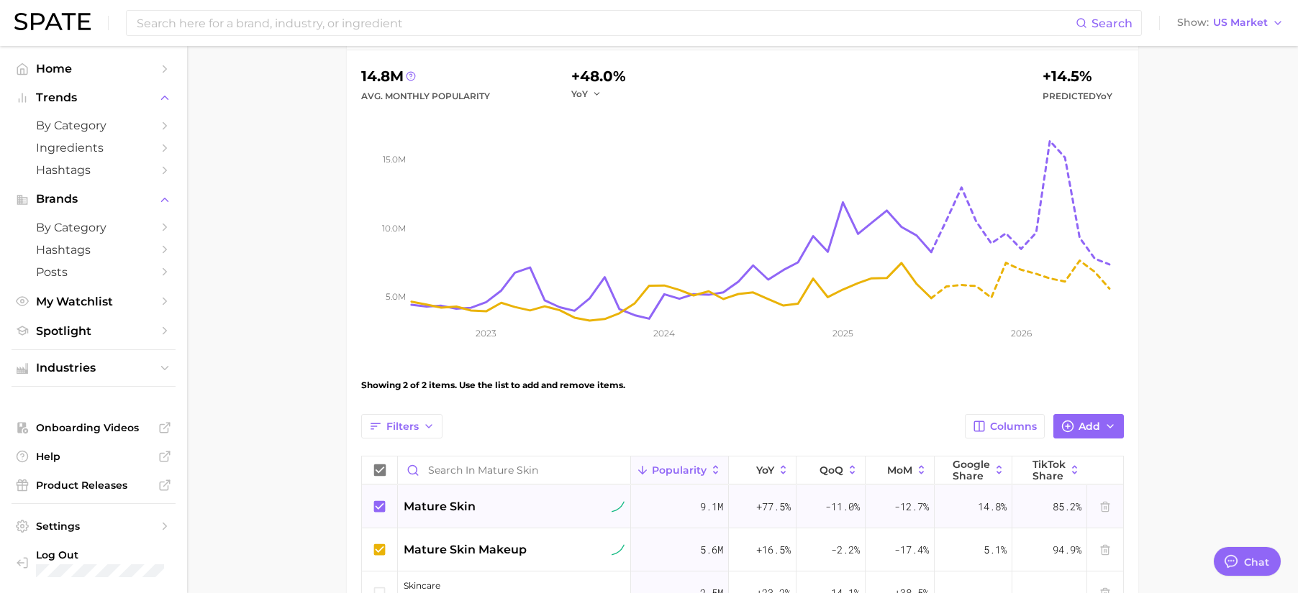
scroll to position [149, 0]
click at [66, 332] on span "Spotlight" at bounding box center [93, 331] width 115 height 14
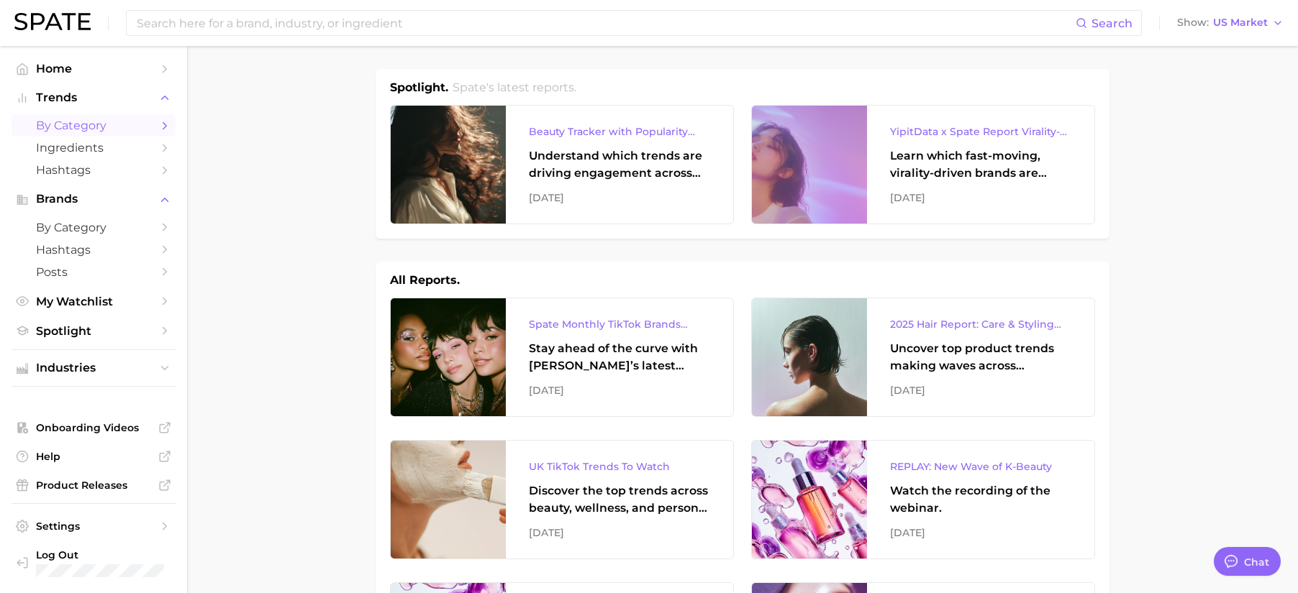
click at [99, 122] on span "by Category" at bounding box center [93, 126] width 115 height 14
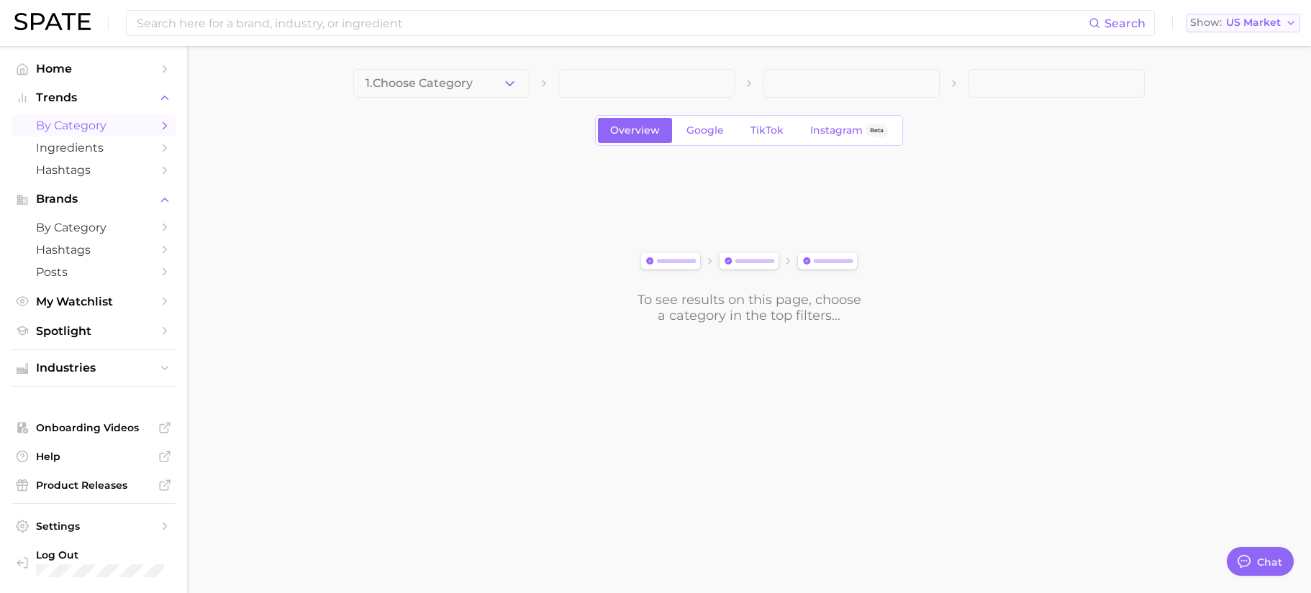
click at [1242, 19] on span "US Market" at bounding box center [1253, 23] width 55 height 8
drag, startPoint x: 227, startPoint y: 14, endPoint x: 230, endPoint y: 23, distance: 9.4
click at [227, 14] on input at bounding box center [611, 23] width 953 height 24
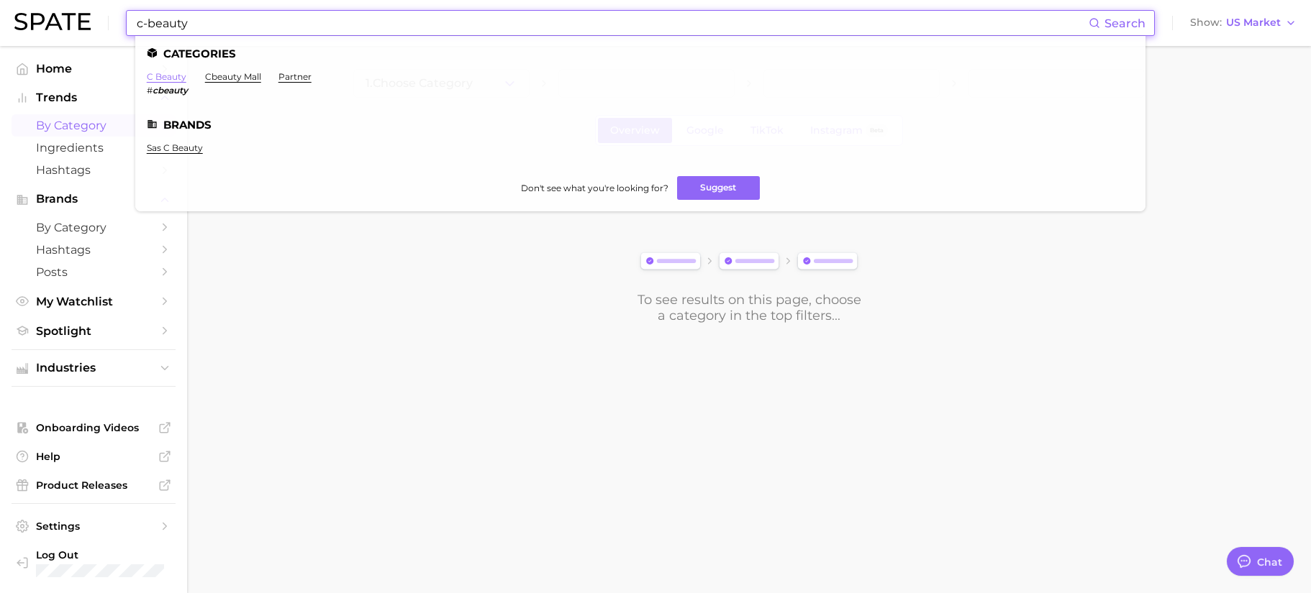
type input "c-beauty"
click at [181, 77] on link "c beauty" at bounding box center [167, 76] width 40 height 11
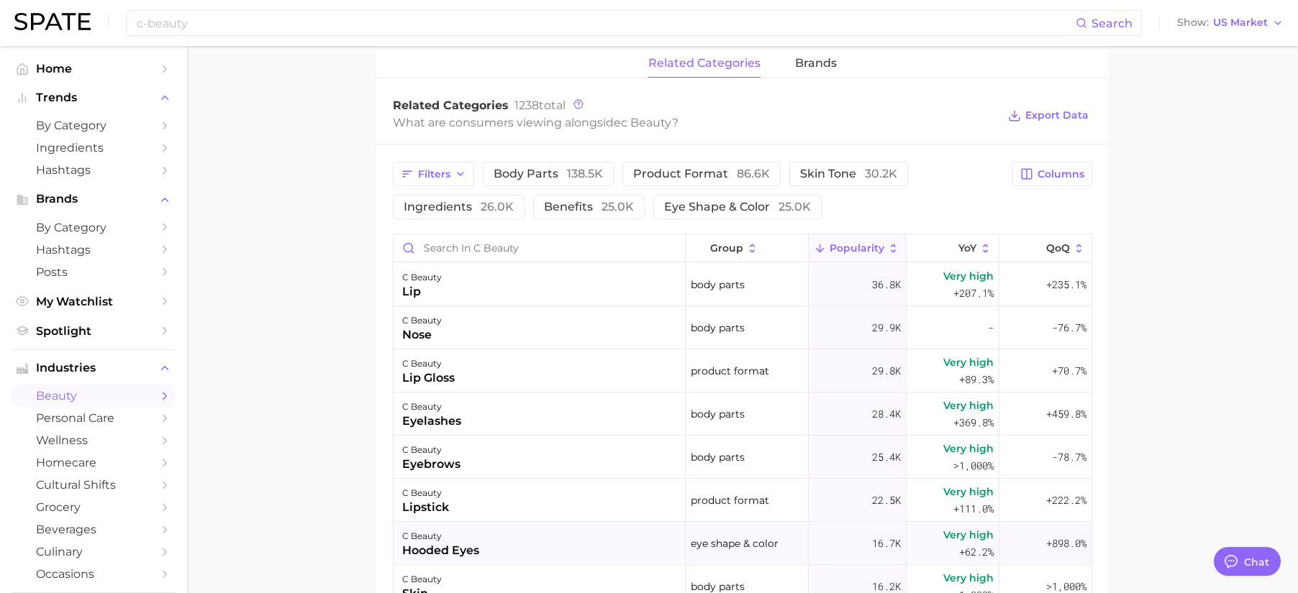
scroll to position [637, 0]
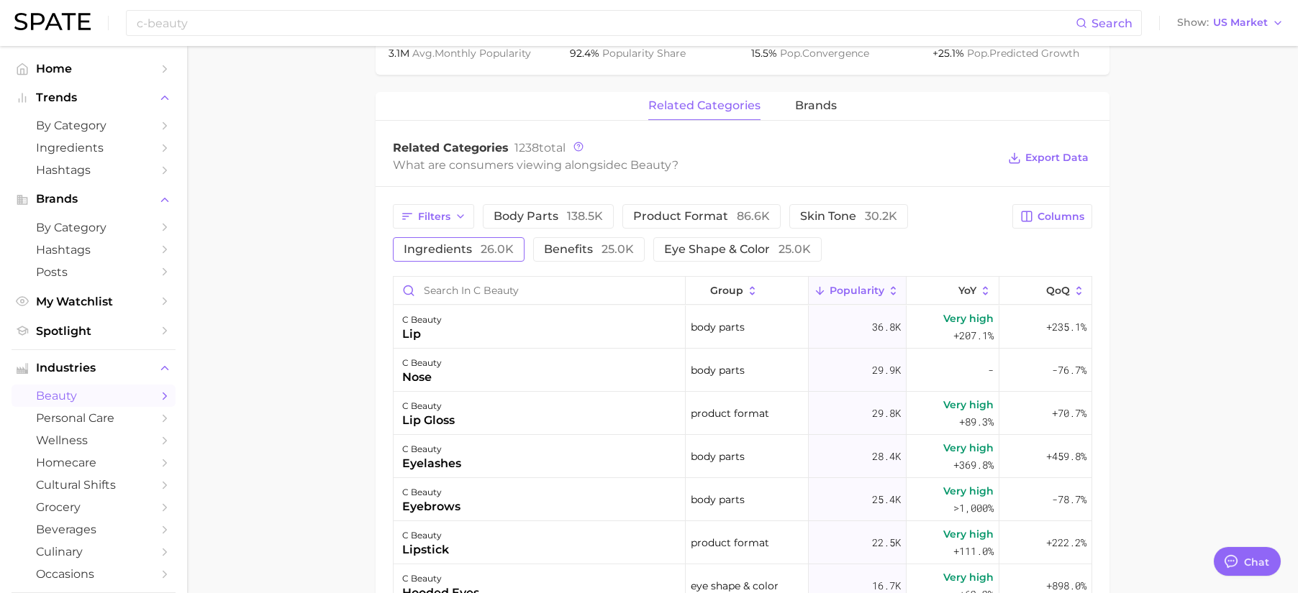
click at [483, 247] on span "26.0k" at bounding box center [497, 249] width 33 height 14
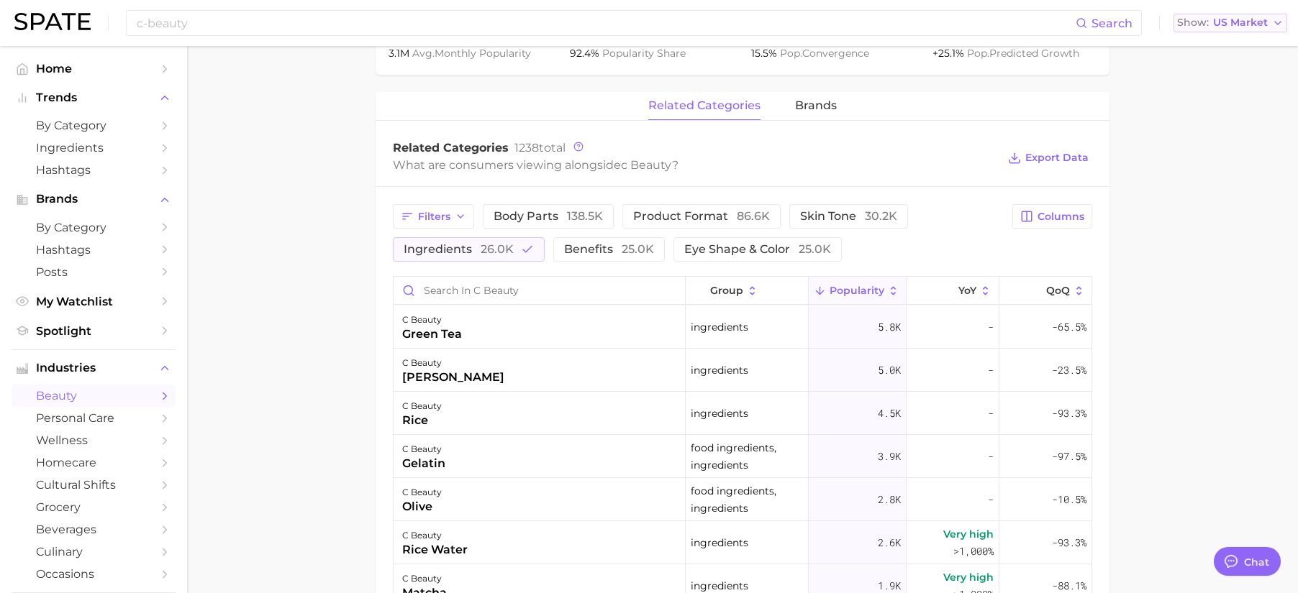
click at [1224, 24] on span "US Market" at bounding box center [1240, 23] width 55 height 8
click at [1237, 103] on button "[GEOGRAPHIC_DATA]" at bounding box center [1224, 99] width 126 height 26
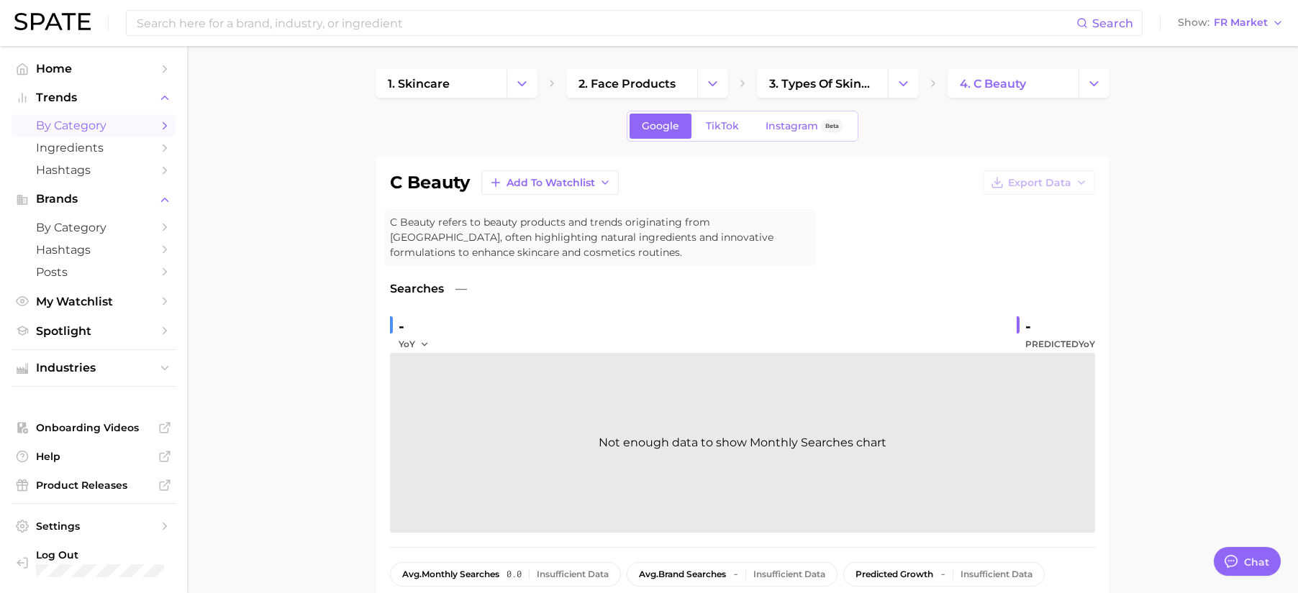
click at [124, 124] on span "by Category" at bounding box center [93, 126] width 115 height 14
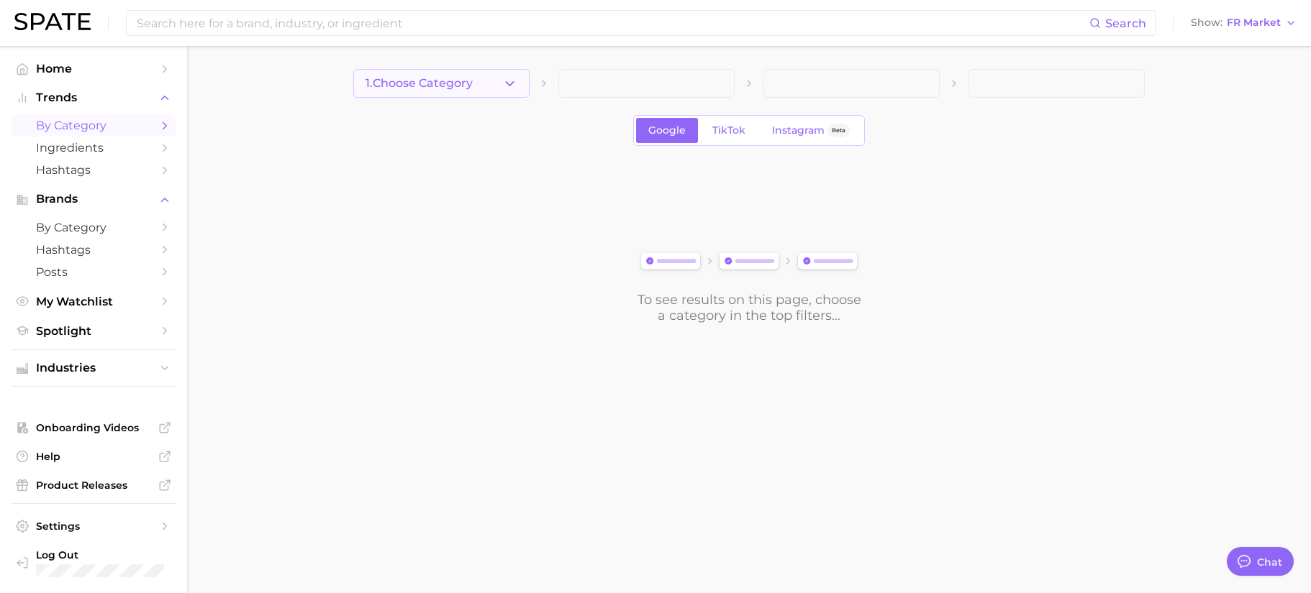
click at [481, 88] on button "1. Choose Category" at bounding box center [441, 83] width 176 height 29
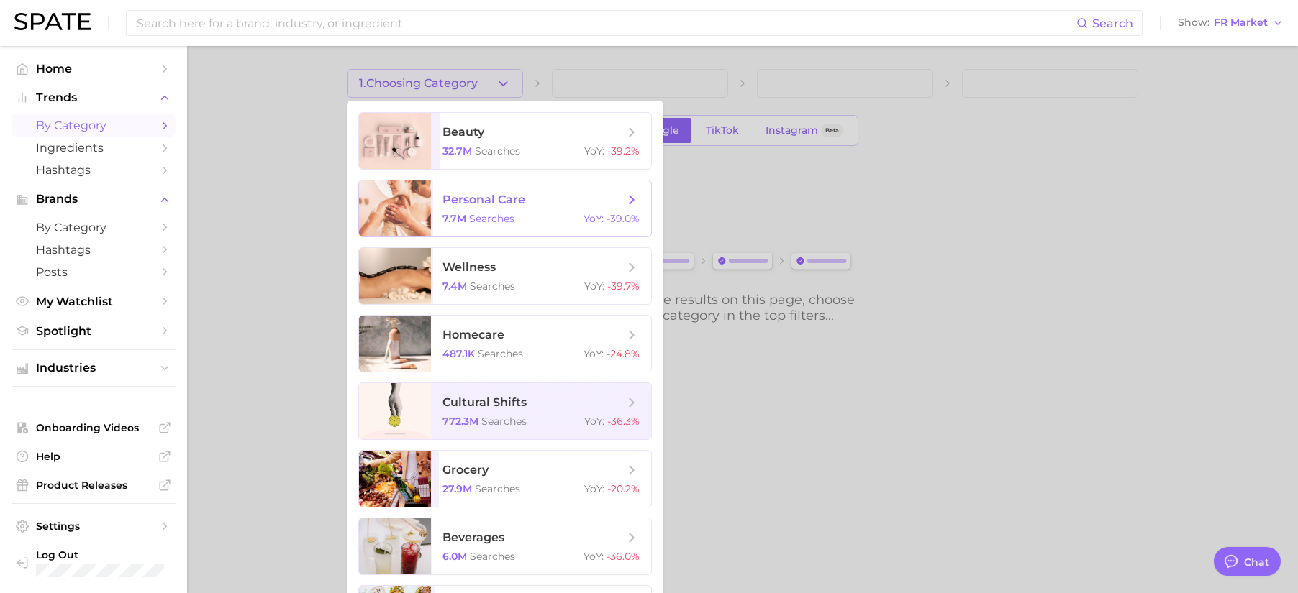
click at [550, 208] on span "personal care 7.7m searches YoY : -39.0%" at bounding box center [541, 209] width 220 height 56
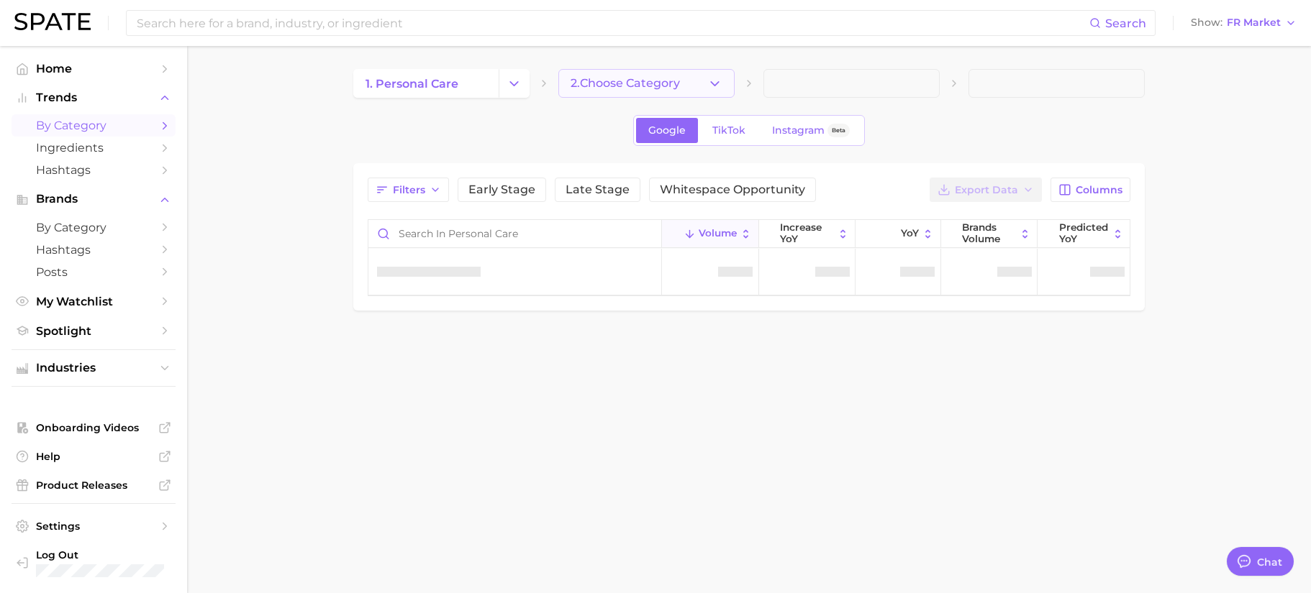
click at [622, 90] on button "2. Choose Category" at bounding box center [646, 83] width 176 height 29
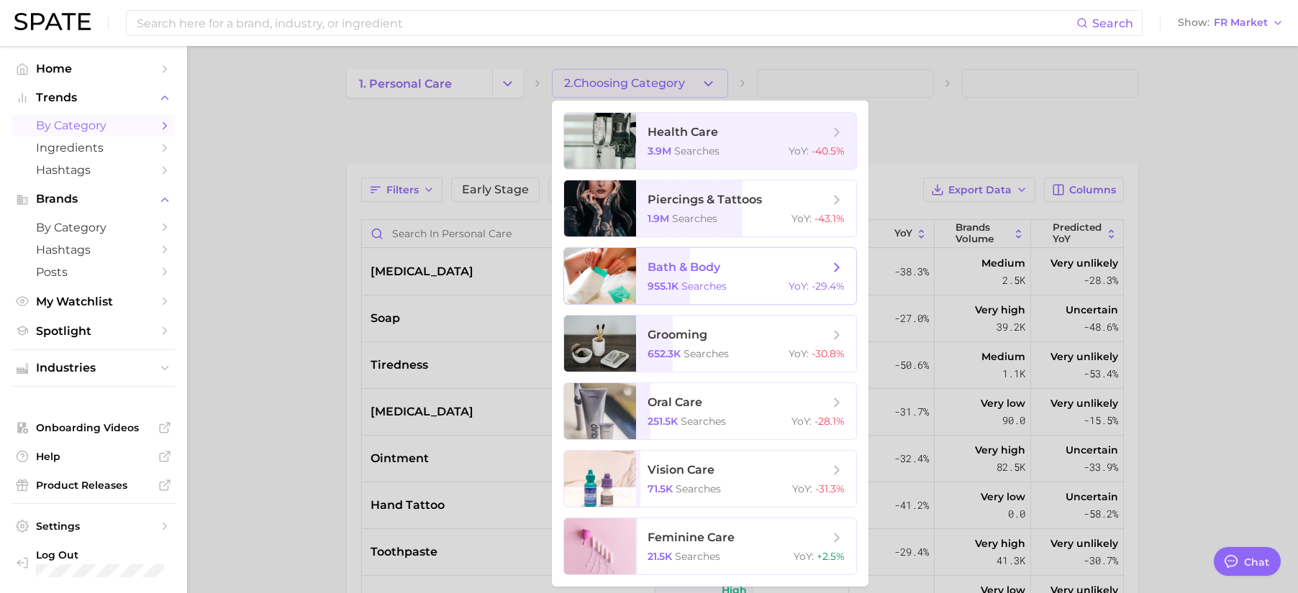
click at [671, 290] on span "955.1k" at bounding box center [662, 286] width 31 height 13
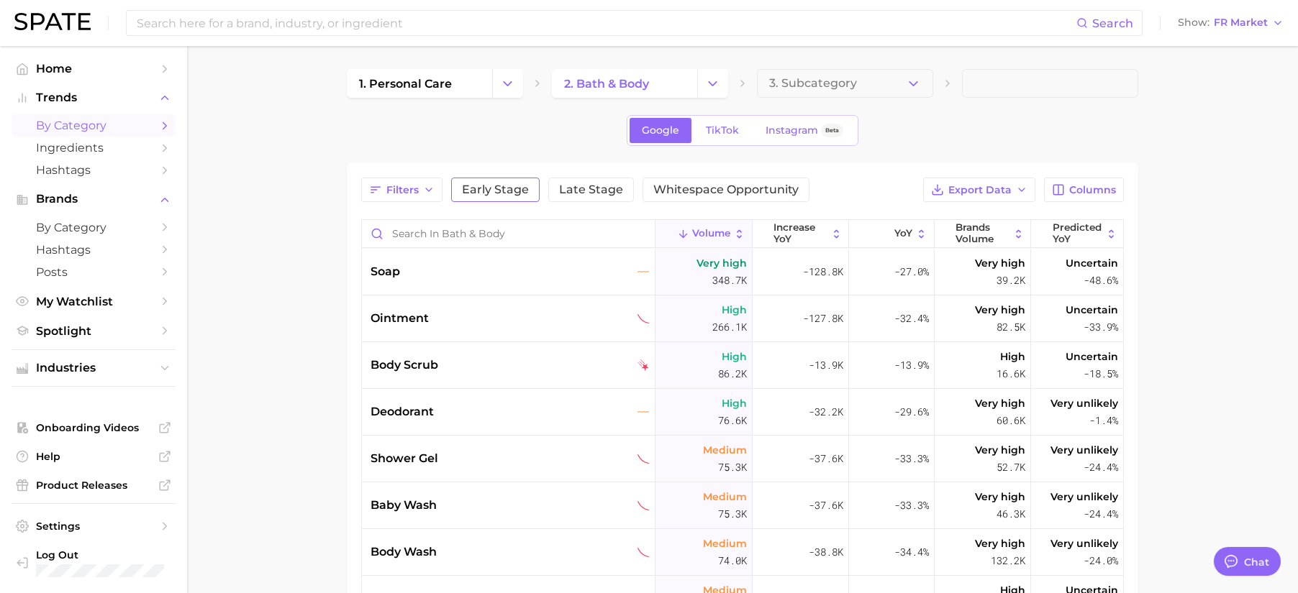
click at [511, 193] on span "Early Stage" at bounding box center [495, 190] width 67 height 12
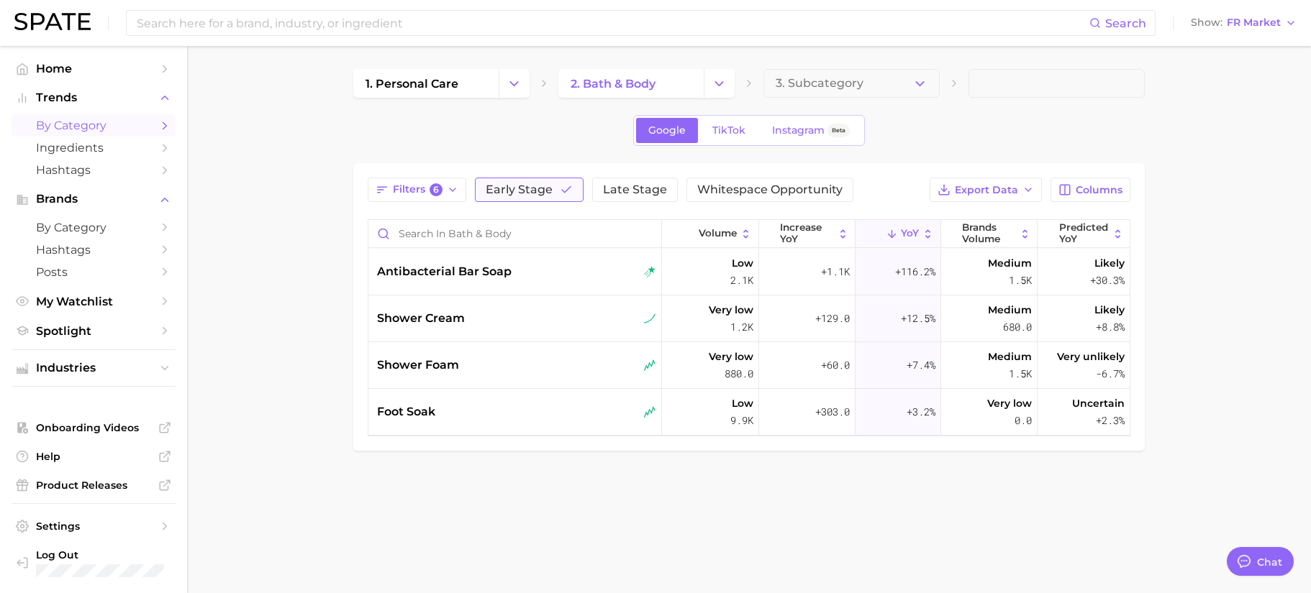
click at [534, 194] on span "Early Stage" at bounding box center [519, 190] width 67 height 12
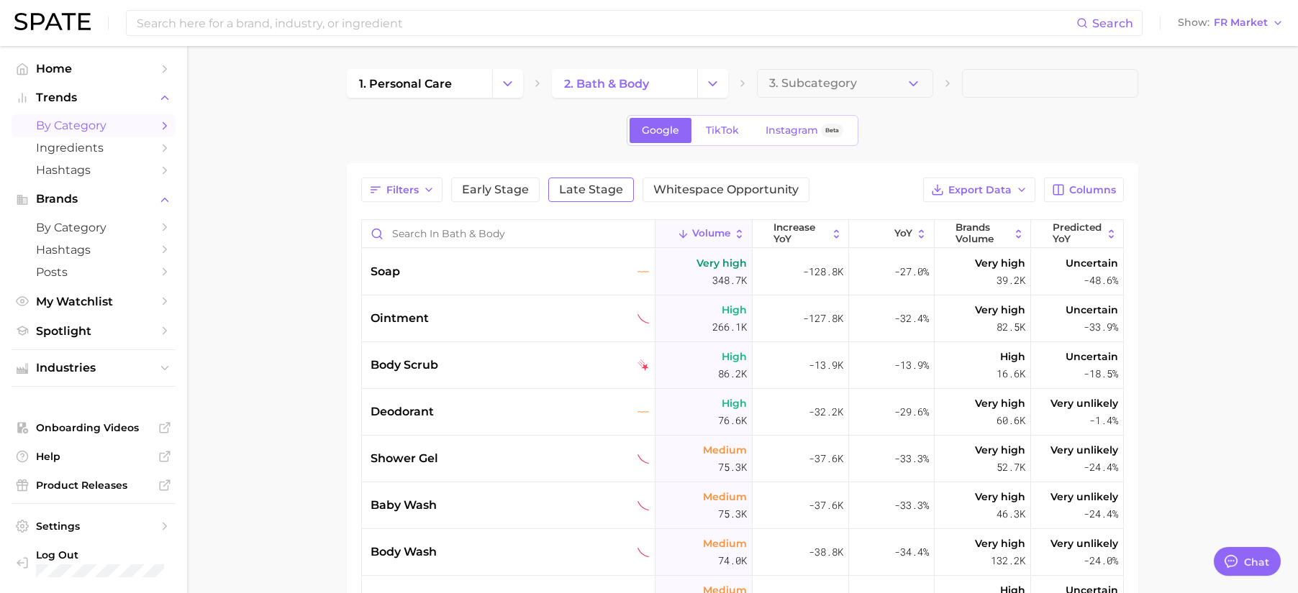
click at [611, 191] on span "Late Stage" at bounding box center [591, 190] width 64 height 12
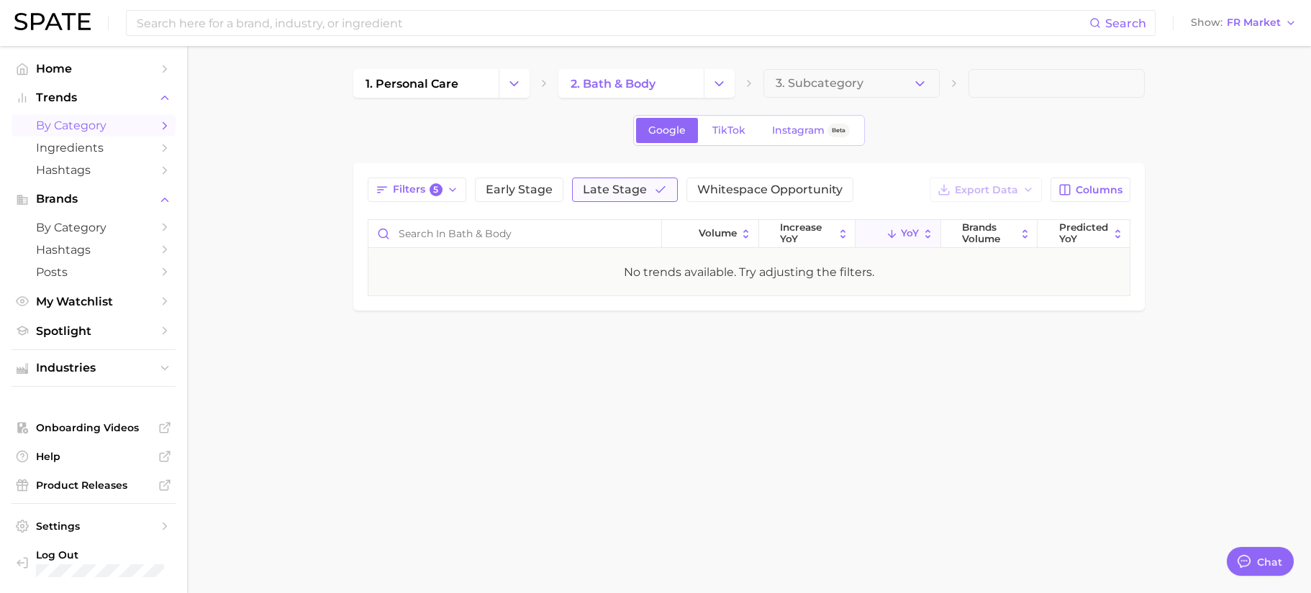
click at [600, 191] on span "Late Stage" at bounding box center [615, 190] width 64 height 12
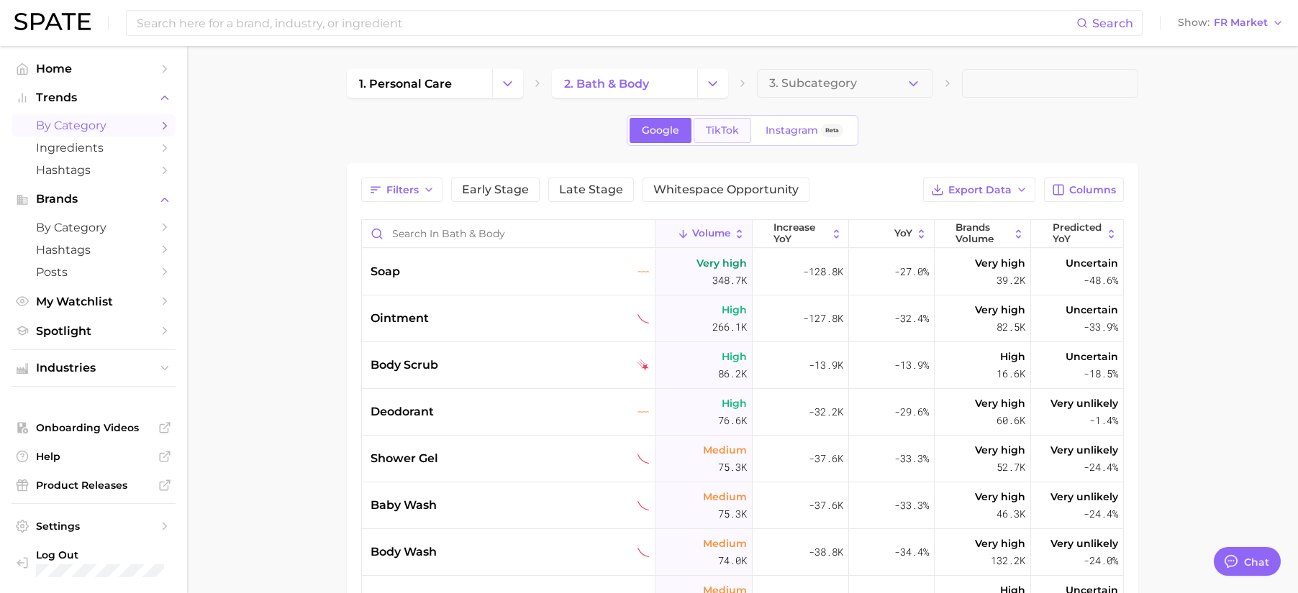
click at [740, 132] on link "TikTok" at bounding box center [722, 130] width 58 height 25
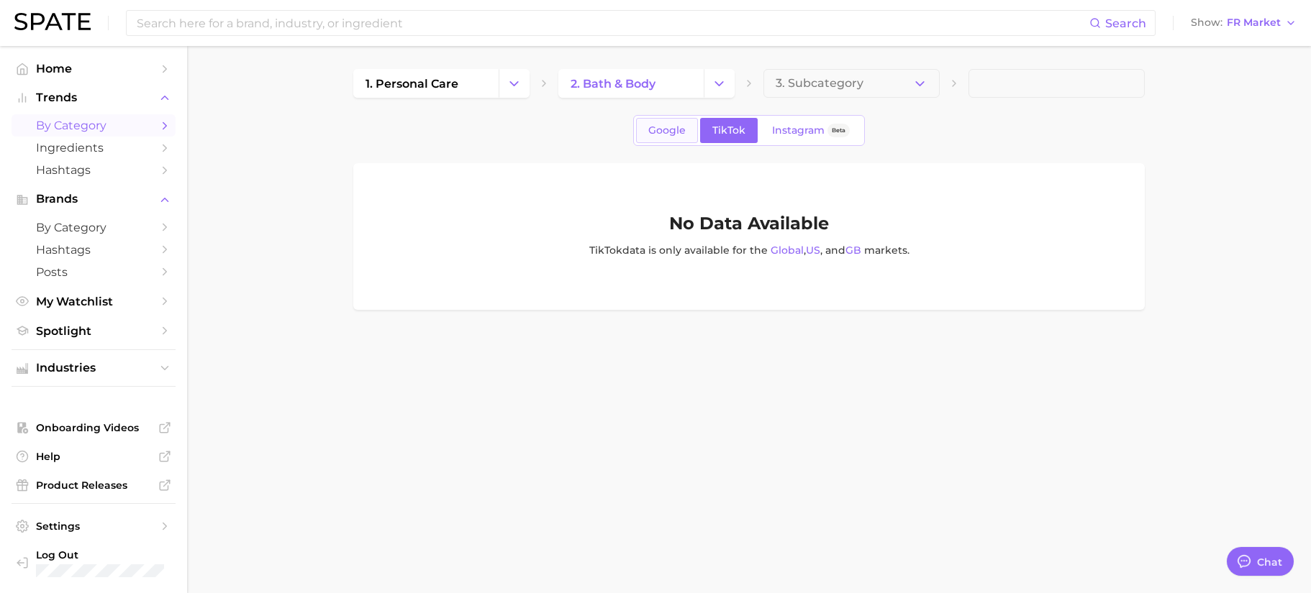
click at [668, 130] on span "Google" at bounding box center [666, 130] width 37 height 12
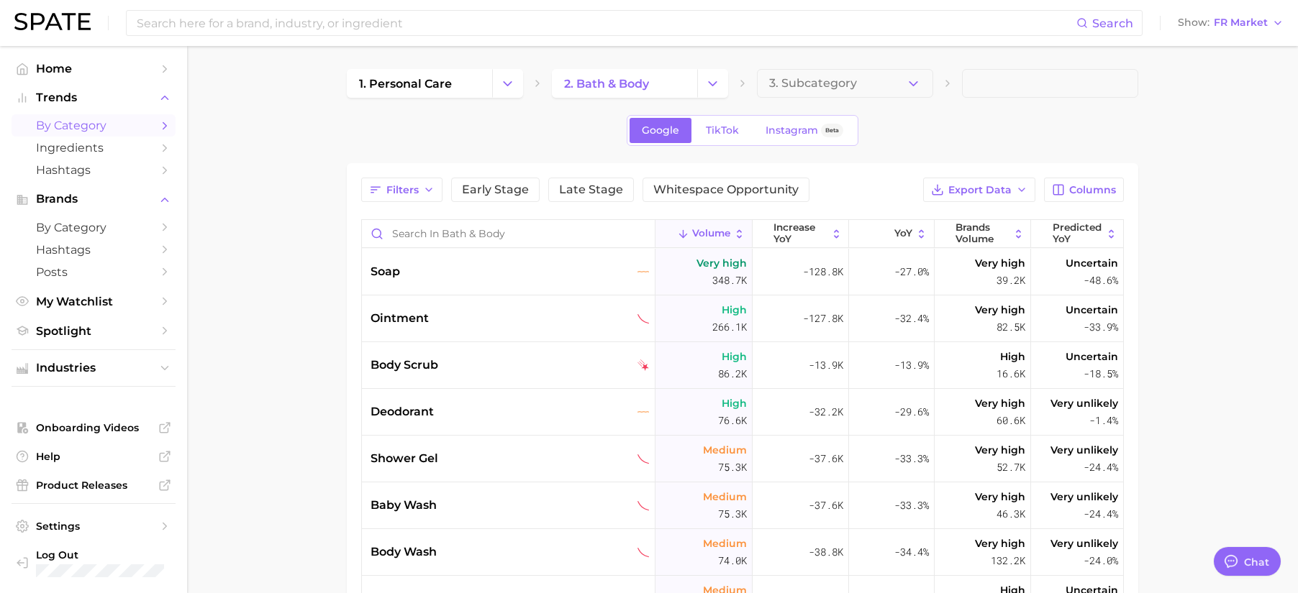
click at [1243, 33] on div "Search Show FR Market" at bounding box center [648, 23] width 1269 height 46
click at [1252, 22] on span "FR Market" at bounding box center [1240, 23] width 54 height 8
click at [1234, 182] on button "Global" at bounding box center [1224, 176] width 126 height 26
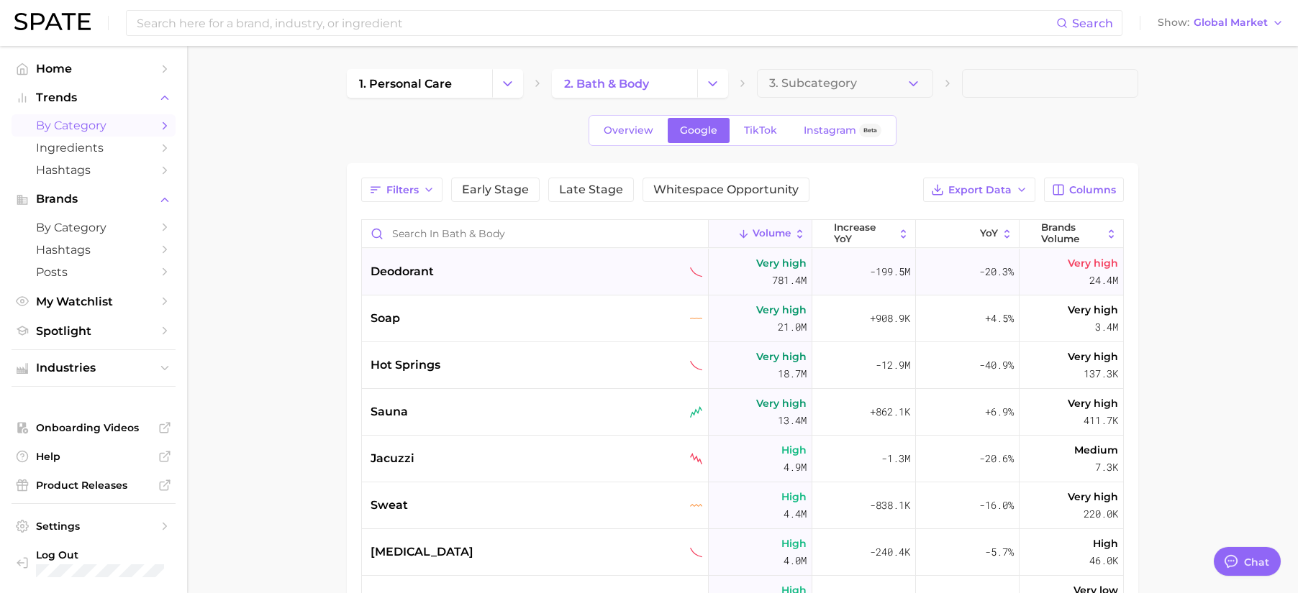
click at [389, 275] on span "deodorant" at bounding box center [401, 271] width 63 height 17
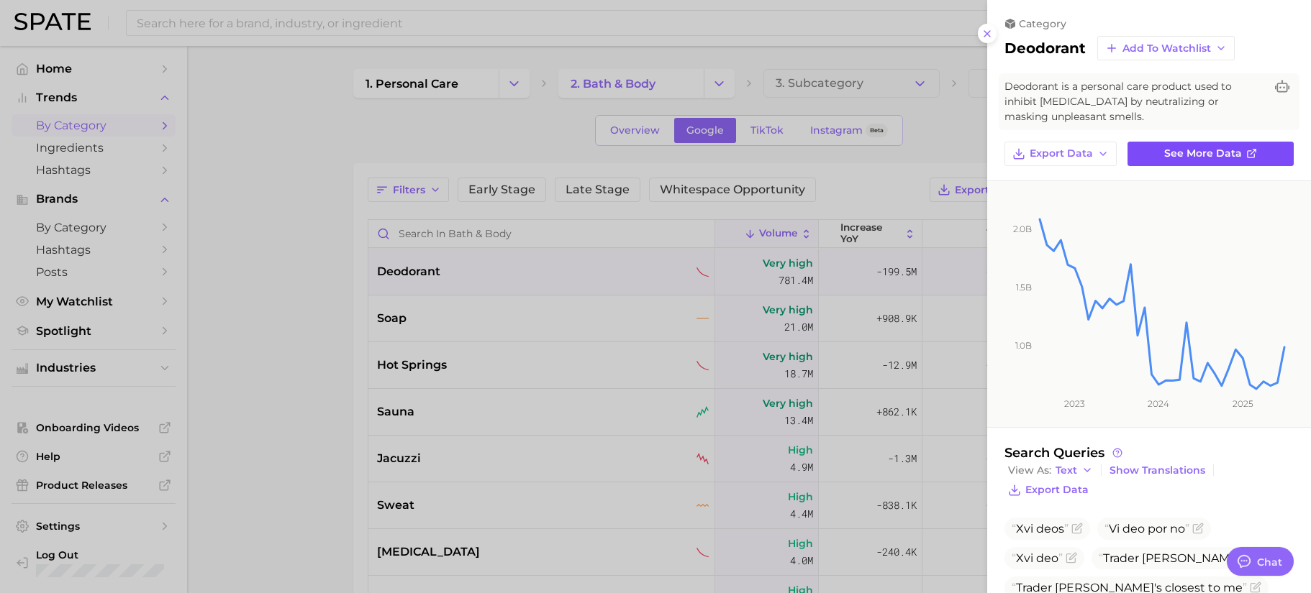
click at [1216, 160] on link "See more data" at bounding box center [1210, 154] width 166 height 24
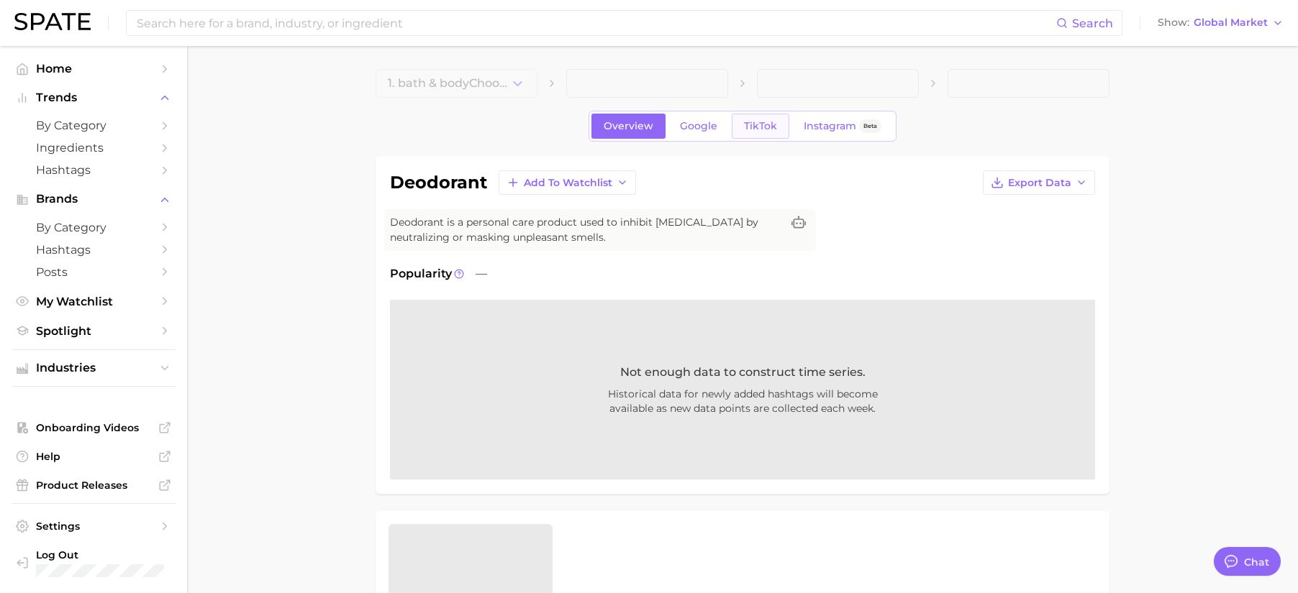
click at [740, 127] on link "TikTok" at bounding box center [761, 126] width 58 height 25
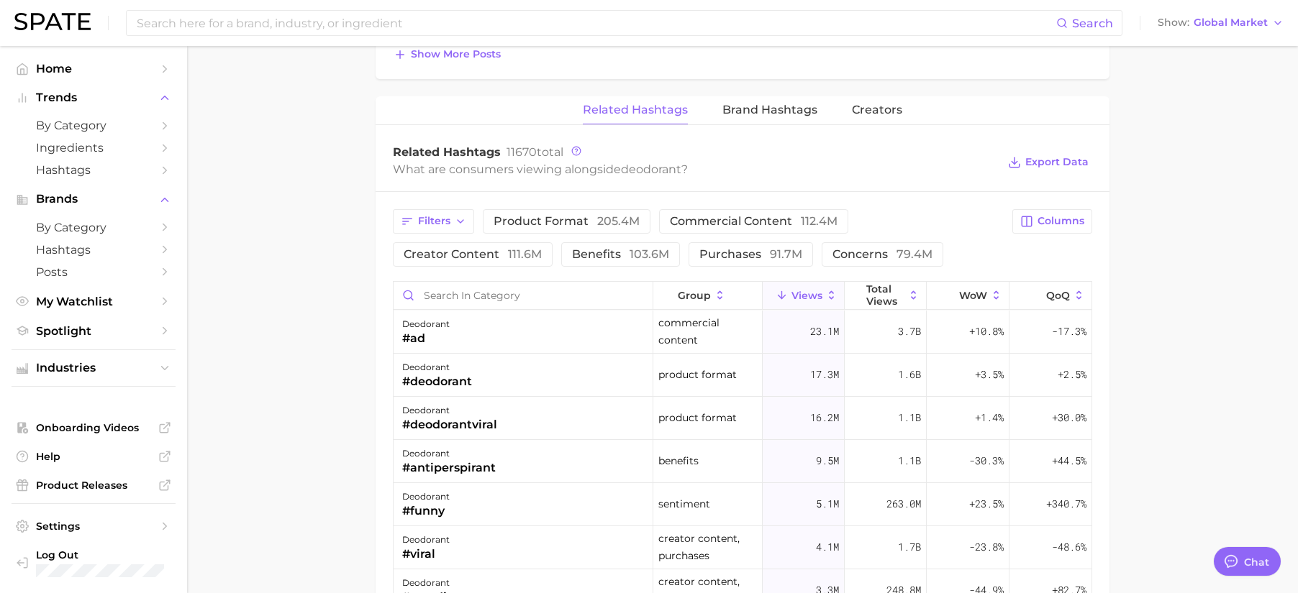
scroll to position [1083, 0]
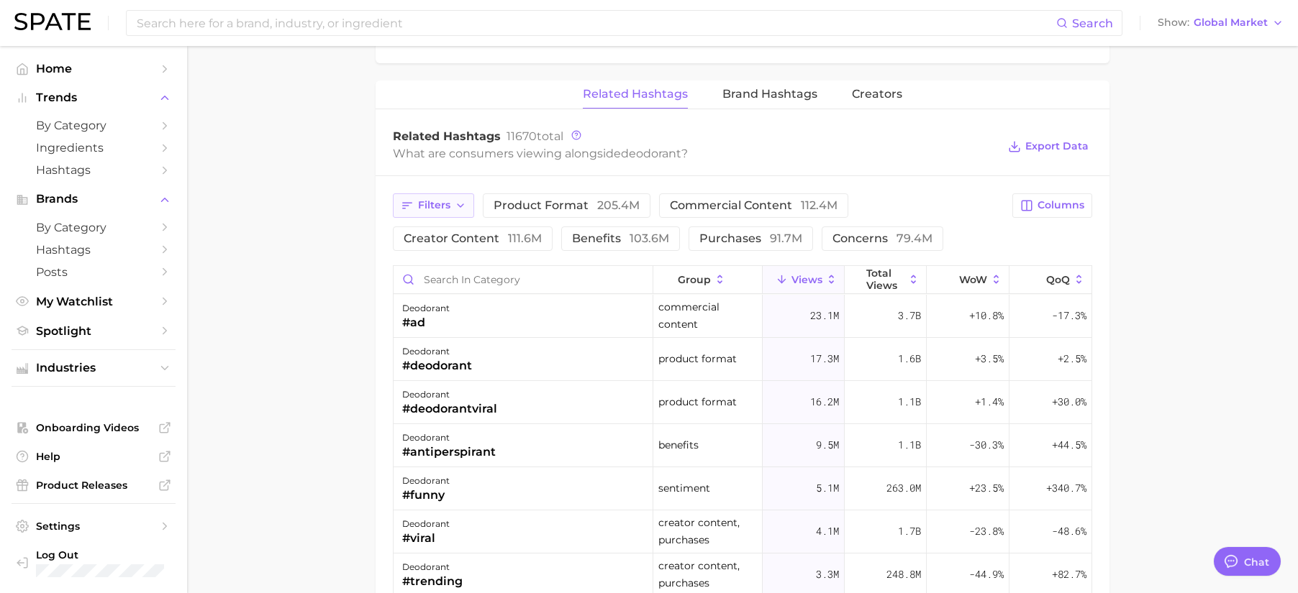
click at [463, 205] on icon "button" at bounding box center [461, 206] width 12 height 12
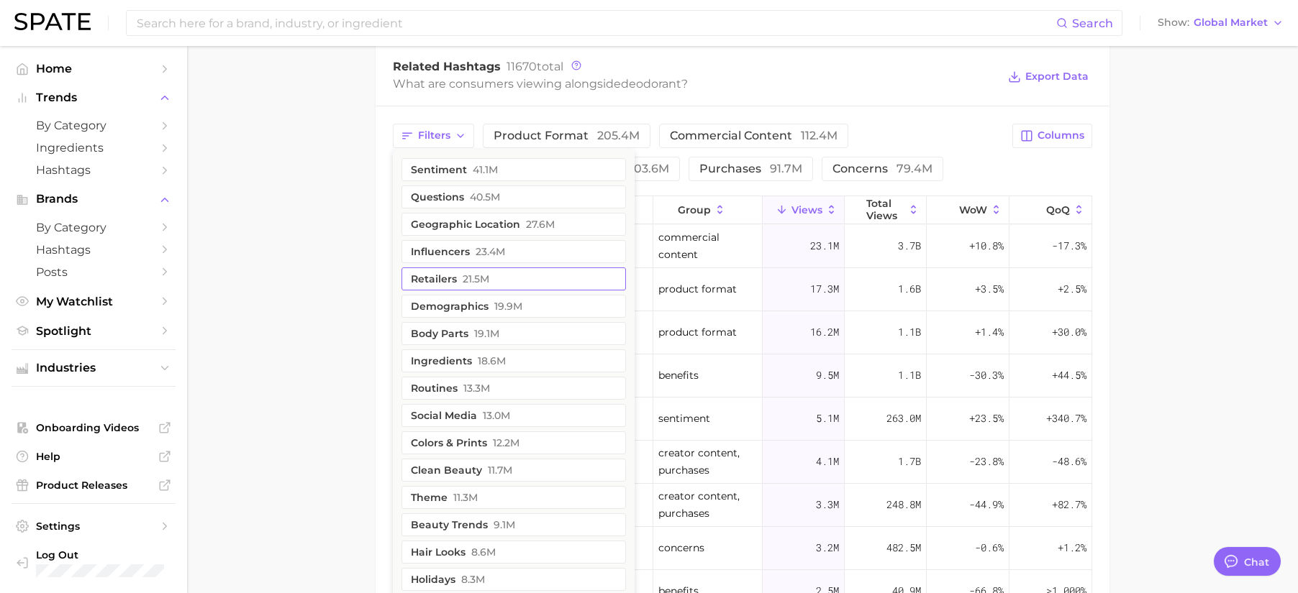
scroll to position [1153, 0]
click at [547, 220] on span "27.6m" at bounding box center [540, 224] width 29 height 12
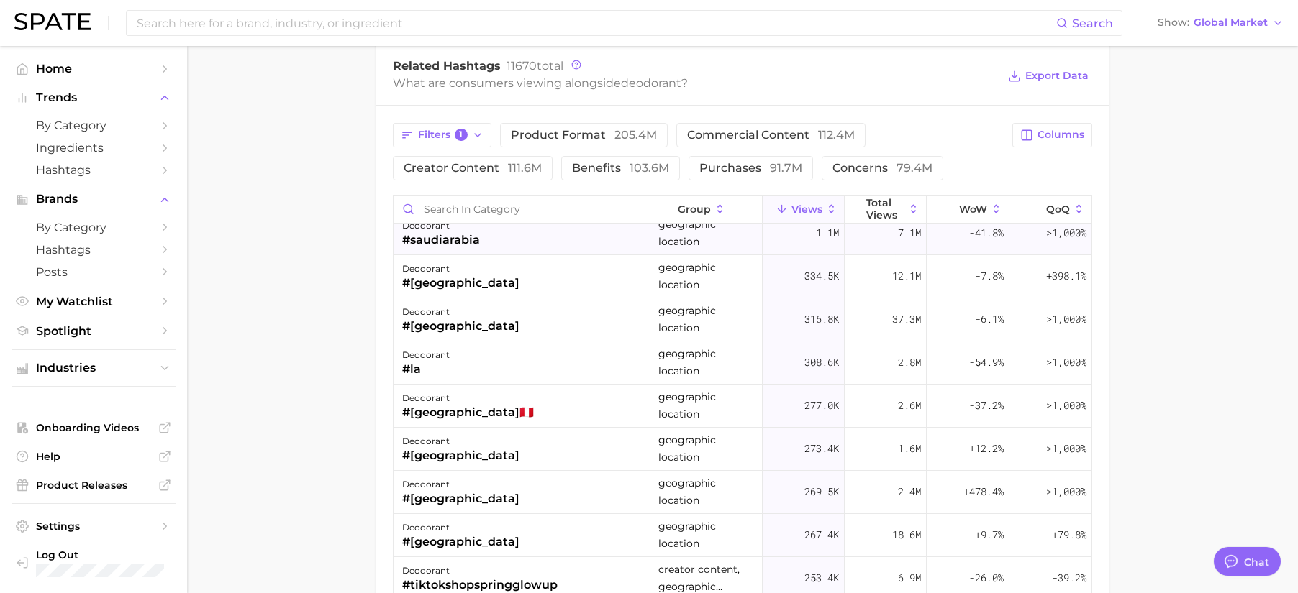
scroll to position [29, 0]
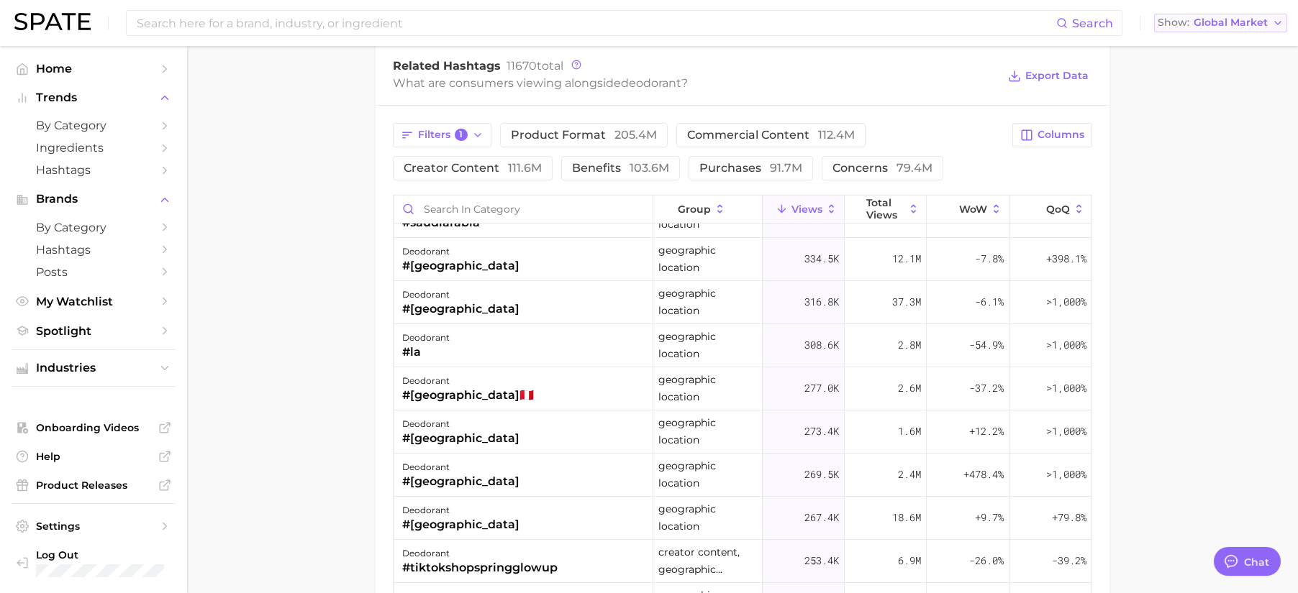
click at [1216, 24] on span "Global Market" at bounding box center [1230, 23] width 74 height 8
click at [1219, 47] on span "[GEOGRAPHIC_DATA]" at bounding box center [1216, 46] width 111 height 12
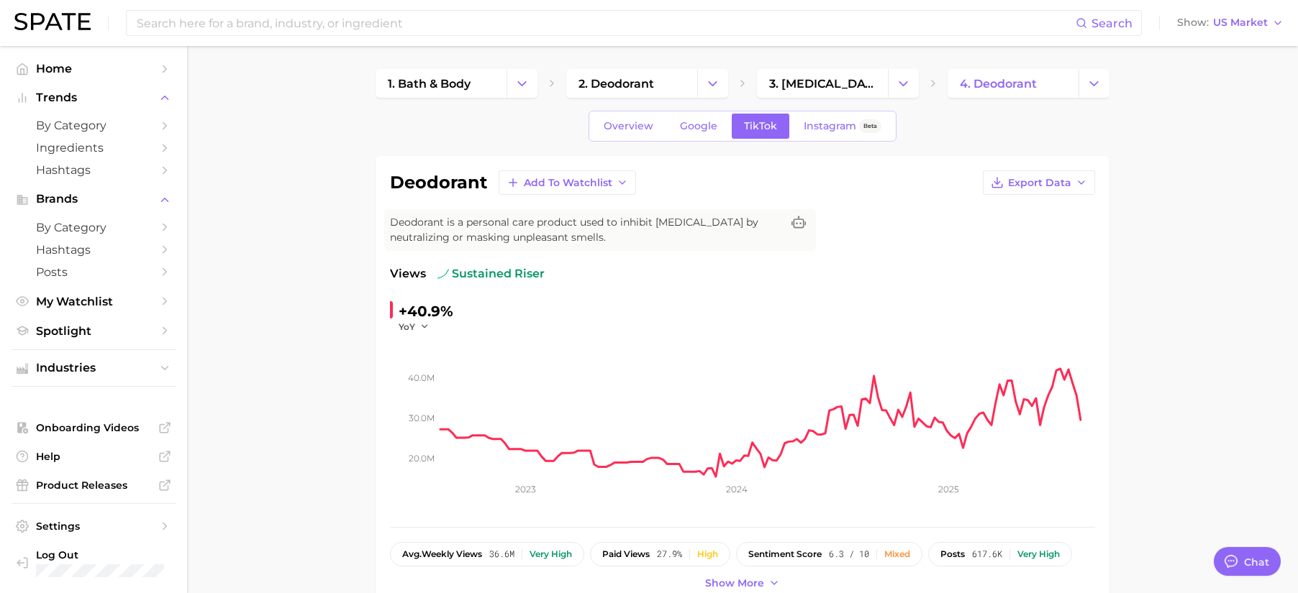
click at [86, 382] on ul "Industries" at bounding box center [94, 368] width 164 height 37
click at [91, 369] on span "Industries" at bounding box center [93, 368] width 115 height 13
click at [97, 480] on span "cultural shifts" at bounding box center [93, 485] width 115 height 14
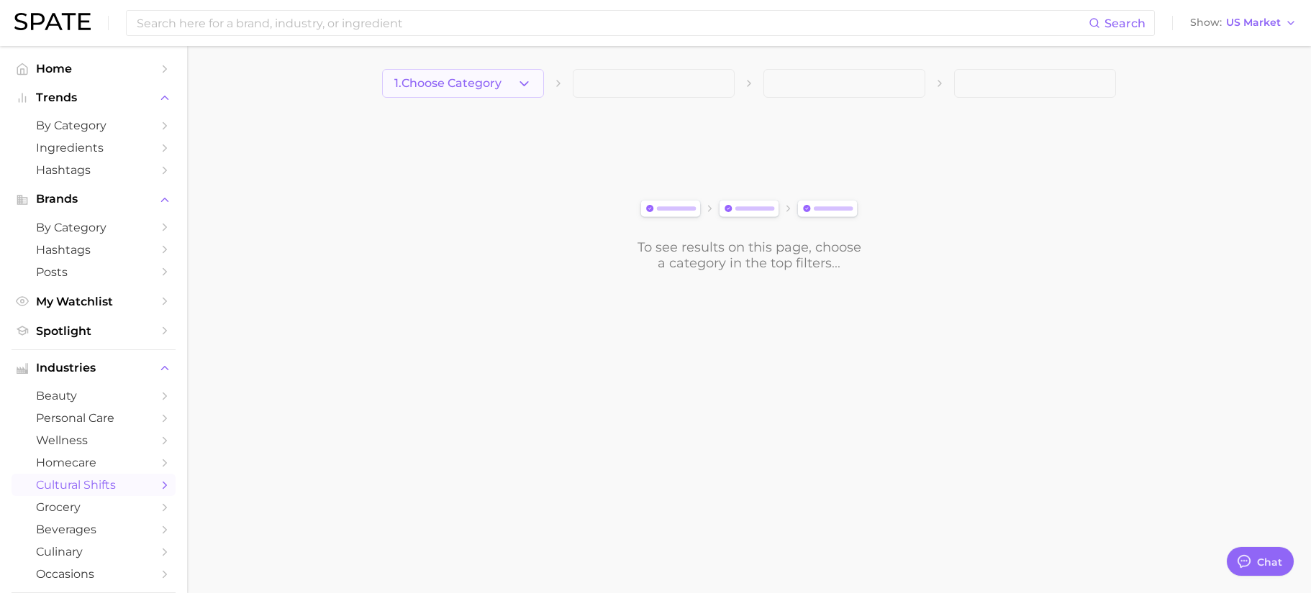
click at [445, 85] on span "1. Choose Category" at bounding box center [447, 83] width 107 height 13
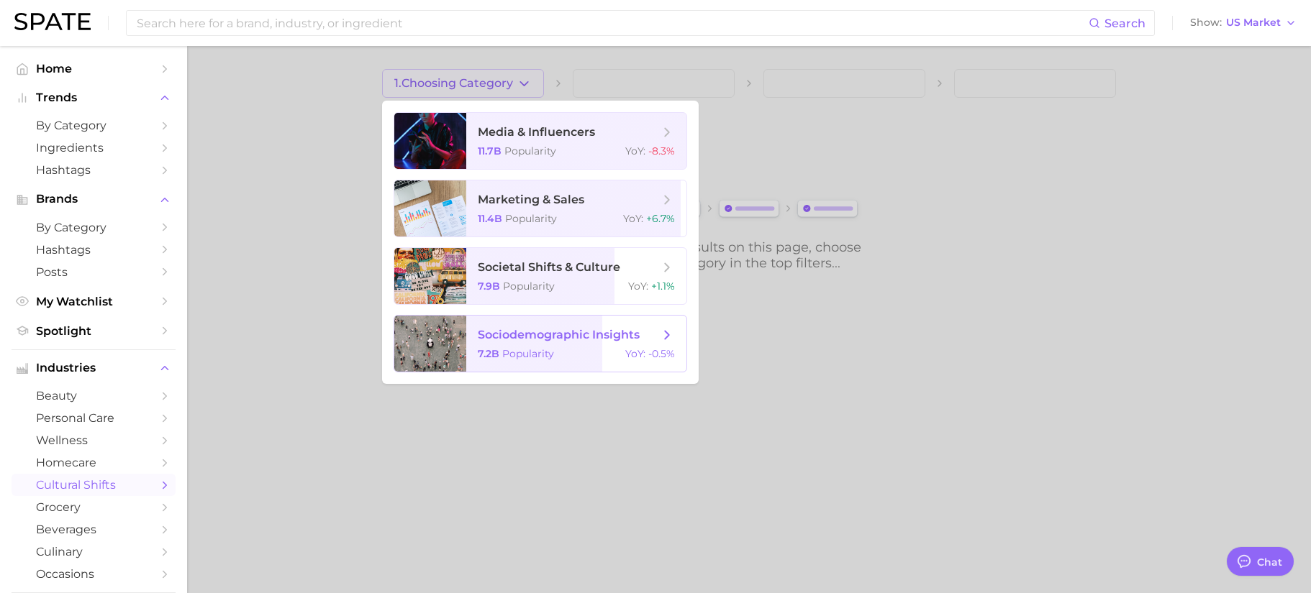
click at [536, 337] on span "sociodemographic insights" at bounding box center [559, 335] width 162 height 14
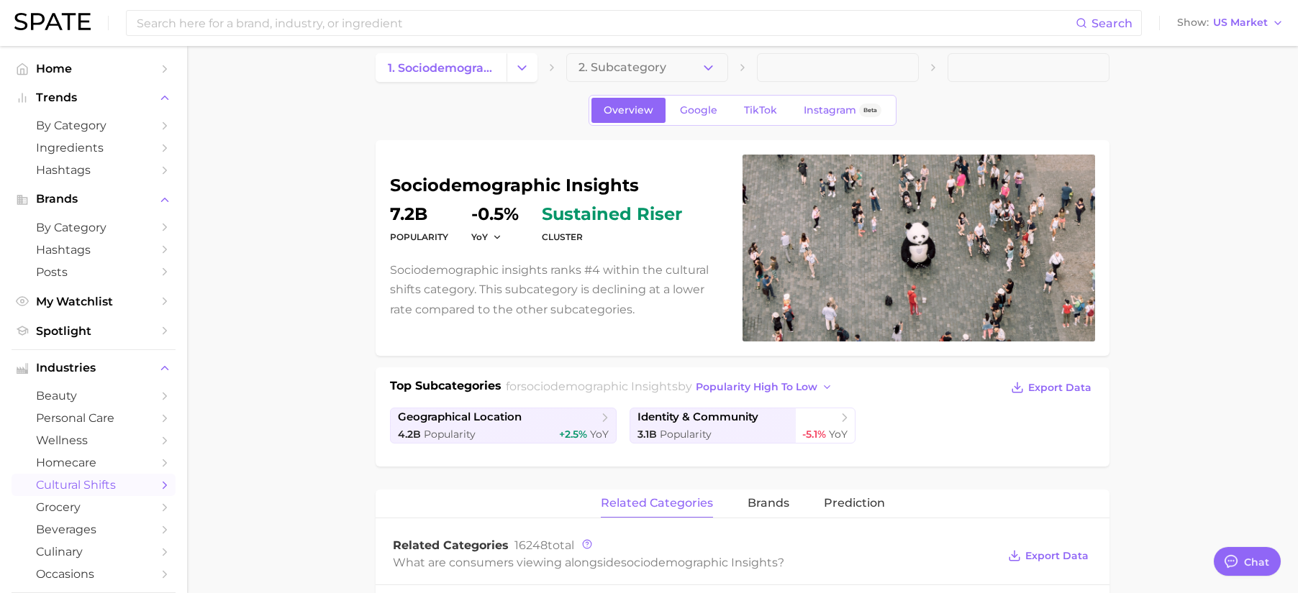
scroll to position [17, 0]
click at [713, 419] on span "identity & community" at bounding box center [697, 417] width 121 height 14
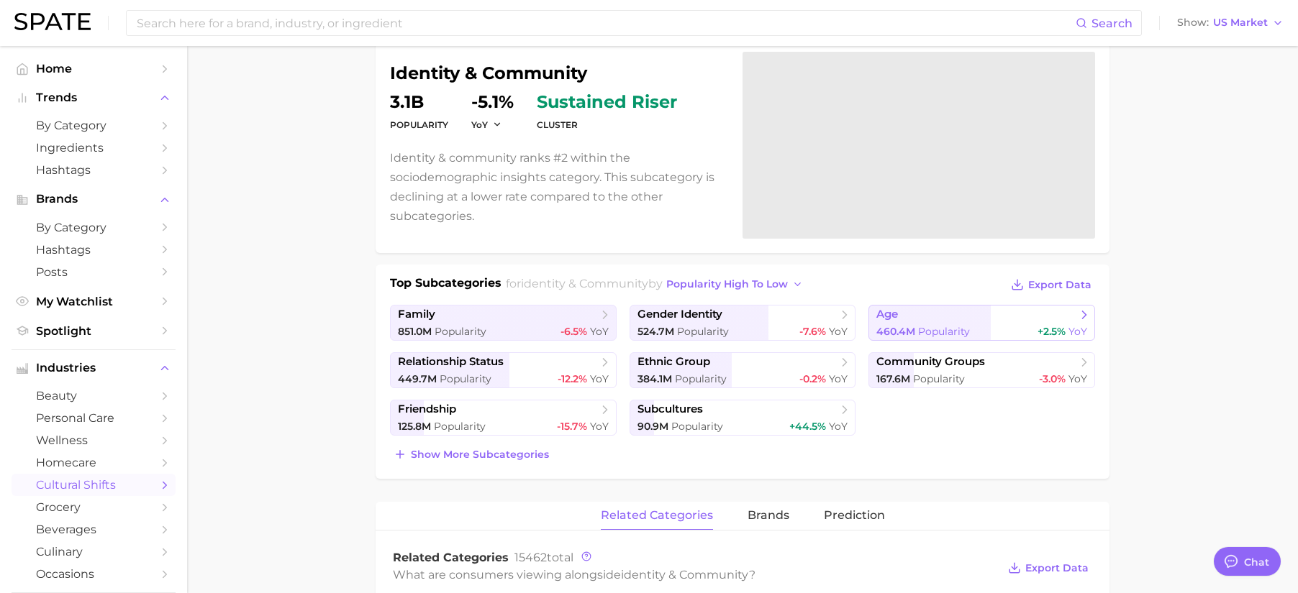
scroll to position [133, 0]
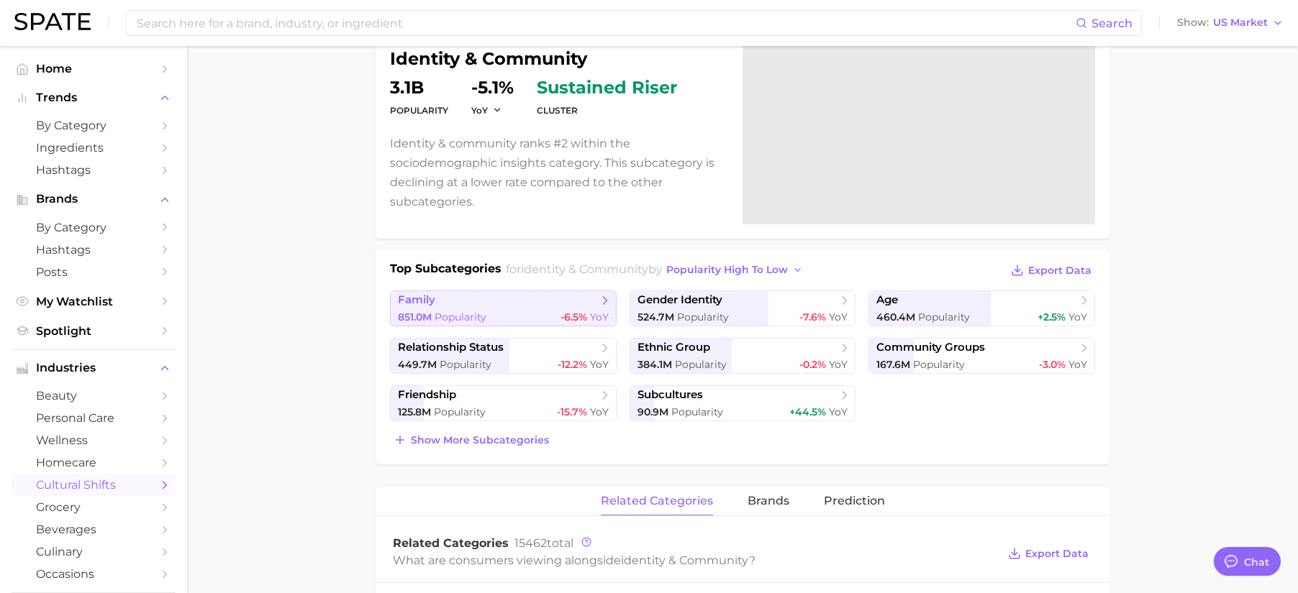
click at [497, 299] on span "family" at bounding box center [498, 300] width 200 height 14
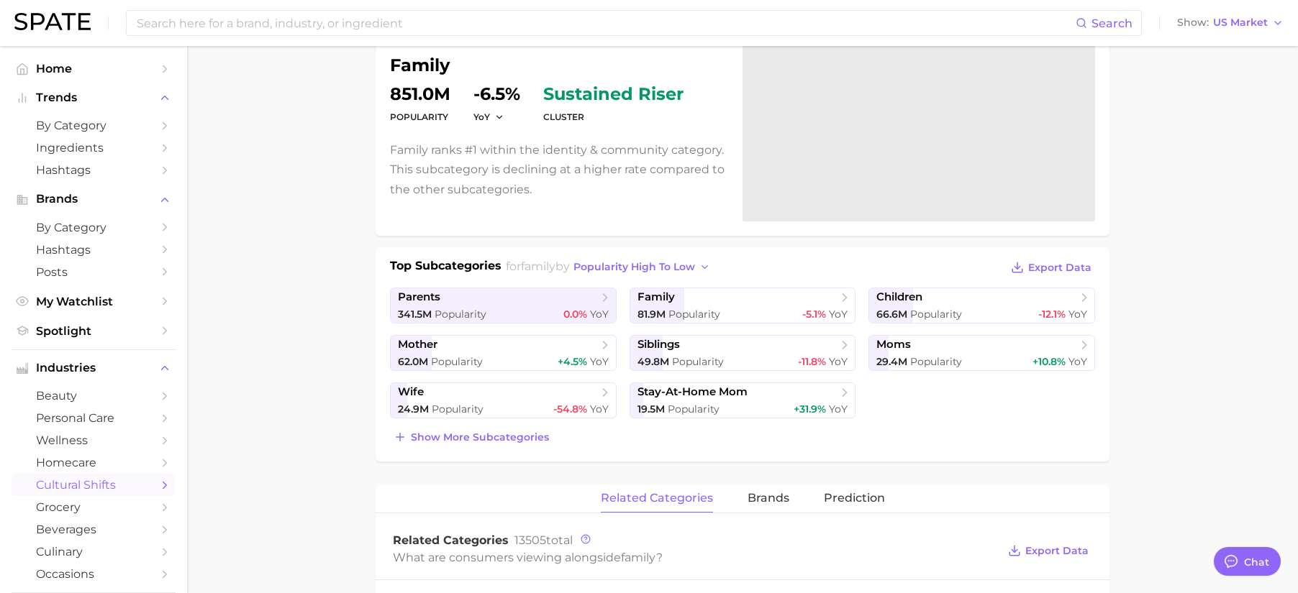
scroll to position [143, 0]
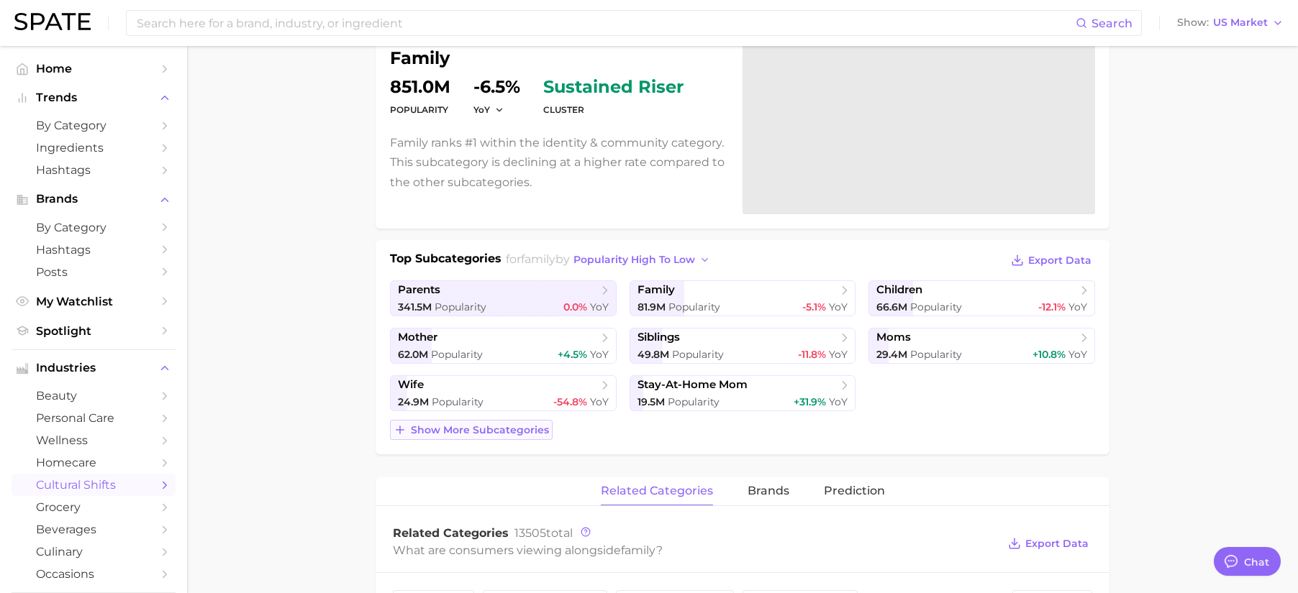
click at [529, 424] on span "Show more subcategories" at bounding box center [480, 430] width 138 height 12
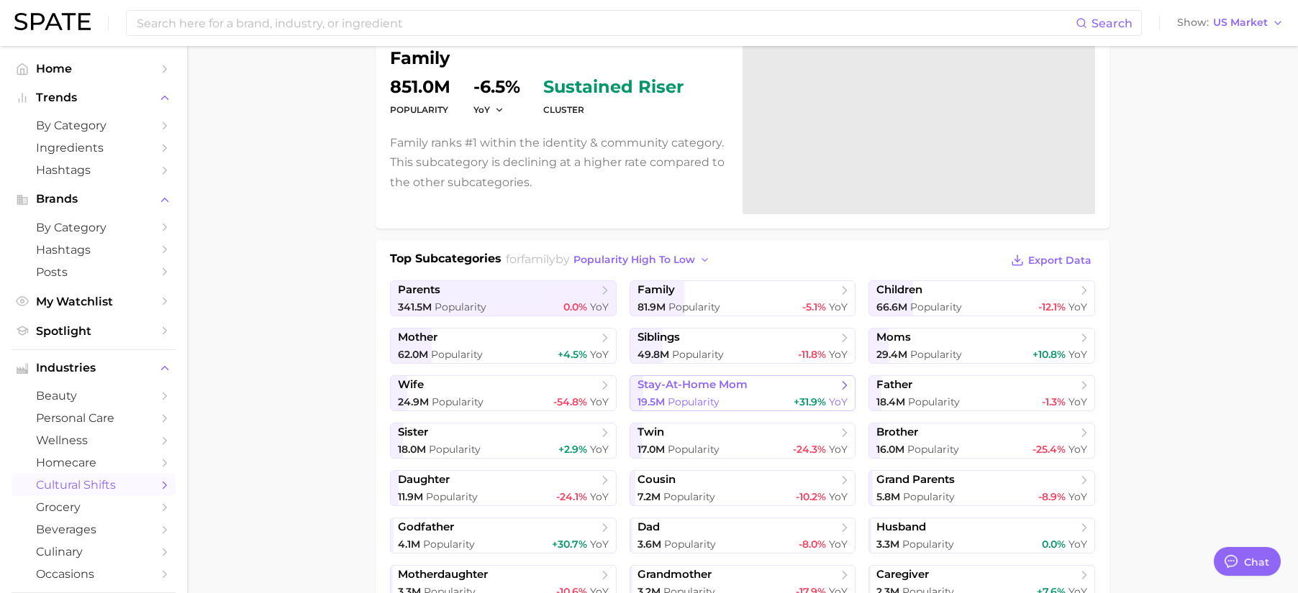
click at [795, 405] on span "+31.9%" at bounding box center [809, 402] width 32 height 13
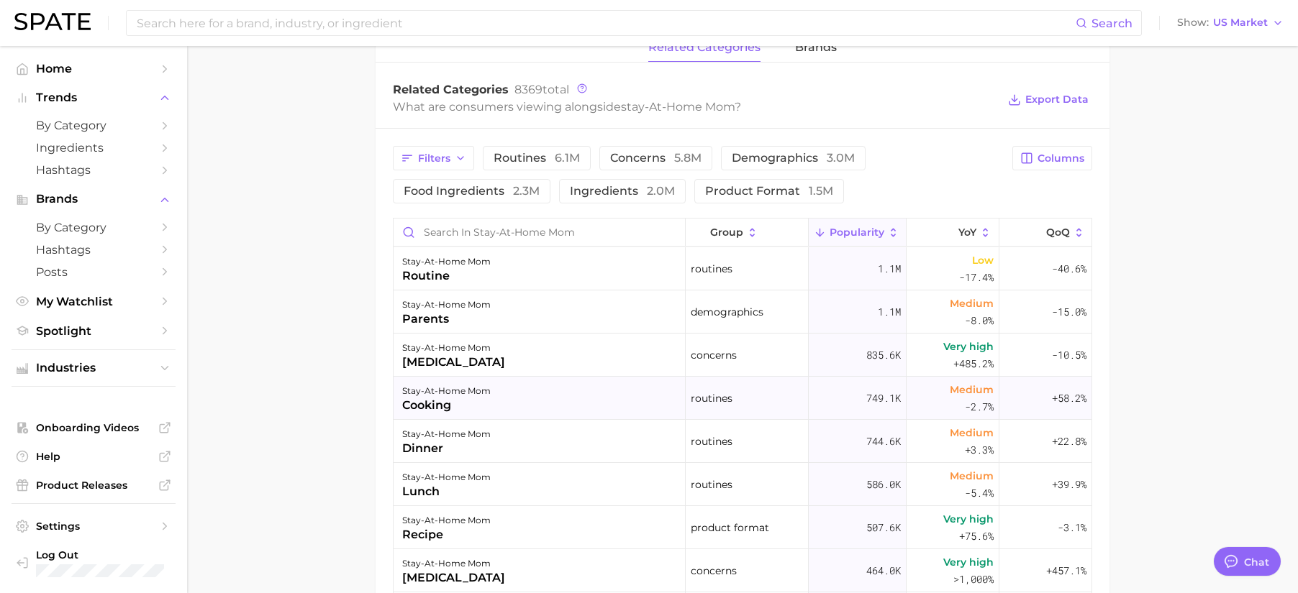
scroll to position [695, 0]
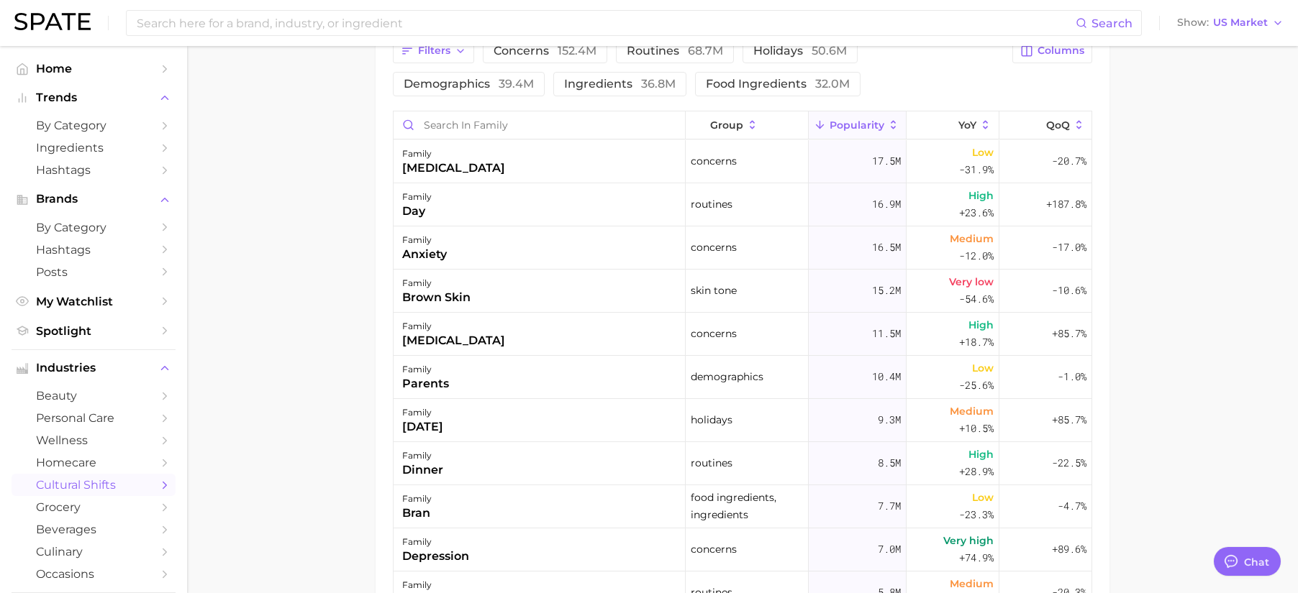
scroll to position [143, 0]
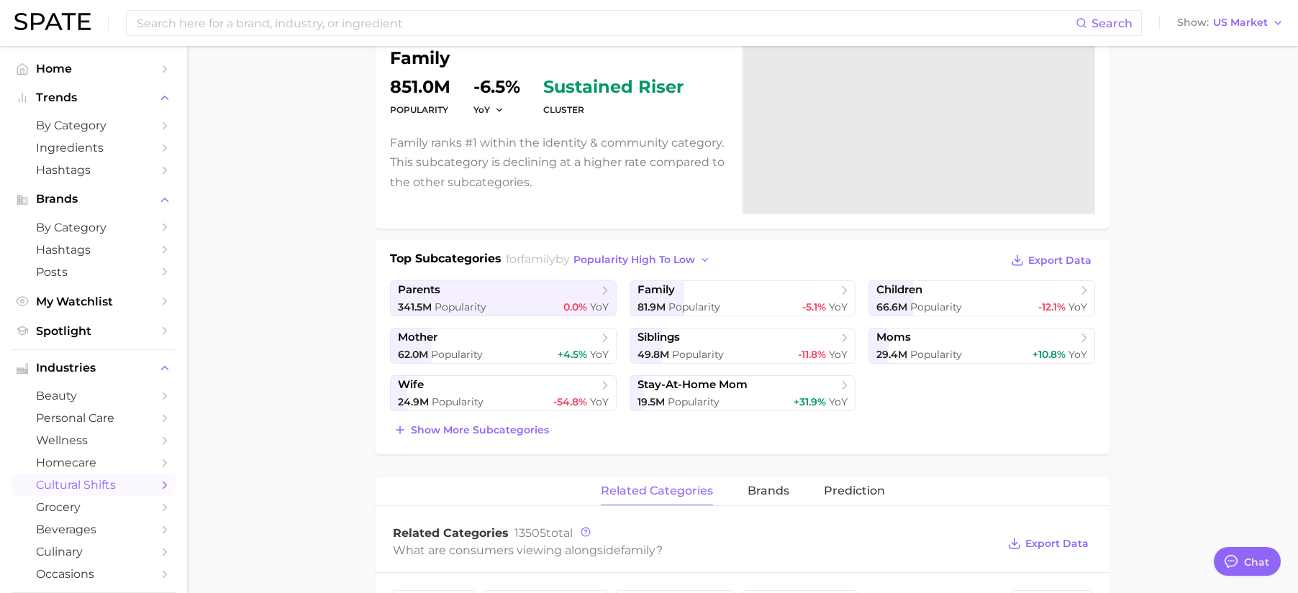
scroll to position [133, 0]
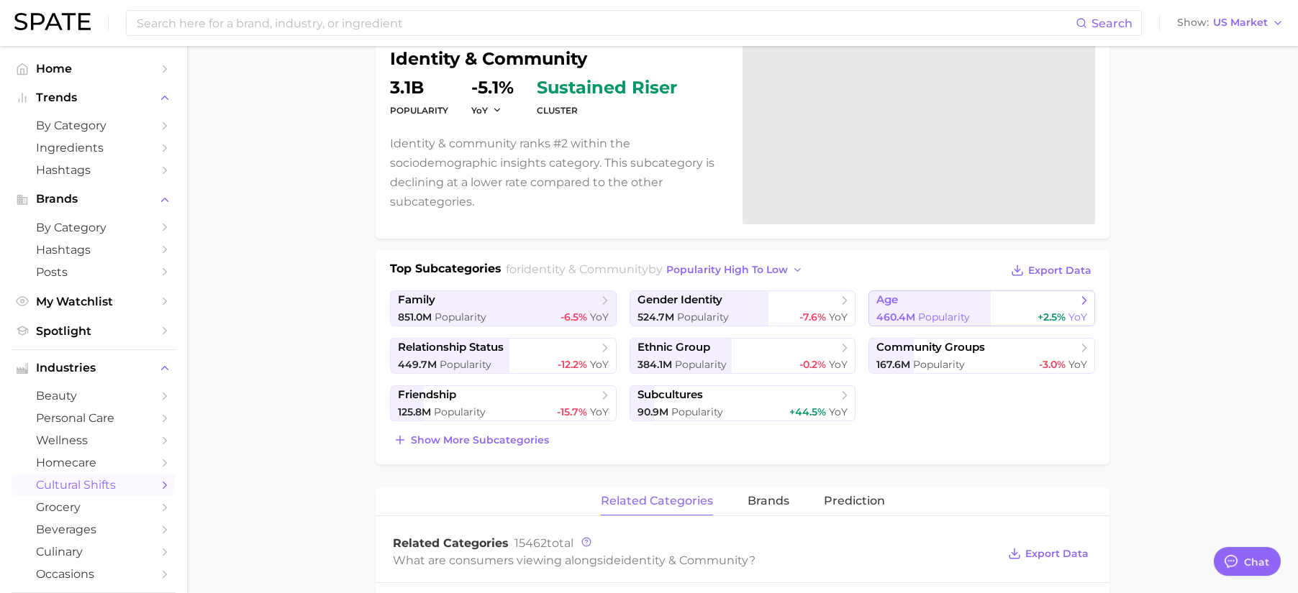
click at [922, 309] on link "age 460.4m Popularity +2.5% YoY" at bounding box center [981, 309] width 227 height 36
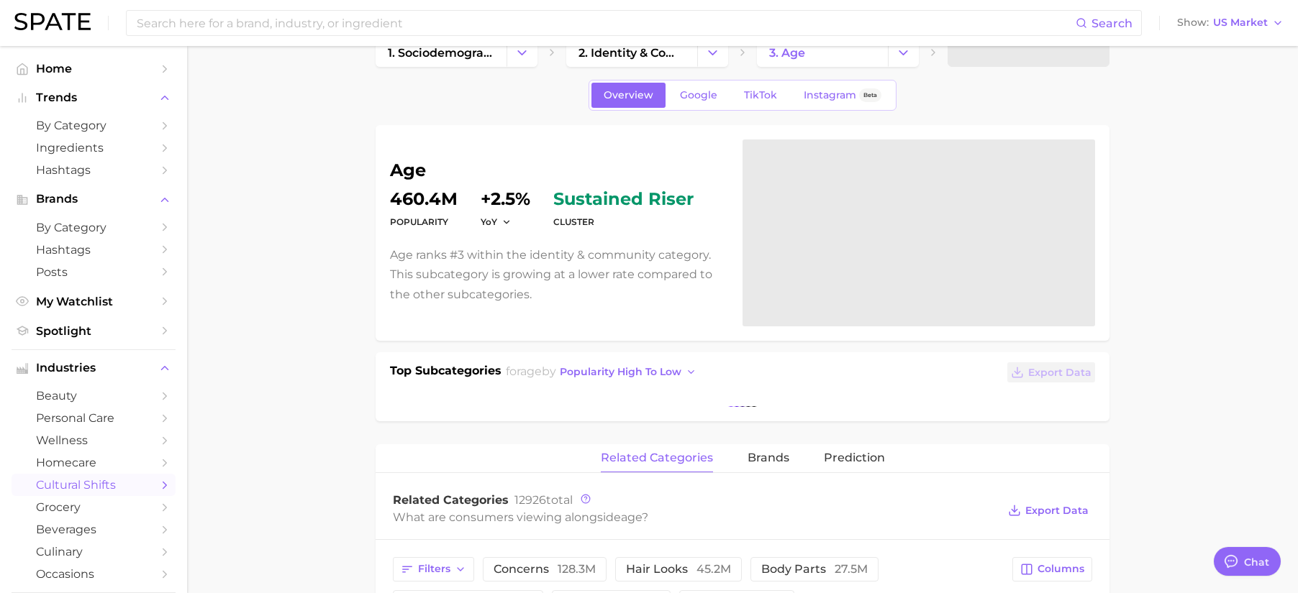
scroll to position [124, 0]
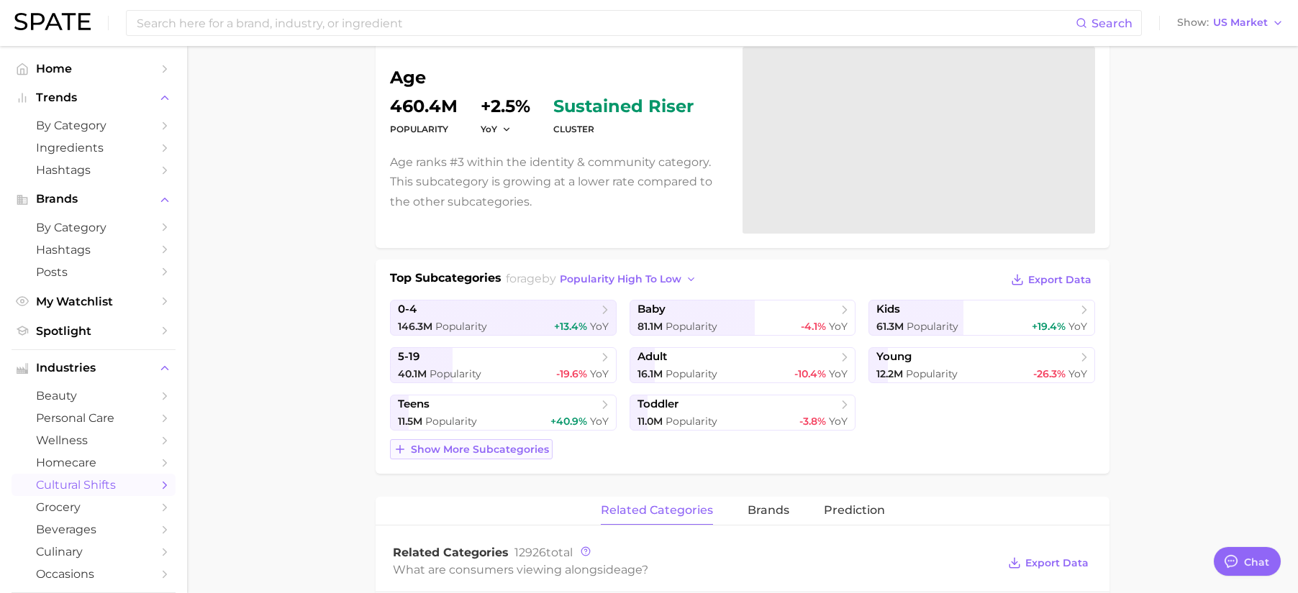
click at [528, 447] on span "Show more subcategories" at bounding box center [480, 450] width 138 height 12
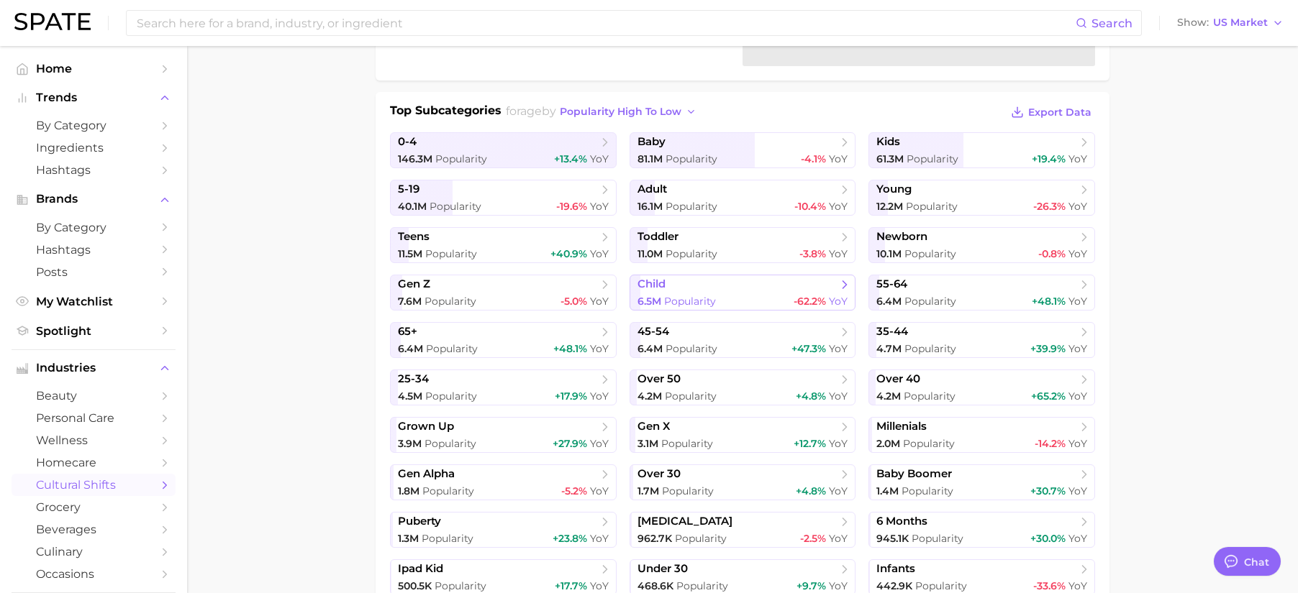
scroll to position [374, 0]
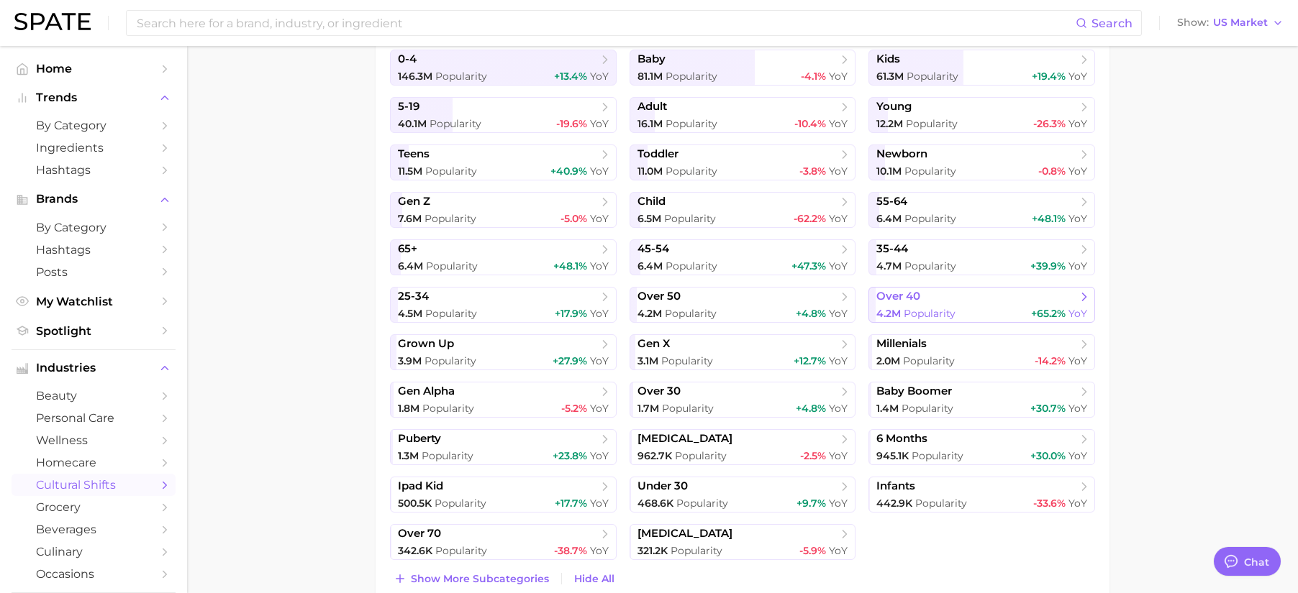
click at [967, 314] on div "4.2m Popularity +65.2% YoY" at bounding box center [981, 314] width 211 height 14
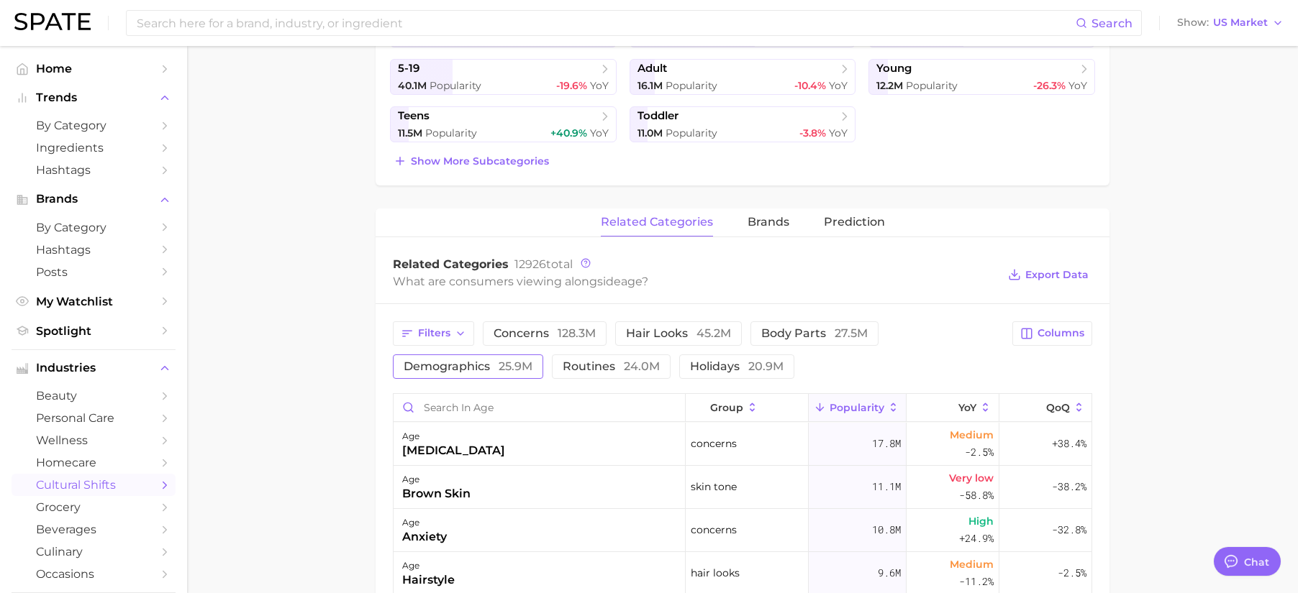
scroll to position [168, 0]
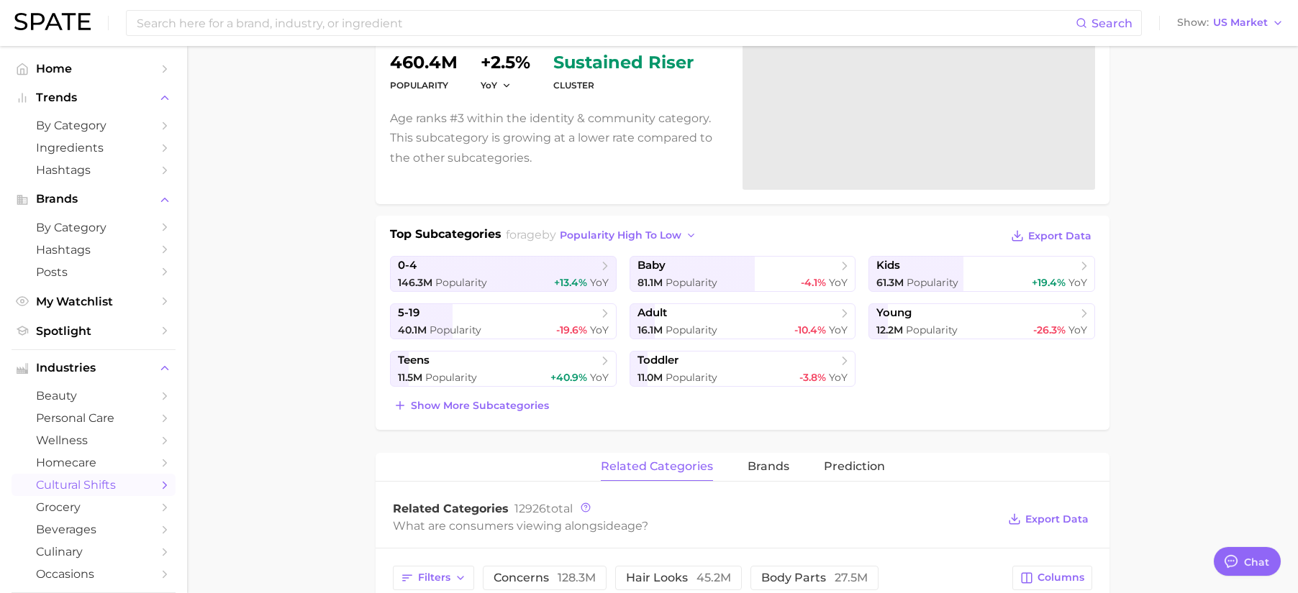
scroll to position [133, 0]
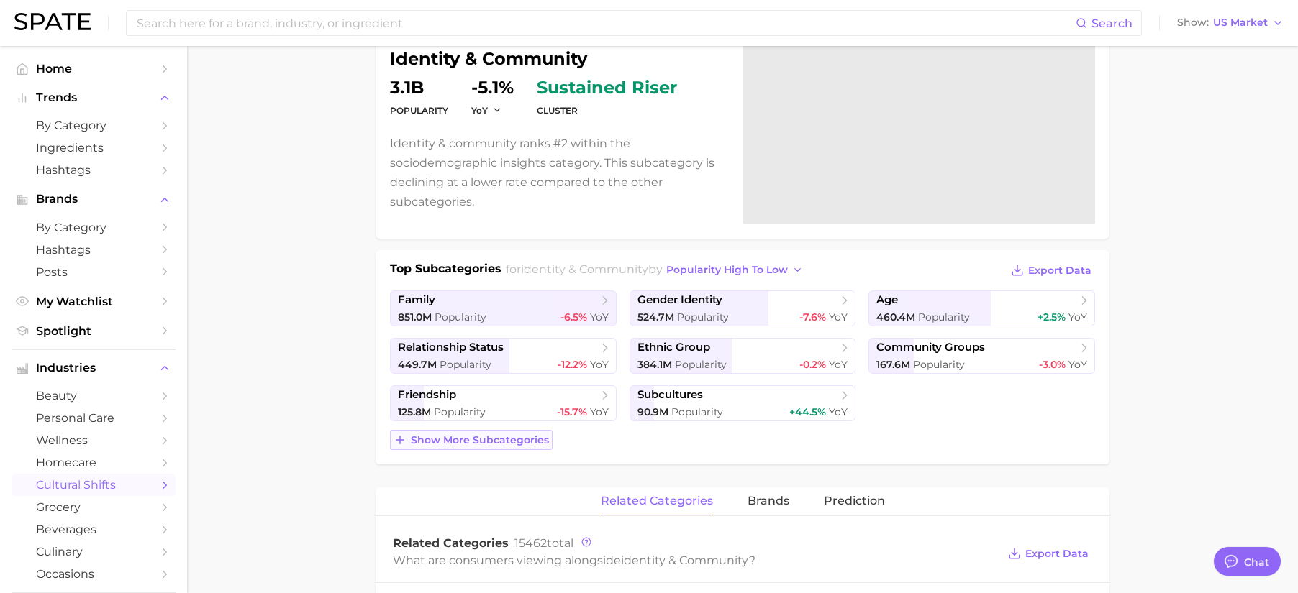
click at [510, 442] on span "Show more subcategories" at bounding box center [480, 440] width 138 height 12
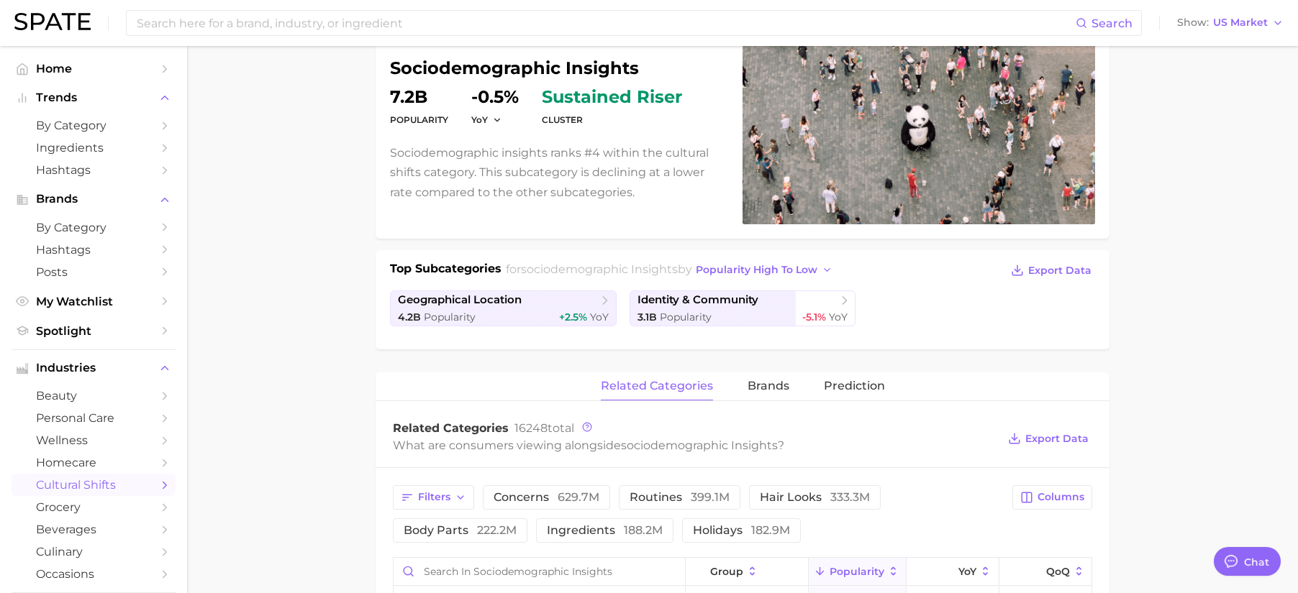
scroll to position [17, 0]
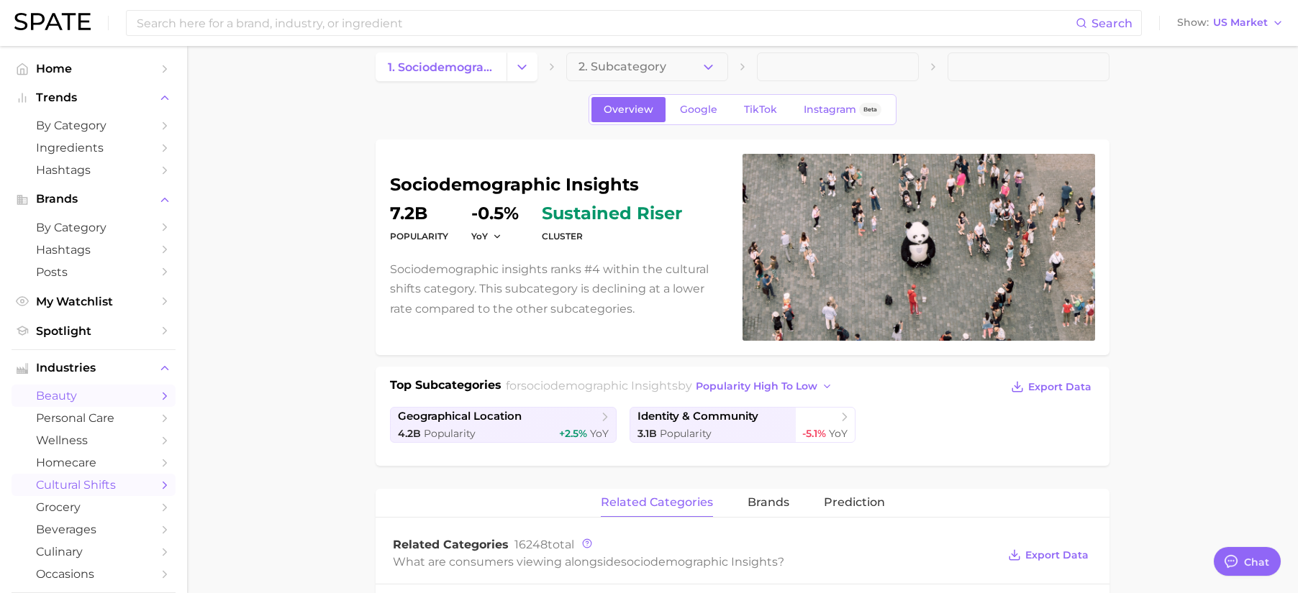
click at [88, 394] on span "beauty" at bounding box center [93, 396] width 115 height 14
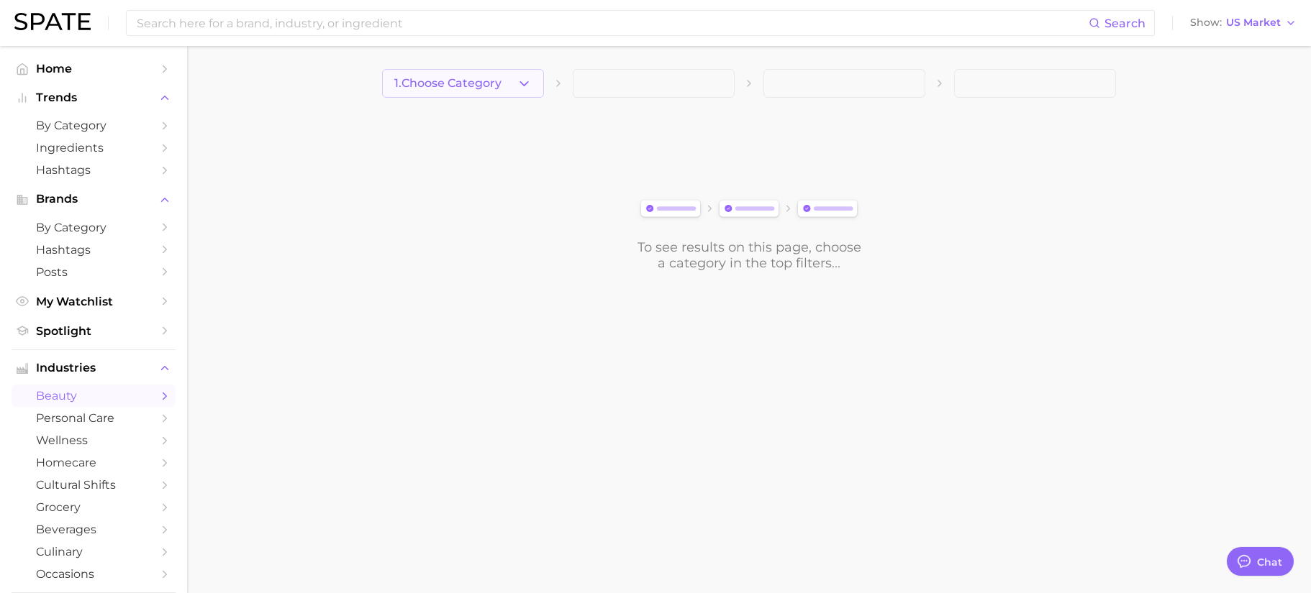
click at [460, 84] on span "1. Choose Category" at bounding box center [447, 83] width 107 height 13
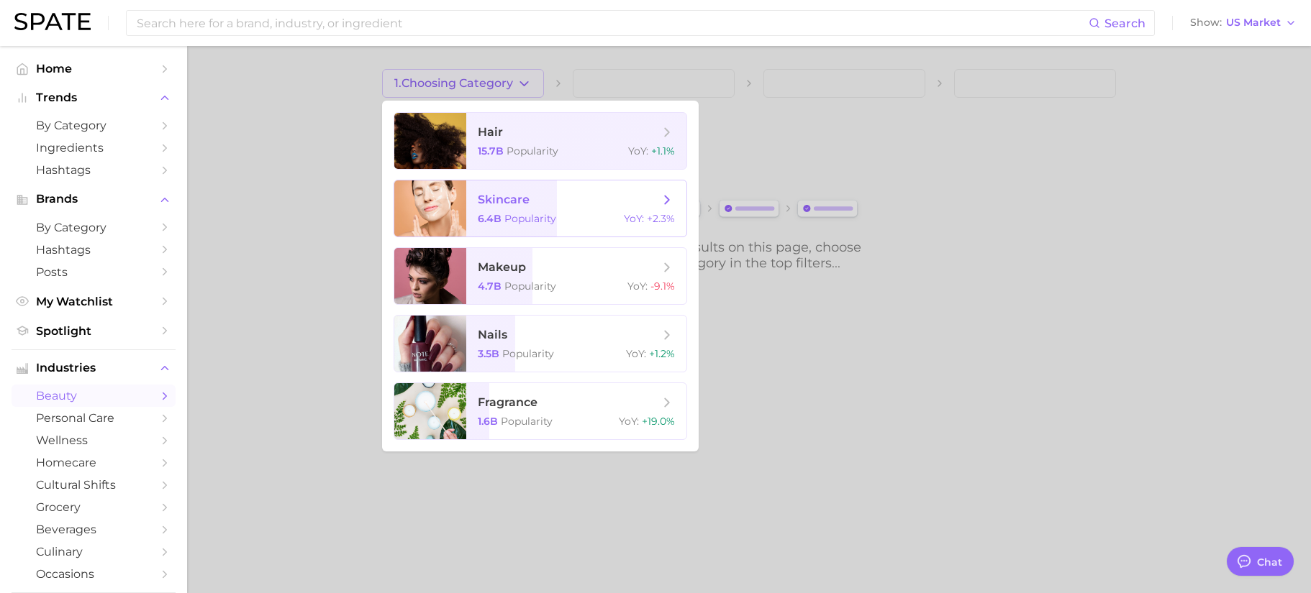
click at [522, 196] on span "skincare" at bounding box center [504, 200] width 52 height 14
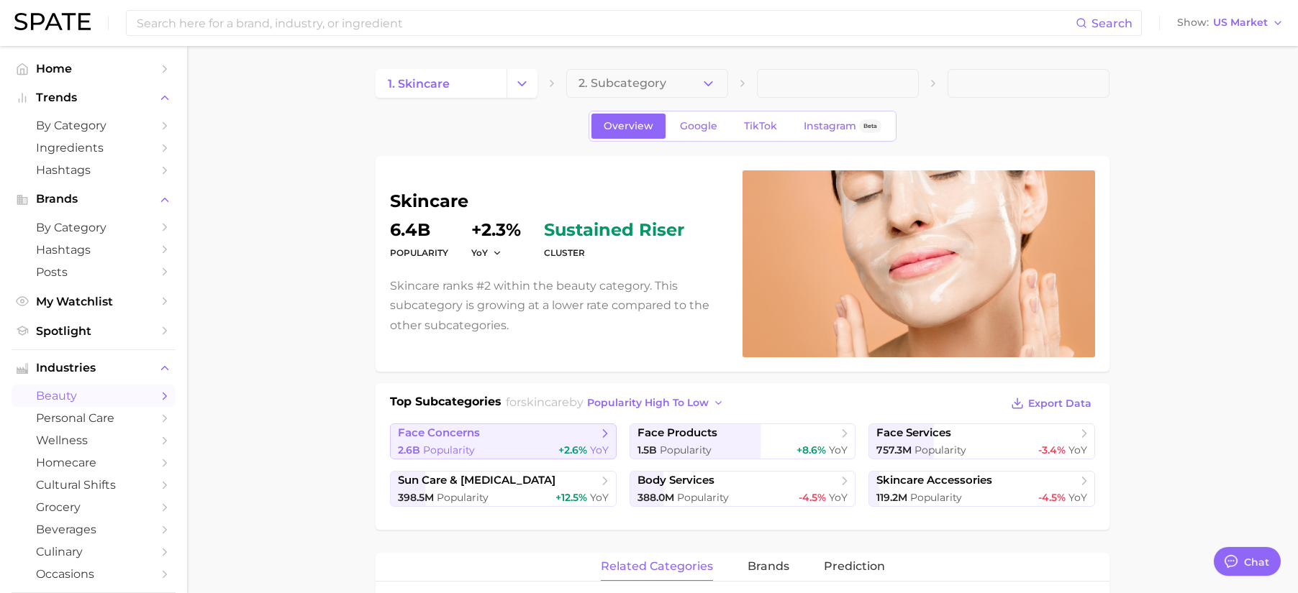
click at [577, 451] on span "+2.6%" at bounding box center [572, 450] width 29 height 13
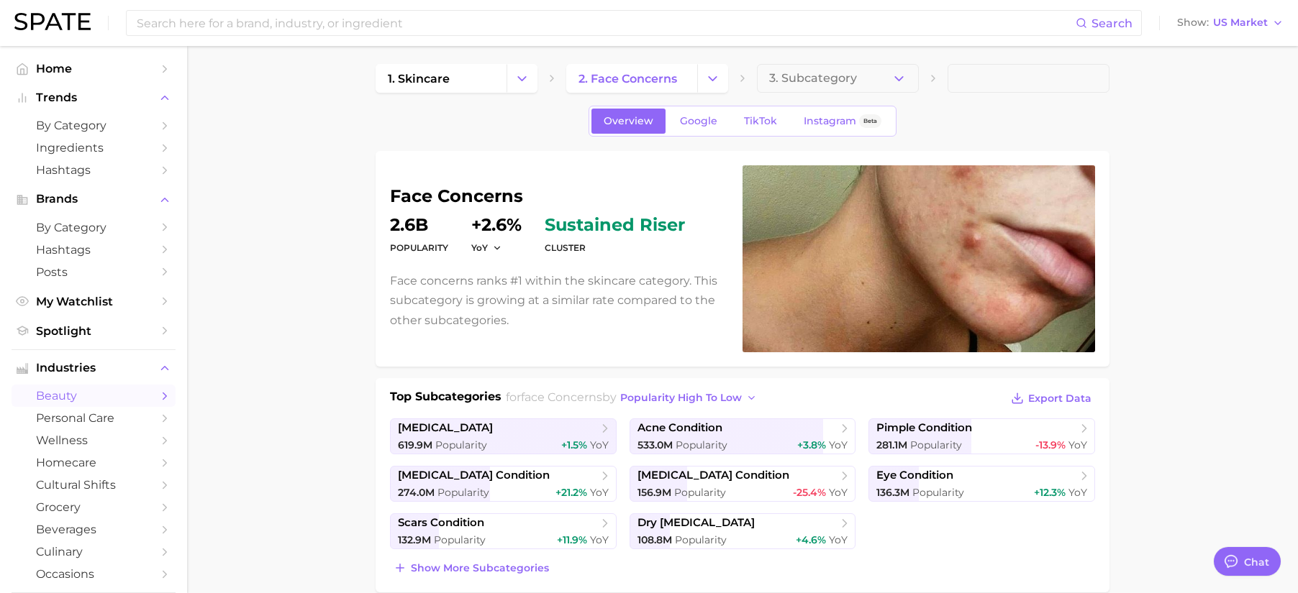
scroll to position [56, 0]
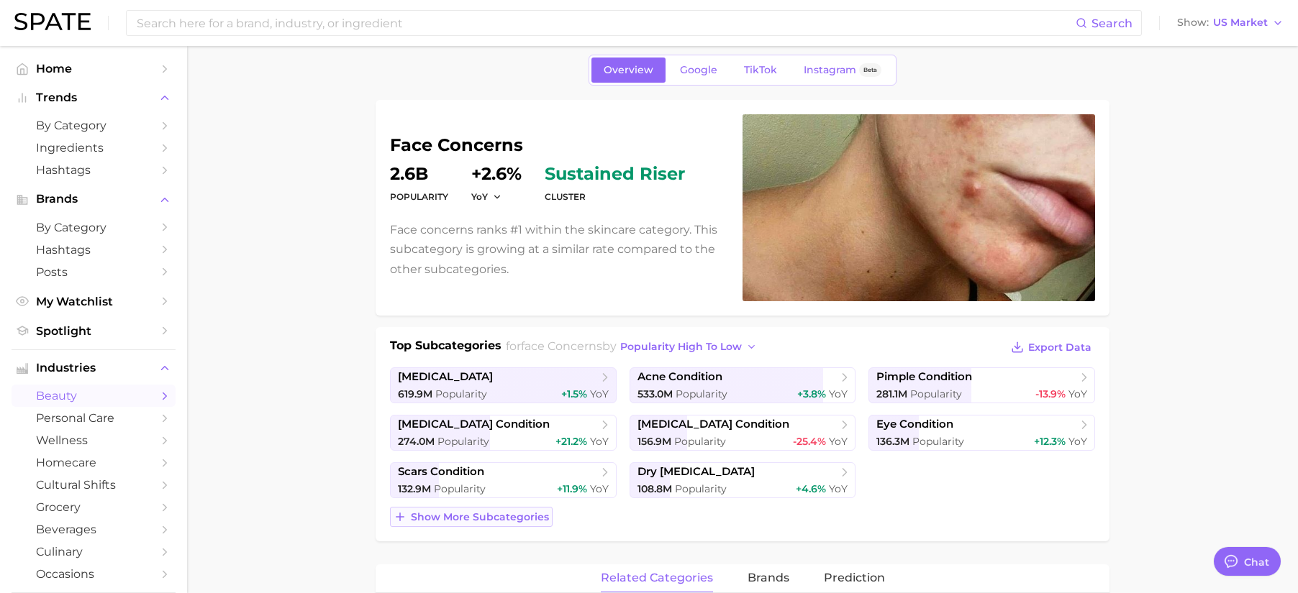
click at [527, 519] on span "Show more subcategories" at bounding box center [480, 517] width 138 height 12
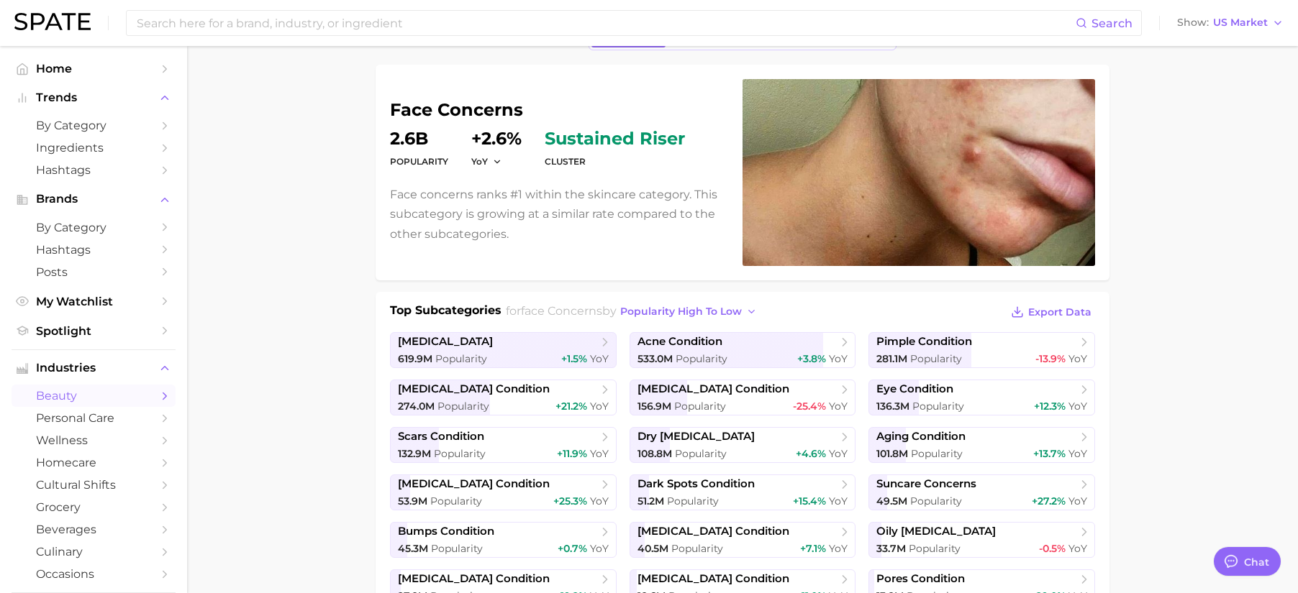
scroll to position [104, 0]
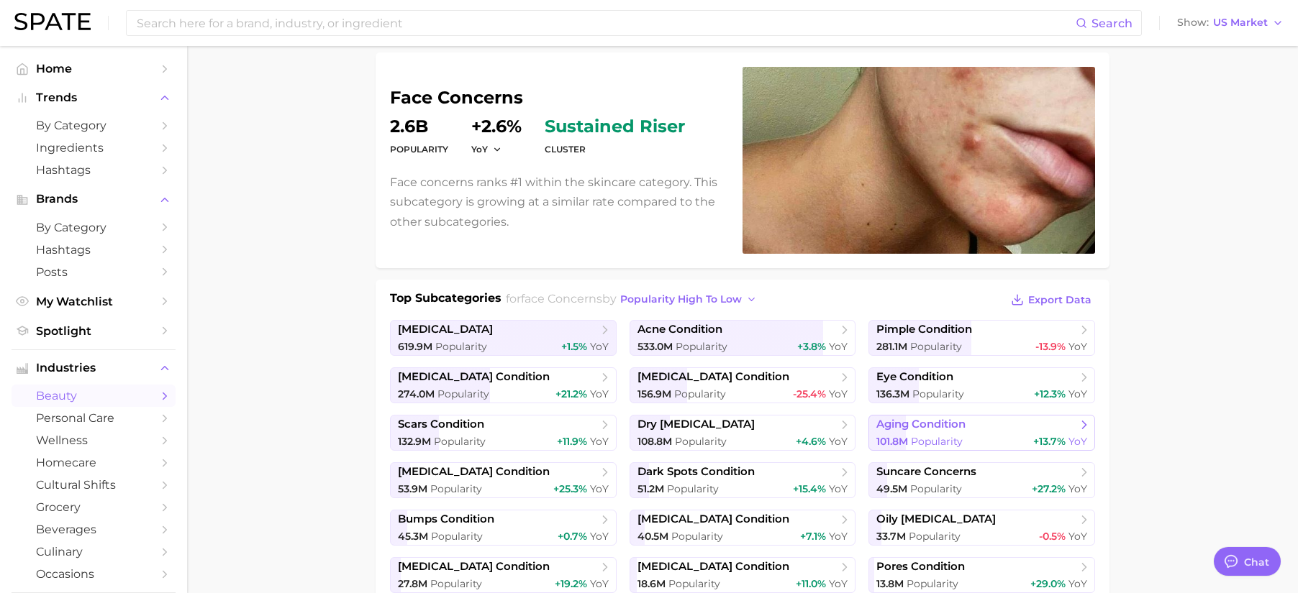
click at [965, 436] on div "101.8m Popularity +13.7% YoY" at bounding box center [981, 442] width 211 height 14
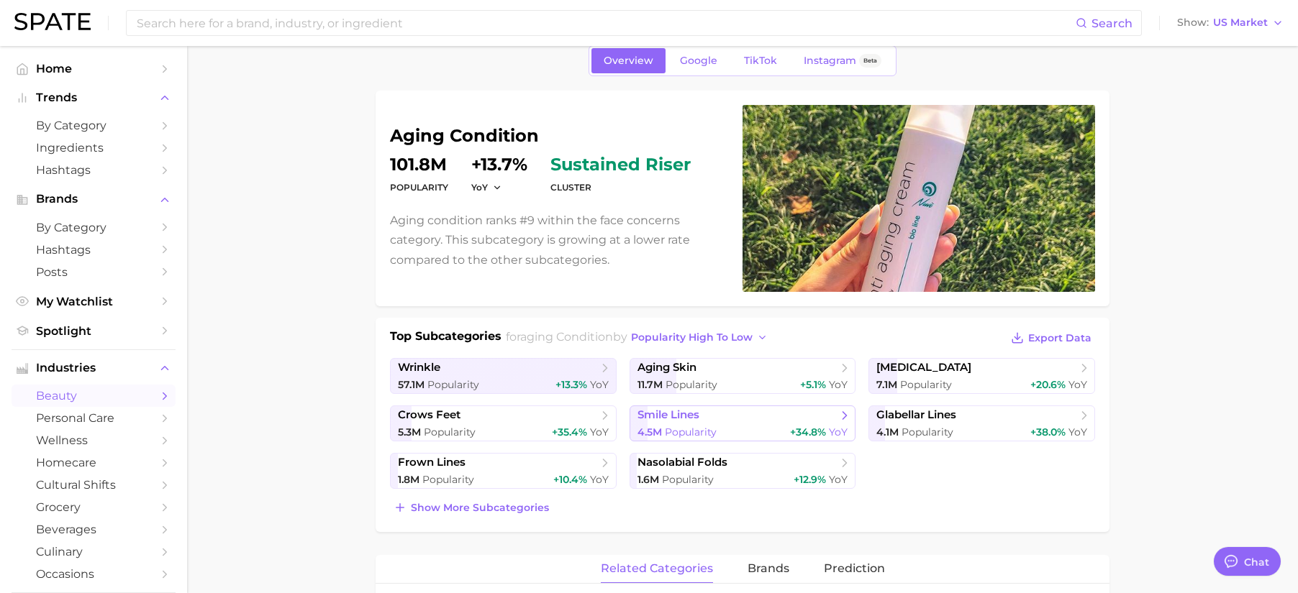
scroll to position [68, 0]
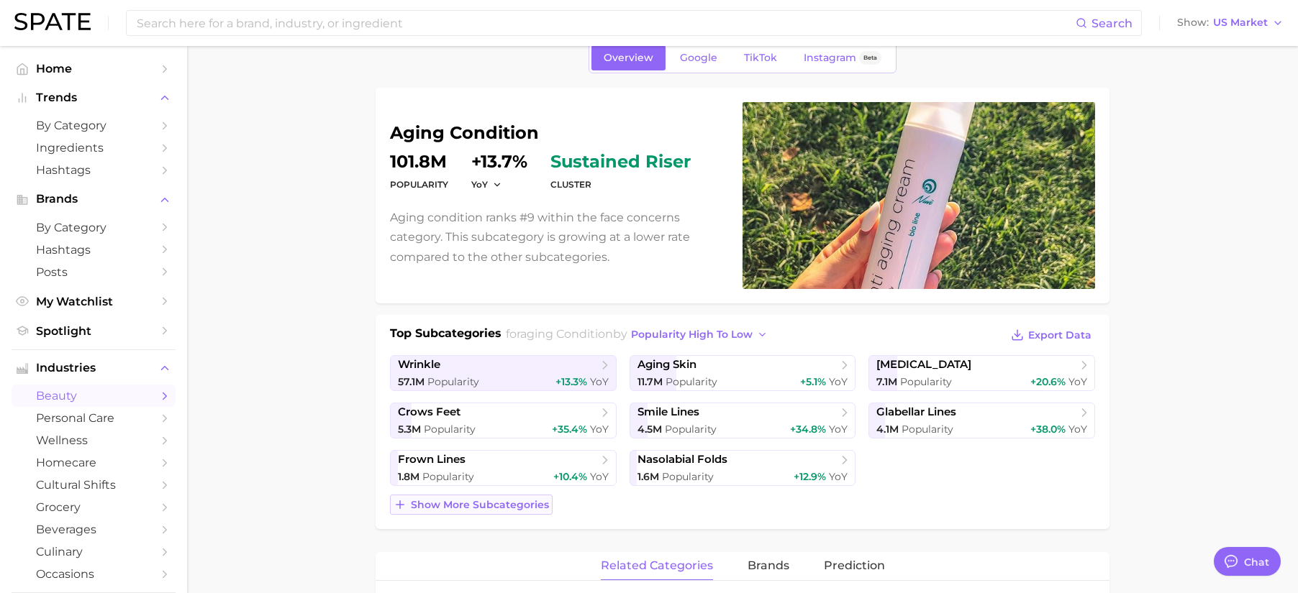
click at [543, 507] on span "Show more subcategories" at bounding box center [480, 505] width 138 height 12
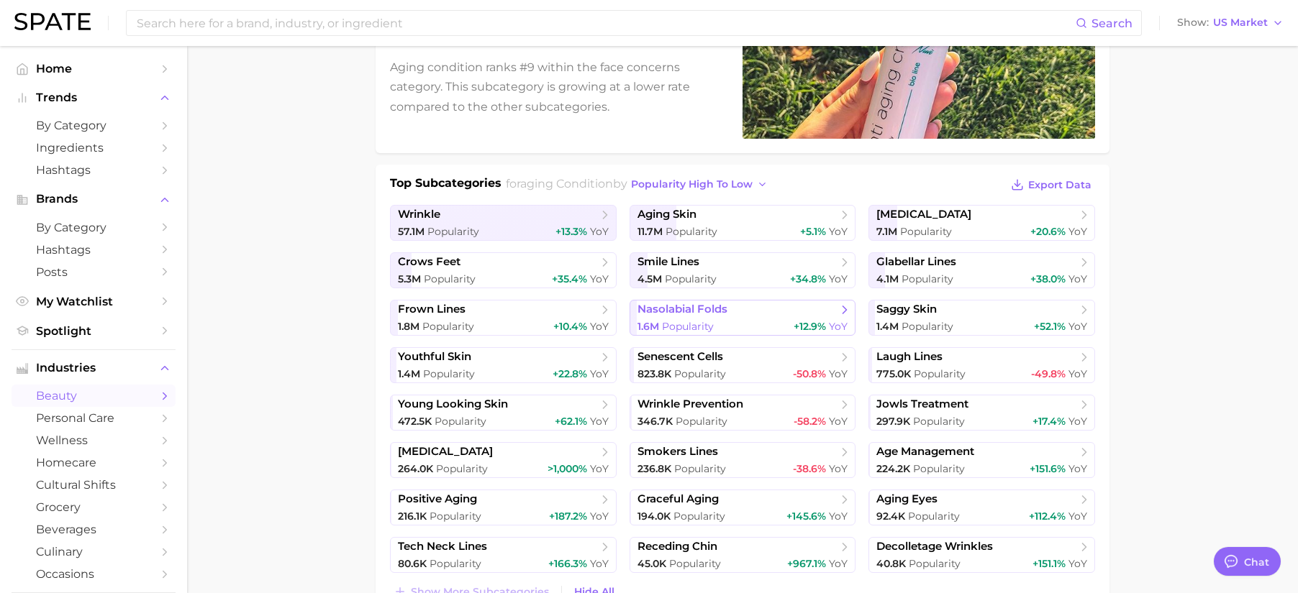
scroll to position [218, 0]
click at [724, 188] on span "popularity high to low" at bounding box center [692, 185] width 122 height 12
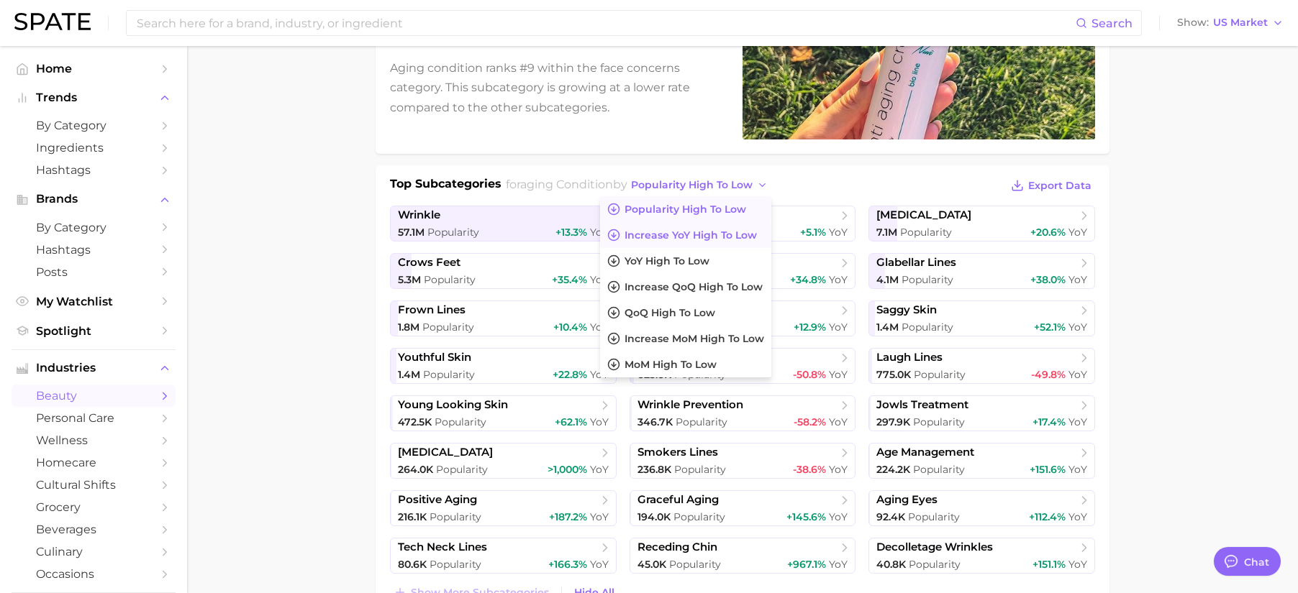
click at [724, 242] on button "Increase YoY high to low" at bounding box center [685, 235] width 171 height 26
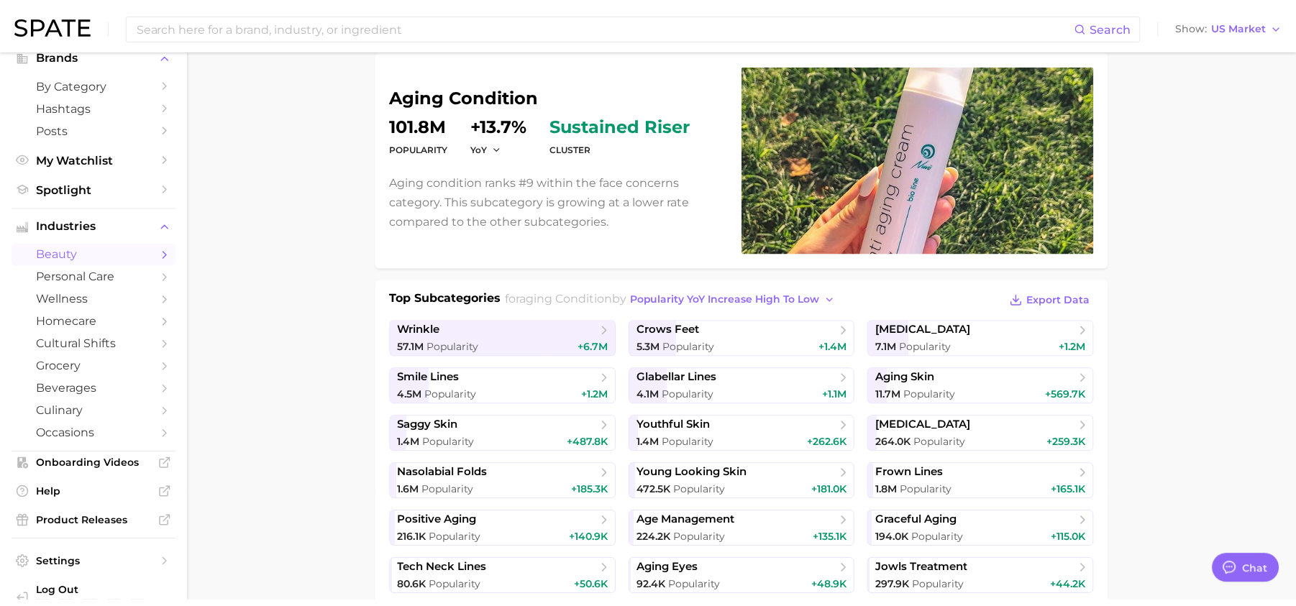
scroll to position [109, 0]
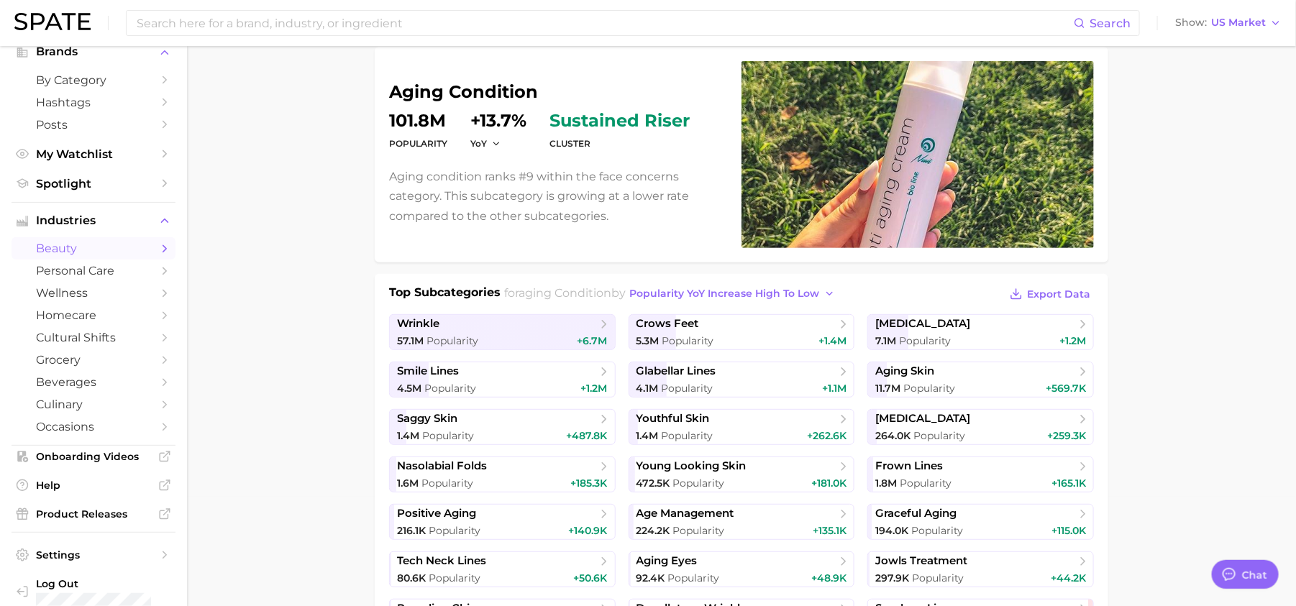
type textarea "x"
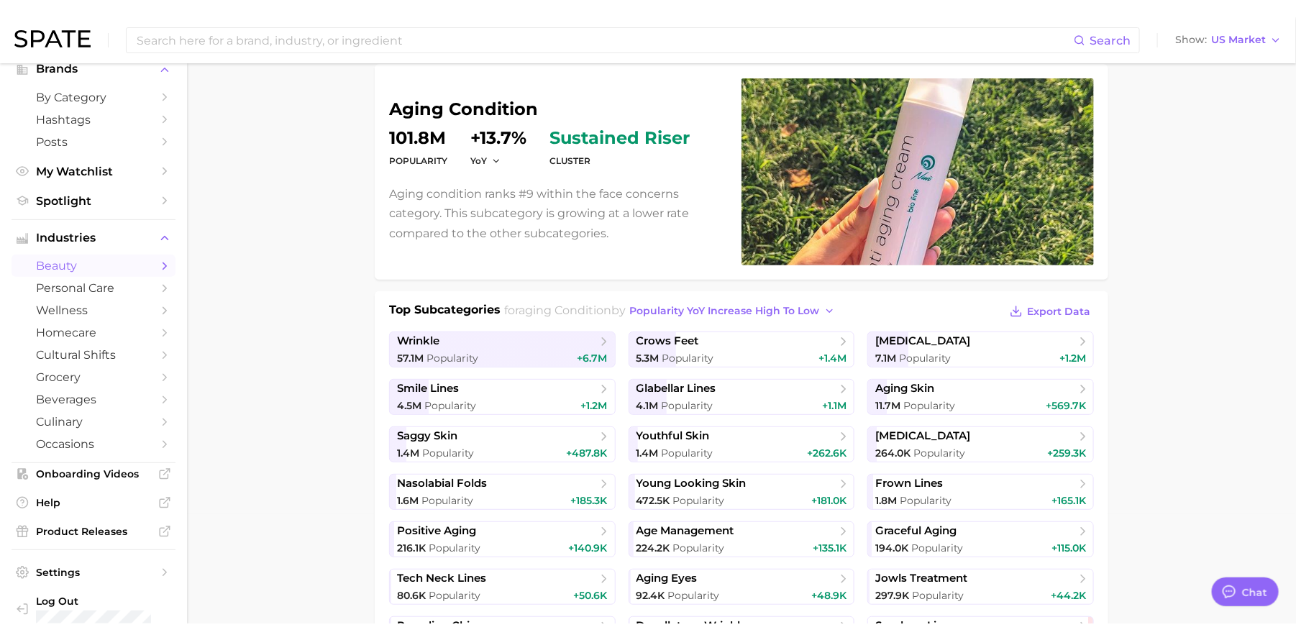
scroll to position [126, 0]
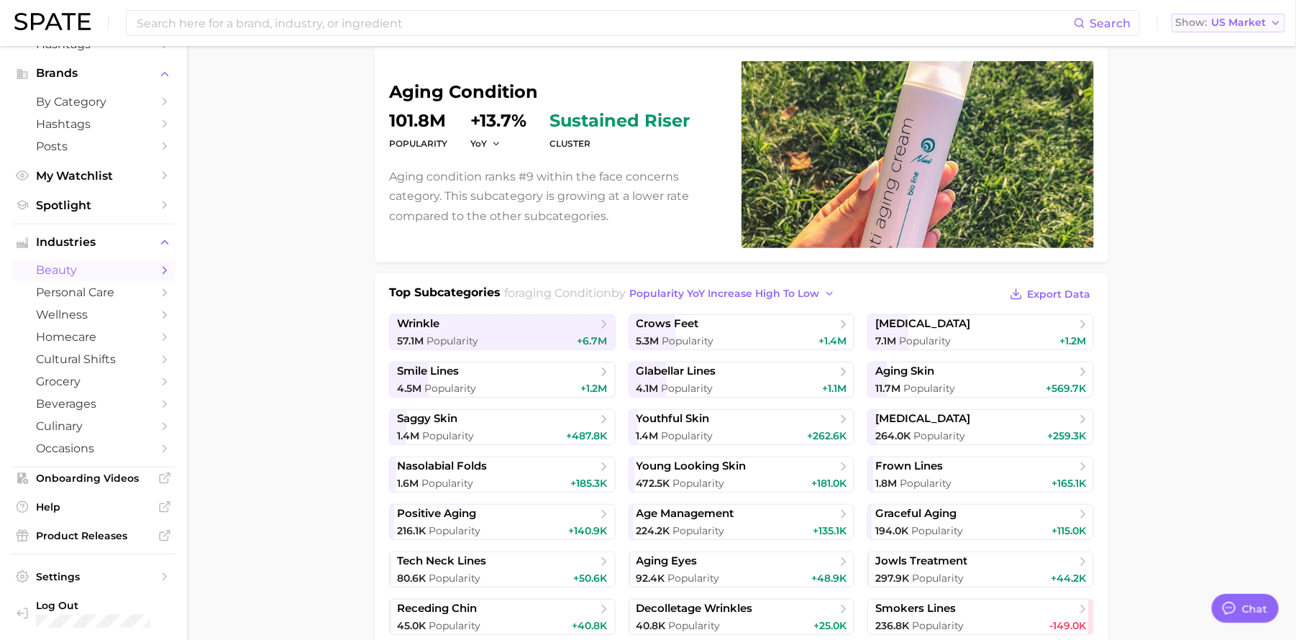
click at [1227, 22] on span "US Market" at bounding box center [1238, 23] width 55 height 8
click at [1229, 127] on span "[GEOGRAPHIC_DATA]" at bounding box center [1222, 124] width 111 height 12
